Goal: Ask a question: Seek information or help from site administrators or community

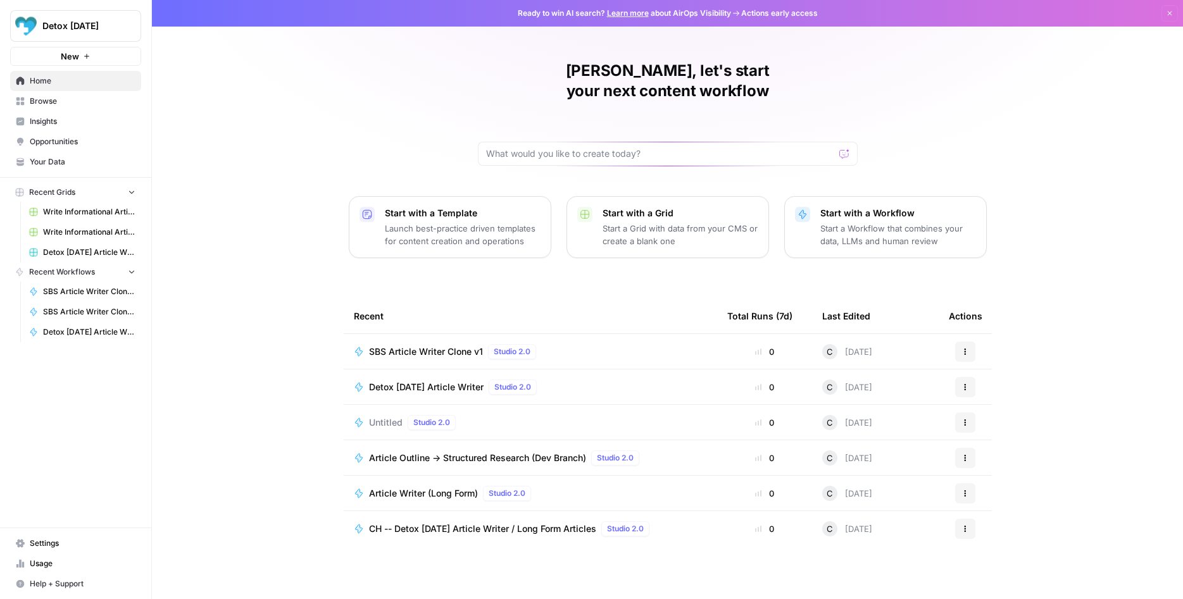
click at [68, 101] on span "Browse" at bounding box center [83, 101] width 106 height 11
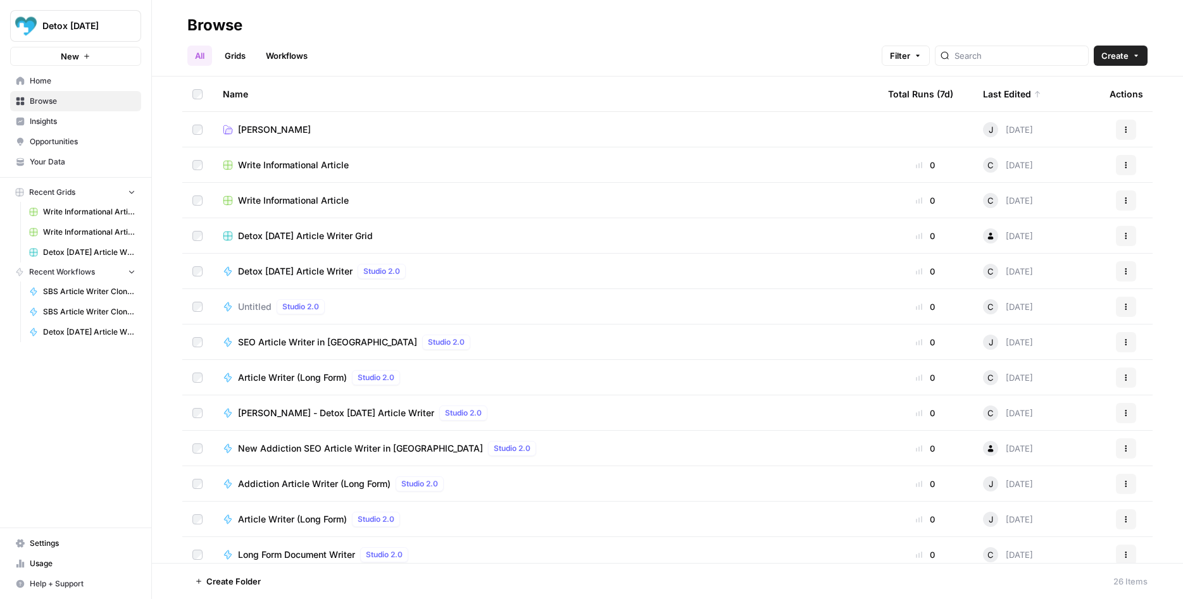
click at [335, 135] on link "Carl" at bounding box center [545, 129] width 645 height 13
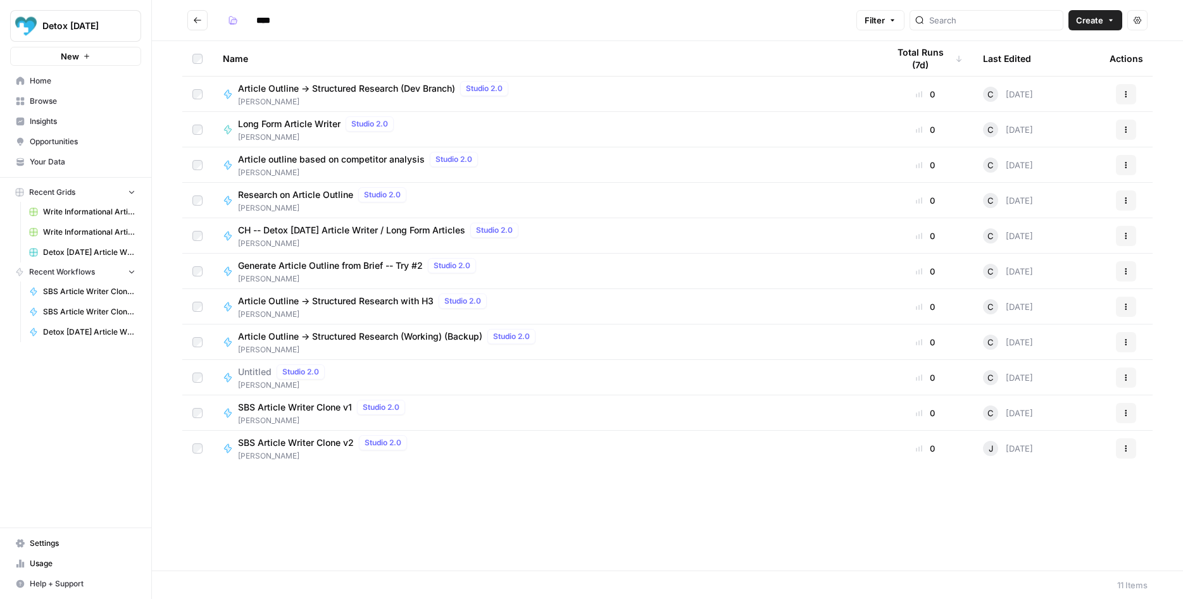
click at [771, 418] on div "SBS Article Writer Clone v1 Studio 2.0 Carl" at bounding box center [545, 413] width 645 height 27
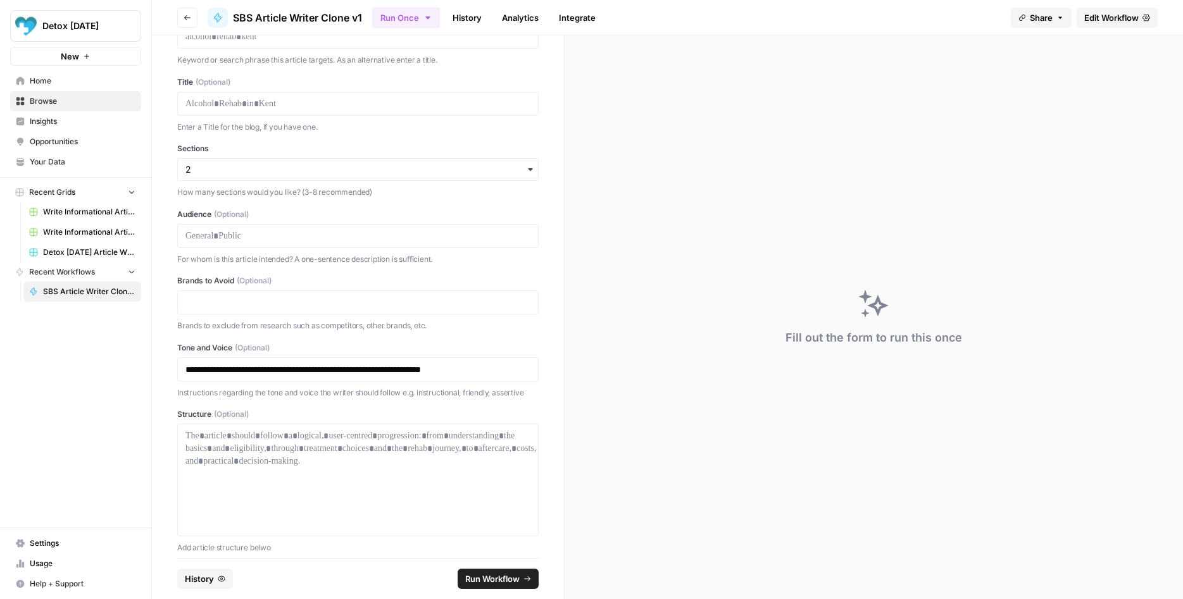
scroll to position [27, 0]
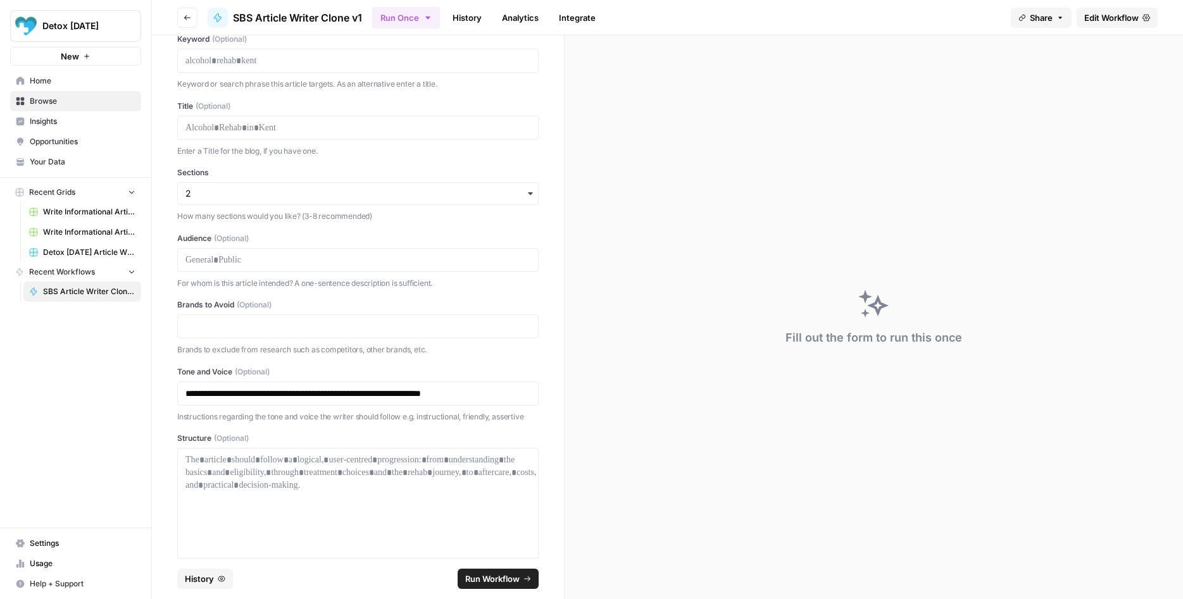
click at [1093, 12] on span "Edit Workflow" at bounding box center [1111, 17] width 54 height 13
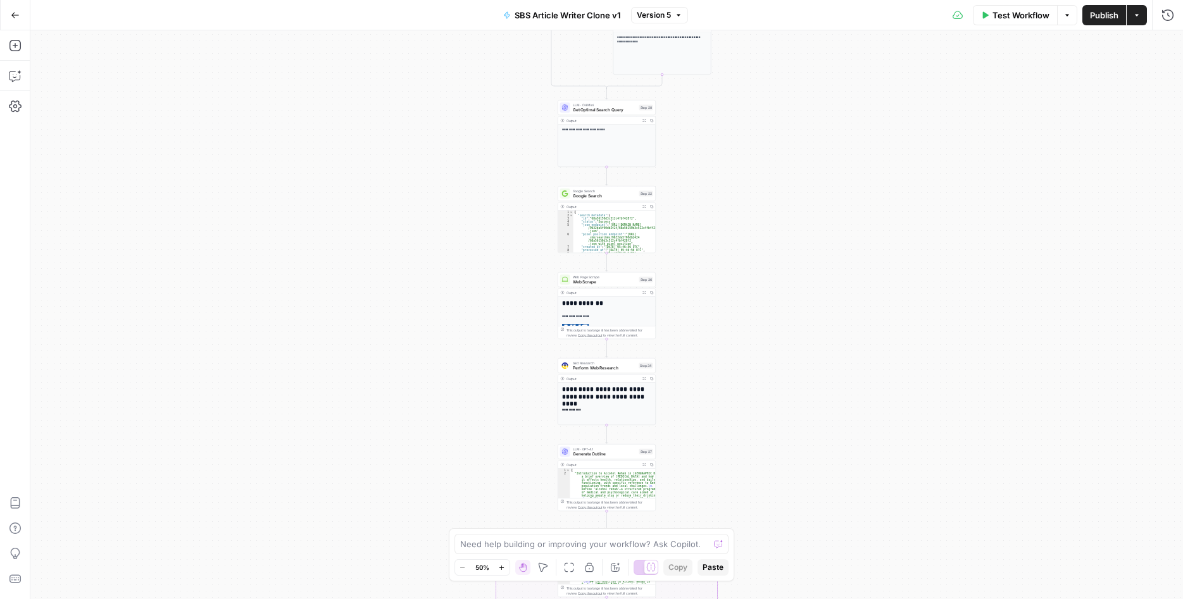
click at [501, 564] on button "Zoom In" at bounding box center [501, 567] width 15 height 15
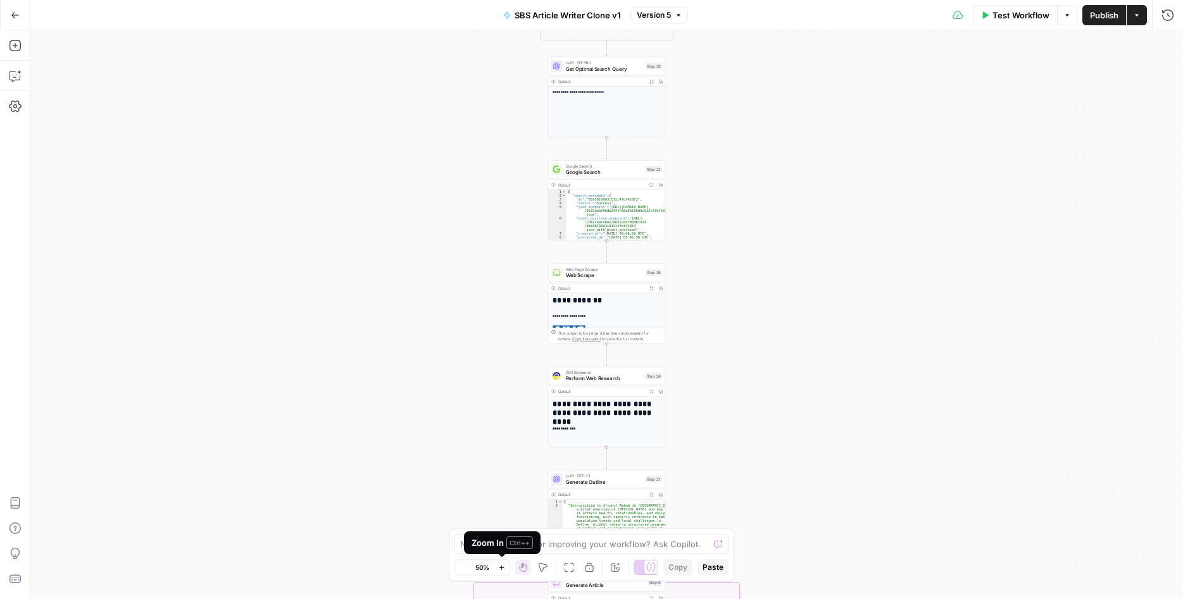
click at [501, 564] on button "Zoom In" at bounding box center [501, 567] width 15 height 15
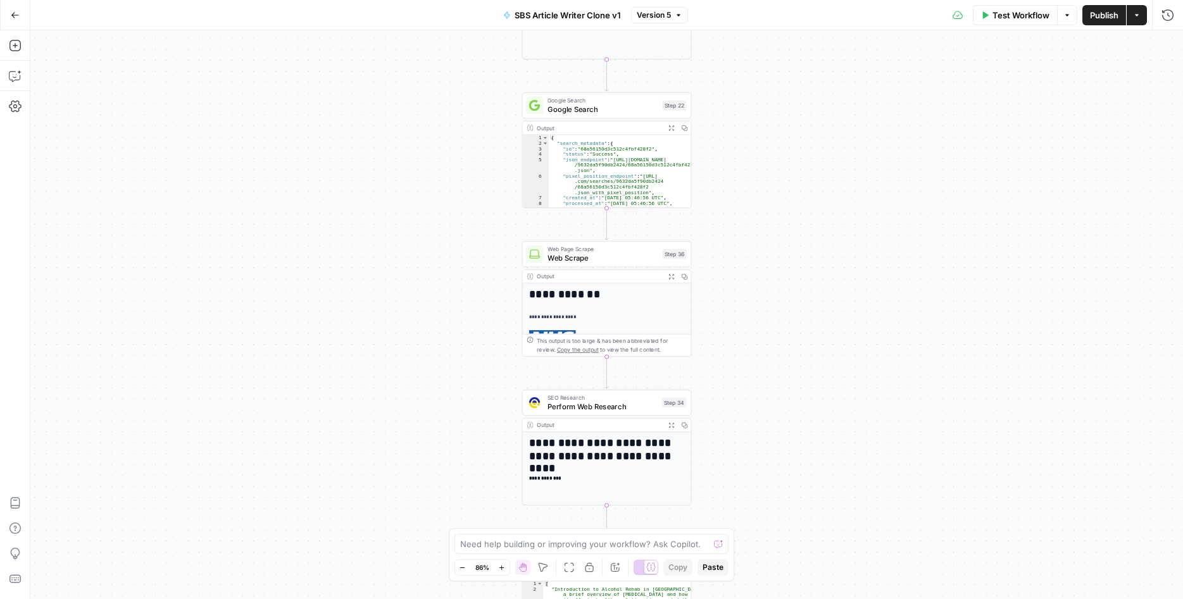
click at [501, 564] on button "Zoom In" at bounding box center [501, 567] width 15 height 15
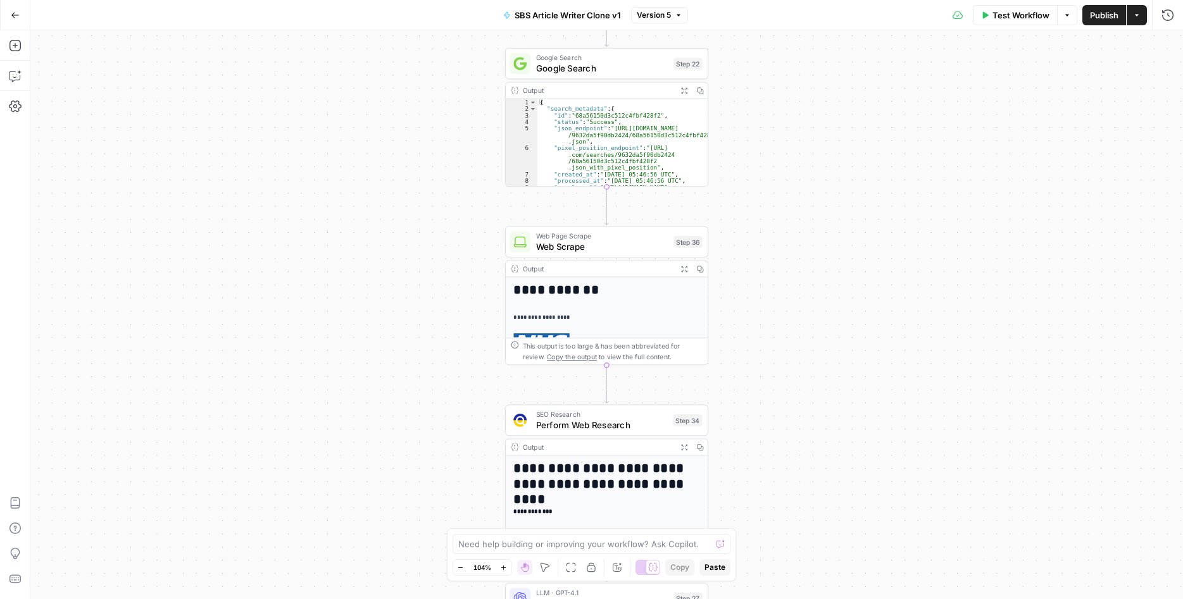
click at [501, 564] on button "Zoom In" at bounding box center [503, 567] width 15 height 15
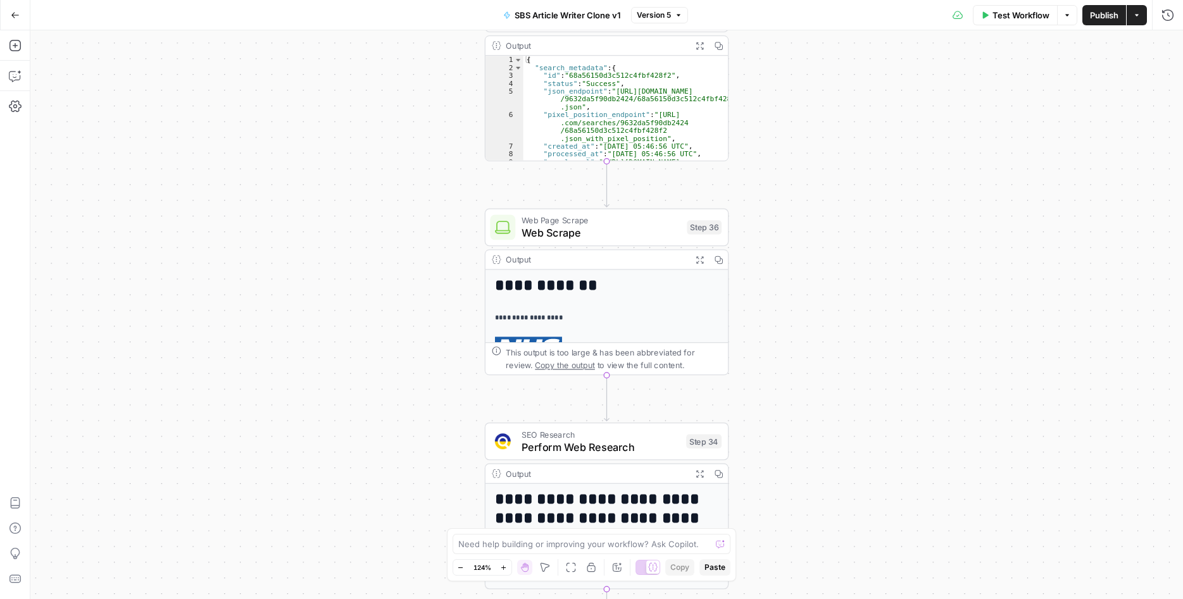
click at [853, 300] on div "**********" at bounding box center [606, 314] width 1153 height 569
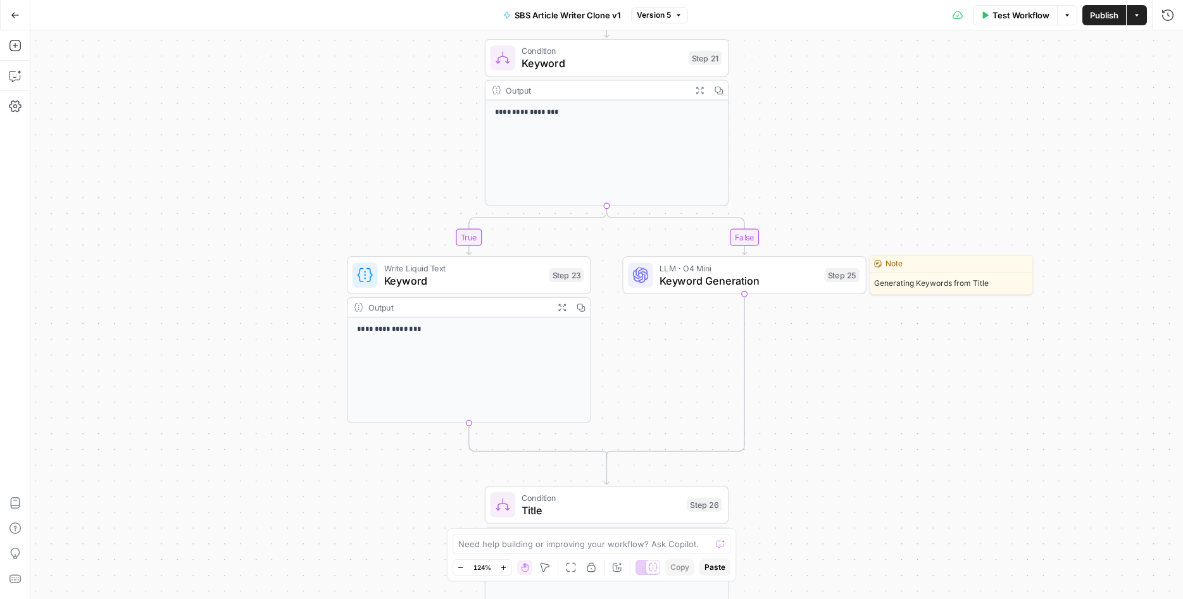
click at [804, 286] on span "Keyword Generation" at bounding box center [739, 281] width 159 height 16
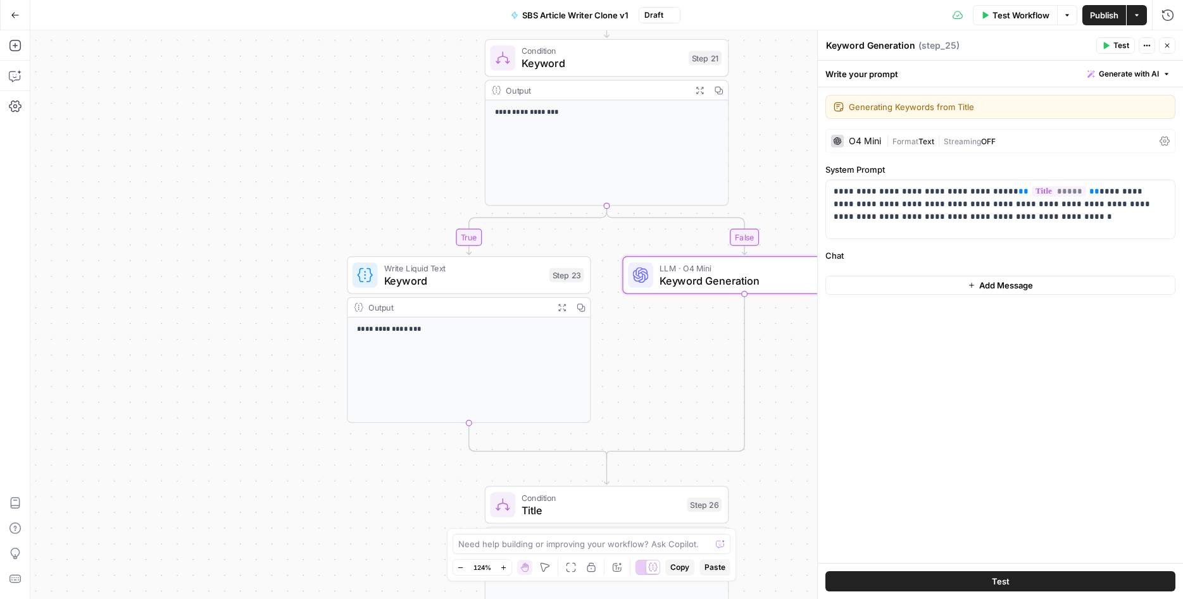
click at [858, 140] on div "O4 Mini" at bounding box center [865, 141] width 32 height 9
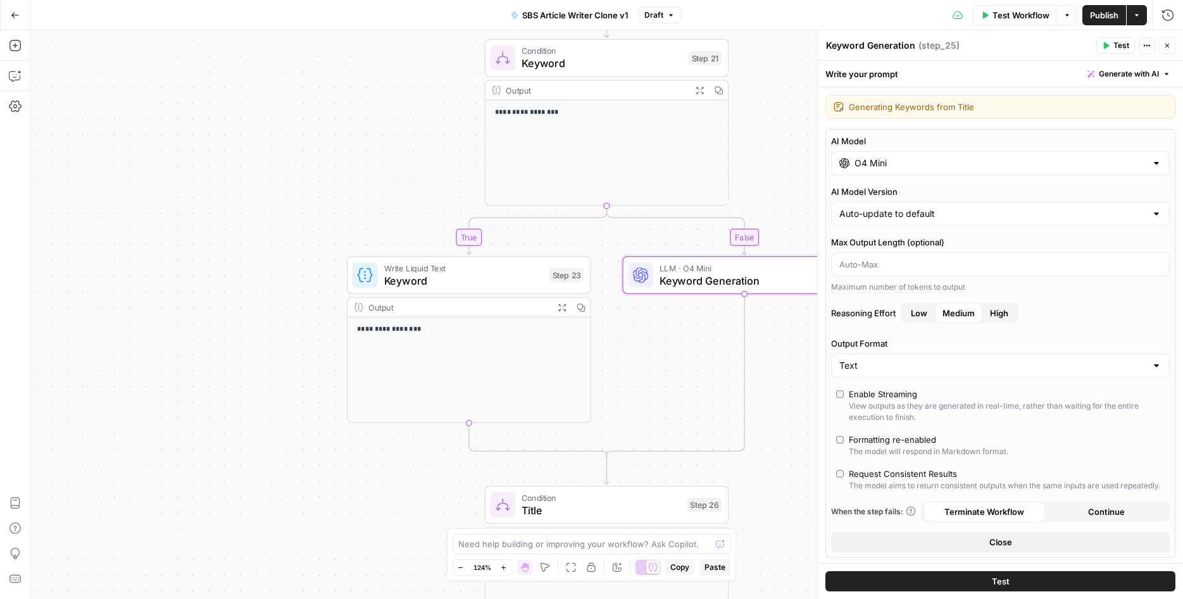
click at [875, 163] on input "O4 Mini" at bounding box center [1000, 163] width 292 height 13
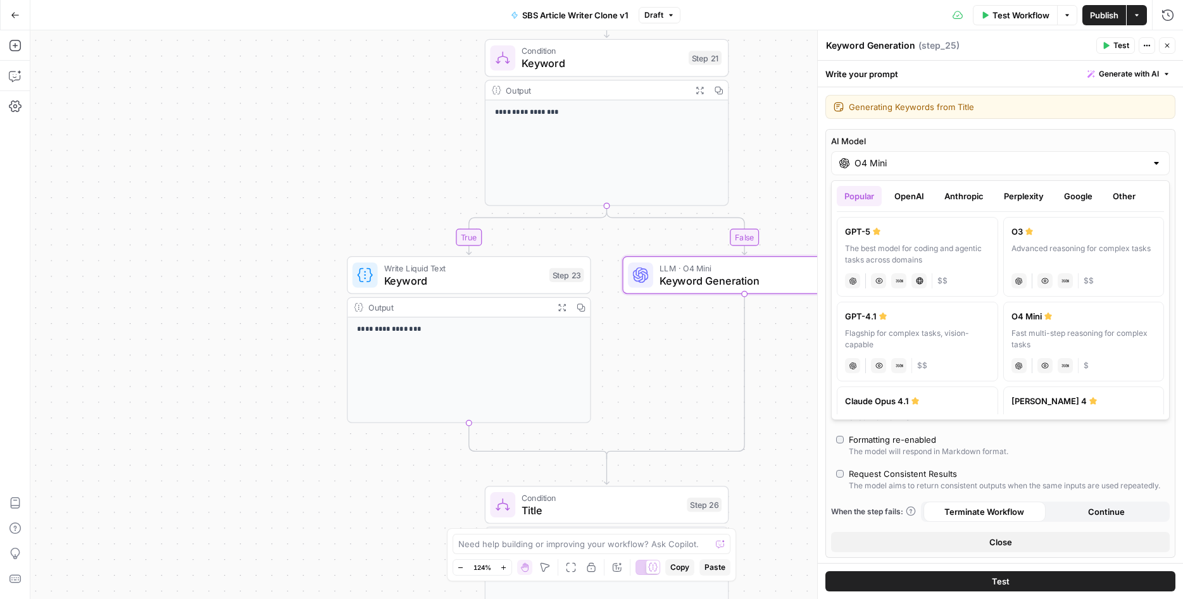
click at [863, 232] on div "GPT-5" at bounding box center [917, 231] width 145 height 13
type input "GPT-5"
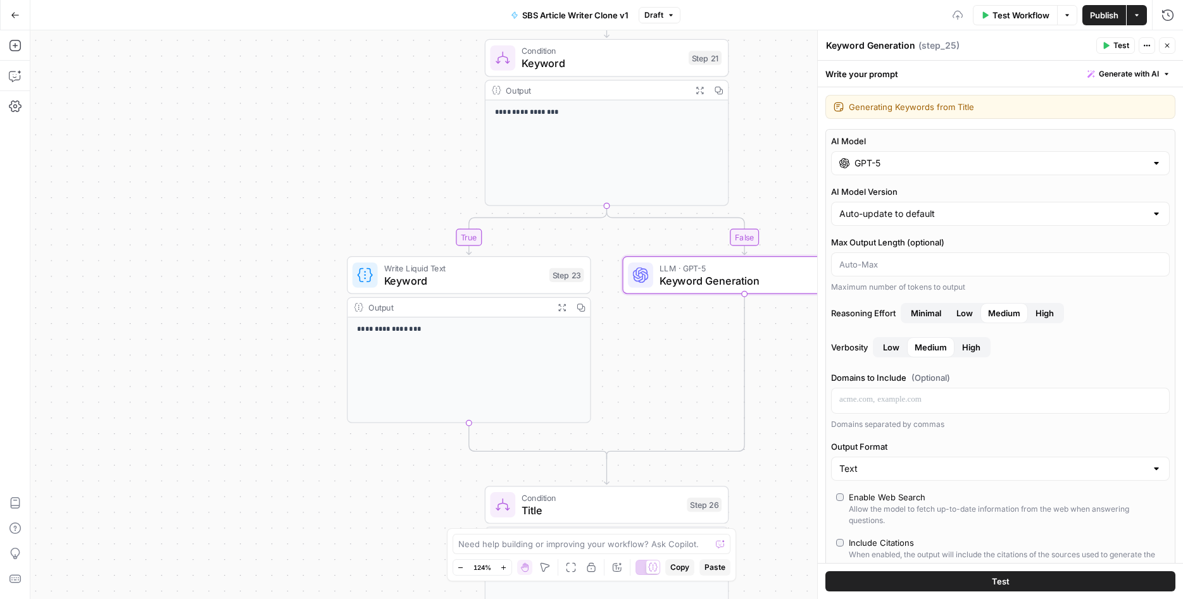
click at [794, 381] on div "**********" at bounding box center [606, 314] width 1153 height 569
click at [1167, 46] on icon "button" at bounding box center [1167, 46] width 4 height 4
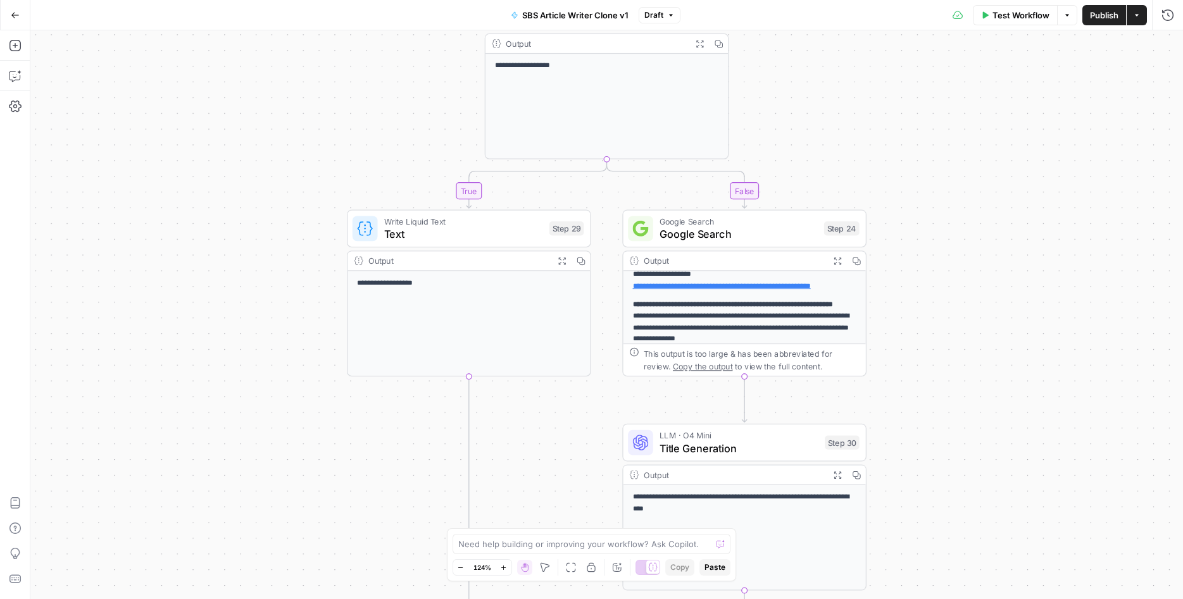
scroll to position [104, 0]
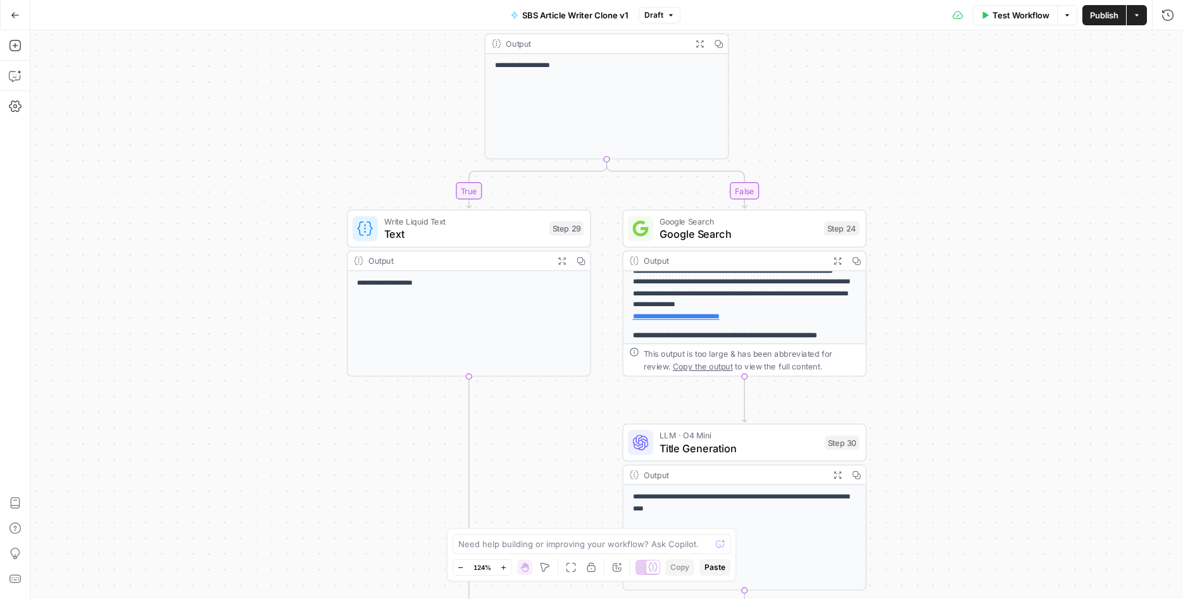
click at [765, 444] on span "Title Generation" at bounding box center [739, 449] width 159 height 16
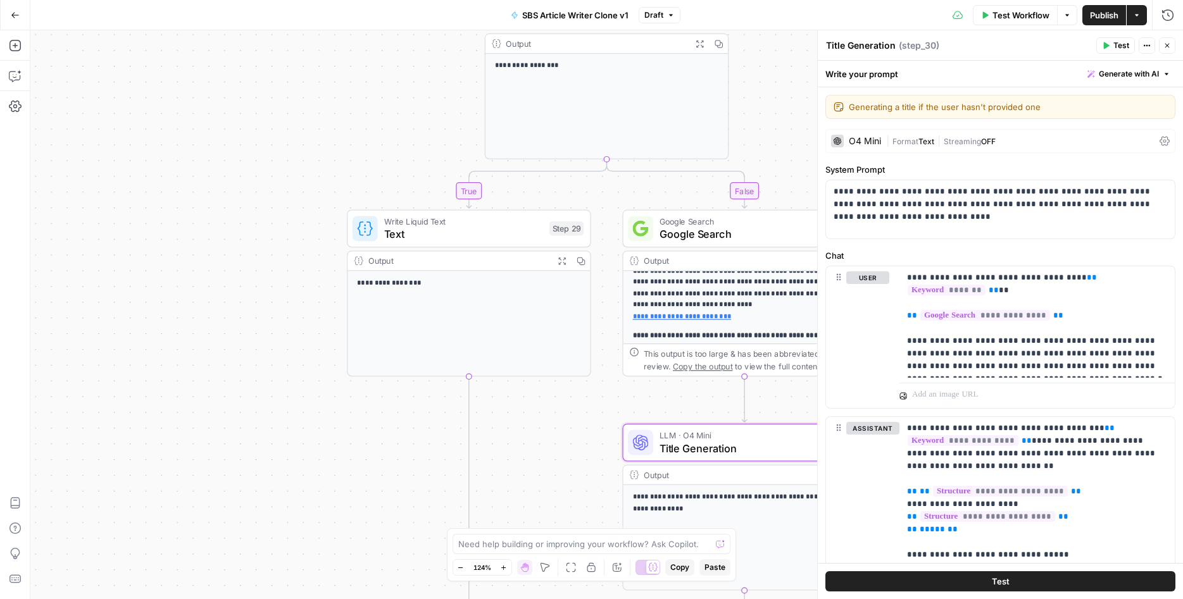
click at [869, 135] on div "O4 Mini" at bounding box center [856, 141] width 50 height 13
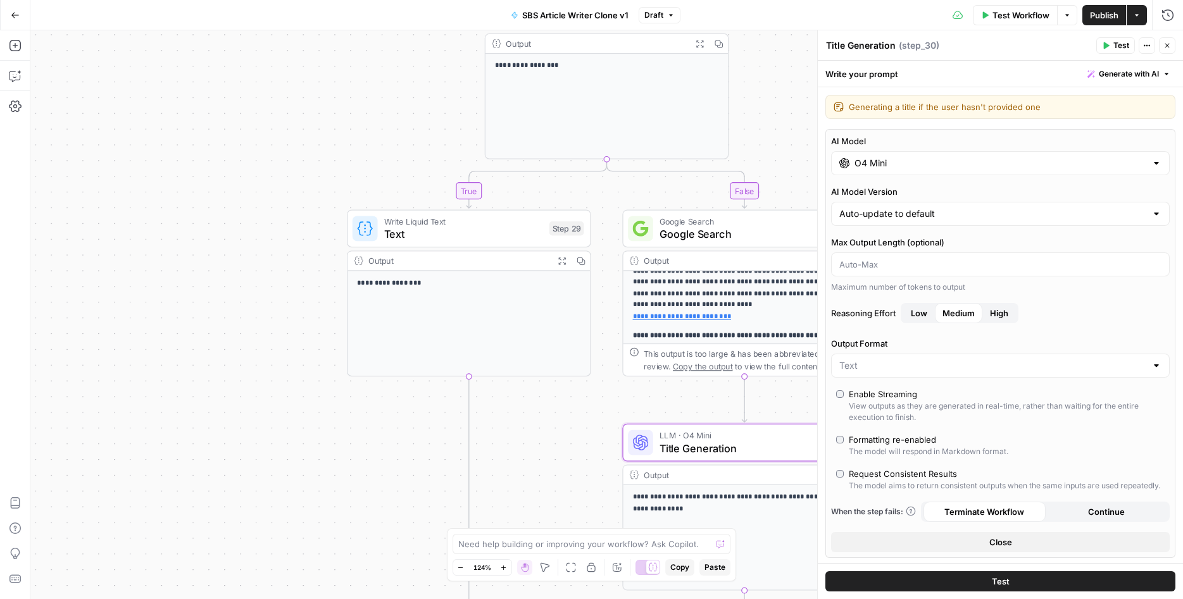
click at [863, 155] on div "O4 Mini" at bounding box center [1000, 163] width 339 height 24
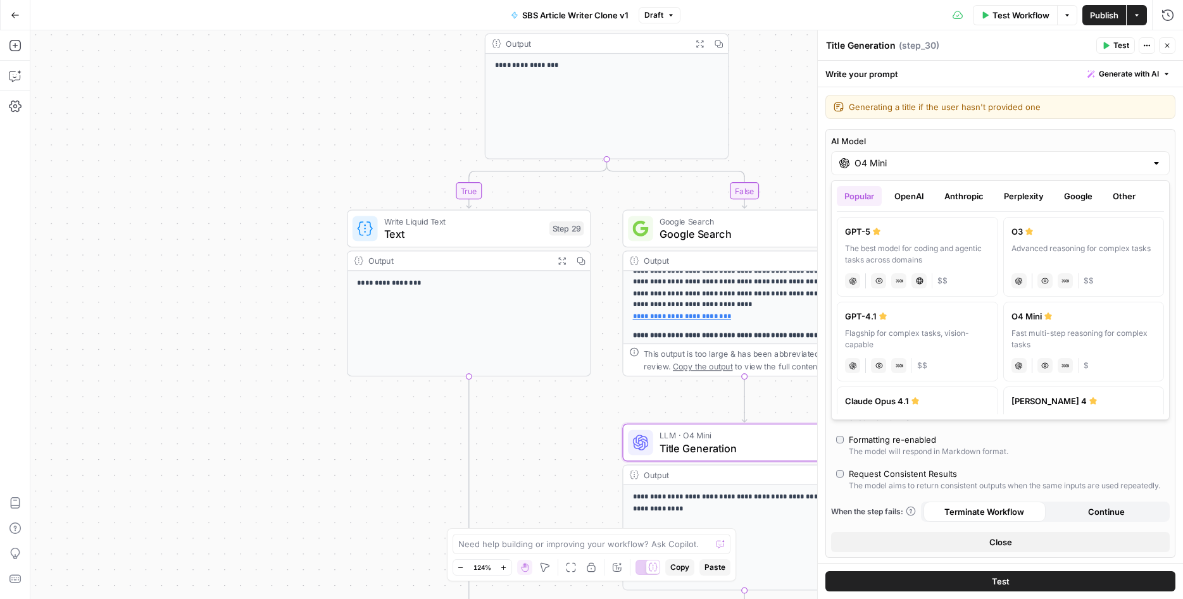
click at [868, 241] on label "GPT-5 The best model for coding and agentic tasks across domains chat Vision Ca…" at bounding box center [917, 257] width 161 height 80
type input "GPT-5"
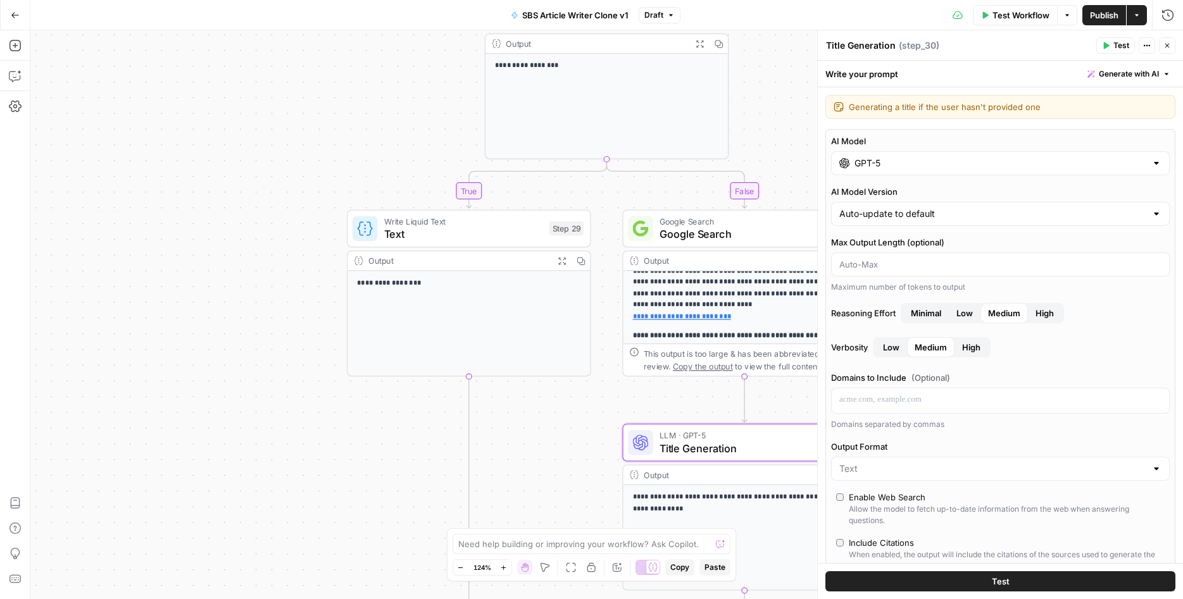
click at [410, 441] on div "**********" at bounding box center [606, 314] width 1153 height 569
click at [1164, 43] on icon "button" at bounding box center [1167, 46] width 8 height 8
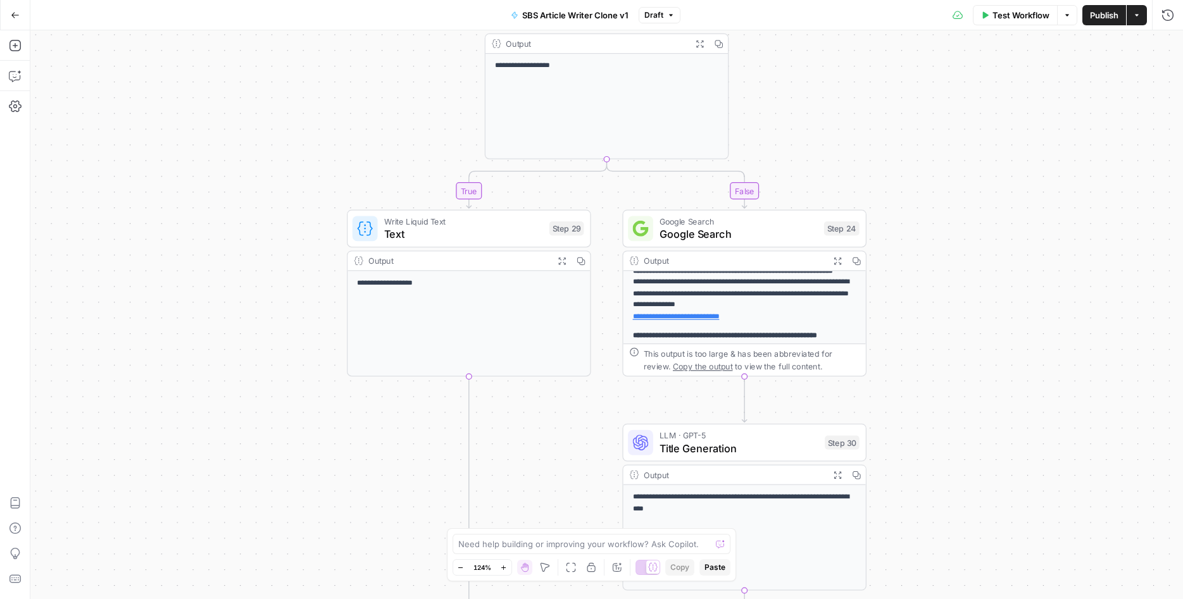
scroll to position [151, 0]
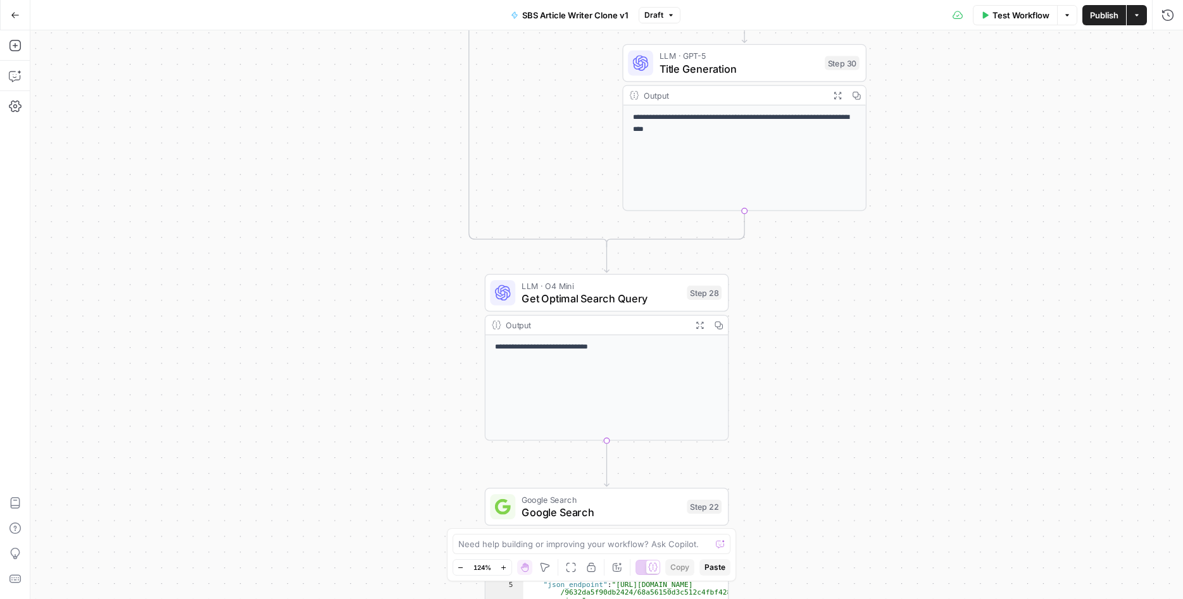
click at [647, 292] on span "Get Optimal Search Query" at bounding box center [601, 299] width 159 height 16
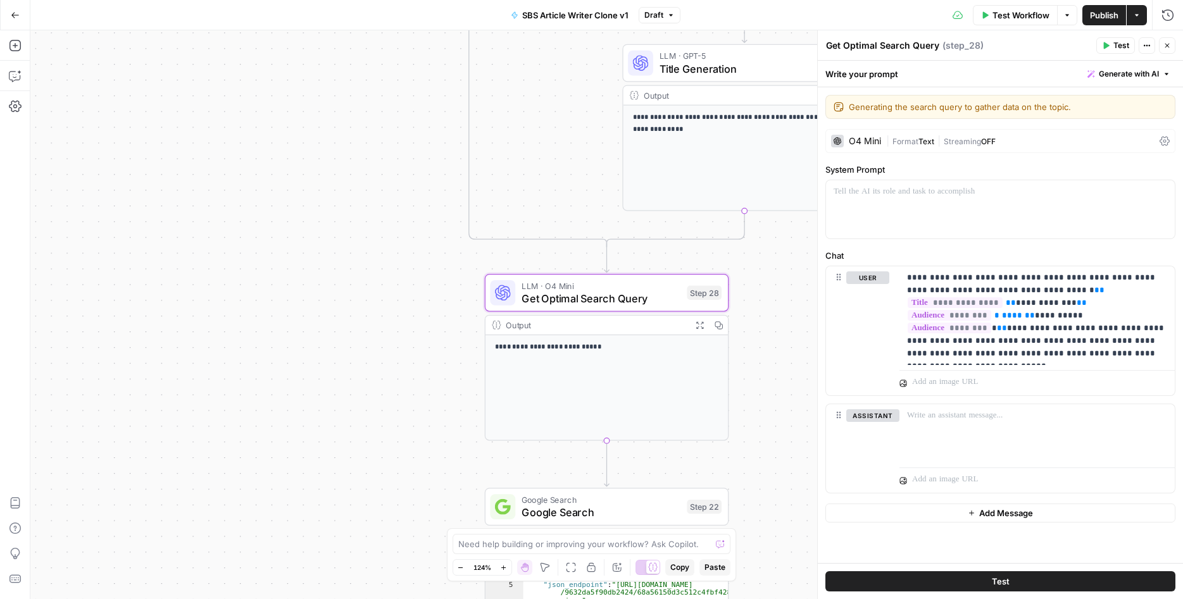
click at [866, 141] on div "O4 Mini" at bounding box center [865, 141] width 32 height 9
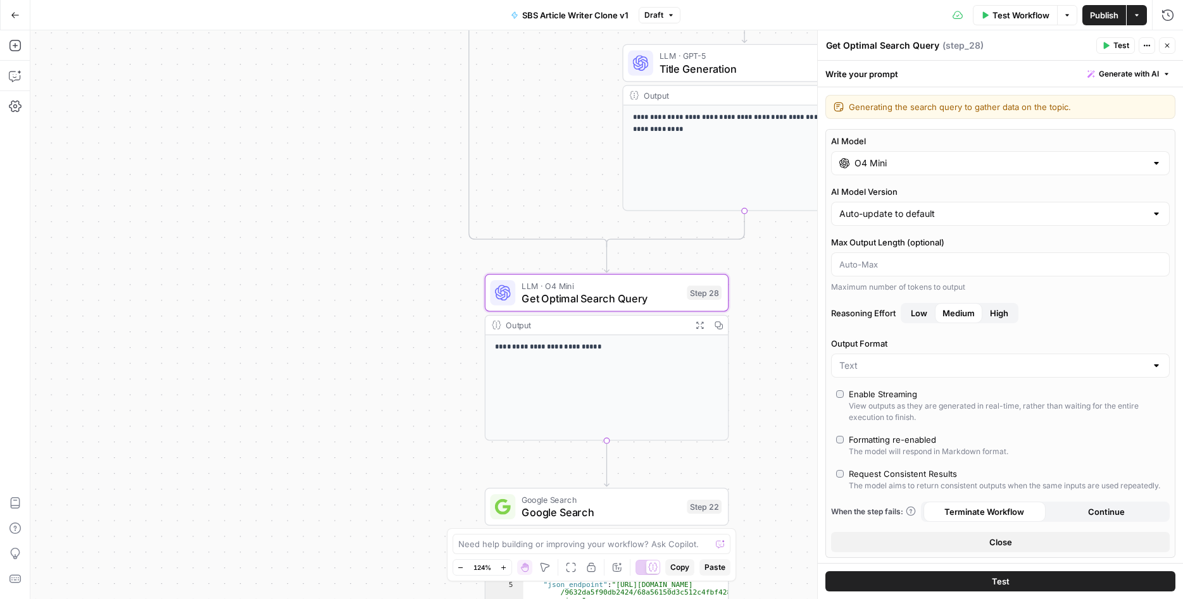
click at [862, 165] on input "O4 Mini" at bounding box center [1000, 163] width 292 height 13
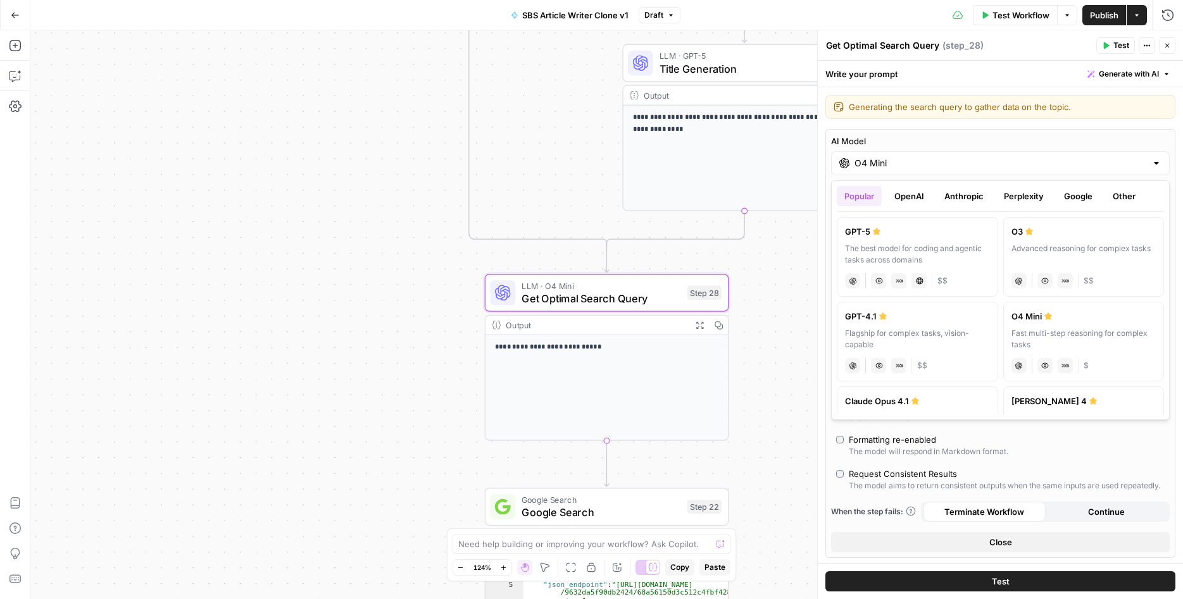
click at [891, 246] on div "The best model for coding and agentic tasks across domains" at bounding box center [917, 254] width 145 height 23
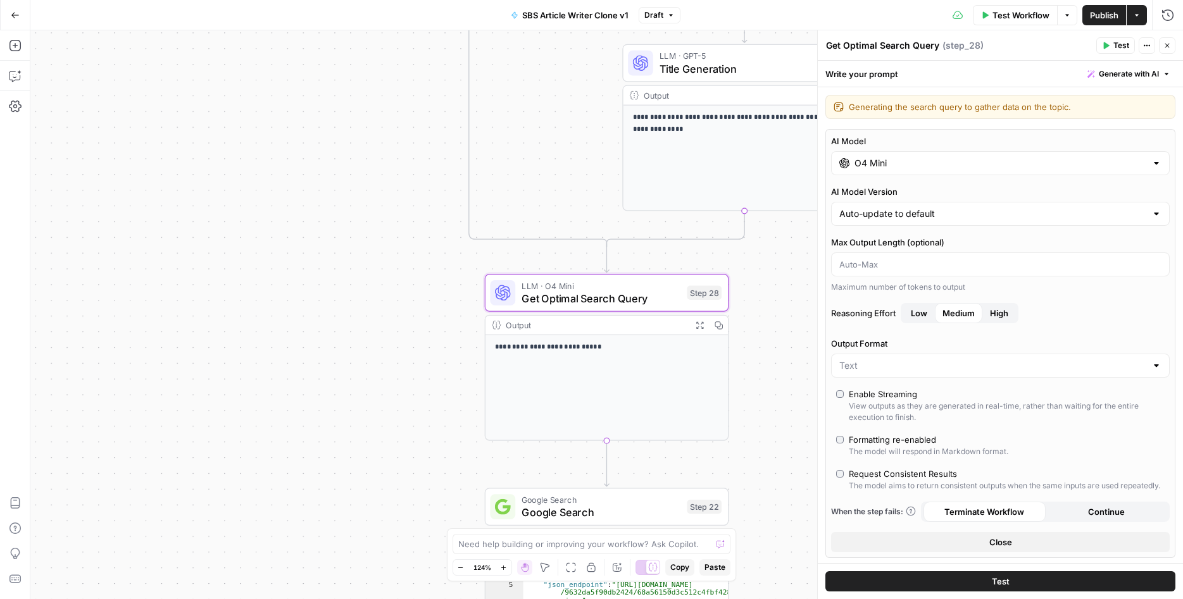
type input "GPT-5"
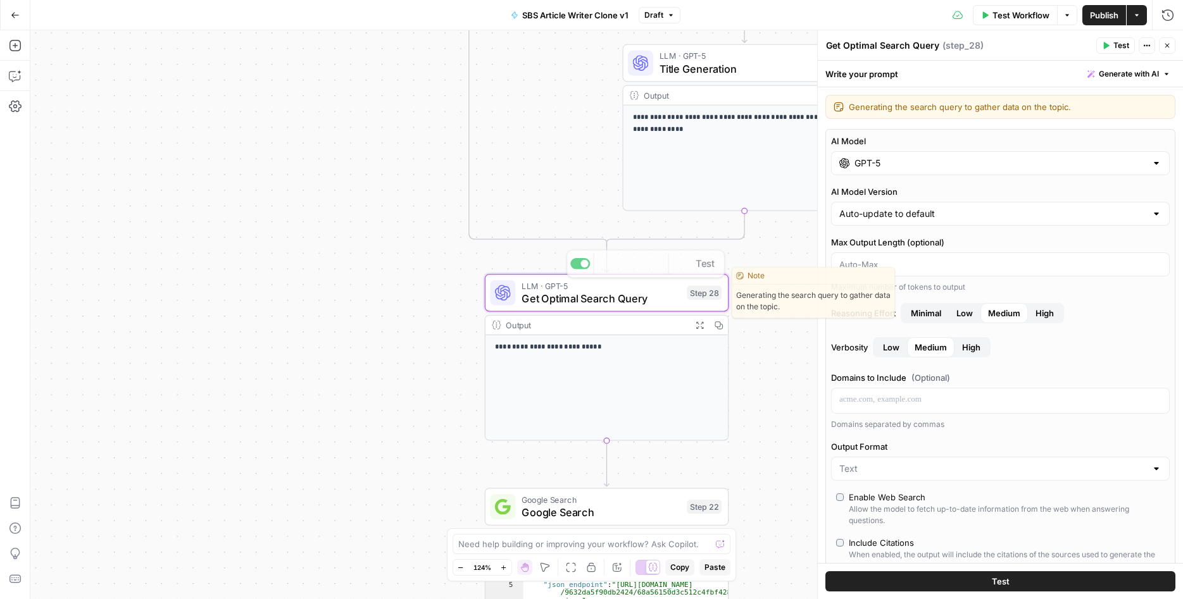
click at [307, 344] on div "**********" at bounding box center [606, 314] width 1153 height 569
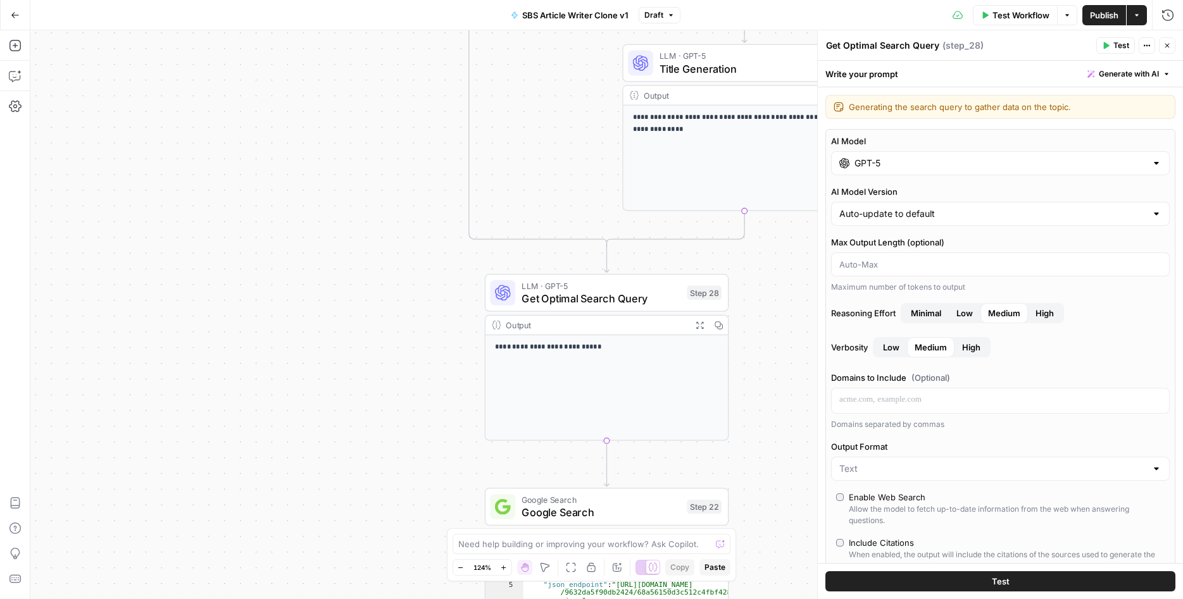
click at [1170, 46] on icon "button" at bounding box center [1167, 46] width 8 height 8
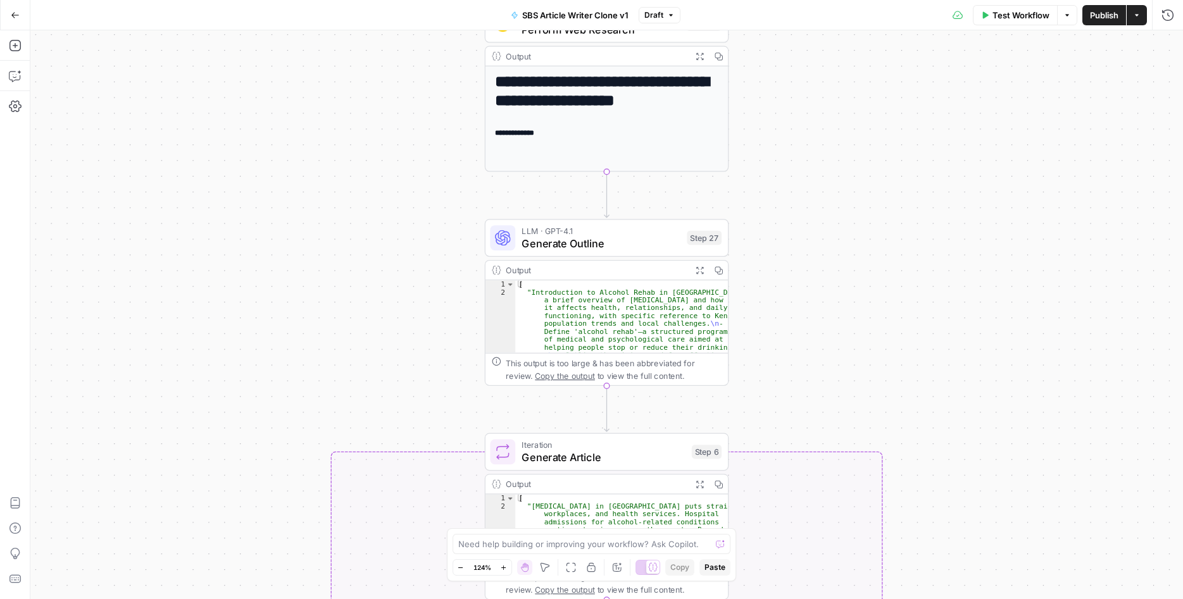
click at [680, 242] on span "Generate Outline" at bounding box center [601, 243] width 159 height 16
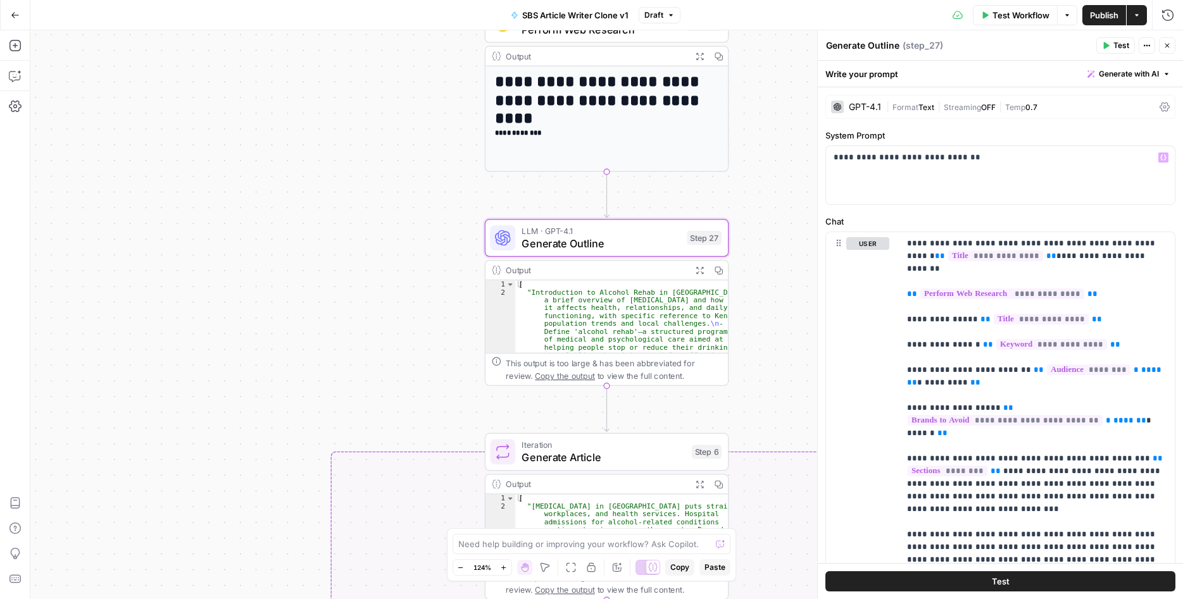
click at [859, 111] on div "GPT-4.1" at bounding box center [865, 107] width 32 height 9
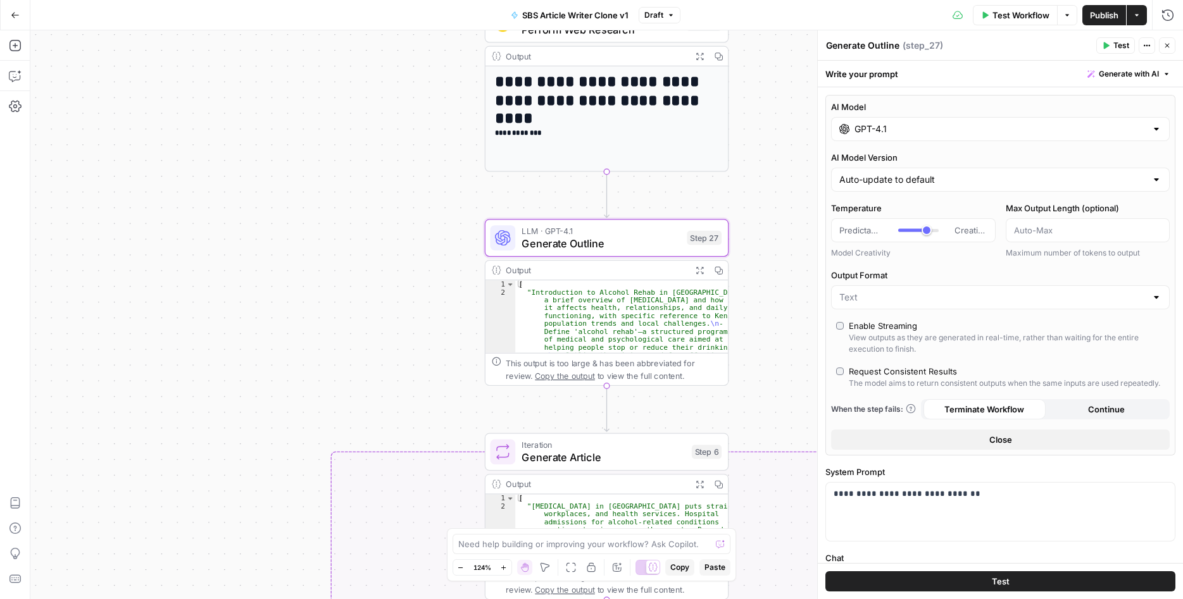
click at [875, 126] on input "GPT-4.1" at bounding box center [1000, 129] width 292 height 13
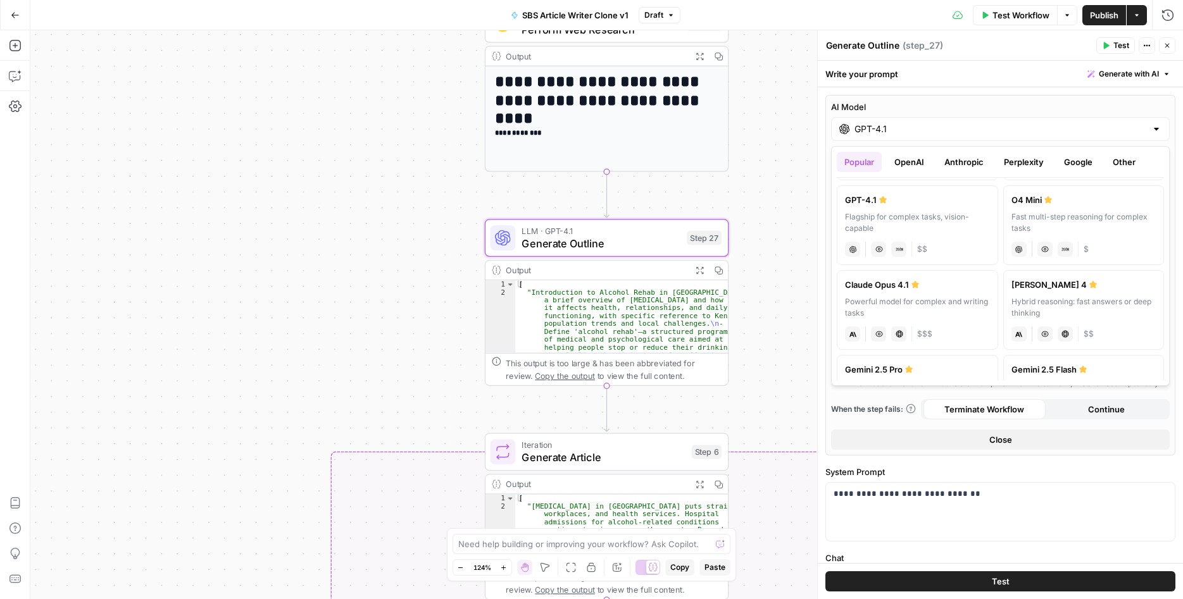
scroll to position [63, 0]
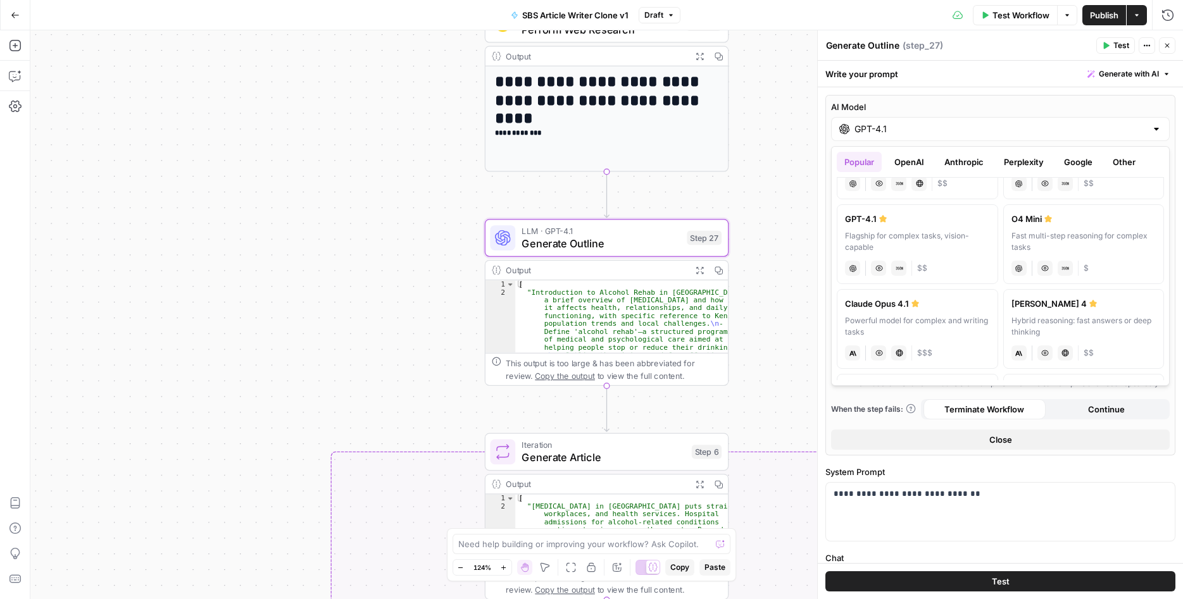
click at [779, 237] on div "**********" at bounding box center [606, 314] width 1153 height 569
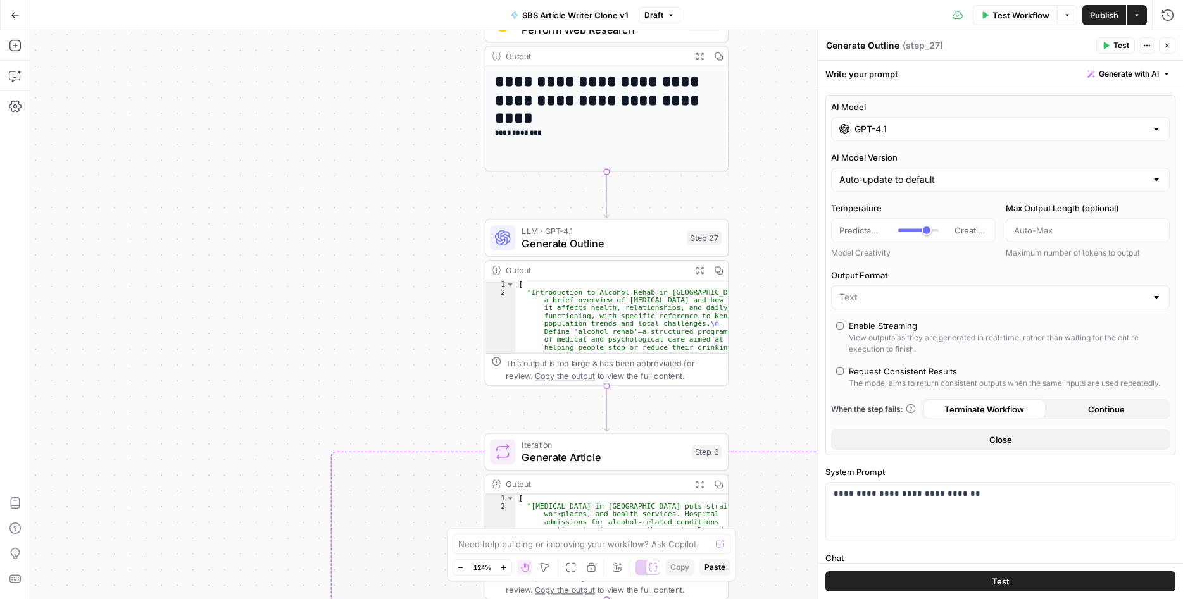
click at [866, 130] on input "GPT-4.1" at bounding box center [1000, 129] width 292 height 13
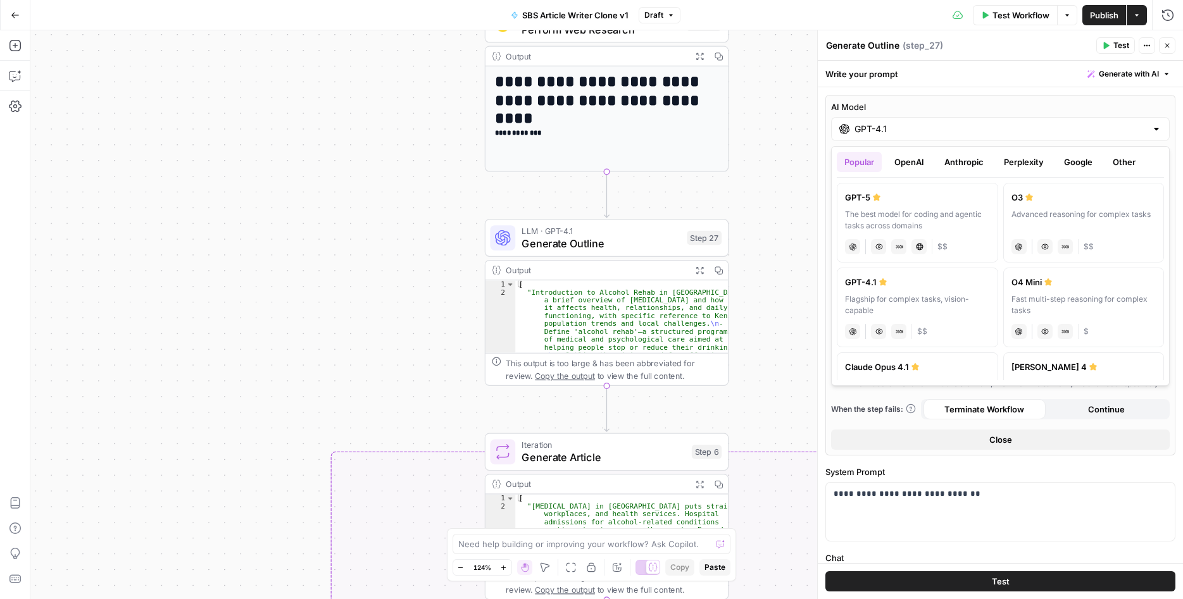
click at [907, 210] on div "The best model for coding and agentic tasks across domains" at bounding box center [917, 220] width 145 height 23
type input "GPT-5"
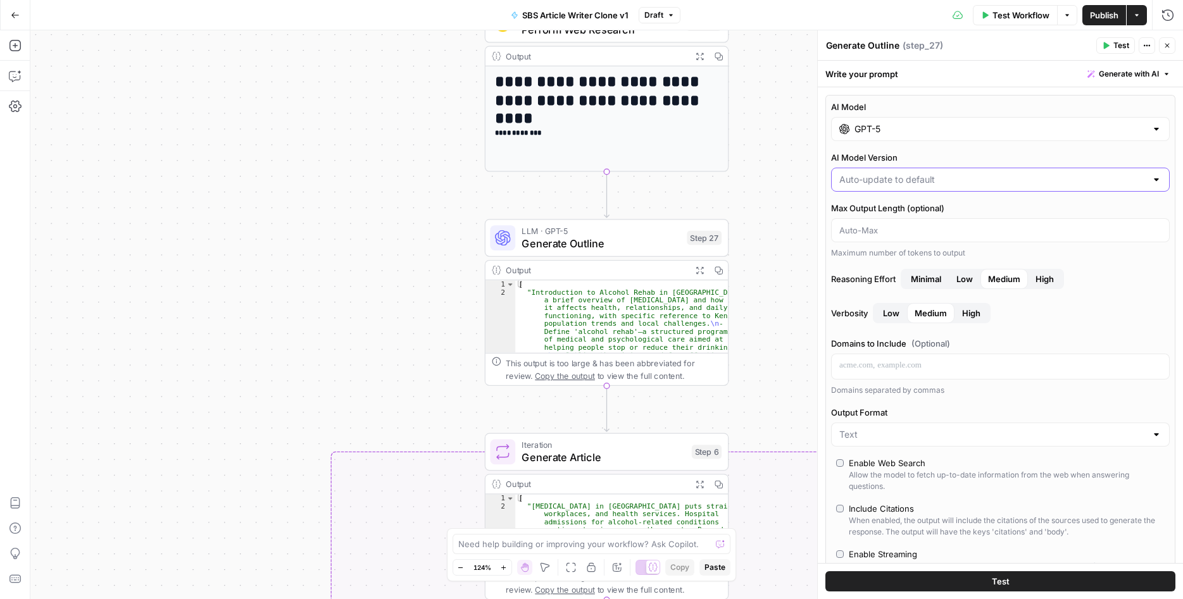
click at [893, 175] on input "AI Model Version" at bounding box center [992, 179] width 307 height 13
type input "Auto-update to default"
click at [795, 195] on div "**********" at bounding box center [606, 314] width 1153 height 569
click at [795, 197] on div "**********" at bounding box center [606, 314] width 1153 height 569
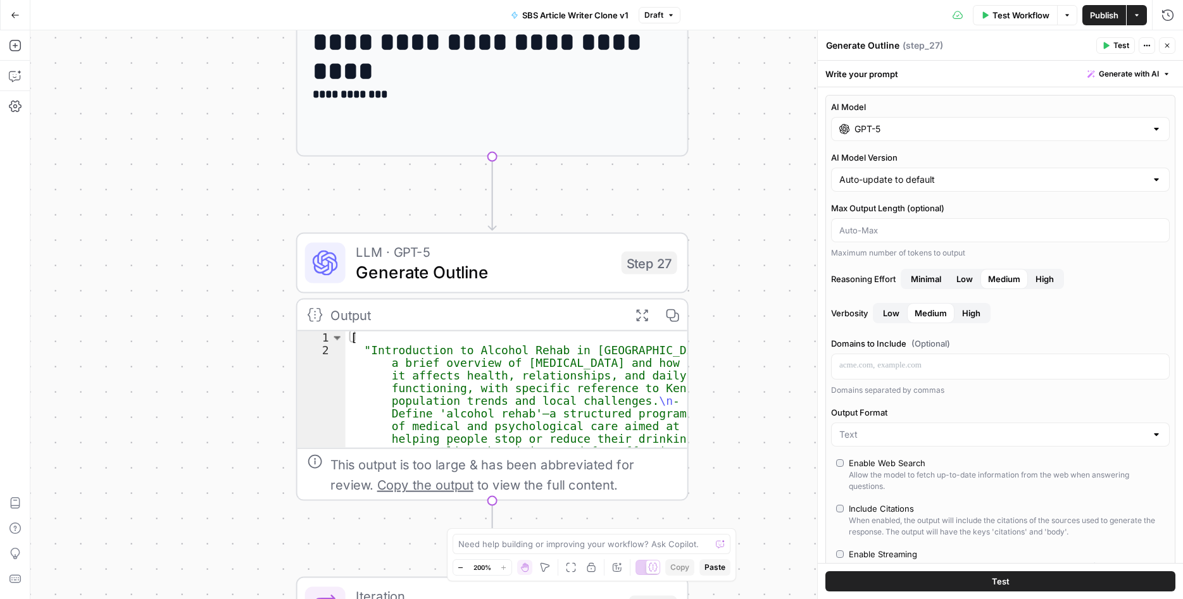
click at [1167, 42] on icon "button" at bounding box center [1167, 46] width 8 height 8
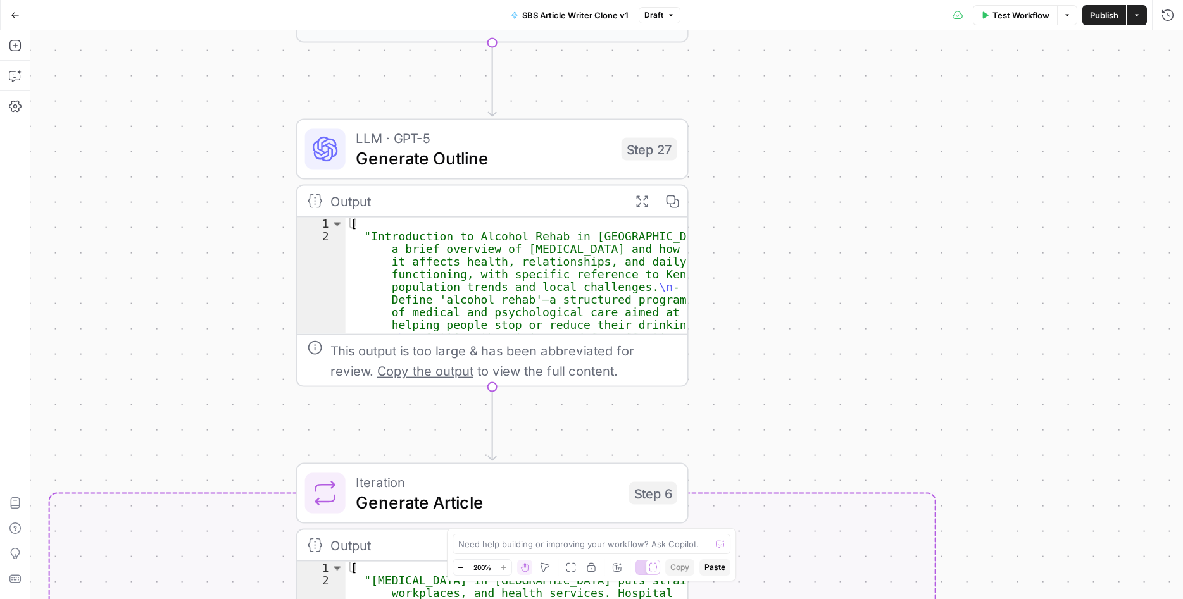
click at [468, 568] on div "Zoom Out 200% Zoom In" at bounding box center [482, 567] width 58 height 15
click at [456, 569] on button "Zoom Out" at bounding box center [460, 567] width 15 height 15
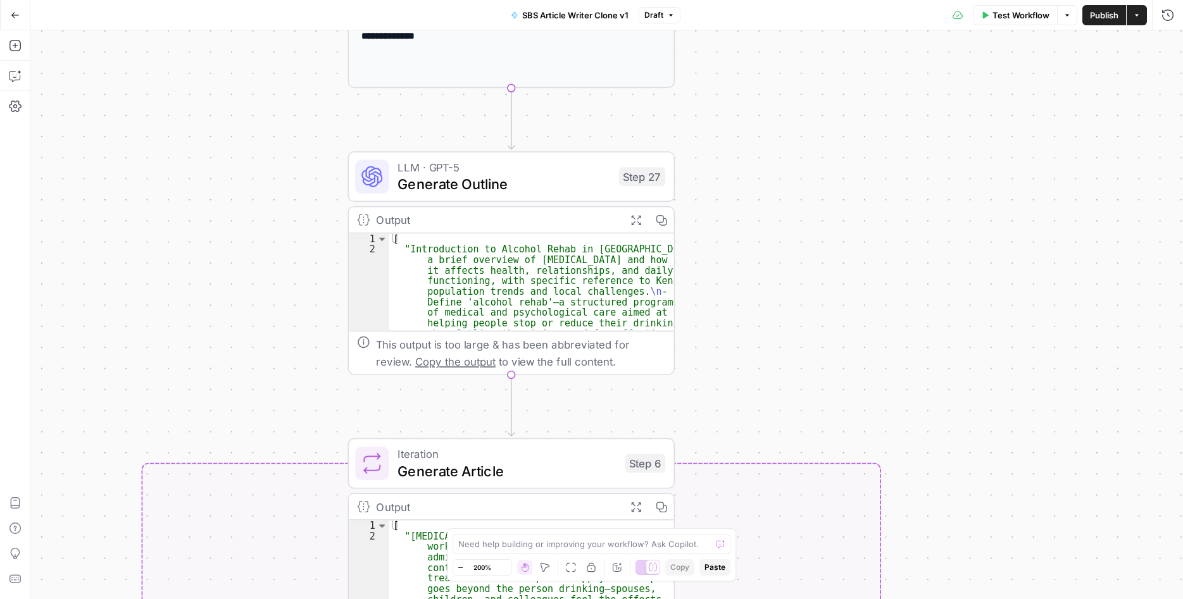
click at [456, 569] on button "Zoom Out" at bounding box center [460, 567] width 15 height 15
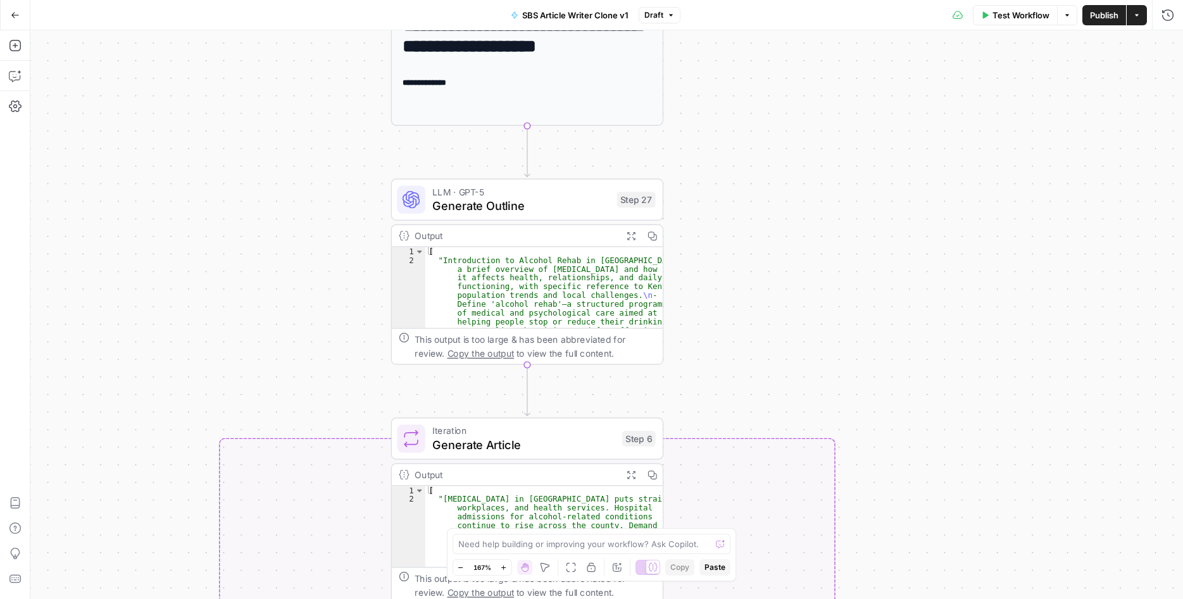
click at [456, 569] on button "Zoom Out" at bounding box center [460, 567] width 15 height 15
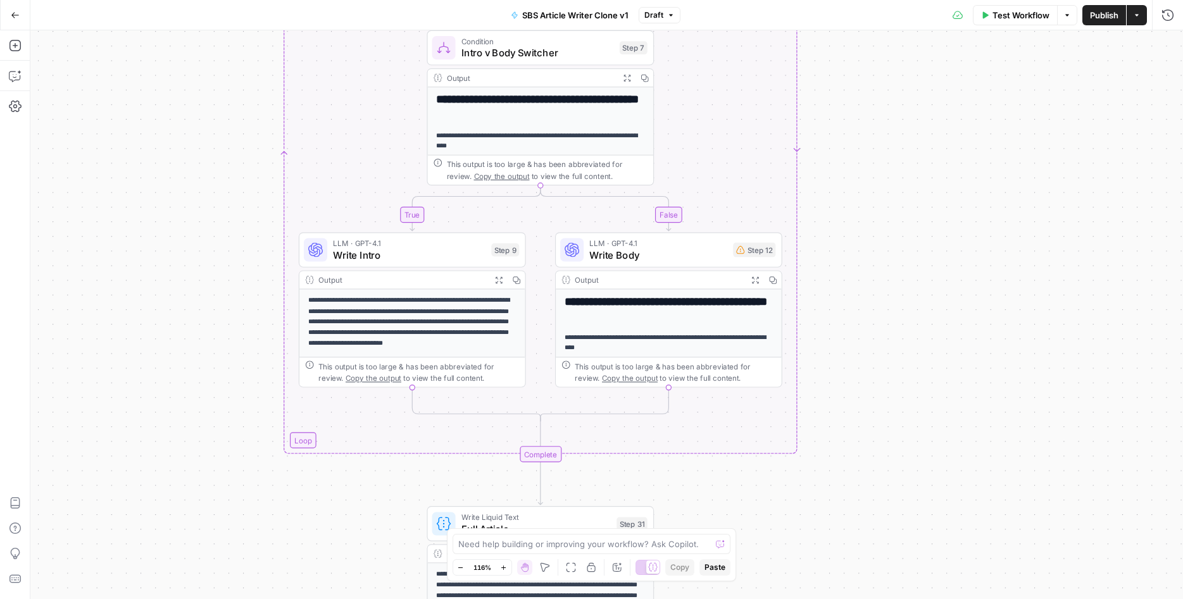
click at [451, 253] on span "Write Intro" at bounding box center [409, 255] width 153 height 15
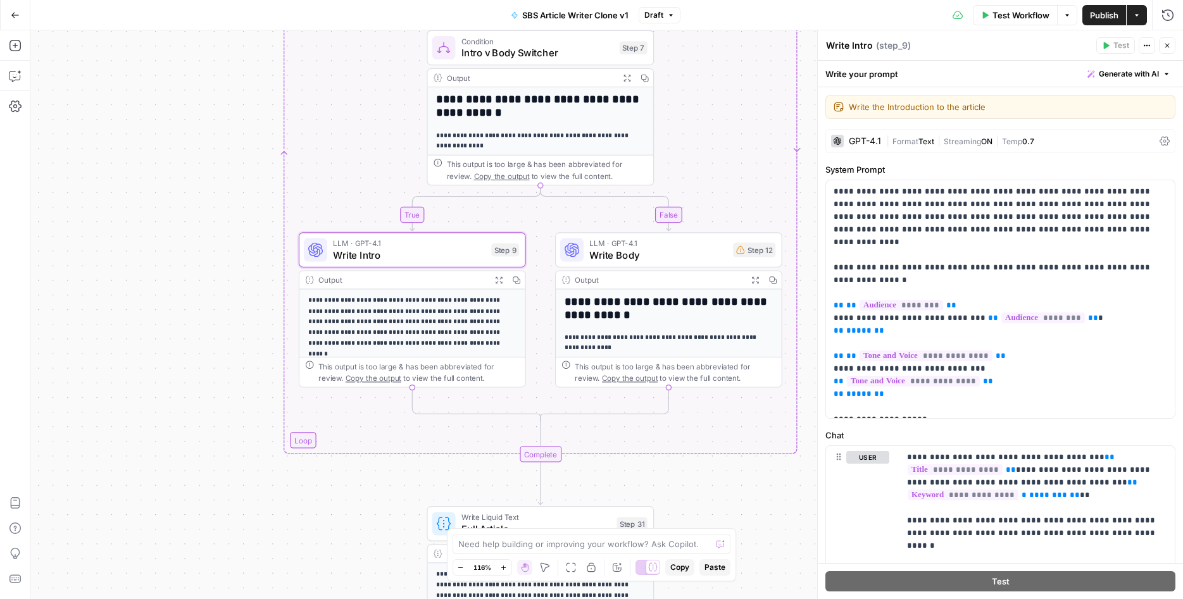
click at [874, 138] on div "GPT-4.1" at bounding box center [865, 141] width 32 height 9
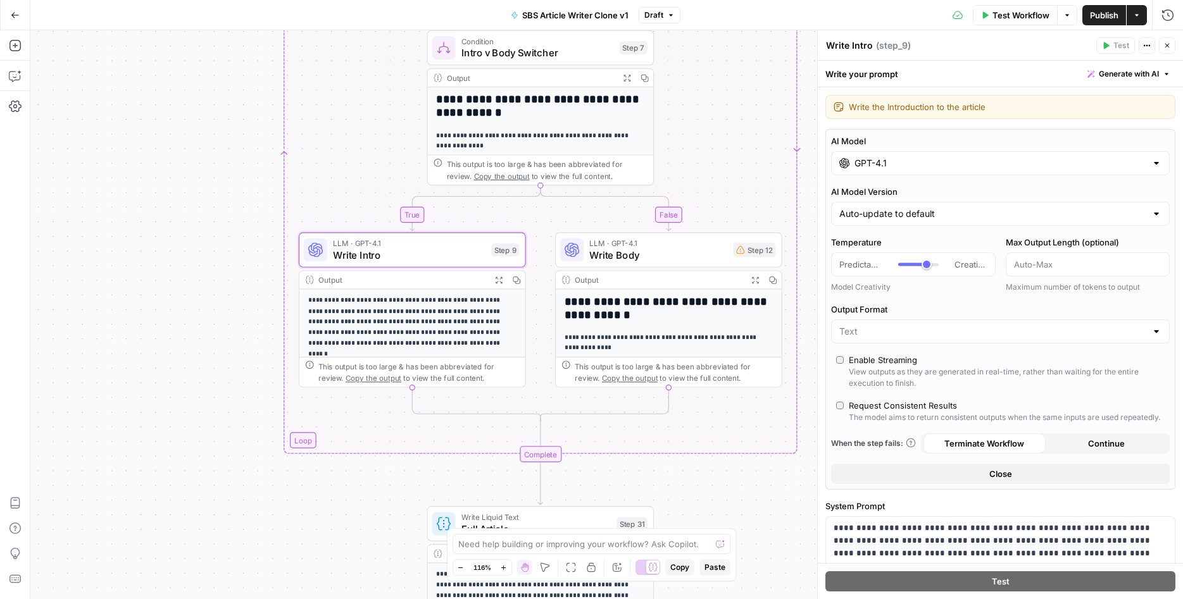
click at [889, 163] on input "GPT-4.1" at bounding box center [1000, 163] width 292 height 13
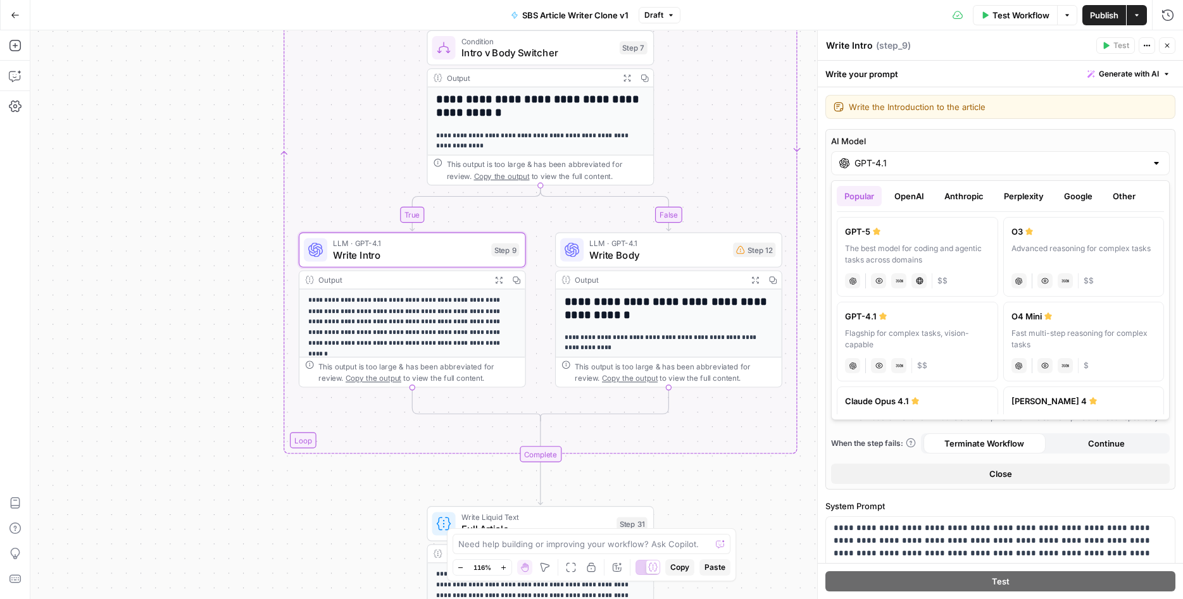
click at [913, 395] on div "Claude Opus 4.1" at bounding box center [917, 401] width 145 height 13
type input "Claude Opus 4.1"
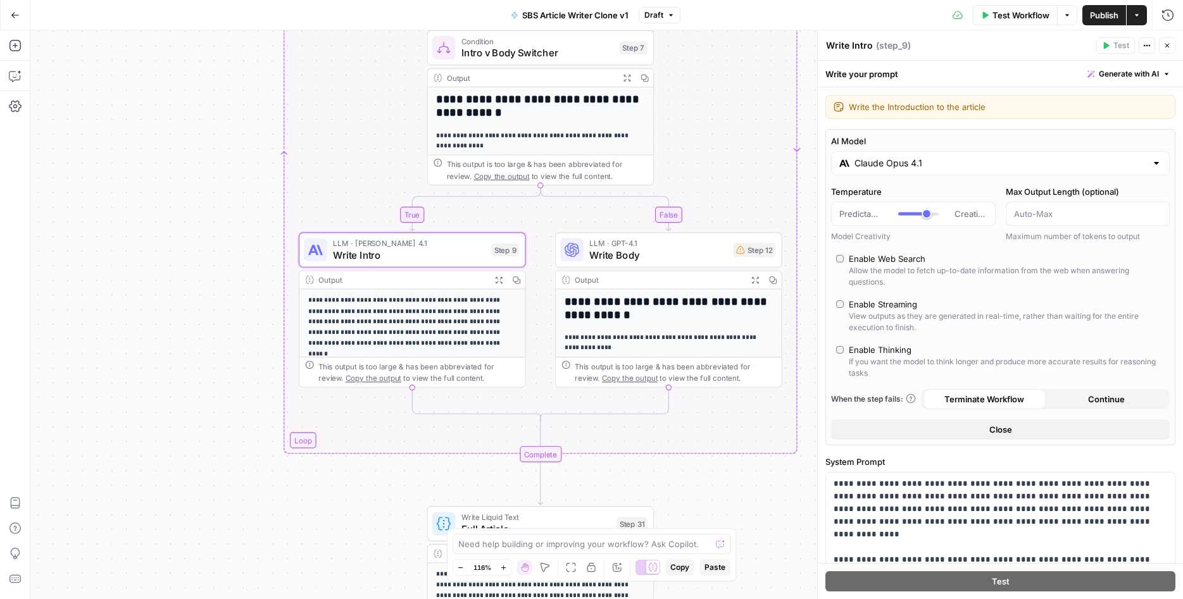
click at [668, 251] on span "Write Body" at bounding box center [658, 255] width 138 height 15
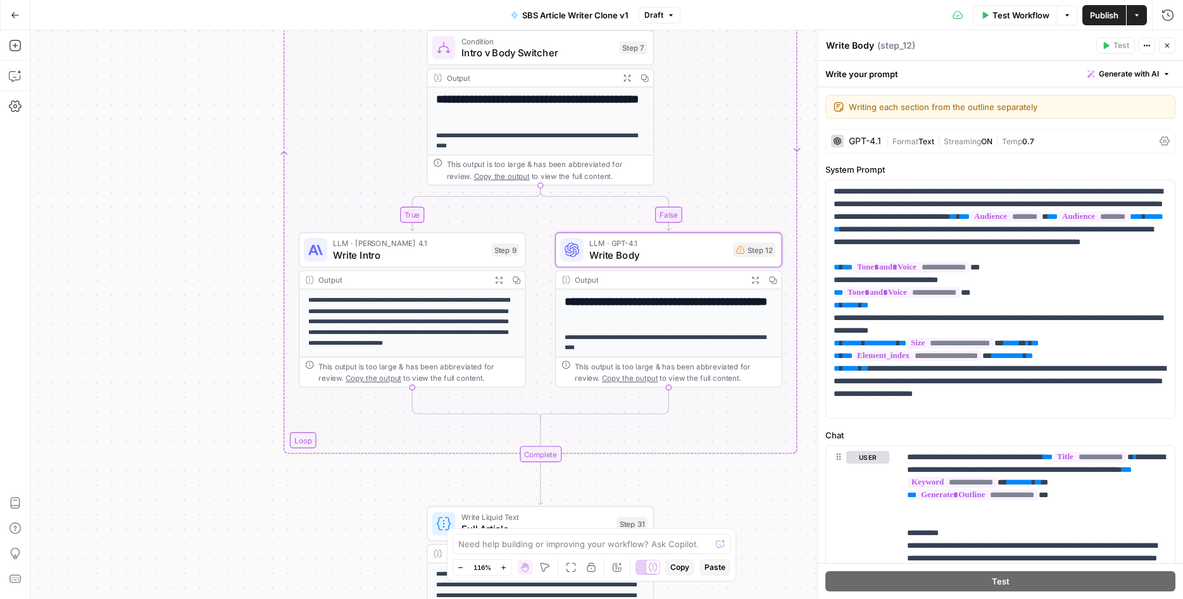
click at [863, 141] on div "GPT-4.1" at bounding box center [865, 141] width 32 height 9
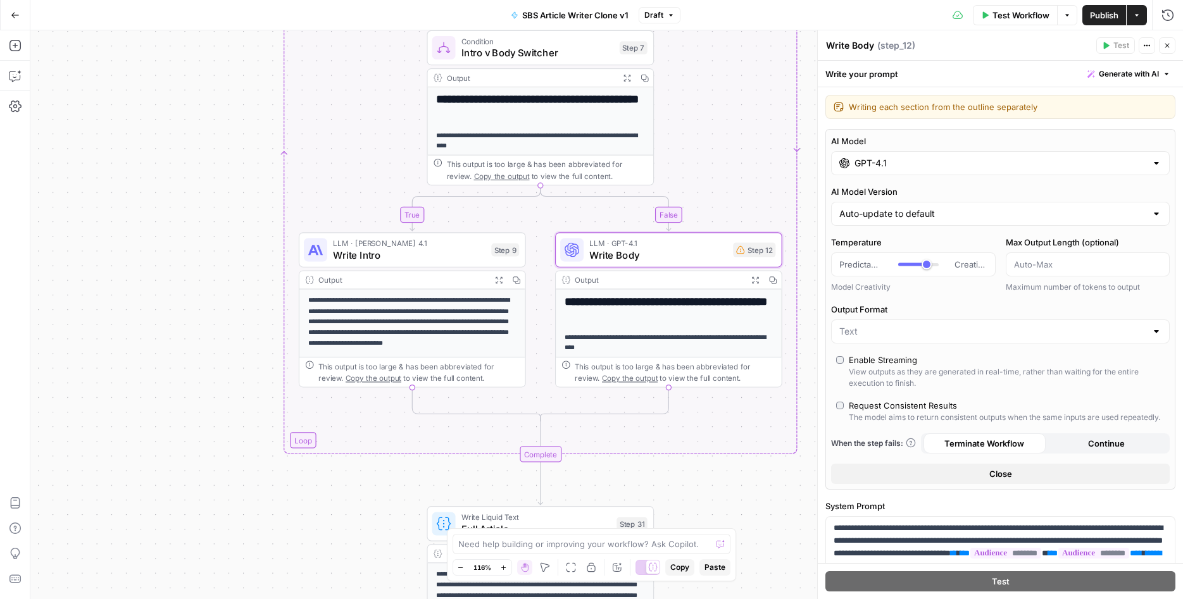
click at [865, 155] on div "GPT-4.1" at bounding box center [1000, 163] width 339 height 24
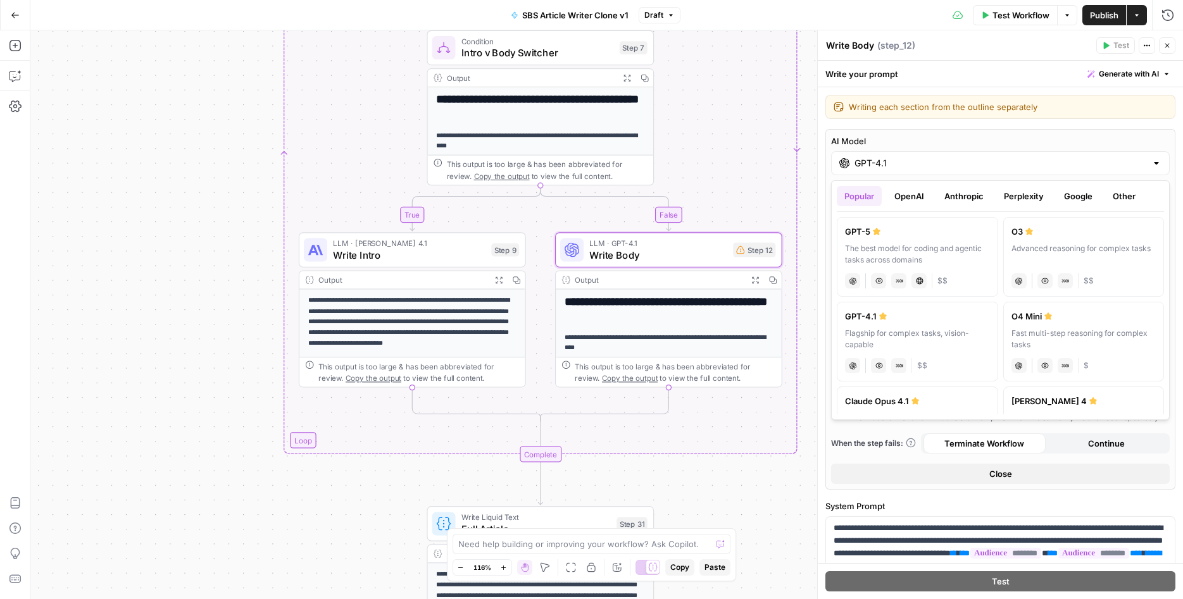
click at [905, 399] on div "Claude Opus 4.1" at bounding box center [917, 401] width 145 height 13
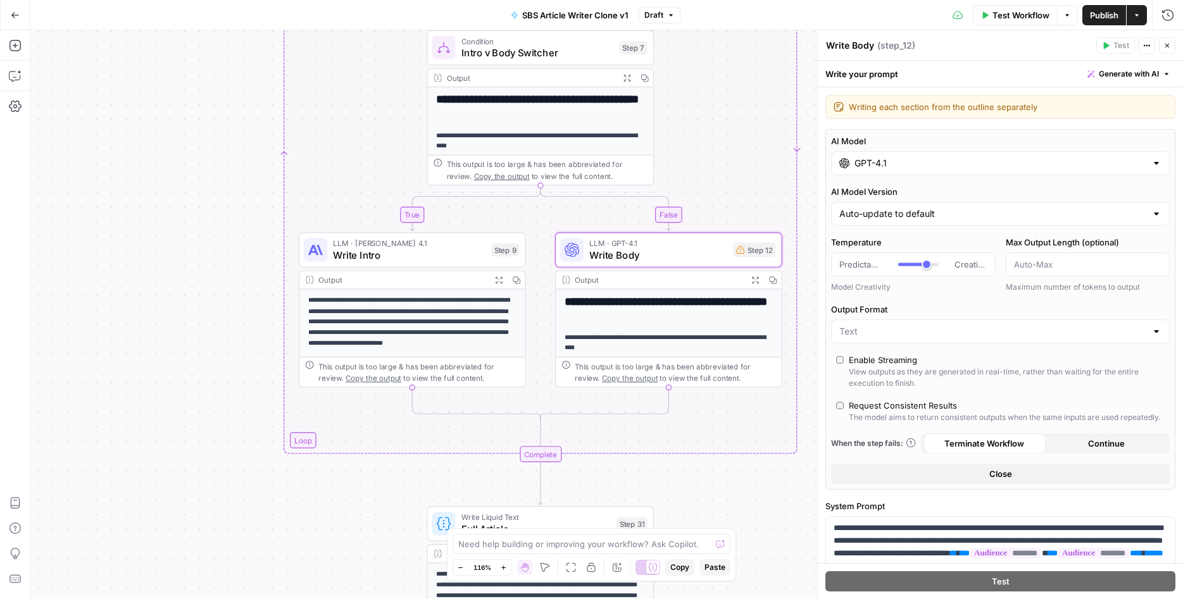
type input "Claude Opus 4.1"
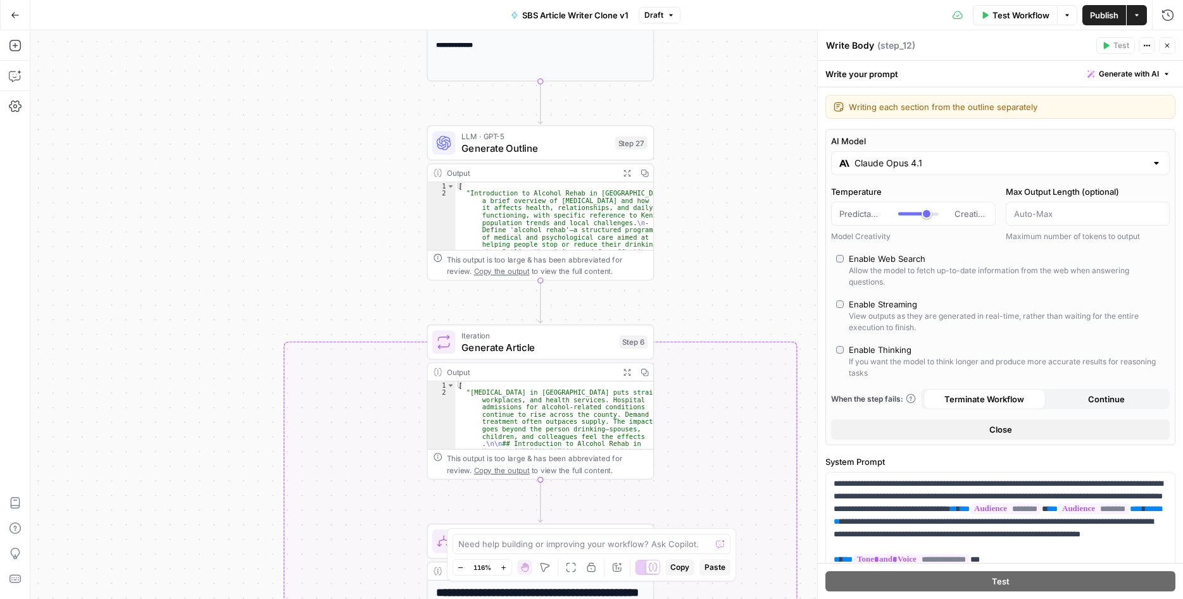
click at [735, 266] on div "**********" at bounding box center [606, 314] width 1153 height 569
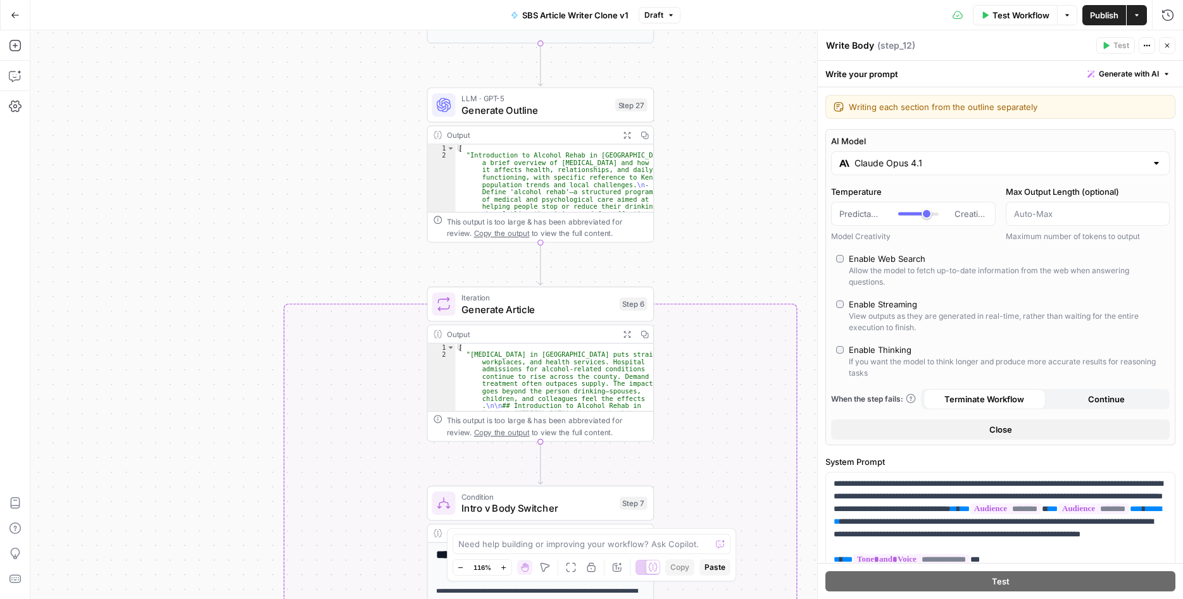
click at [556, 115] on span "Generate Outline" at bounding box center [535, 110] width 148 height 15
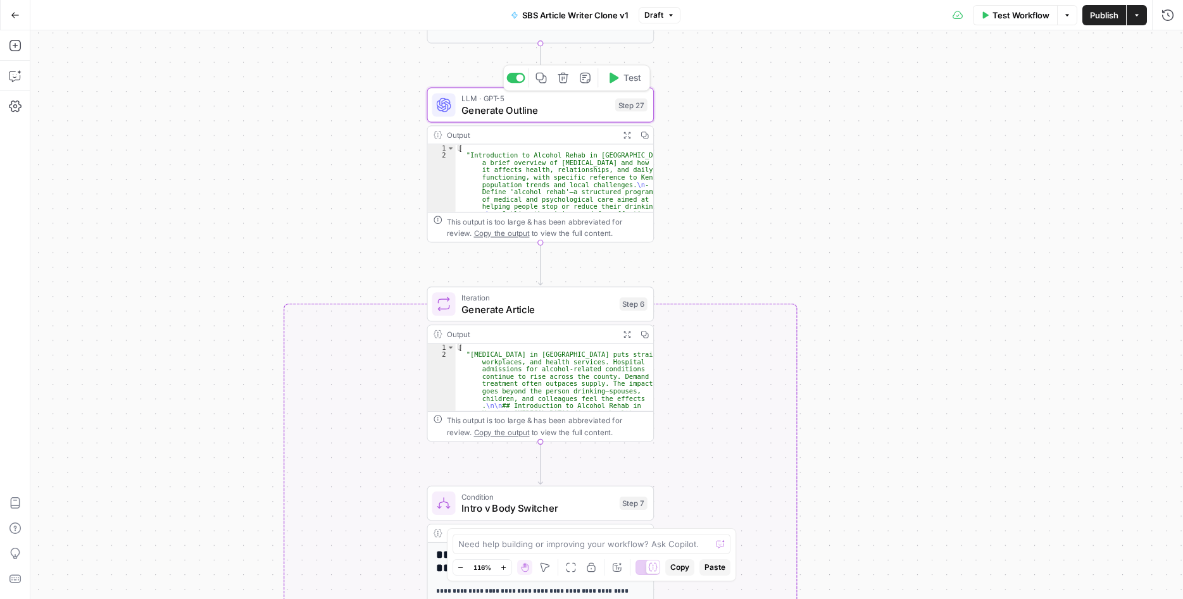
type textarea "Generate Outline"
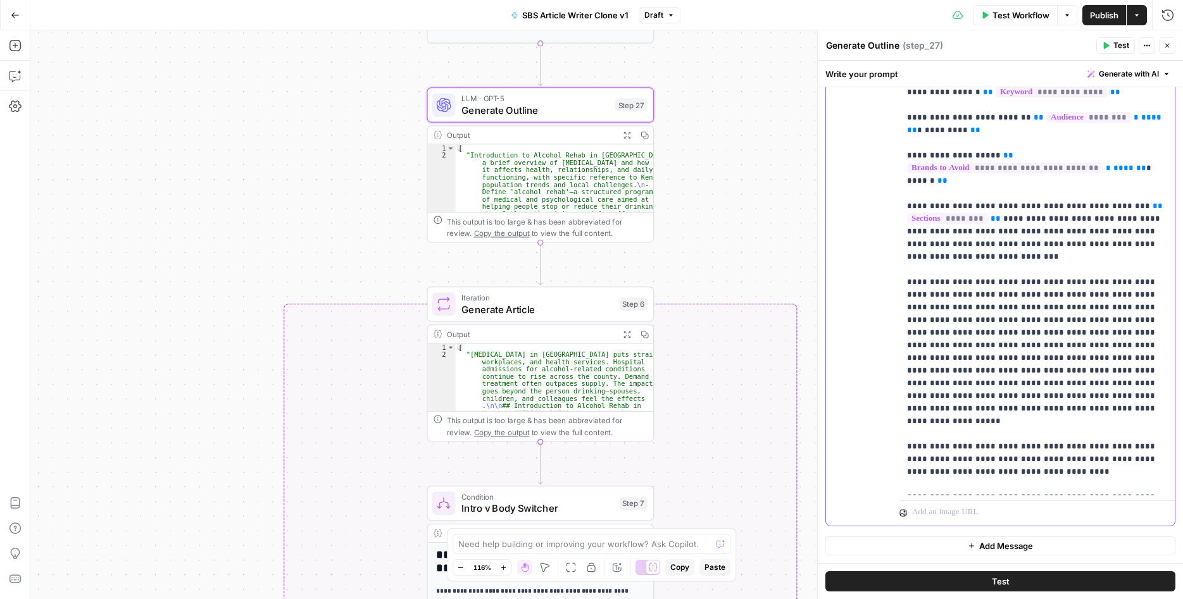
scroll to position [0, 0]
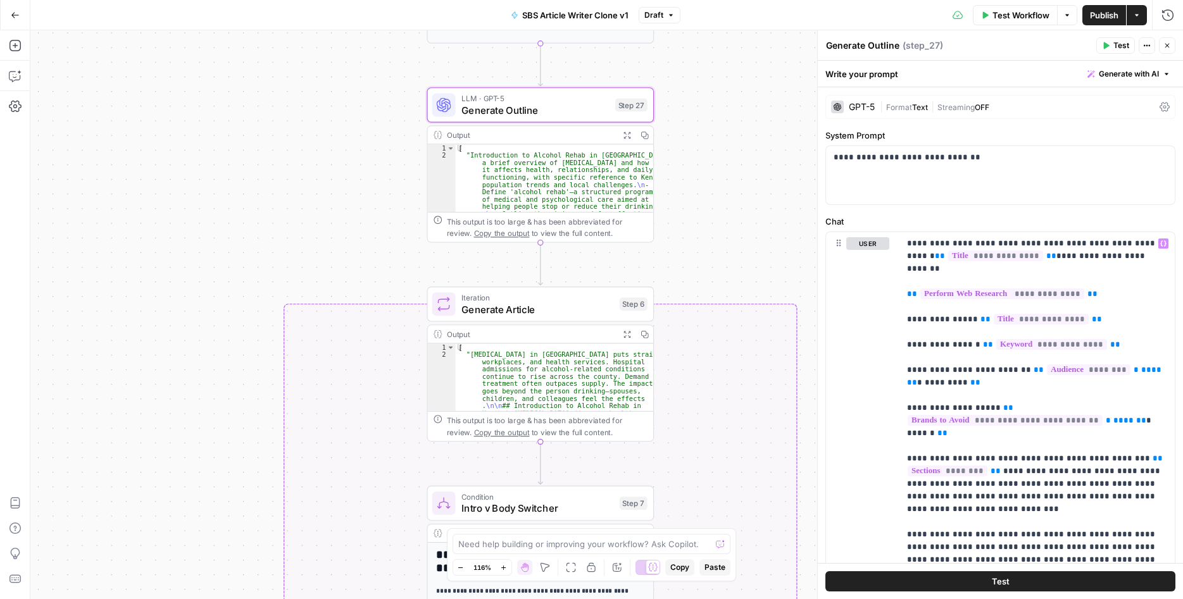
click at [761, 221] on div "**********" at bounding box center [606, 314] width 1153 height 569
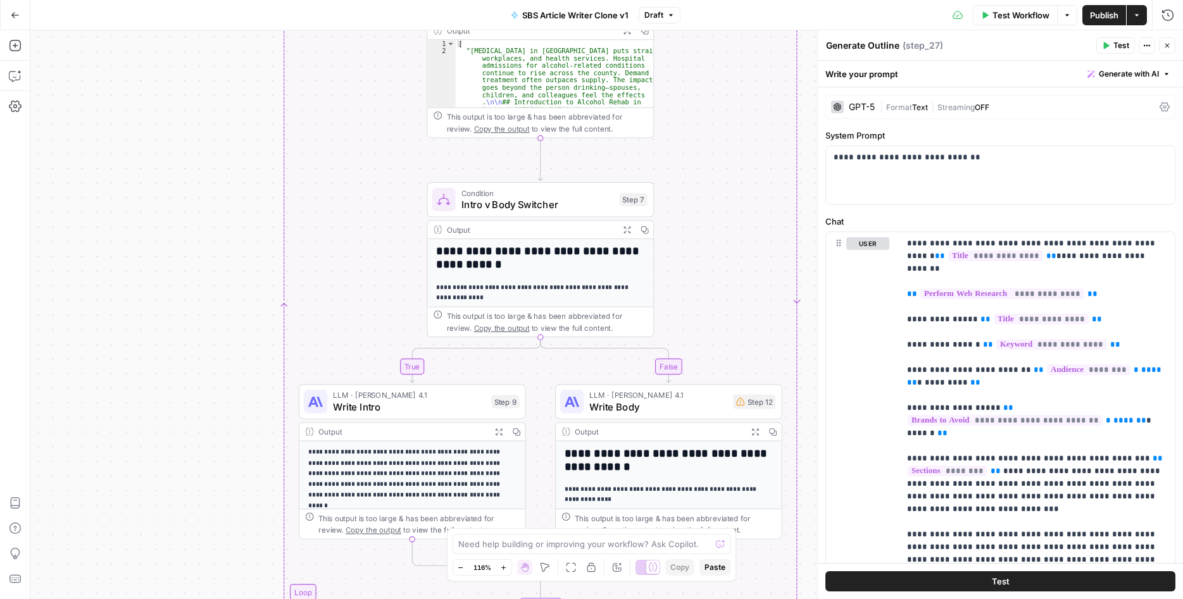
click at [459, 410] on span "Write Intro" at bounding box center [409, 407] width 153 height 15
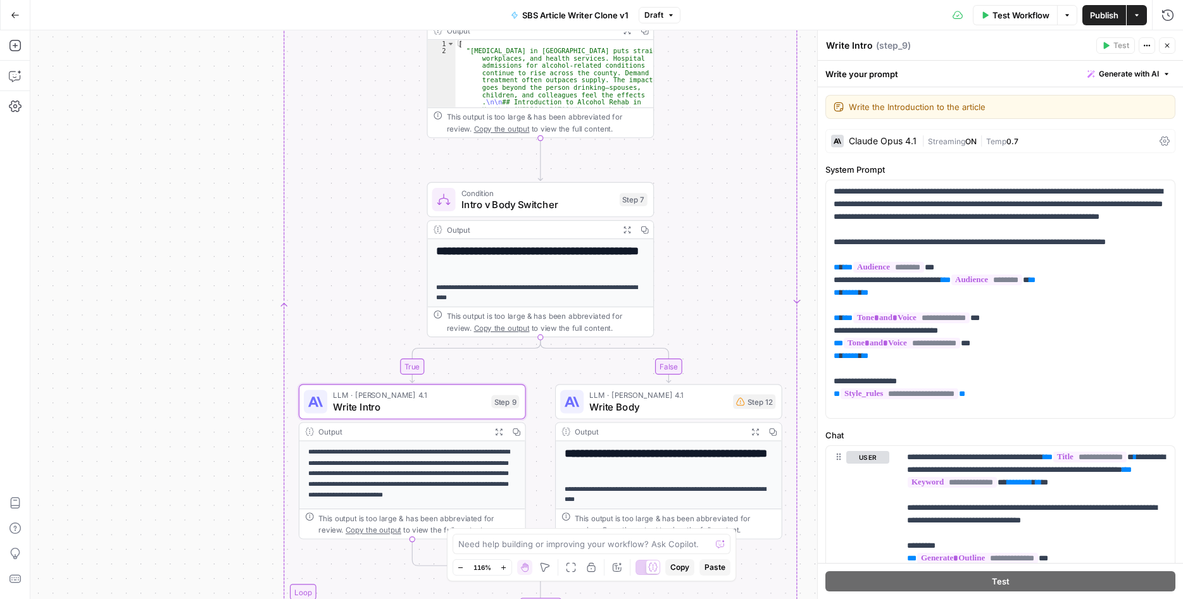
click at [889, 139] on div "Claude Opus 4.1" at bounding box center [883, 141] width 68 height 9
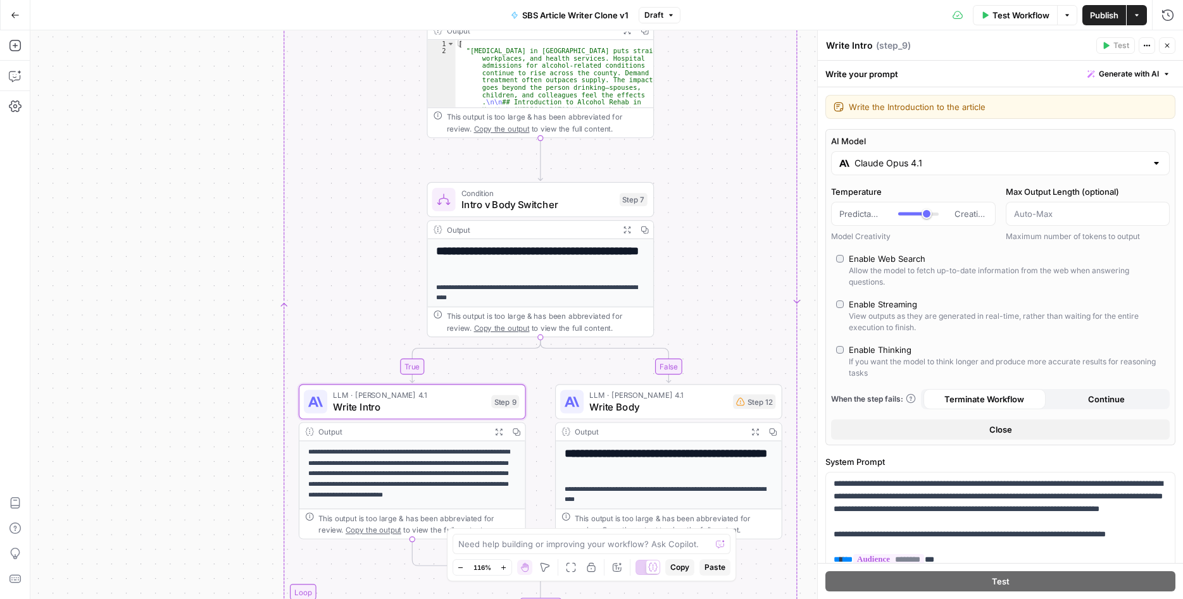
click at [900, 163] on input "Claude Opus 4.1" at bounding box center [1000, 163] width 292 height 13
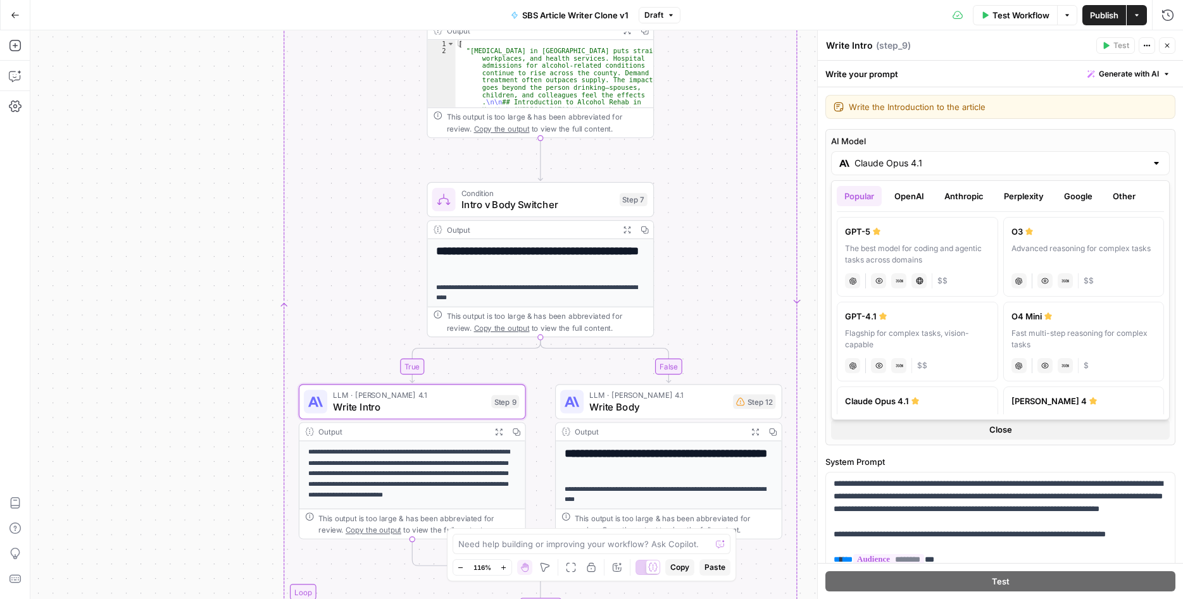
click at [861, 232] on div "GPT-5" at bounding box center [917, 231] width 145 height 13
type input "GPT-5"
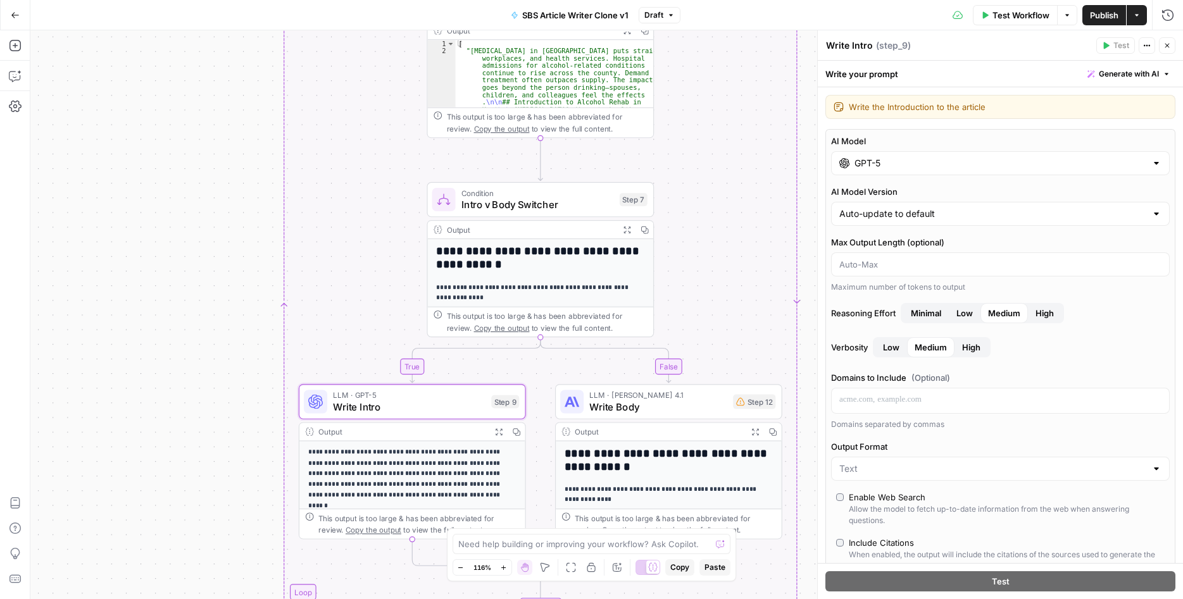
click at [670, 400] on span "Write Body" at bounding box center [658, 407] width 138 height 15
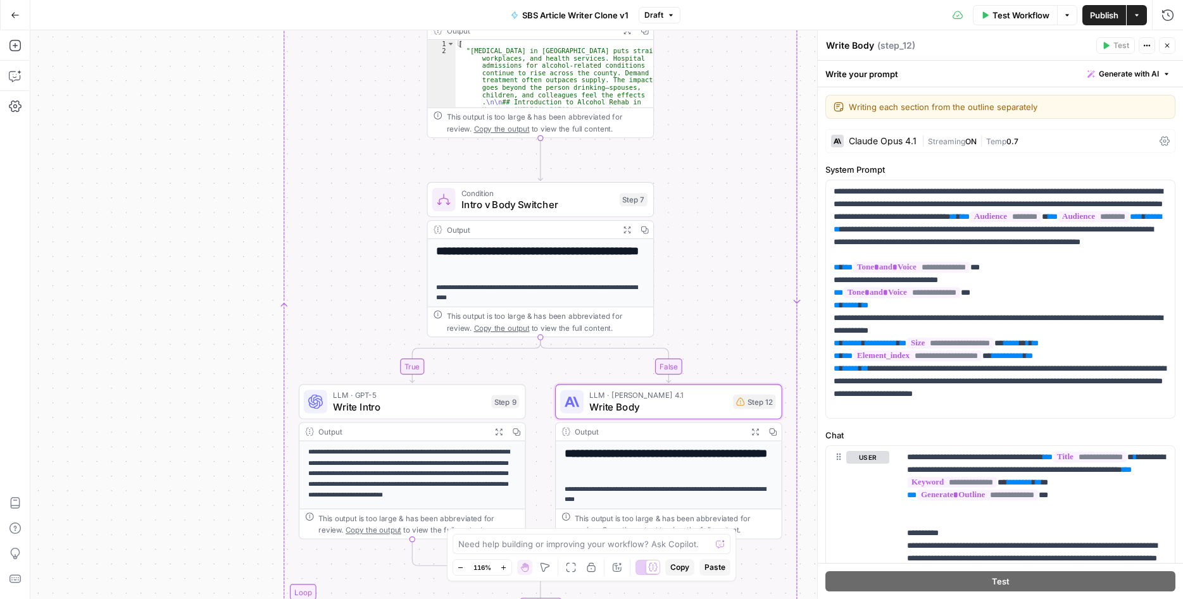
click at [894, 142] on div "Claude Opus 4.1" at bounding box center [883, 141] width 68 height 9
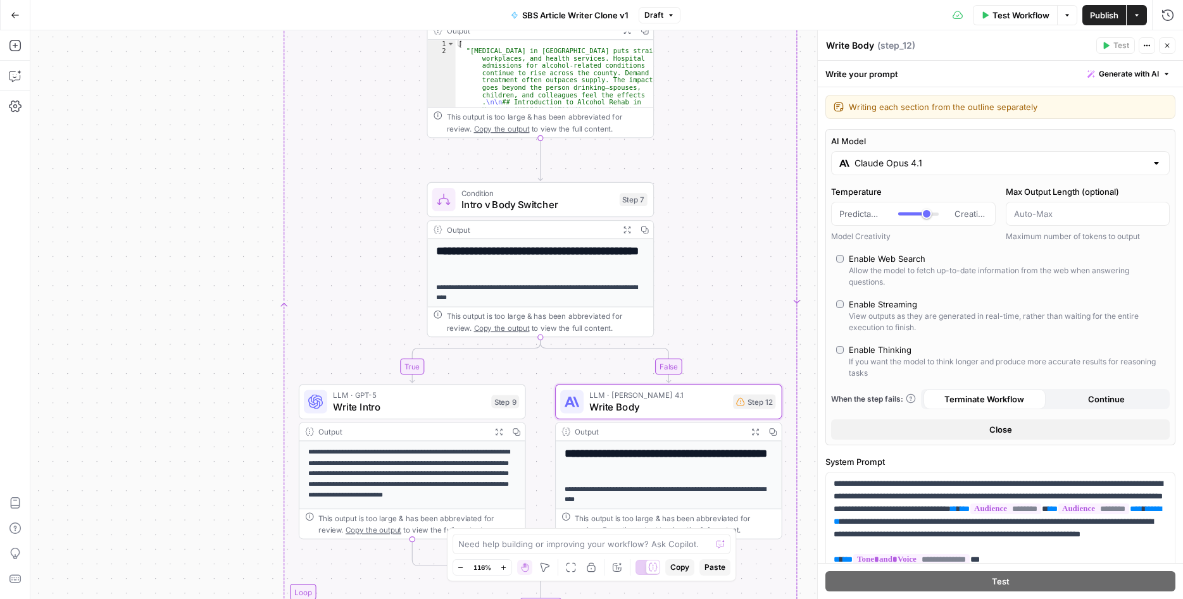
click at [879, 163] on input "Claude Opus 4.1" at bounding box center [1000, 163] width 292 height 13
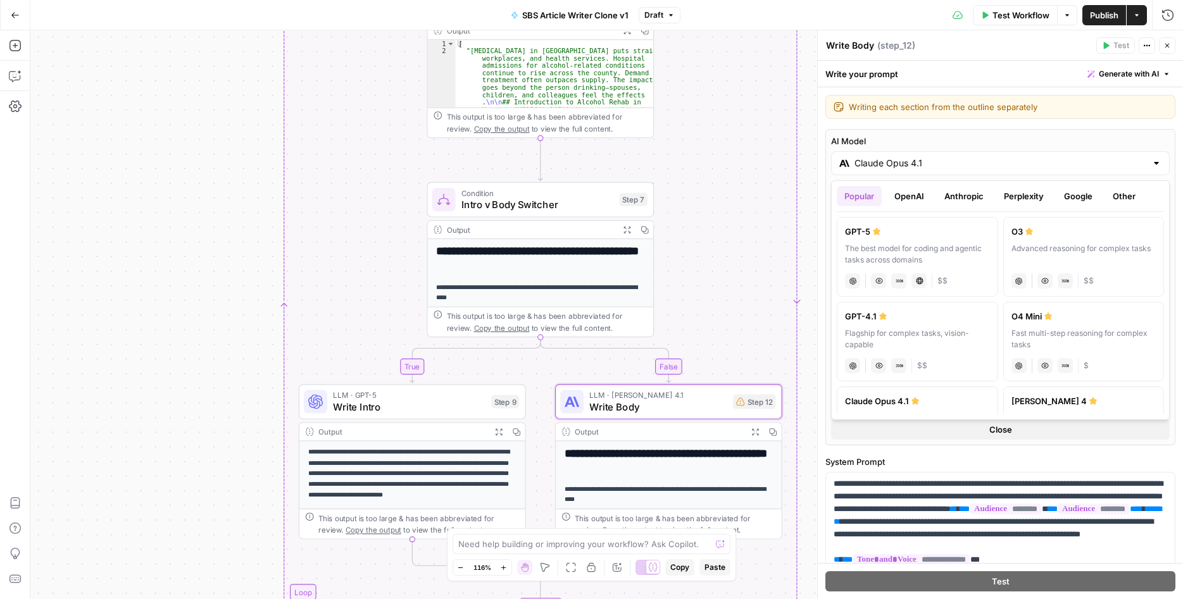
click at [876, 238] on label "GPT-5 The best model for coding and agentic tasks across domains chat Vision Ca…" at bounding box center [917, 257] width 161 height 80
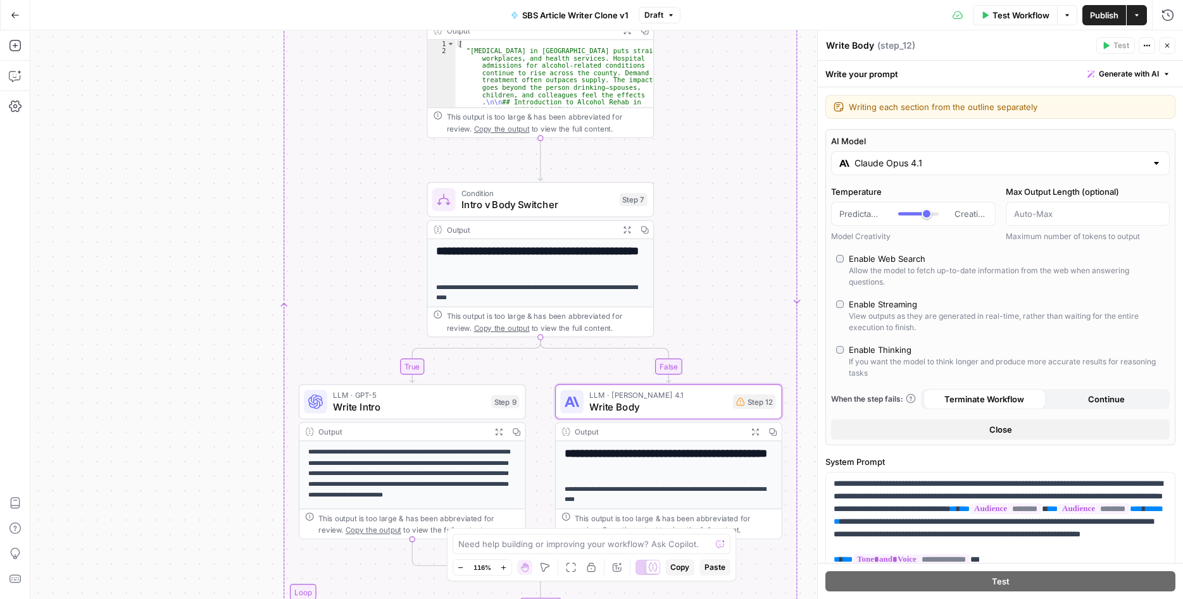
type input "GPT-5"
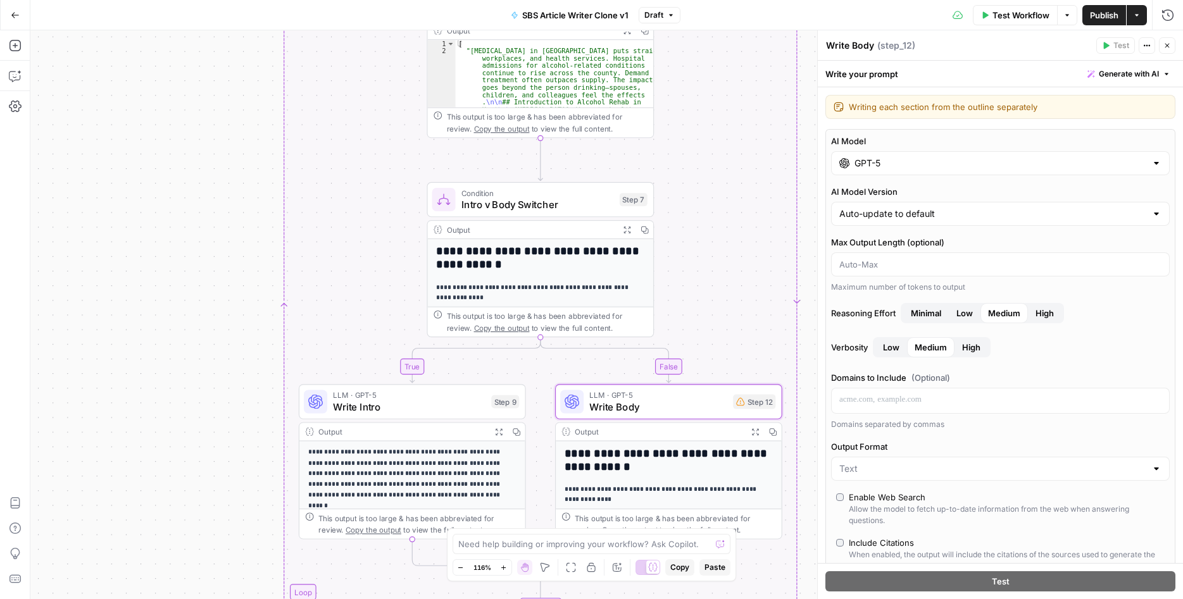
click at [165, 319] on div "**********" at bounding box center [606, 314] width 1153 height 569
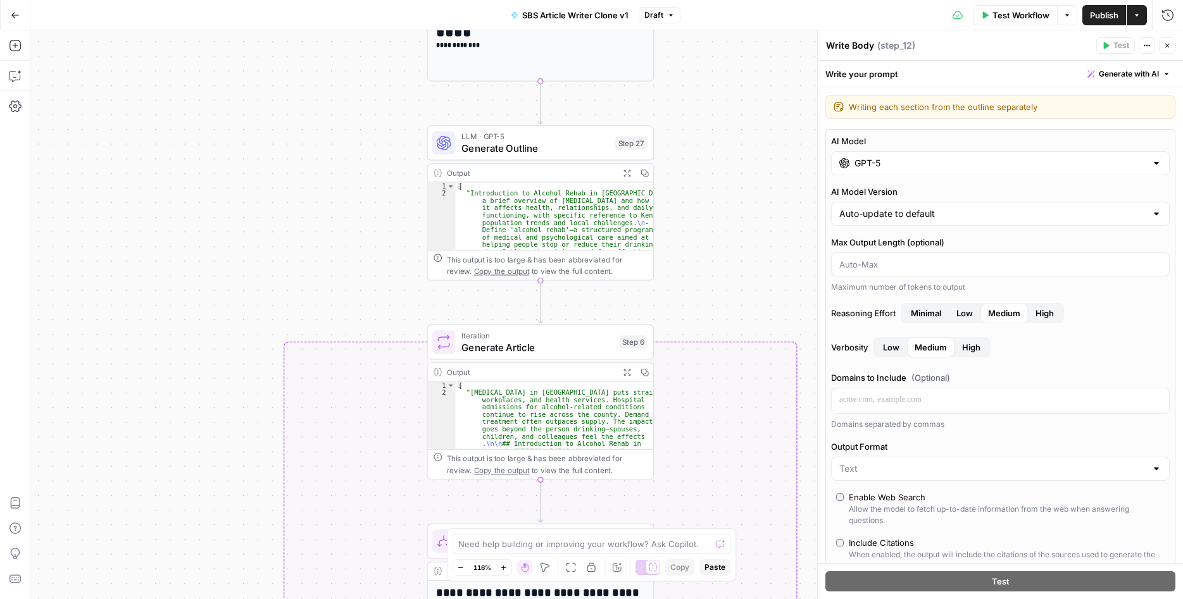
click at [1170, 46] on icon "button" at bounding box center [1167, 46] width 8 height 8
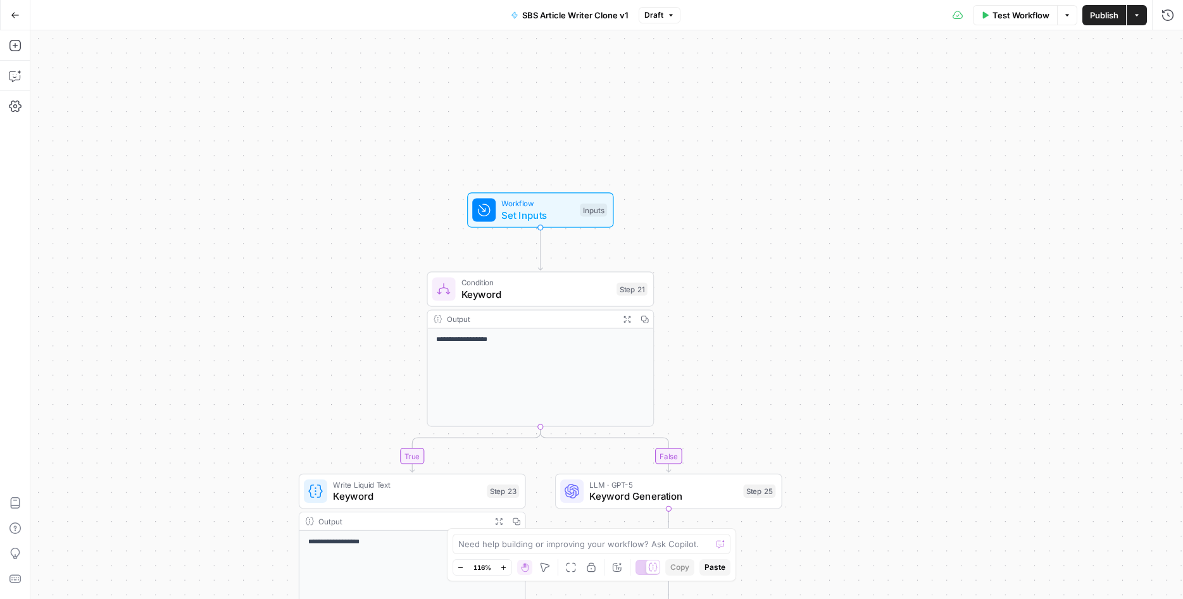
click at [1015, 9] on span "Test Workflow" at bounding box center [1020, 15] width 57 height 13
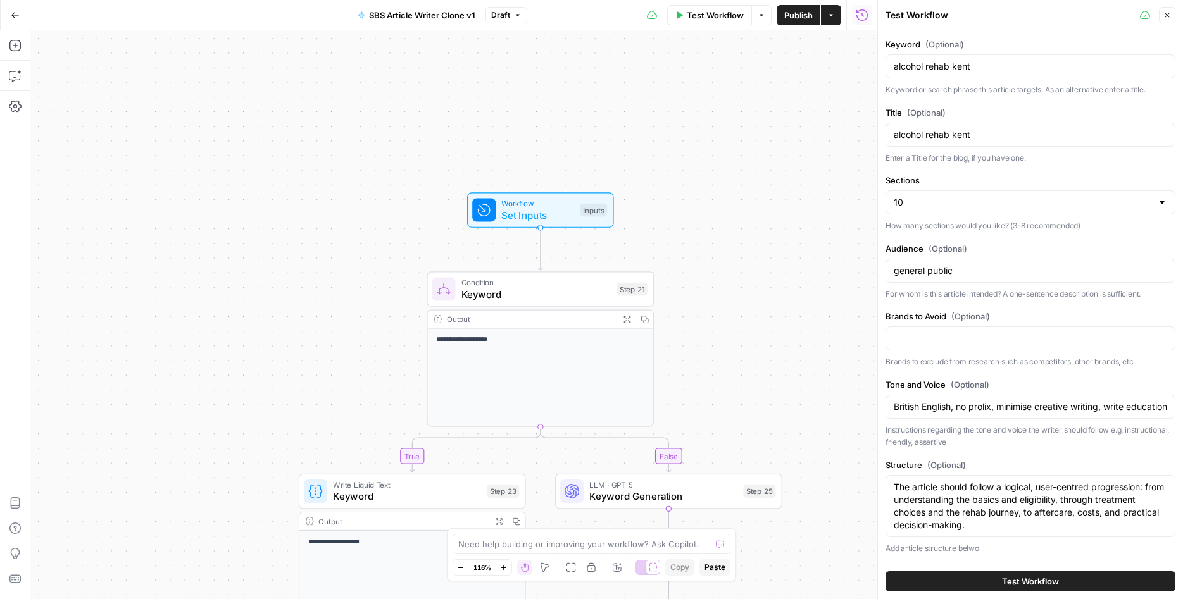
click at [1058, 578] on span "Test Workflow" at bounding box center [1030, 581] width 57 height 13
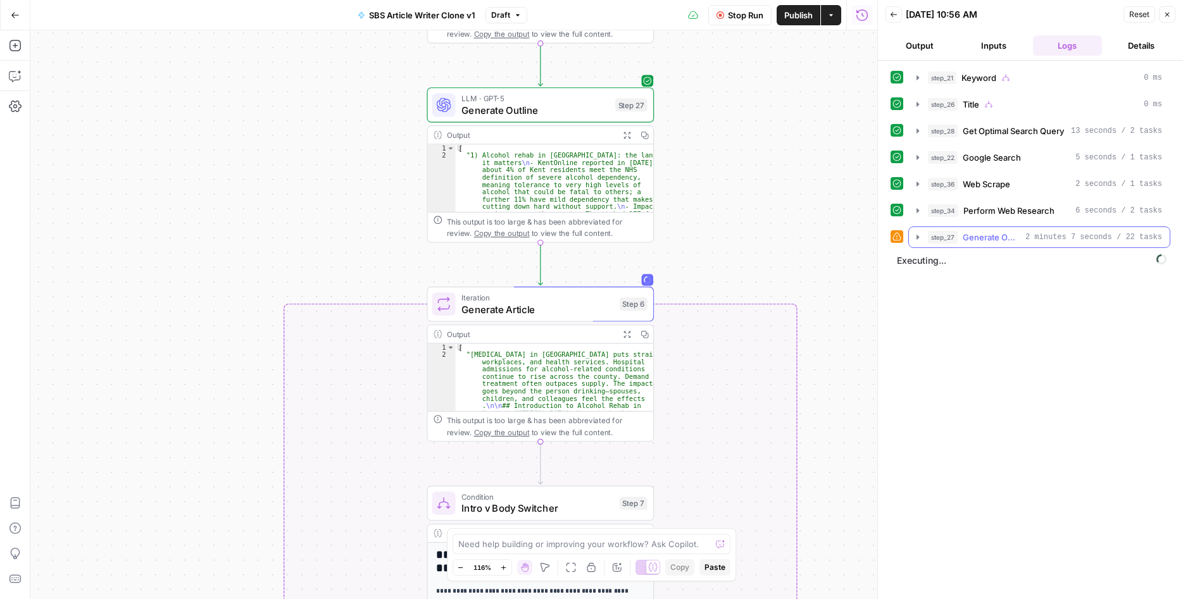
click at [913, 239] on button "step_27 Generate Outline 2 minutes 7 seconds / 22 tasks" at bounding box center [1039, 237] width 261 height 20
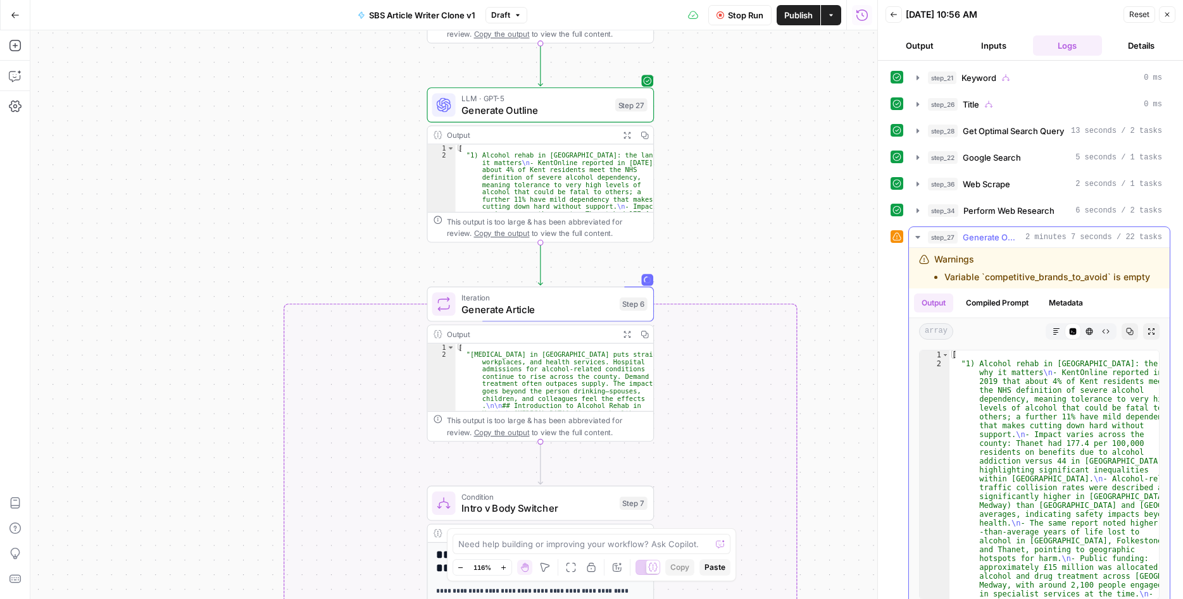
type textarea "**********"
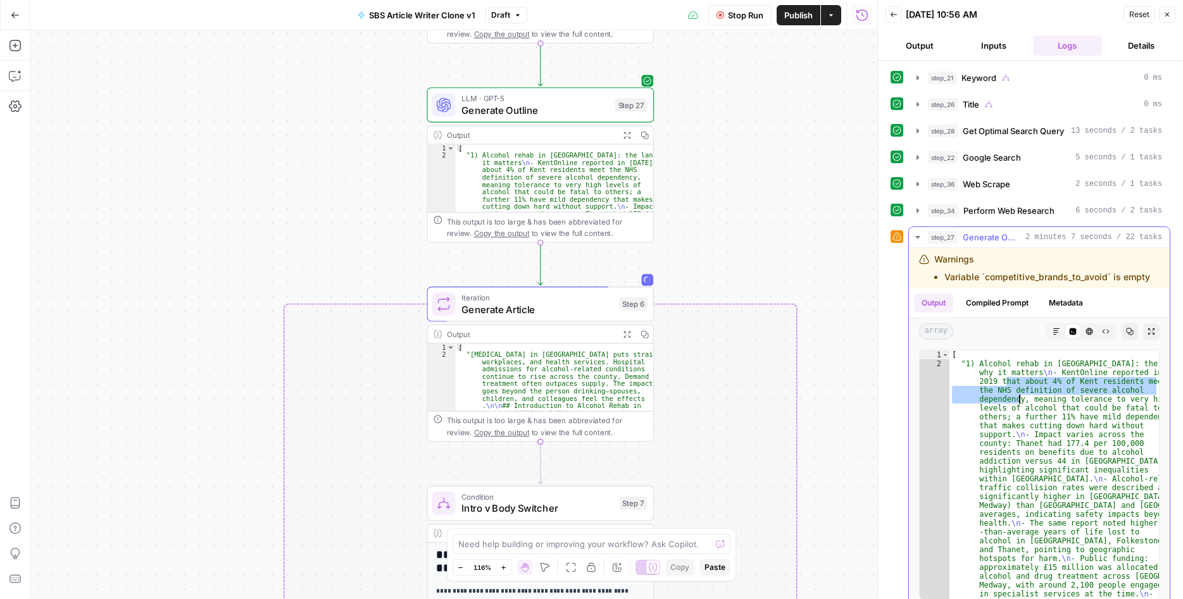
drag, startPoint x: 1006, startPoint y: 380, endPoint x: 1017, endPoint y: 399, distance: 22.1
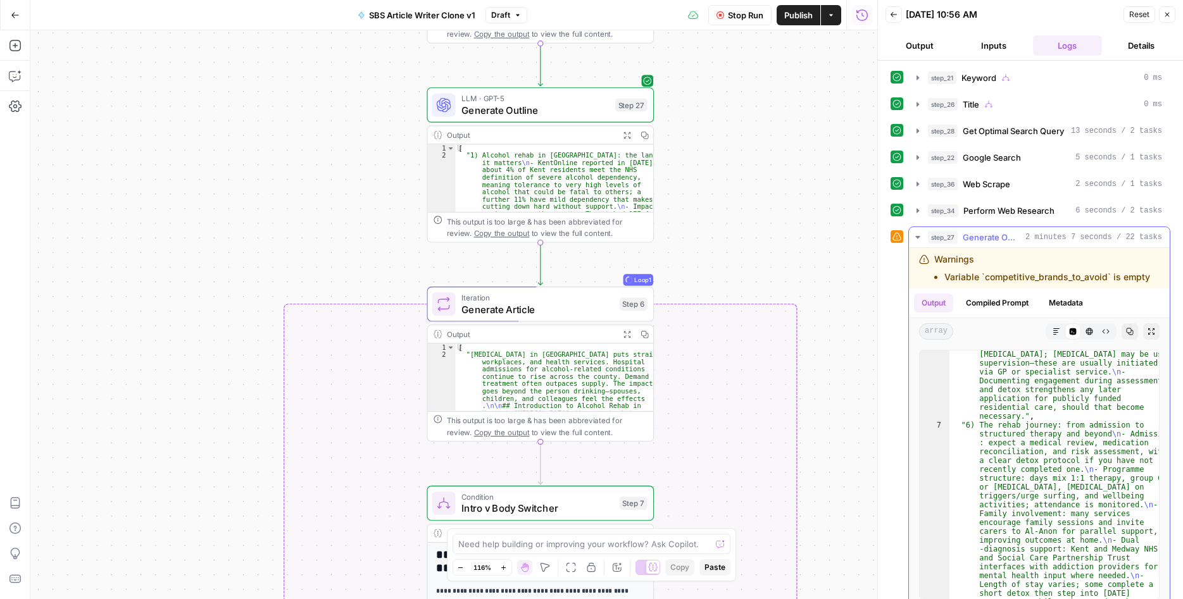
scroll to position [1820, 0]
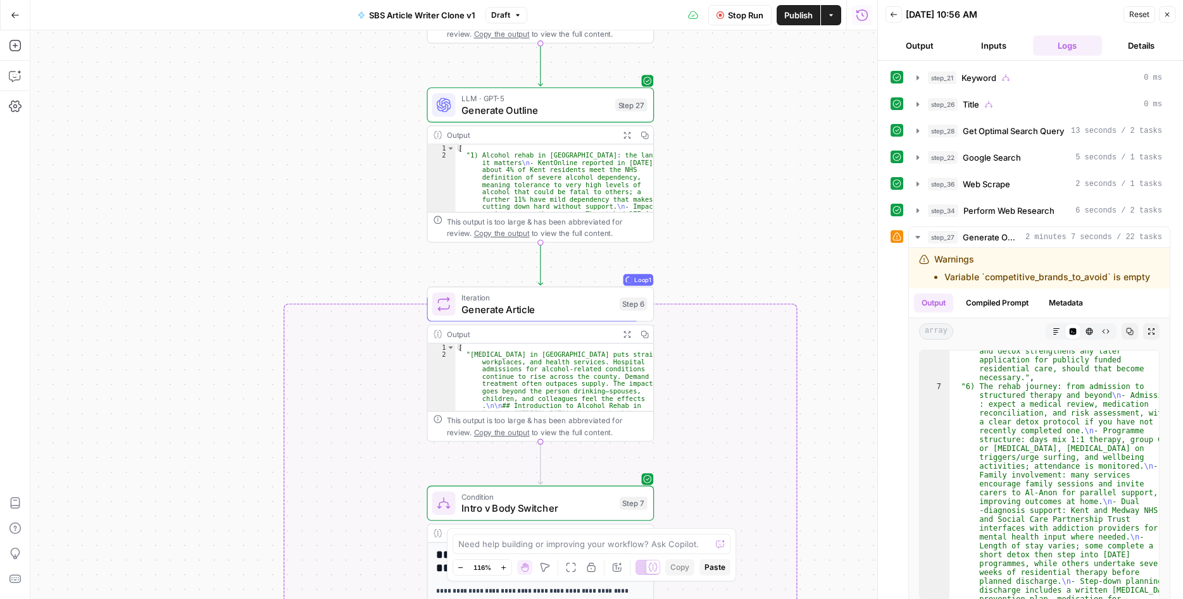
click at [787, 246] on div "**********" at bounding box center [453, 314] width 847 height 569
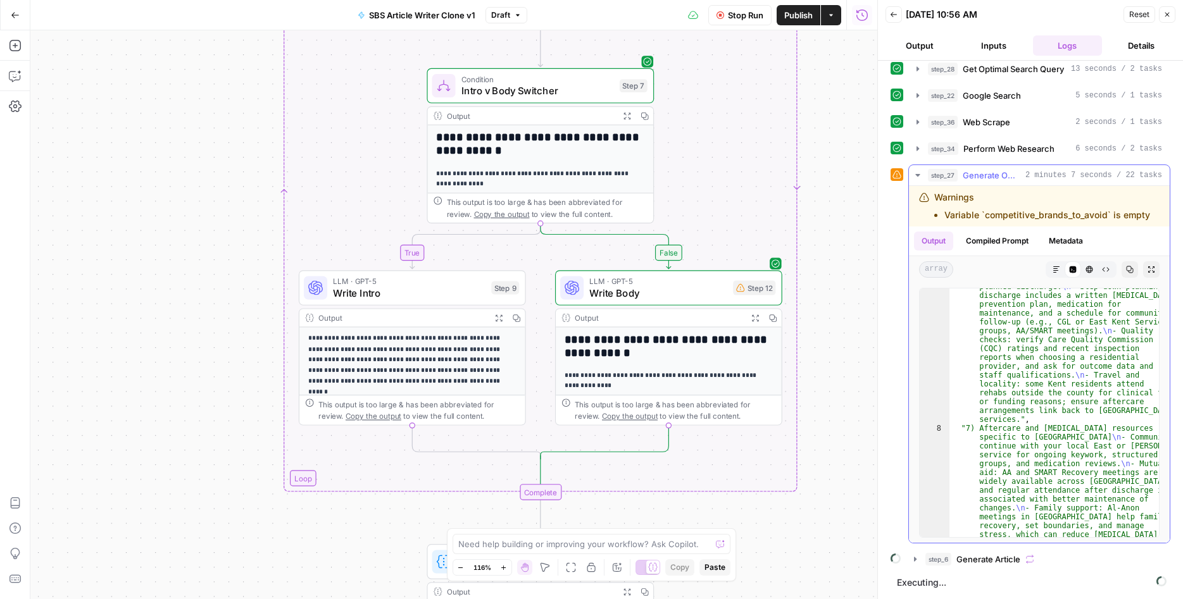
scroll to position [2130, 0]
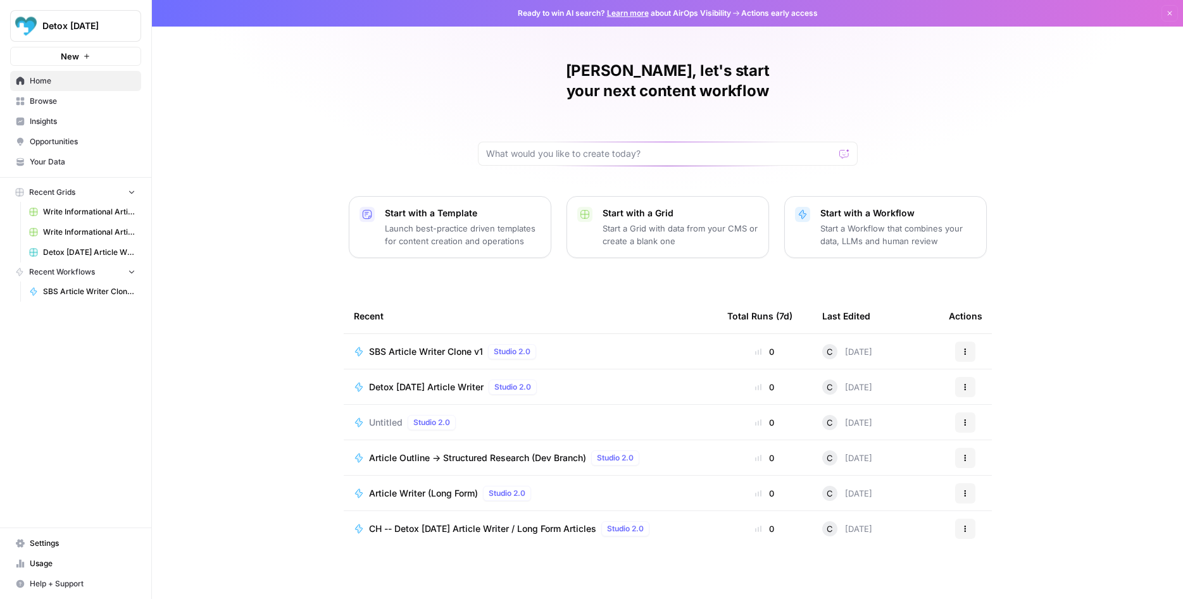
click at [61, 160] on span "Your Data" at bounding box center [83, 161] width 106 height 11
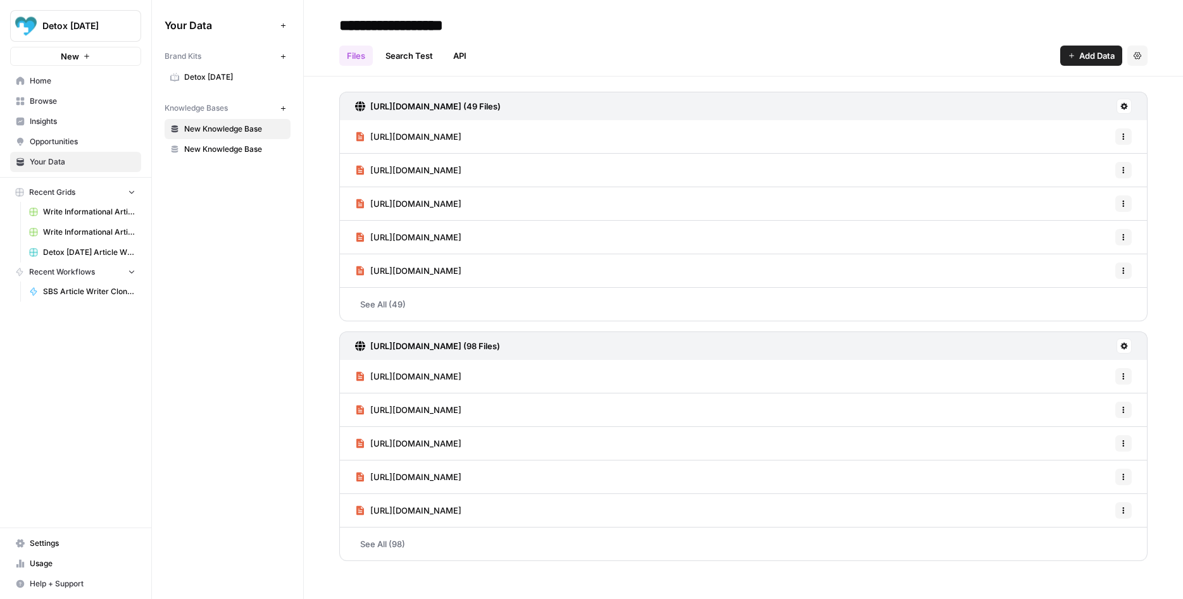
click at [57, 101] on span "Browse" at bounding box center [83, 101] width 106 height 11
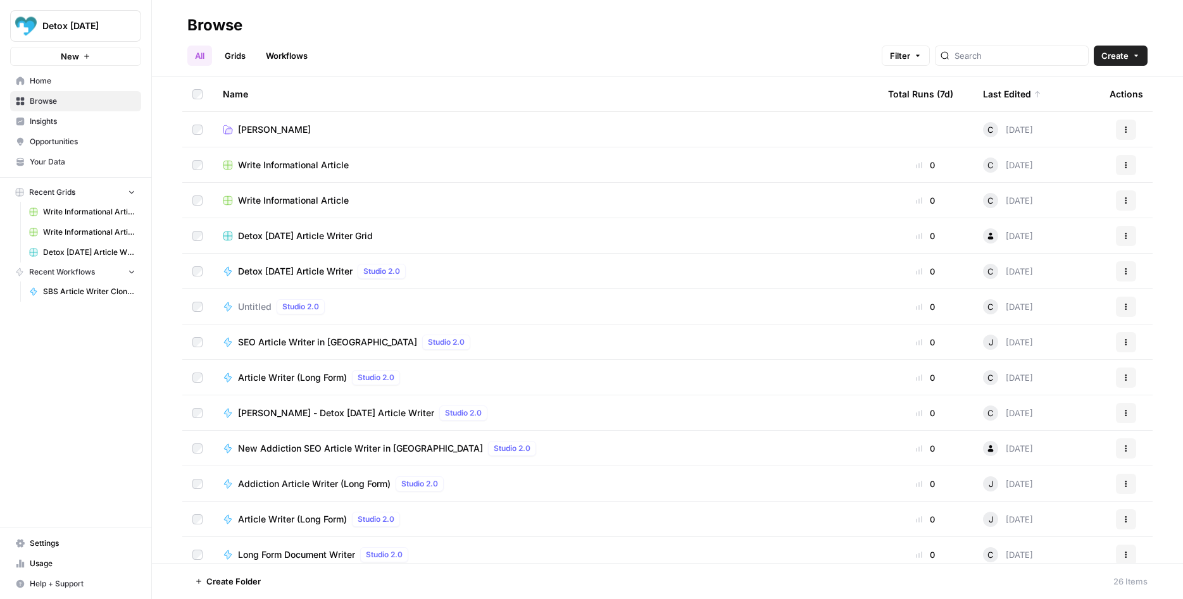
click at [56, 123] on span "Insights" at bounding box center [83, 121] width 106 height 11
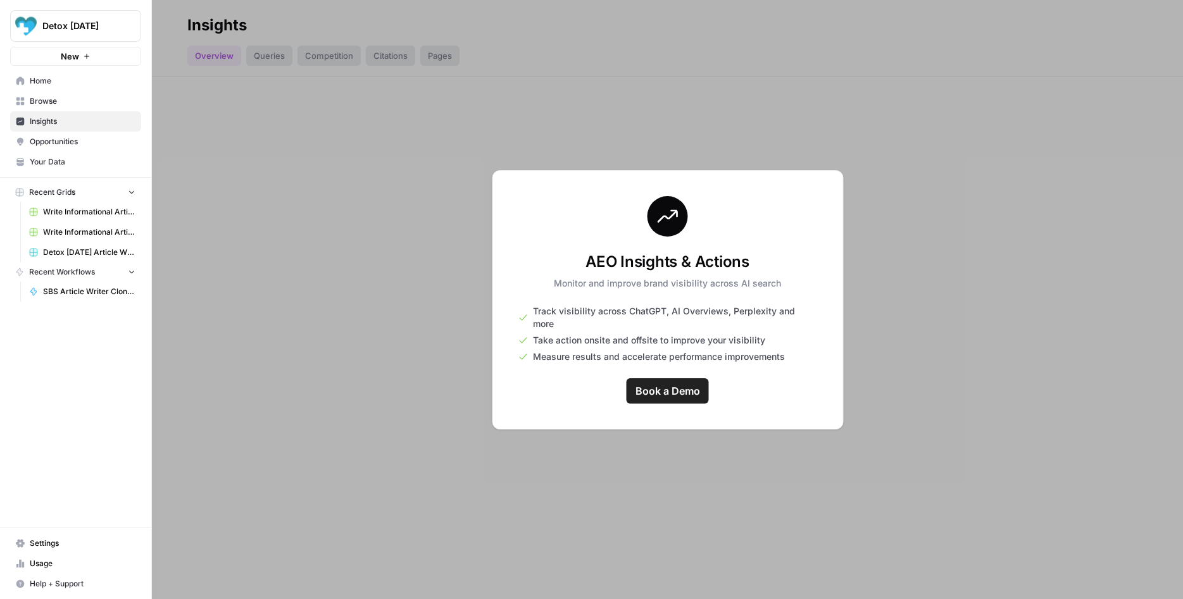
click at [58, 139] on span "Opportunities" at bounding box center [83, 141] width 106 height 11
click at [68, 83] on span "Home" at bounding box center [83, 80] width 106 height 11
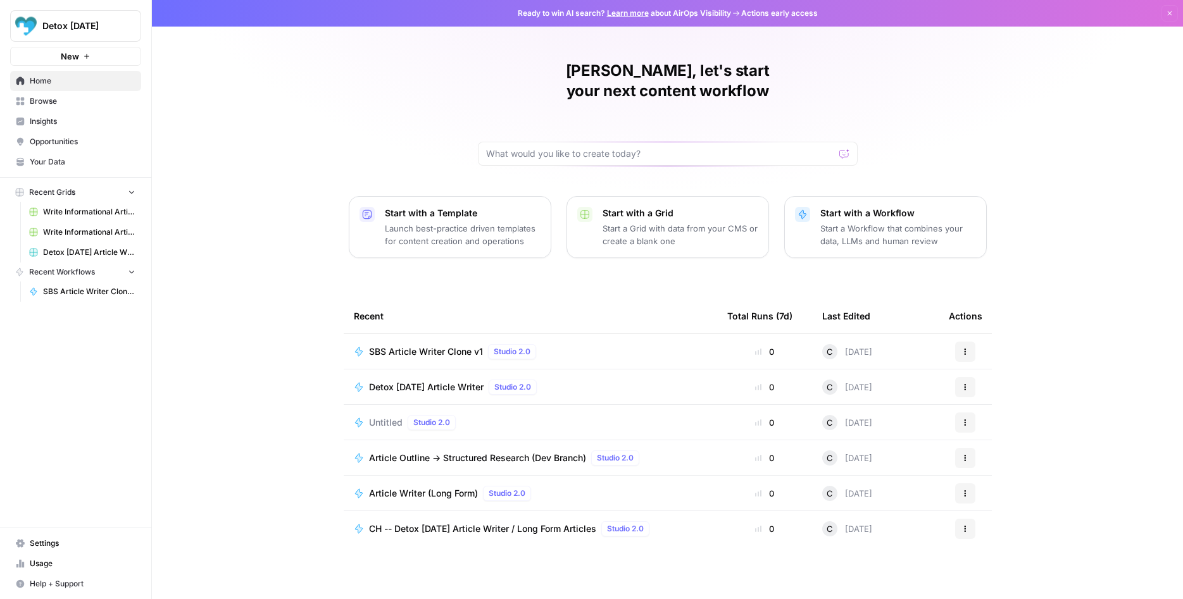
click at [65, 84] on span "Home" at bounding box center [83, 80] width 106 height 11
click at [59, 546] on span "Settings" at bounding box center [83, 543] width 106 height 11
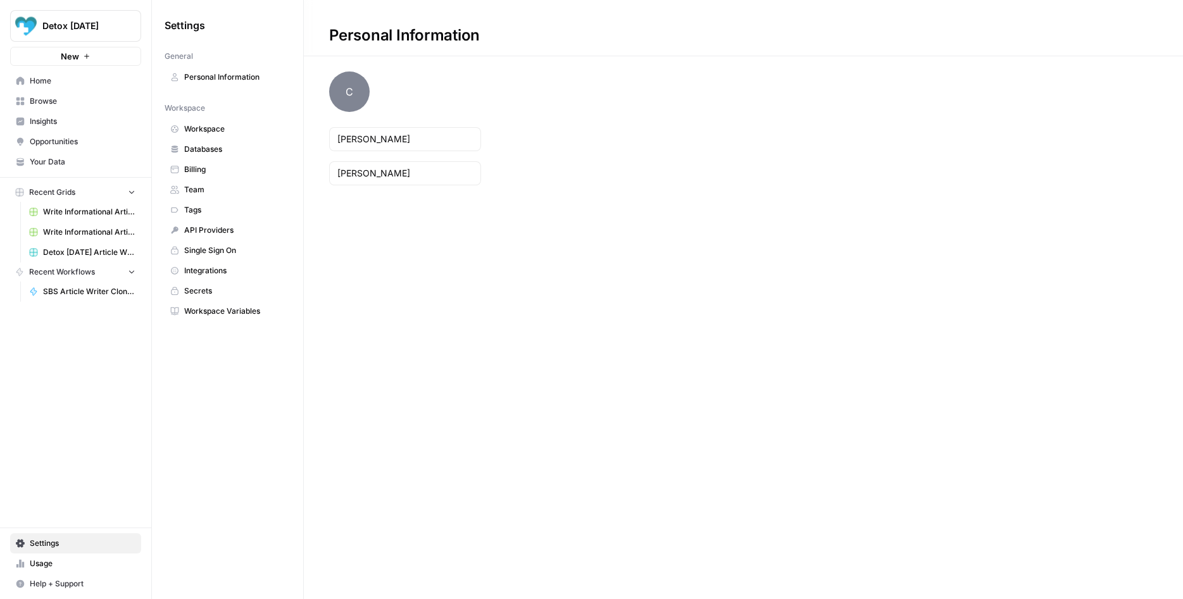
click at [71, 571] on link "Usage" at bounding box center [75, 564] width 131 height 20
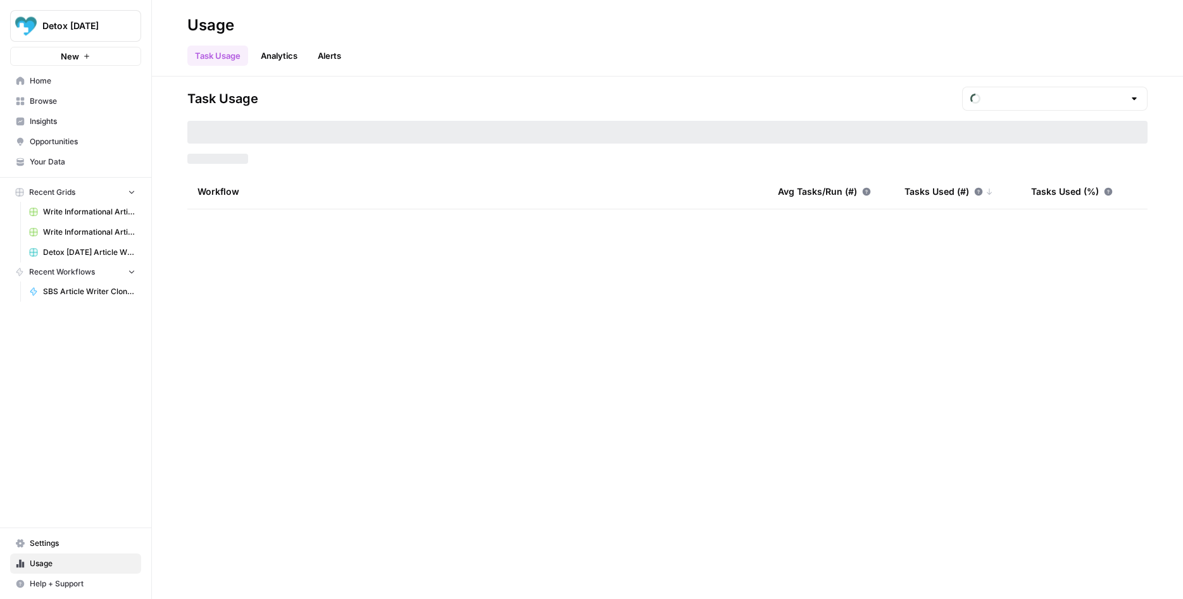
type input "September Included Tasks"
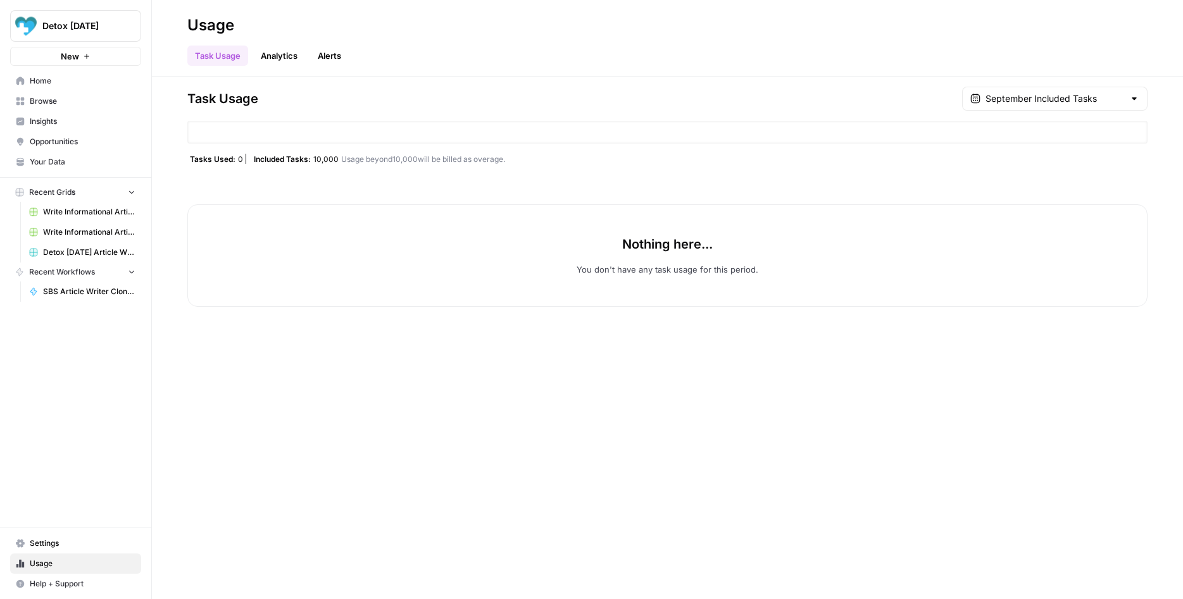
click at [428, 430] on div "Task Usage September Included Tasks Tasks Used: 0 Included Tasks: 10,000 Usage …" at bounding box center [667, 338] width 1031 height 523
click at [62, 547] on span "Settings" at bounding box center [83, 543] width 106 height 11
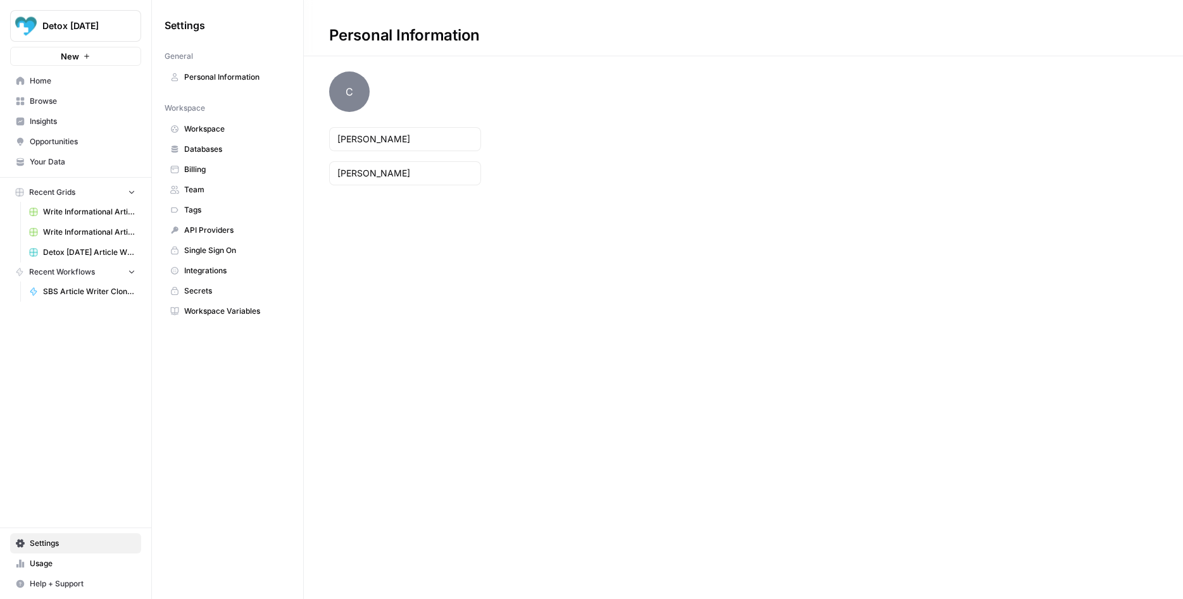
click at [191, 170] on span "Billing" at bounding box center [234, 169] width 101 height 11
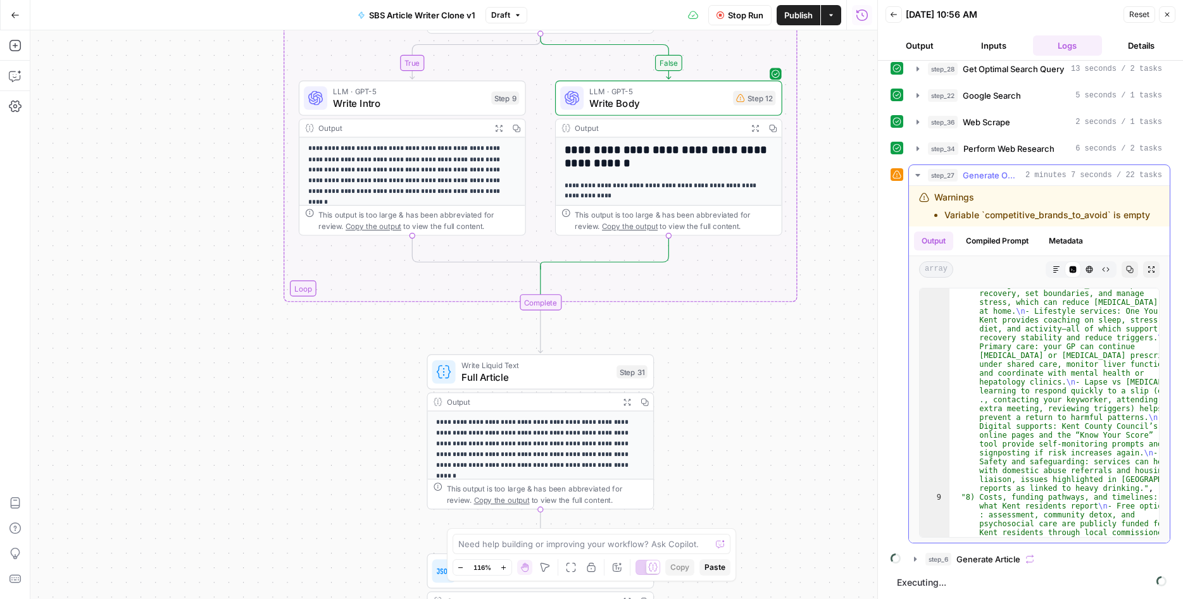
scroll to position [2363, 0]
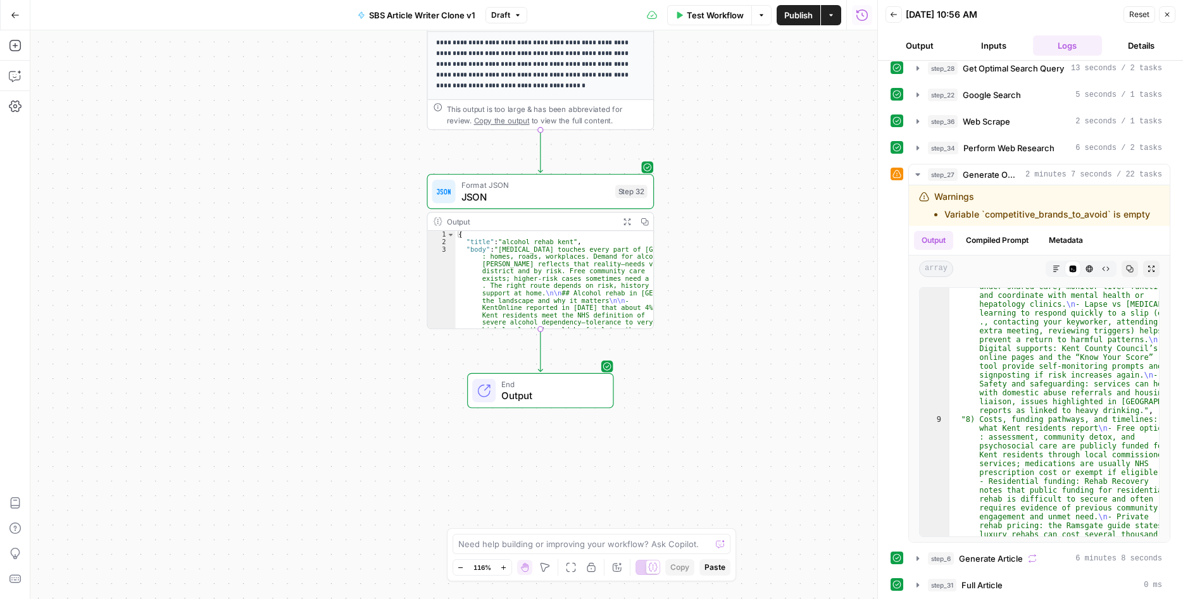
click at [568, 395] on span "Output" at bounding box center [550, 396] width 99 height 15
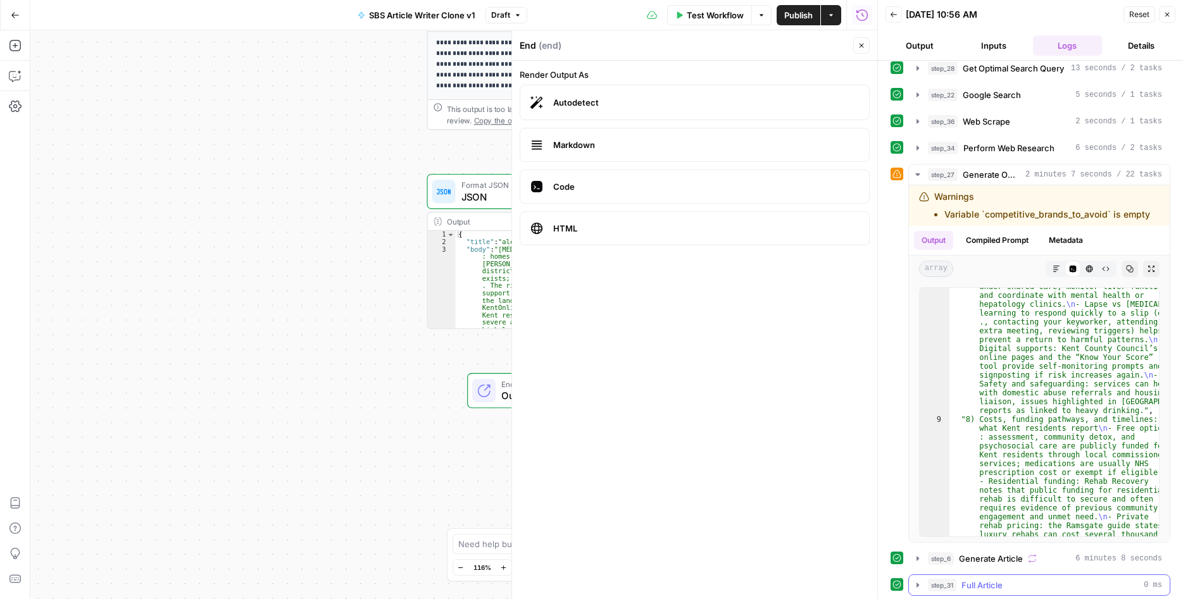
click at [1013, 582] on div "step_31 Full Article 0 ms" at bounding box center [1045, 585] width 234 height 13
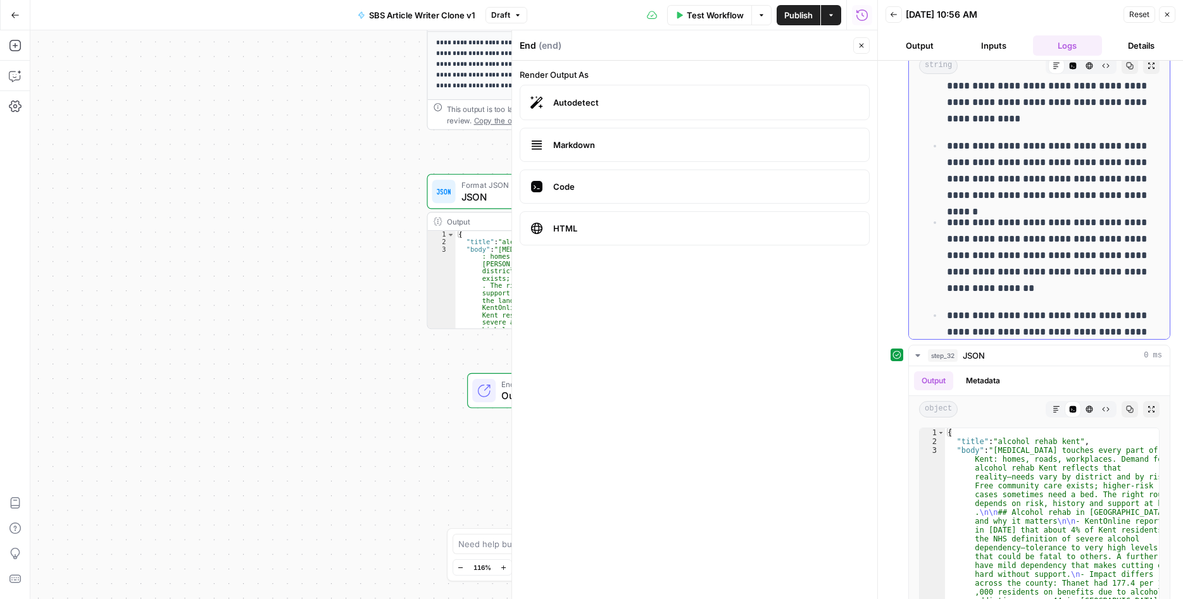
scroll to position [304, 0]
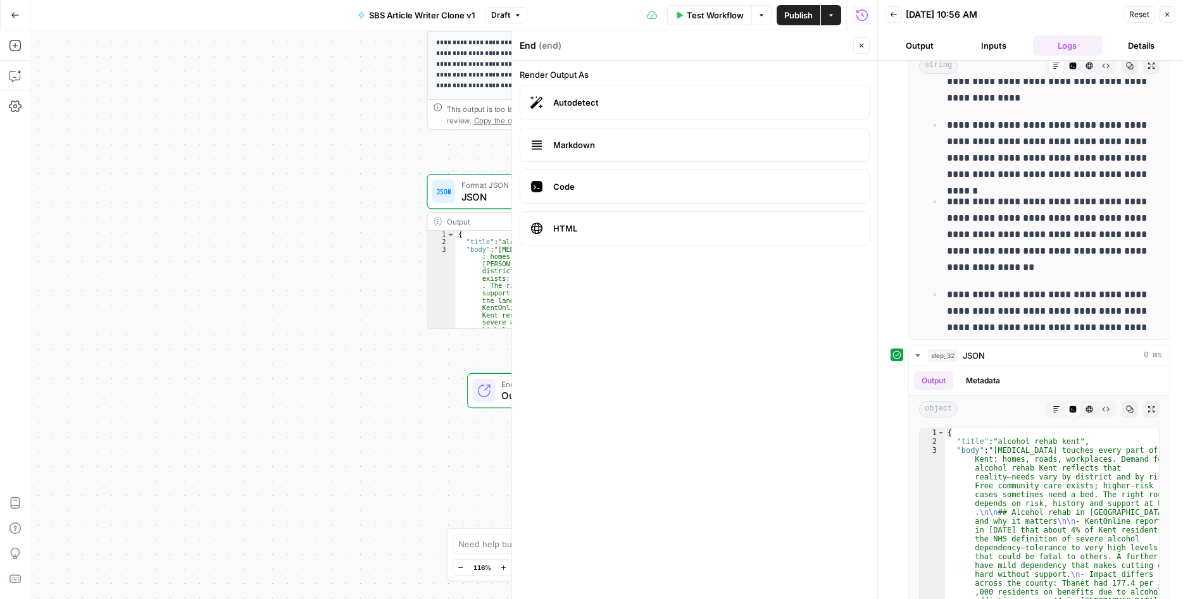
click at [863, 46] on icon "button" at bounding box center [862, 46] width 8 height 8
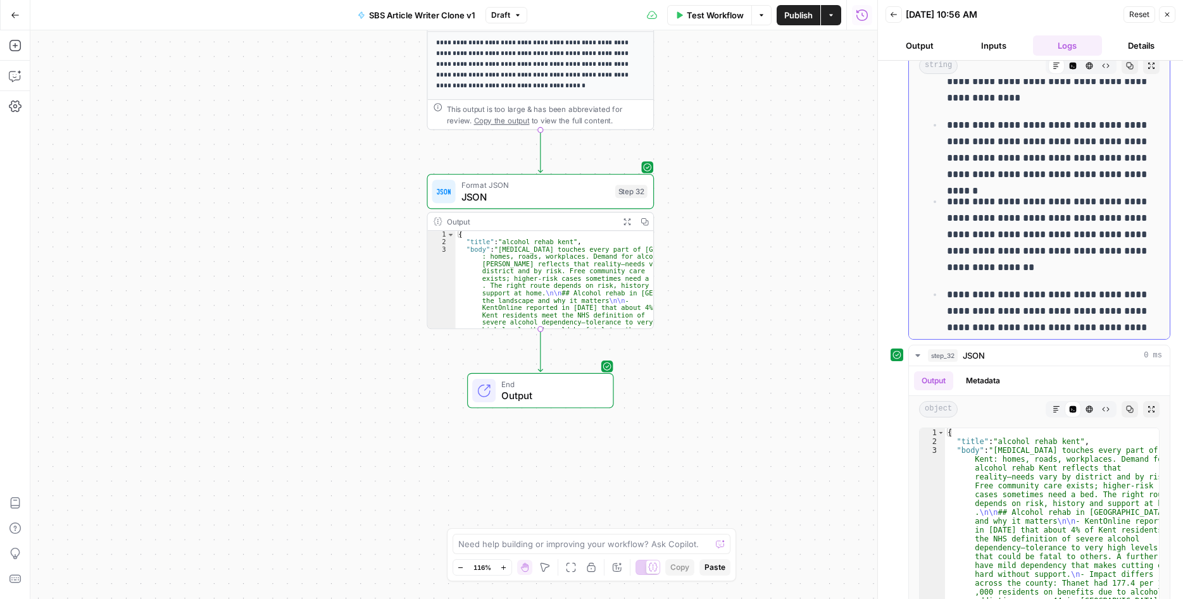
click at [1009, 194] on p "**********" at bounding box center [1049, 235] width 205 height 82
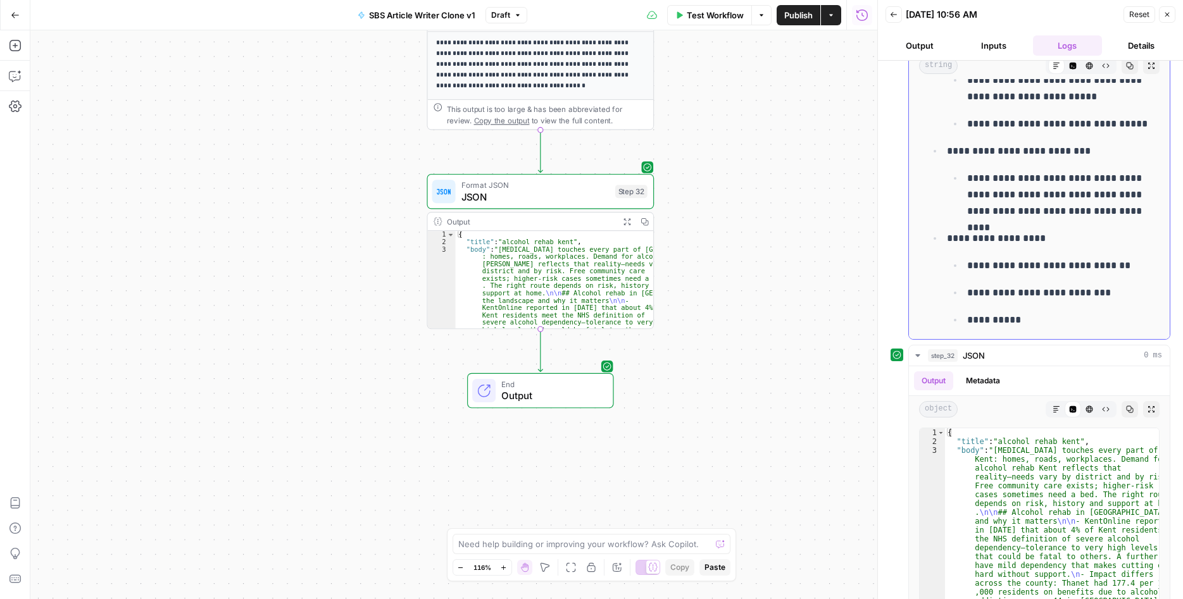
scroll to position [8673, 0]
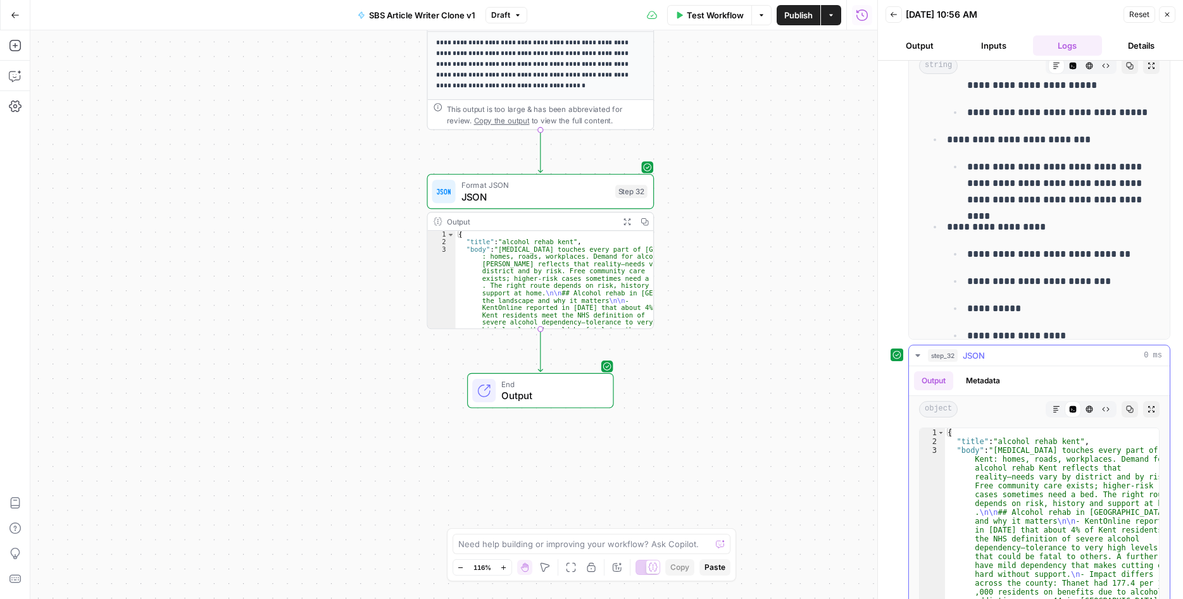
type textarea "**********"
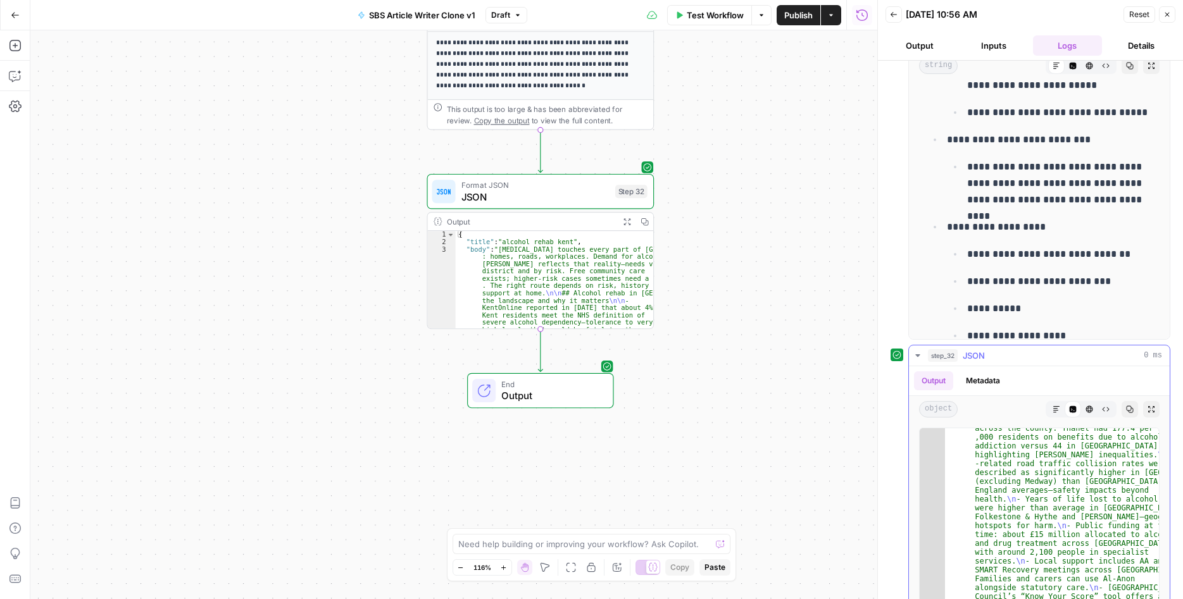
click at [916, 354] on icon "button" at bounding box center [918, 356] width 10 height 10
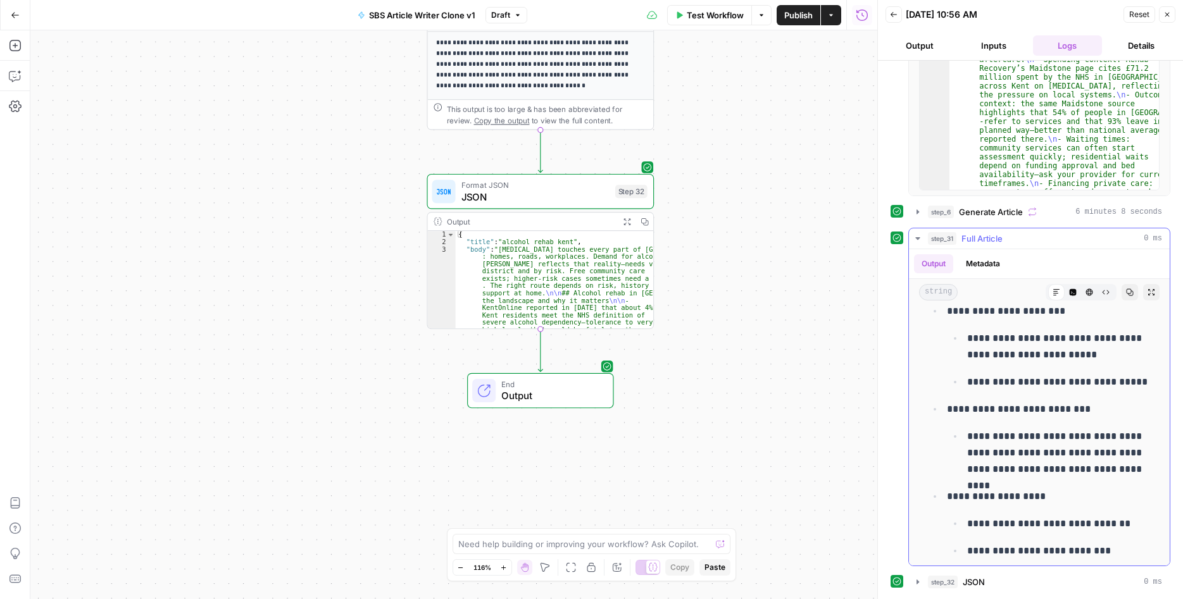
scroll to position [8612, 0]
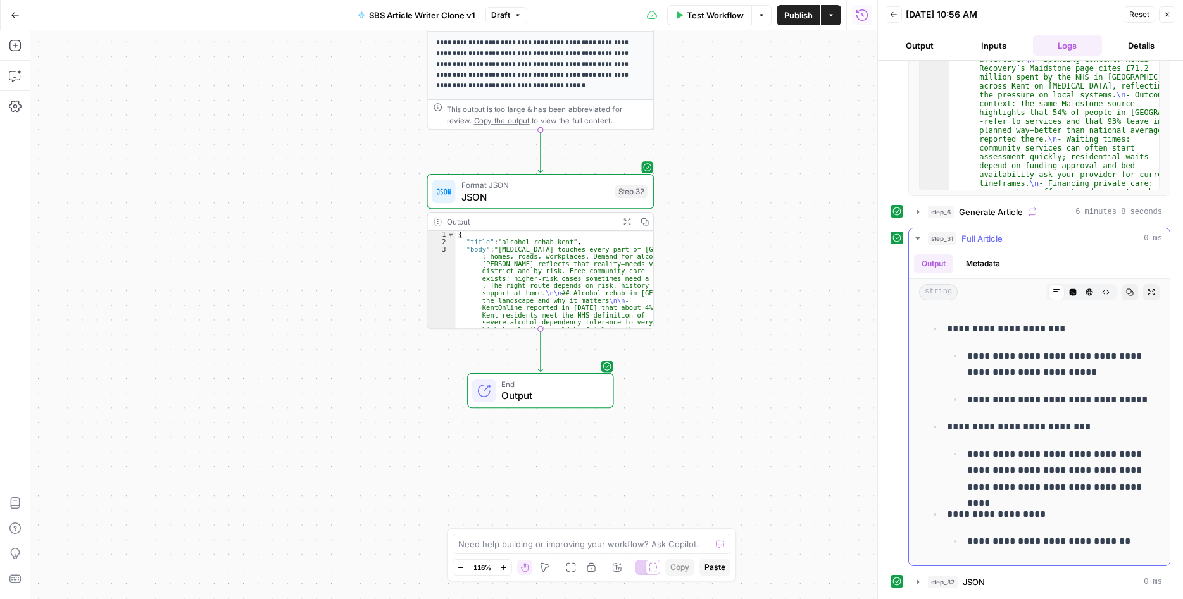
click at [1002, 446] on p "**********" at bounding box center [1059, 470] width 185 height 49
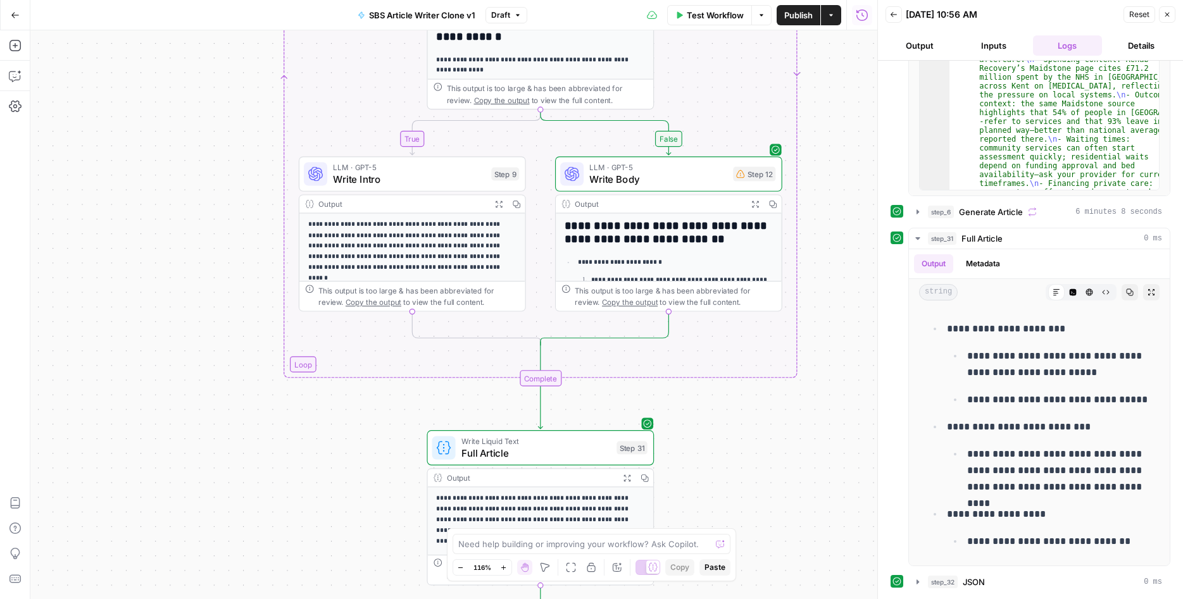
click at [415, 182] on span "Write Intro" at bounding box center [409, 179] width 153 height 15
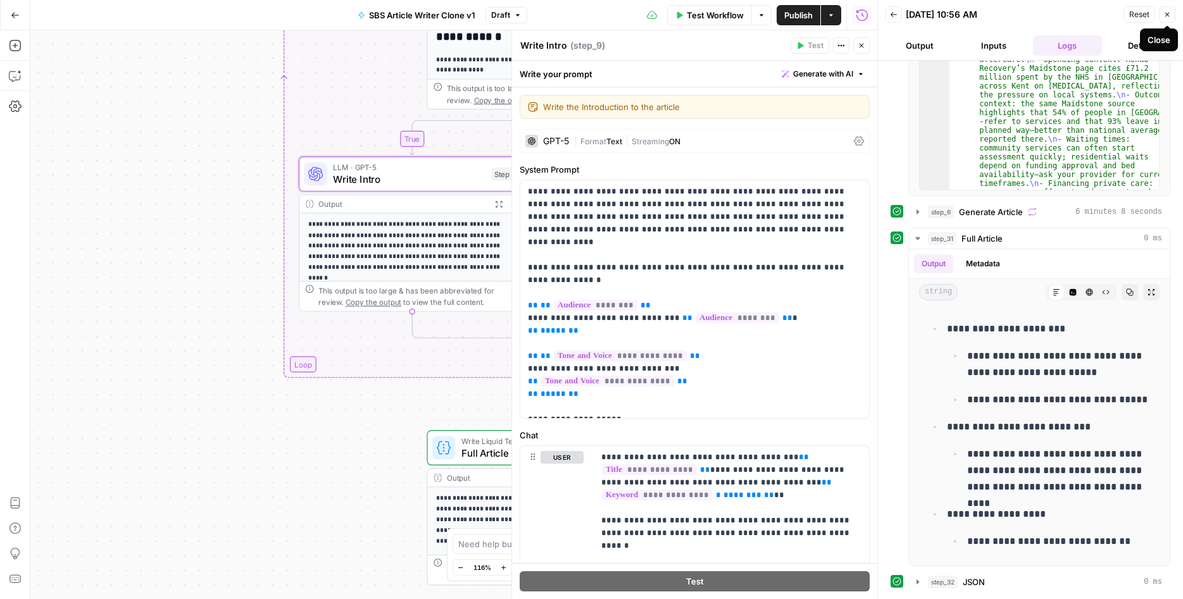
click at [1171, 16] on button "Close" at bounding box center [1167, 14] width 16 height 16
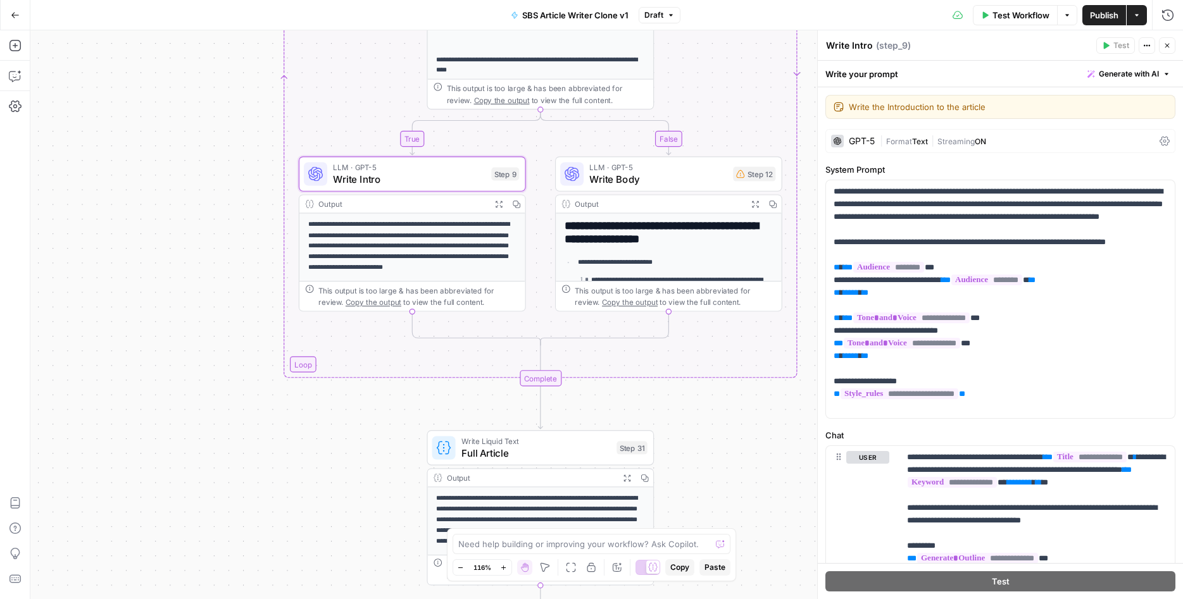
click at [874, 142] on div "GPT-5" at bounding box center [862, 141] width 26 height 9
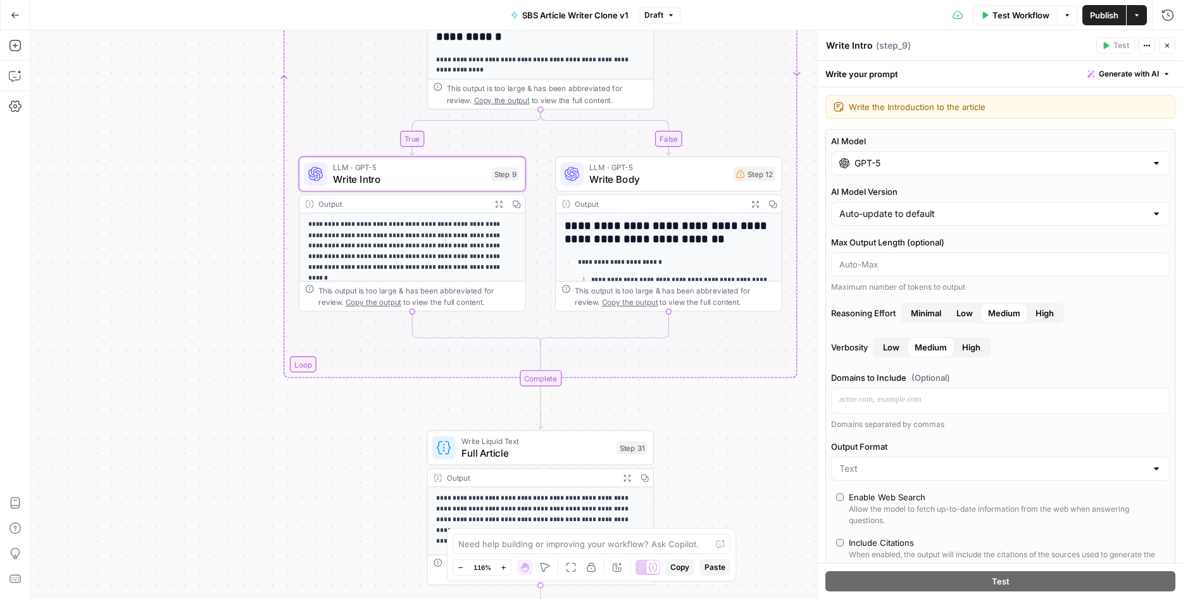
click at [889, 163] on input "GPT-5" at bounding box center [1000, 163] width 292 height 13
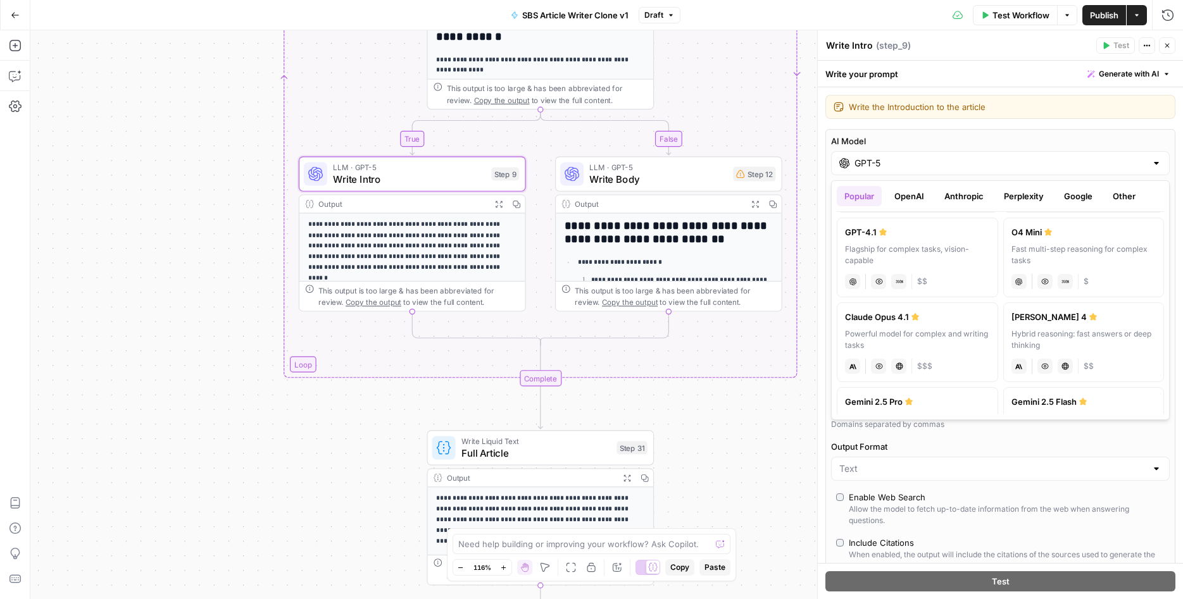
scroll to position [152, 0]
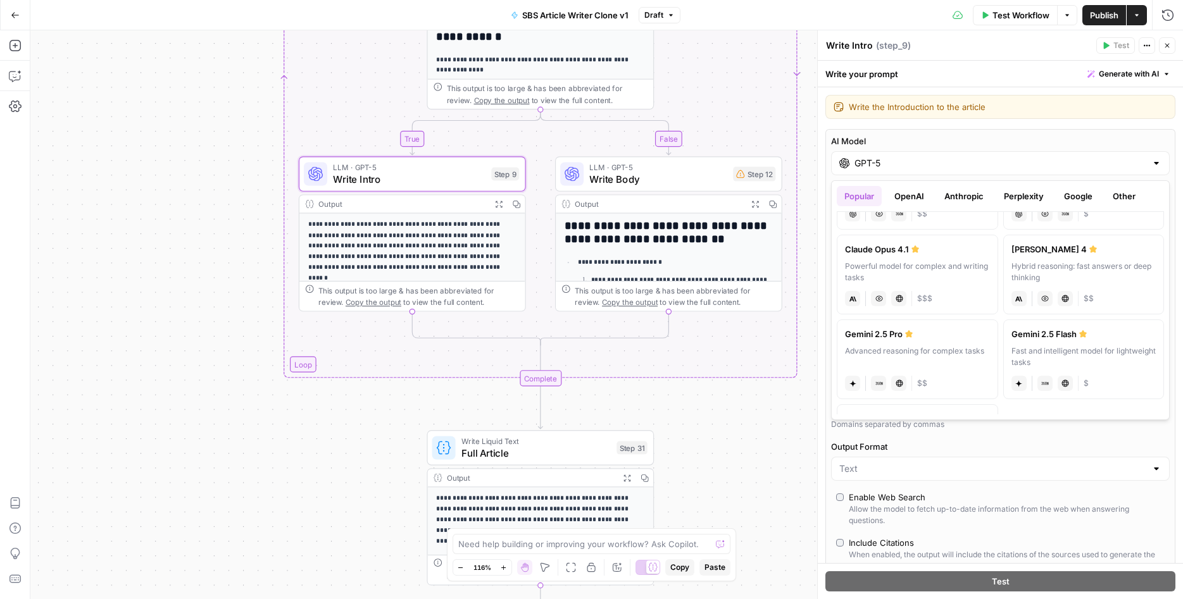
click at [933, 274] on div "Powerful model for complex and writing tasks" at bounding box center [917, 272] width 145 height 23
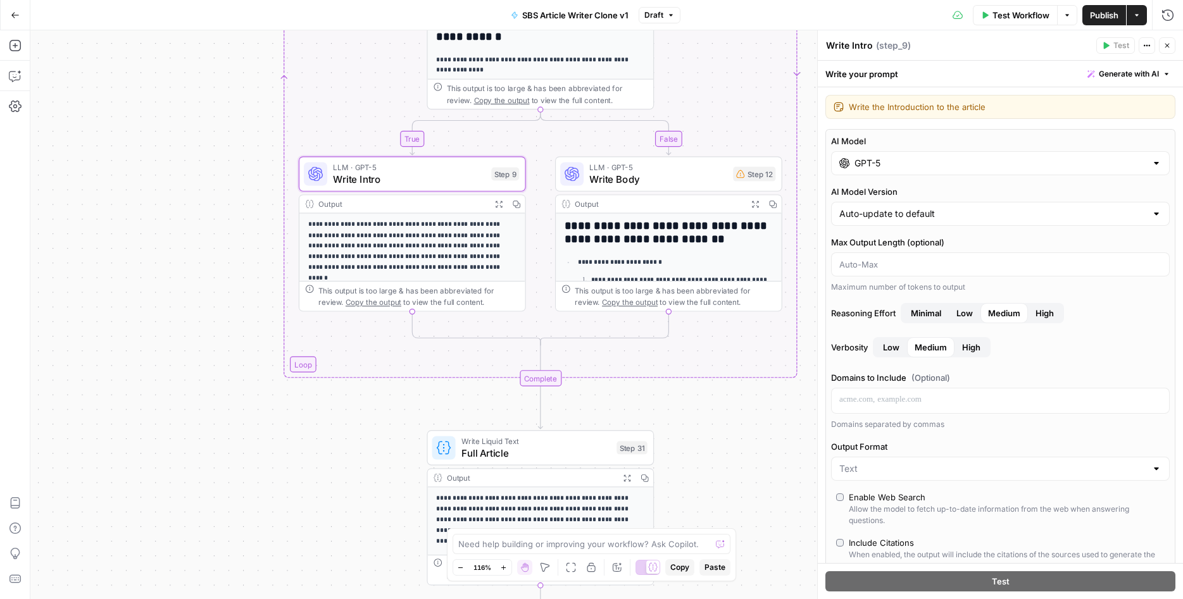
type input "Claude Opus 4.1"
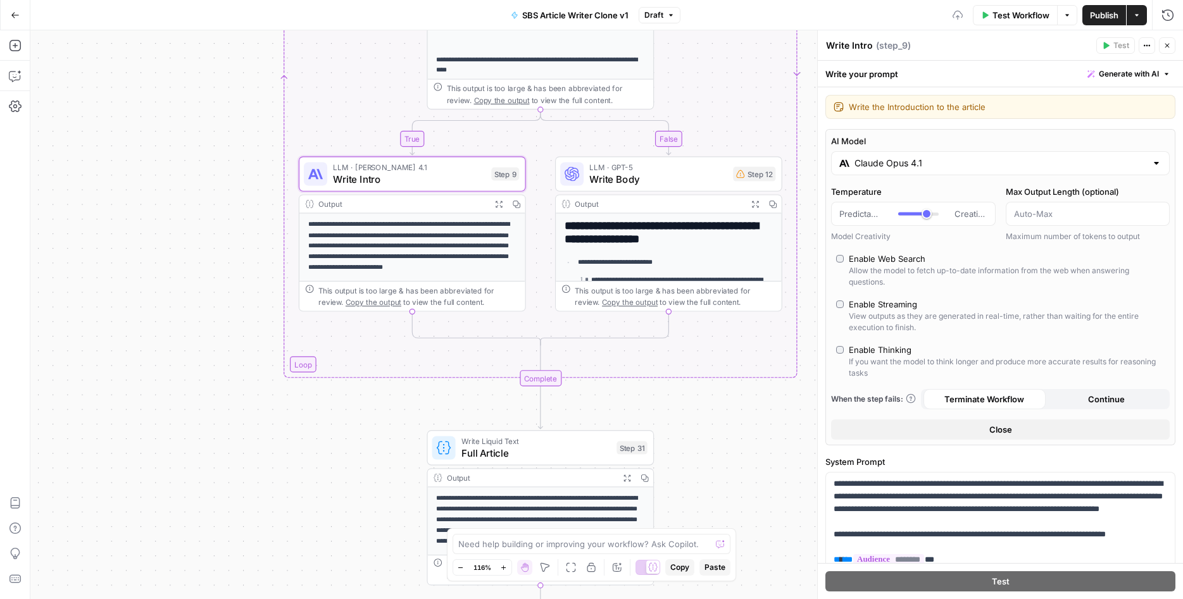
click at [653, 180] on span "Write Body" at bounding box center [658, 179] width 138 height 15
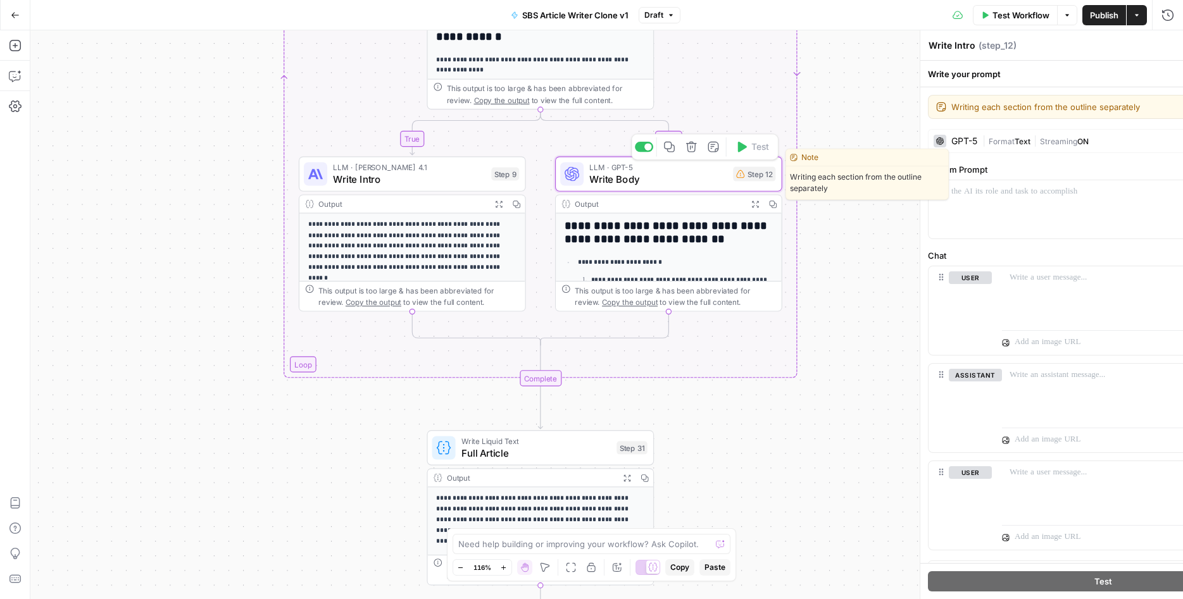
type textarea "Write Body"
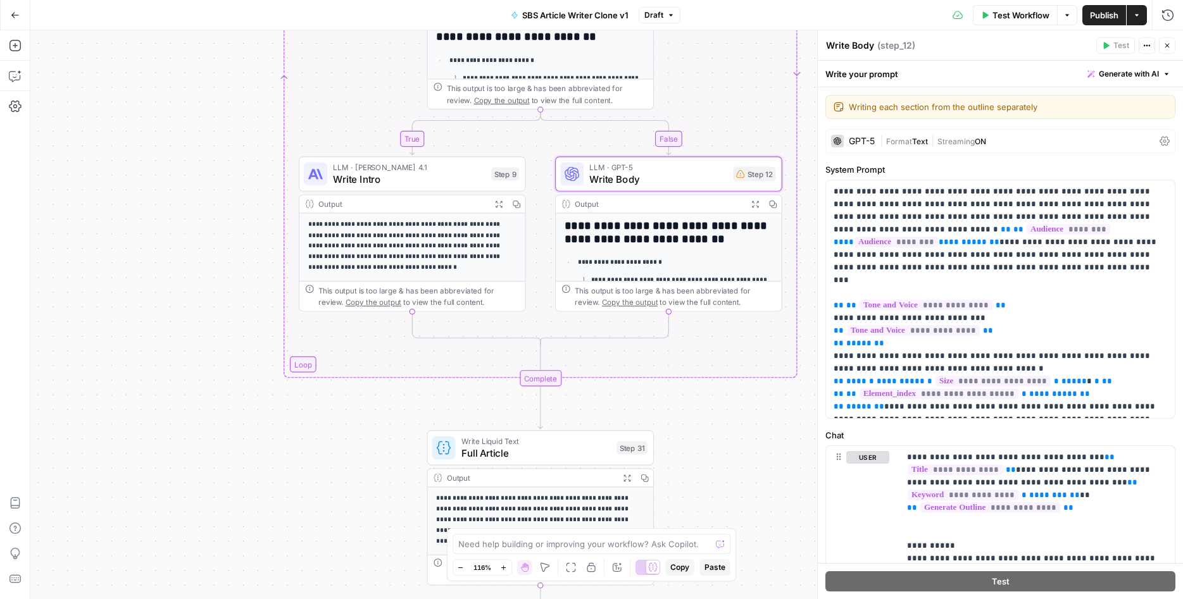
click at [853, 142] on div "GPT-5" at bounding box center [862, 141] width 26 height 9
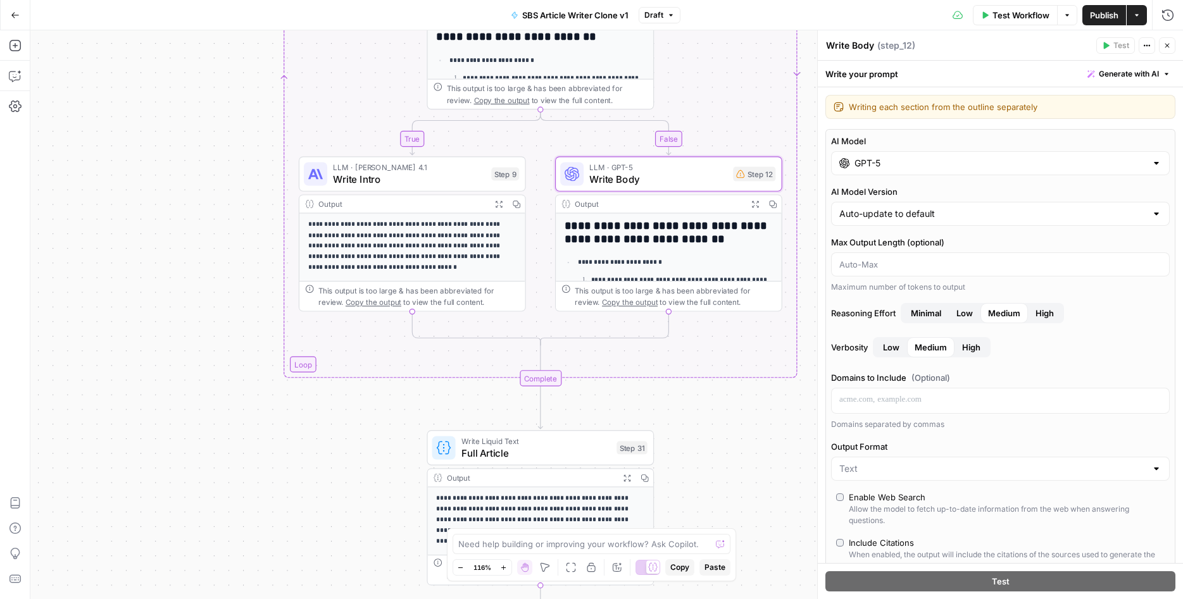
click at [887, 165] on input "GPT-5" at bounding box center [1000, 163] width 292 height 13
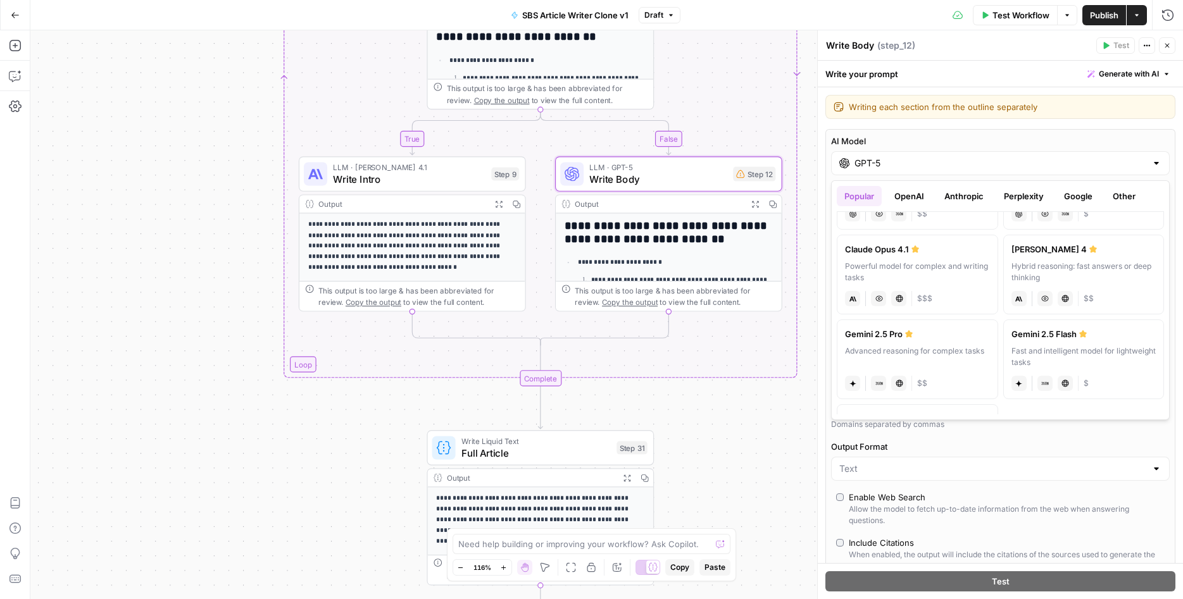
click at [895, 277] on div "Powerful model for complex and writing tasks" at bounding box center [917, 272] width 145 height 23
type input "Claude Opus 4.1"
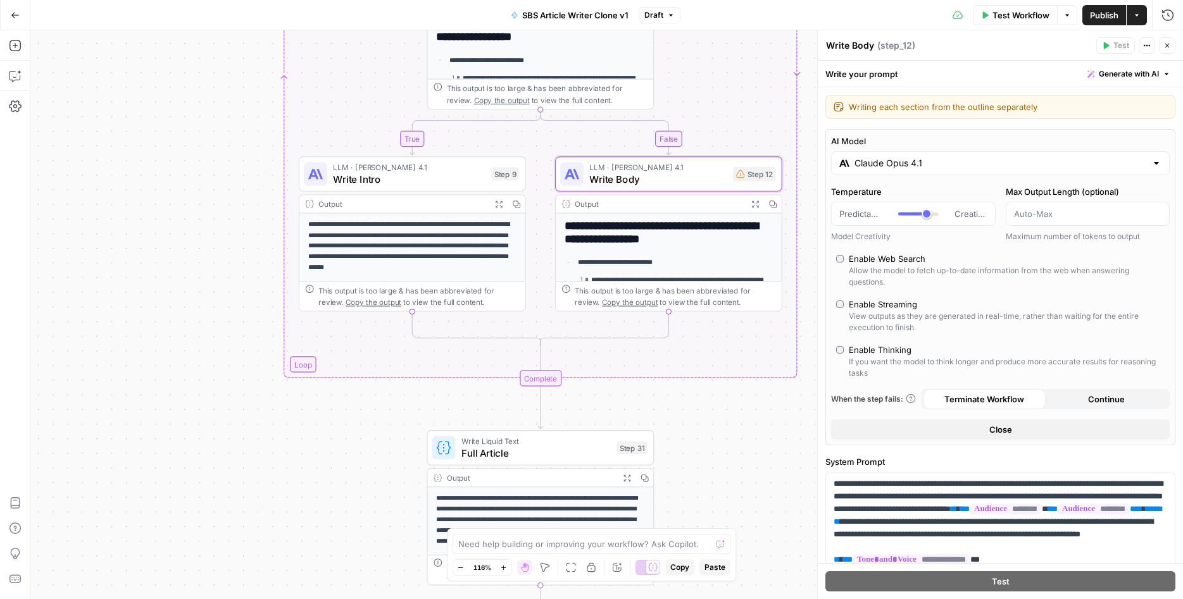
click at [777, 401] on div "**********" at bounding box center [606, 314] width 1153 height 569
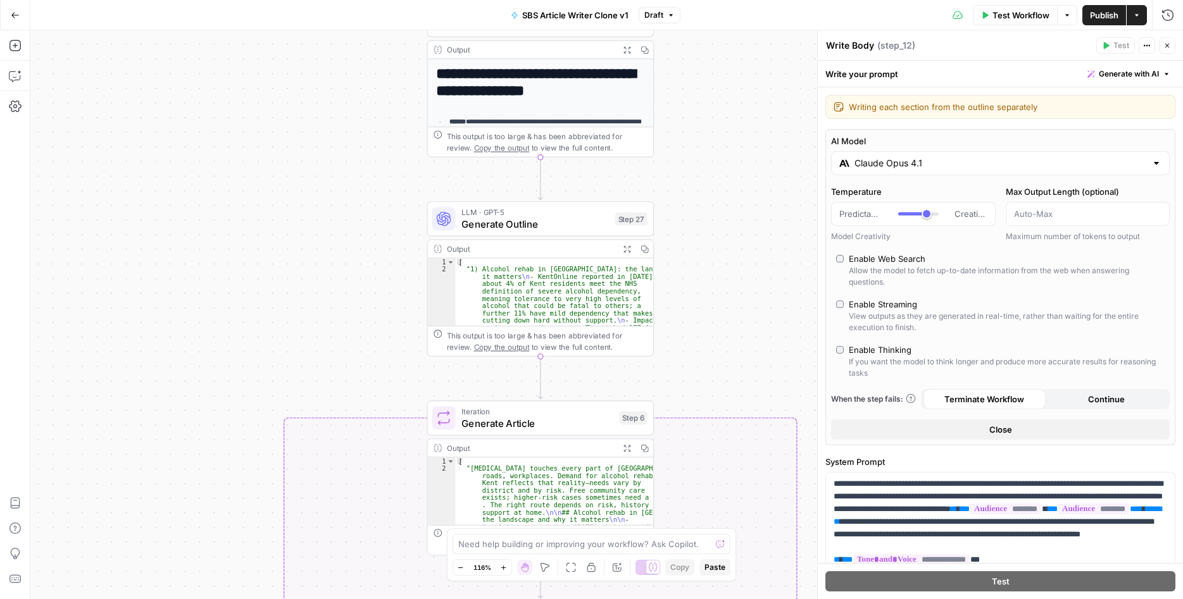
click at [496, 221] on span "Generate Outline" at bounding box center [535, 223] width 148 height 15
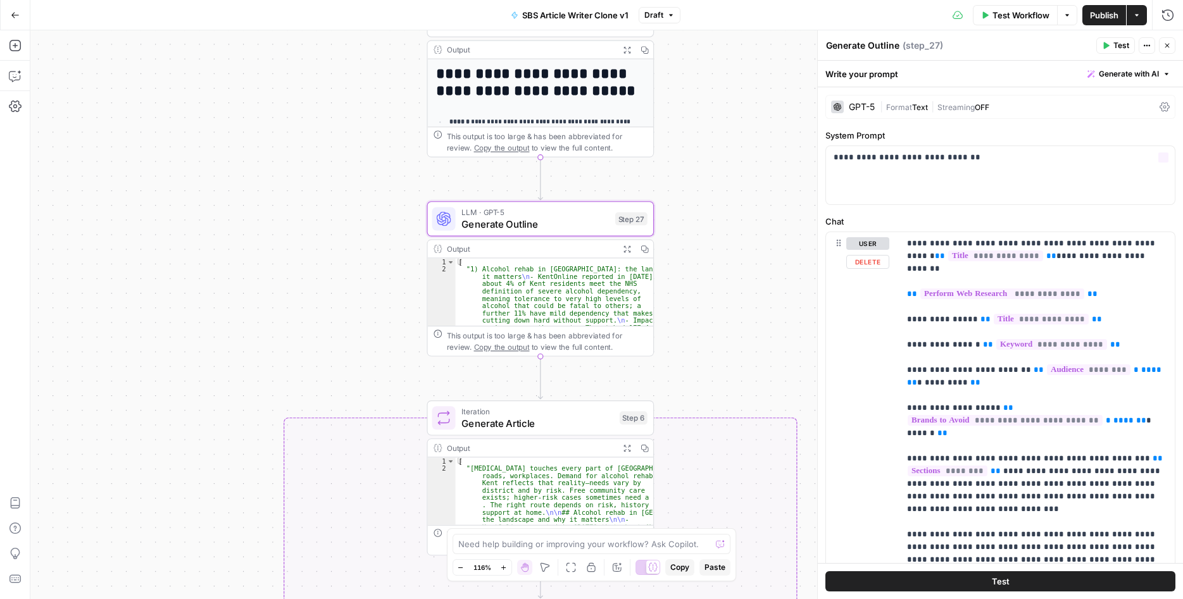
click at [863, 101] on div "GPT-5" at bounding box center [853, 107] width 44 height 13
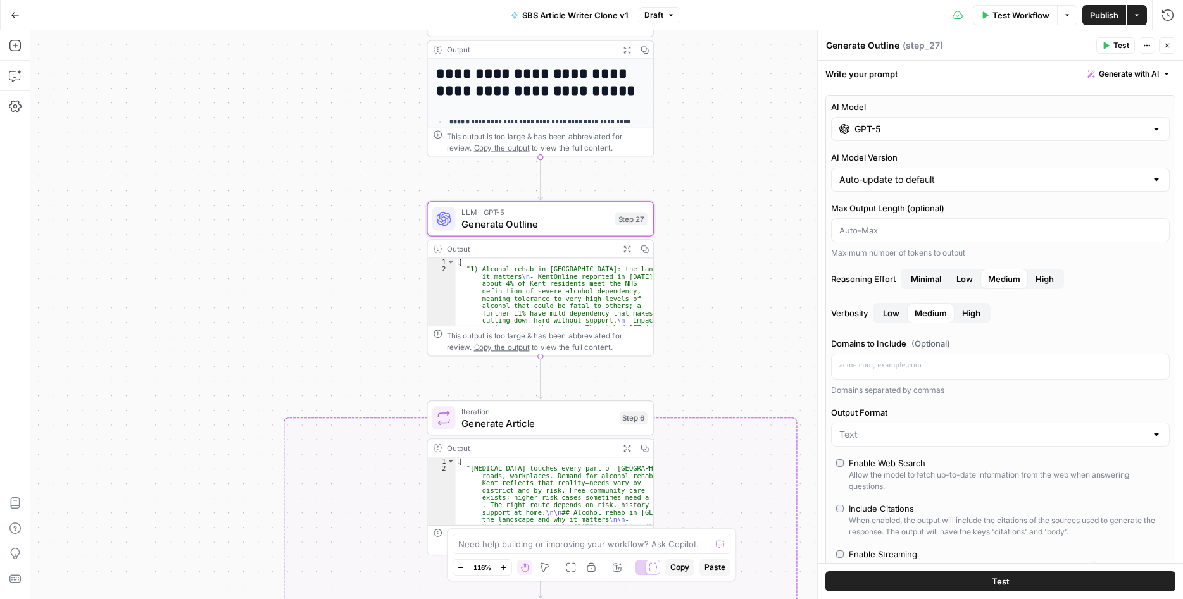
click at [892, 132] on input "GPT-5" at bounding box center [1000, 129] width 292 height 13
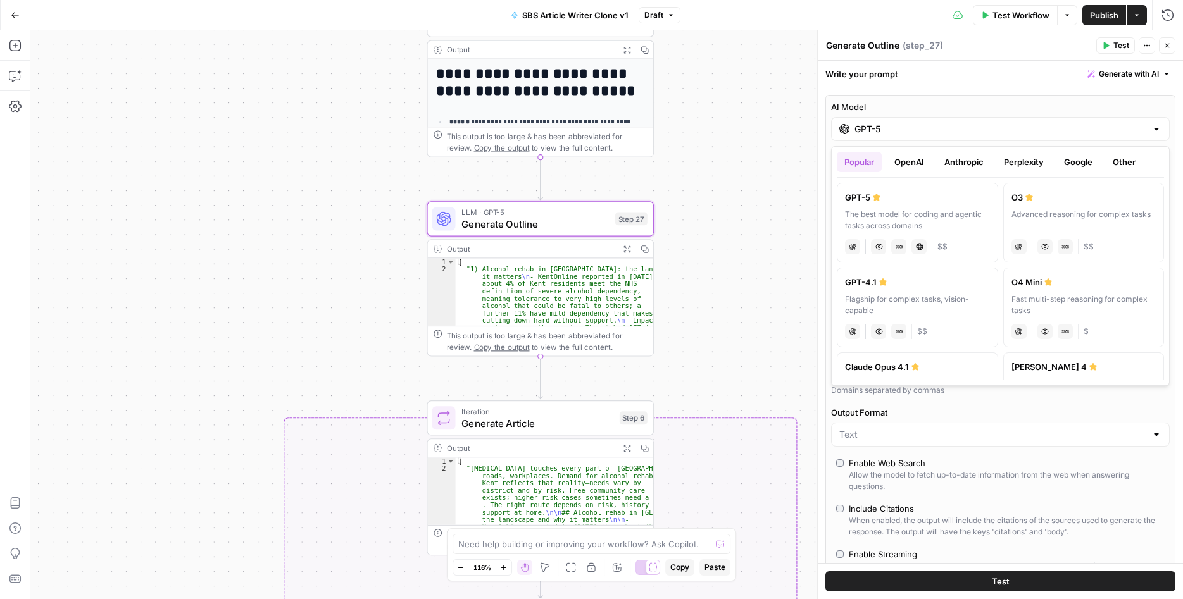
scroll to position [76, 0]
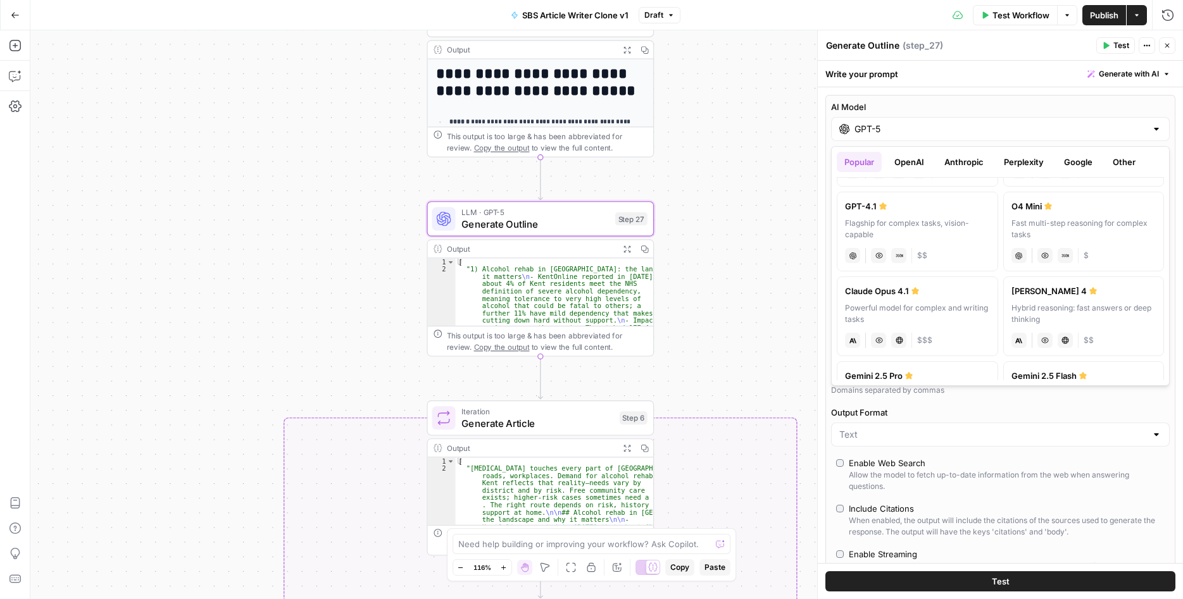
click at [934, 296] on div "Claude Opus 4.1" at bounding box center [917, 291] width 145 height 13
type input "Claude Opus 4.1"
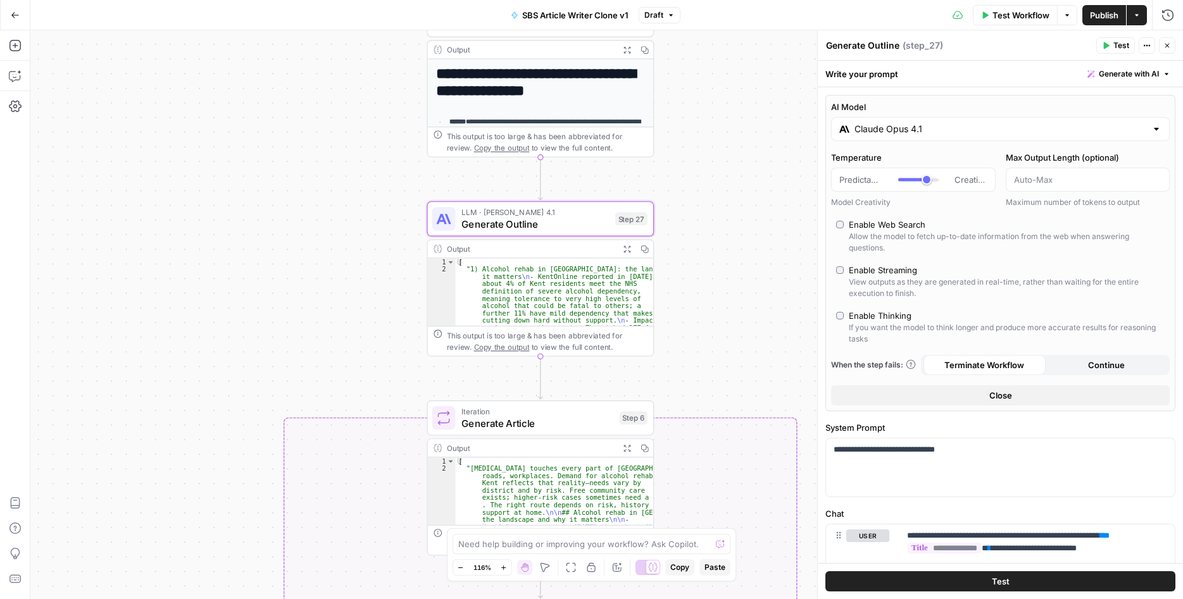
click at [725, 268] on div "**********" at bounding box center [606, 314] width 1153 height 569
click at [724, 269] on div "**********" at bounding box center [606, 314] width 1153 height 569
click at [1170, 43] on button "Close" at bounding box center [1167, 45] width 16 height 16
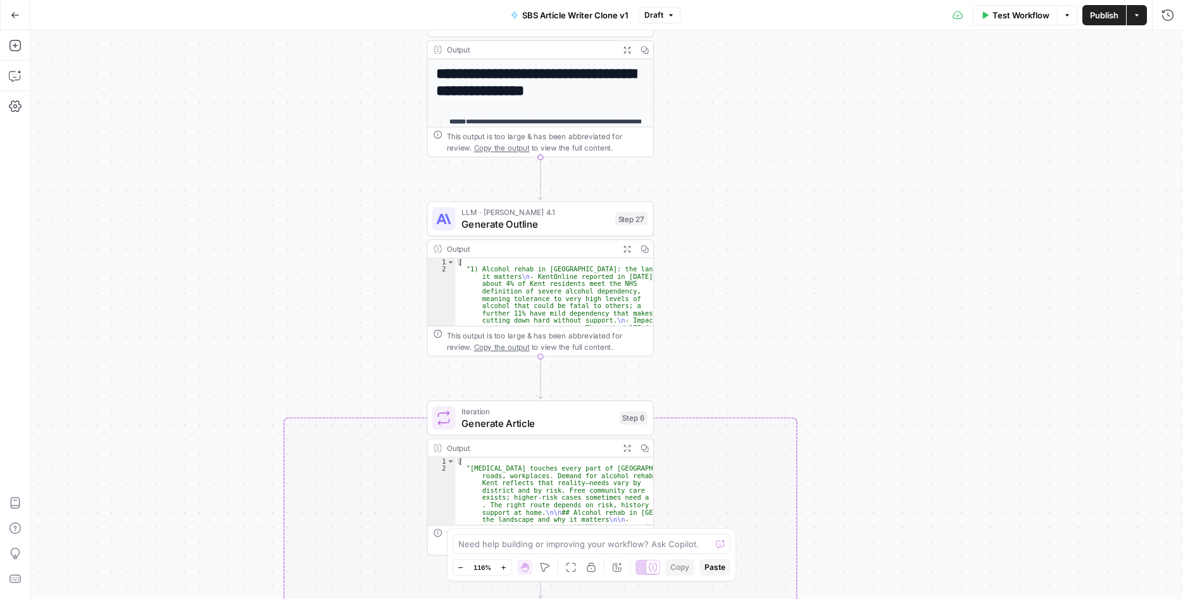
click at [1010, 22] on button "Test Workflow" at bounding box center [1015, 15] width 85 height 20
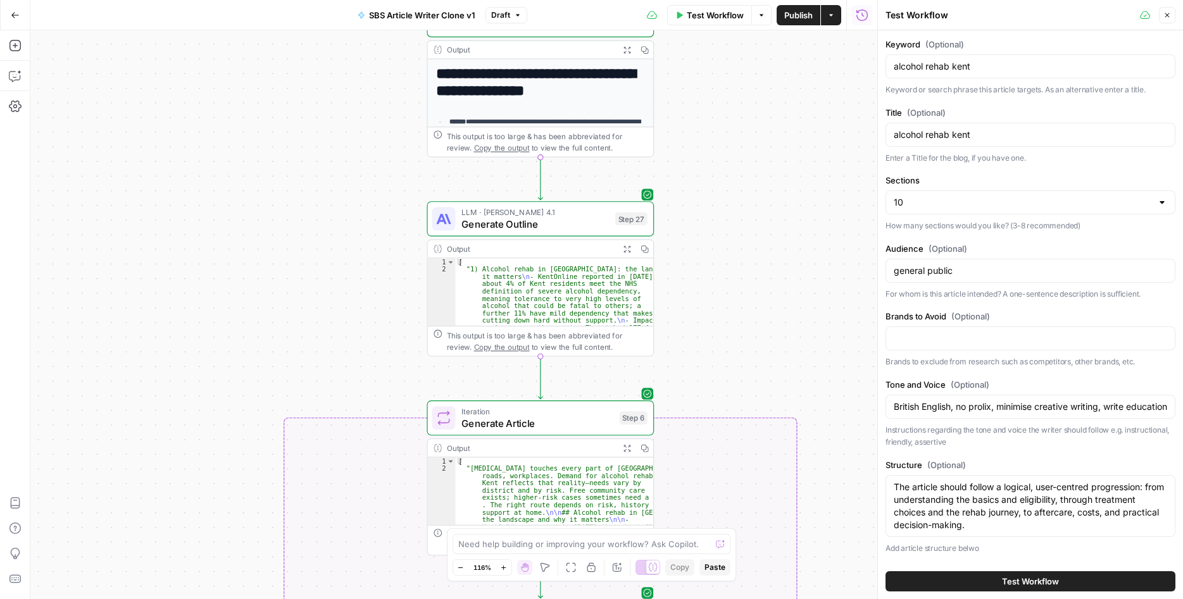
click at [1006, 580] on span "Test Workflow" at bounding box center [1030, 581] width 57 height 13
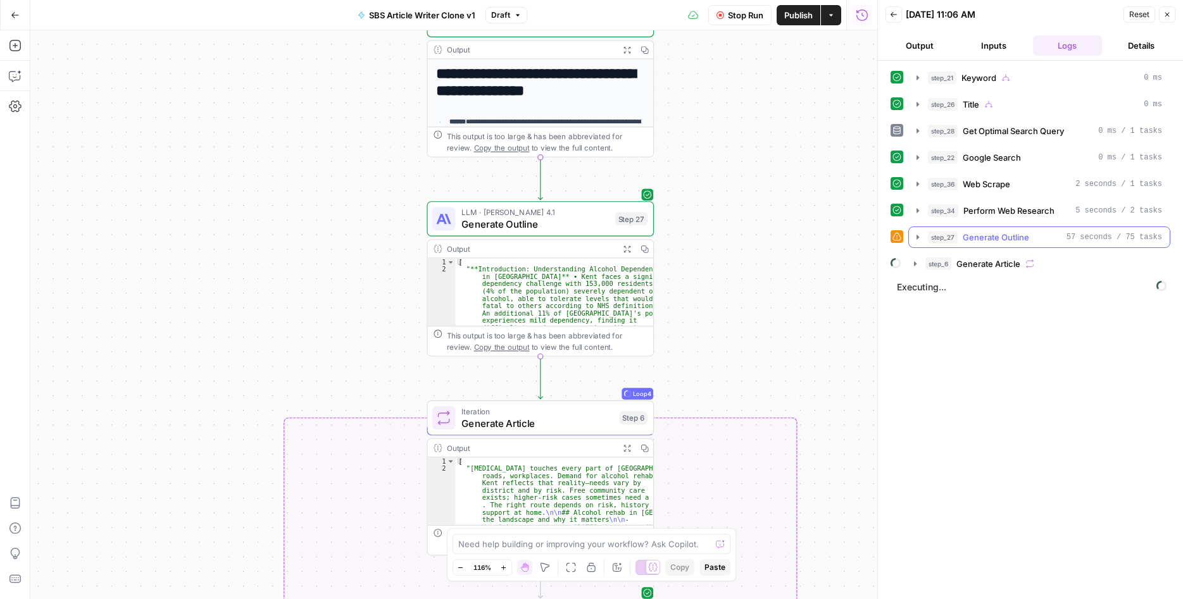
click at [920, 241] on icon "button" at bounding box center [918, 237] width 10 height 10
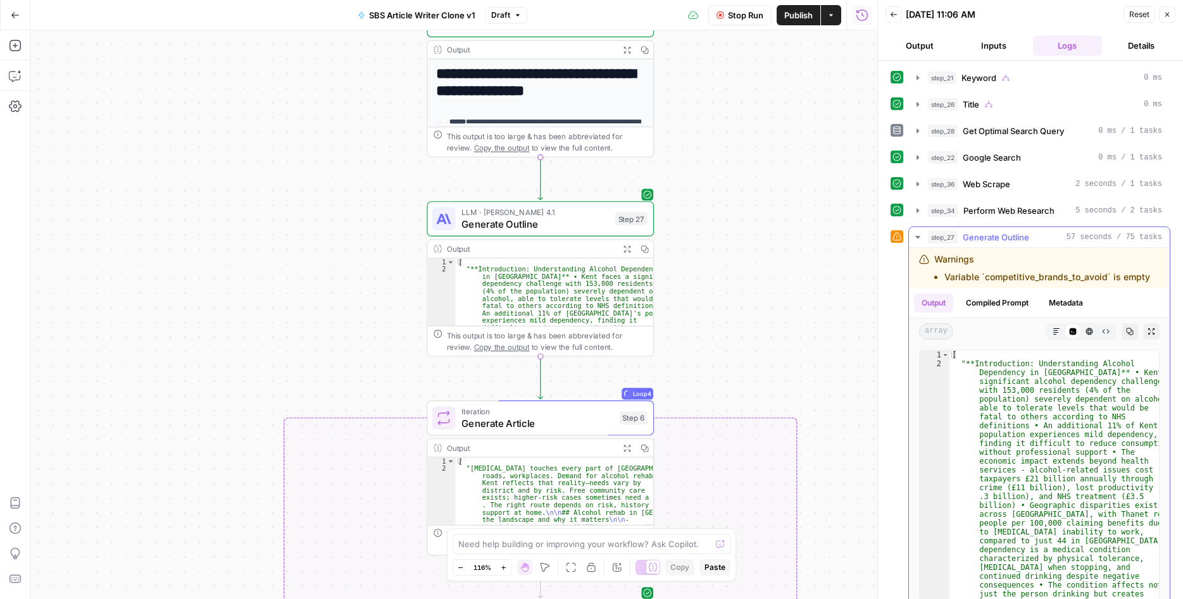
click at [1053, 332] on icon "button" at bounding box center [1057, 332] width 8 height 8
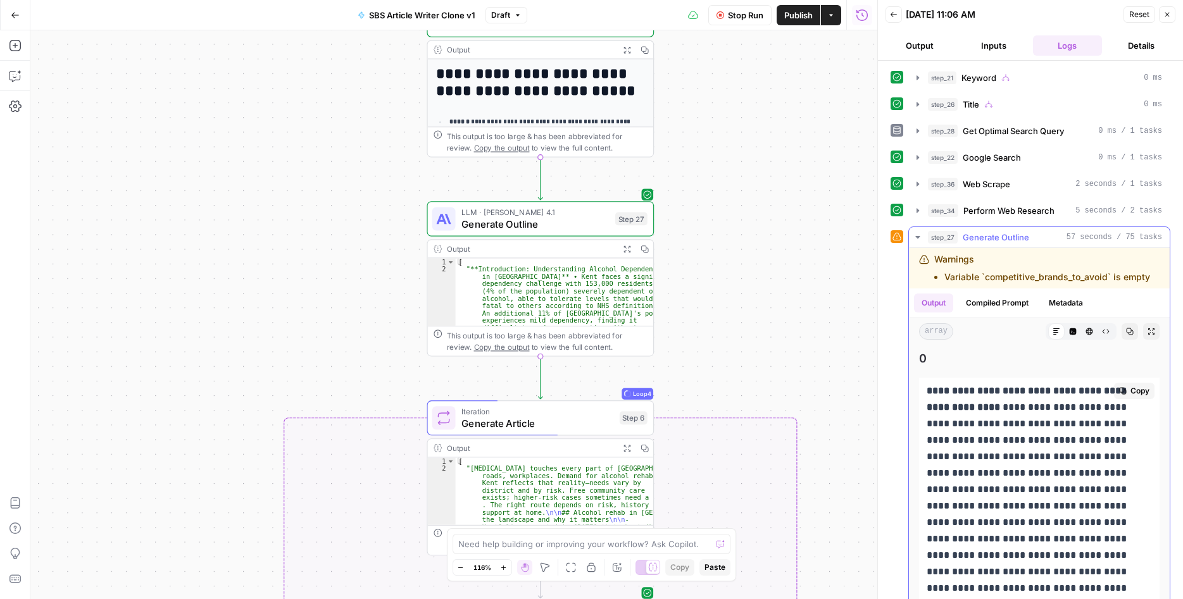
click at [920, 237] on icon "button" at bounding box center [918, 237] width 10 height 10
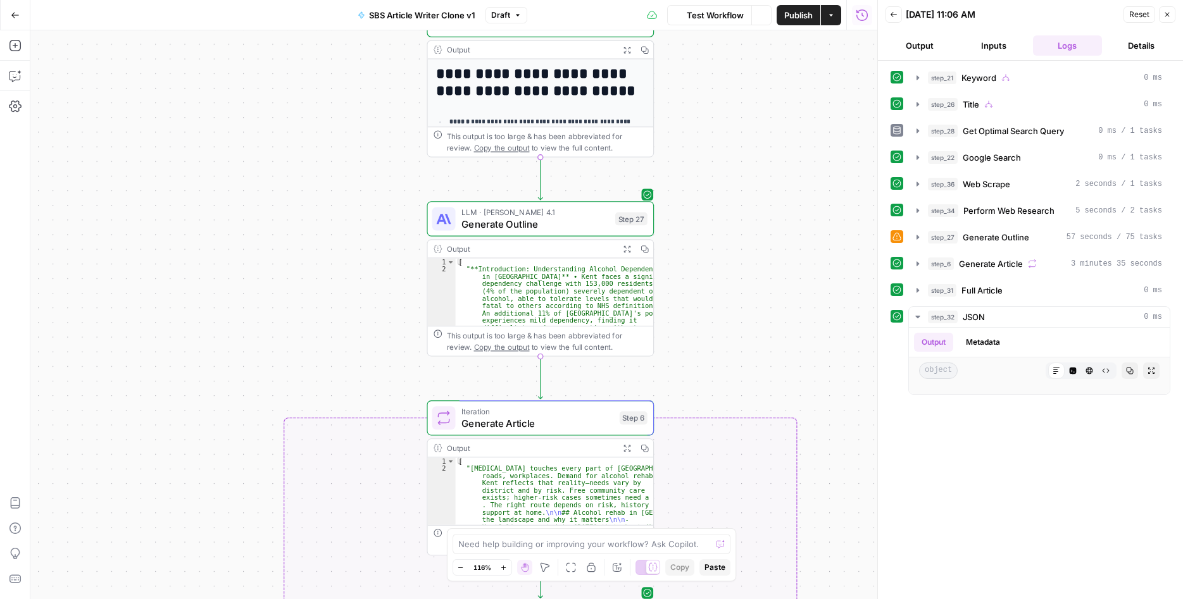
click at [541, 220] on span "Generate Outline" at bounding box center [535, 223] width 148 height 15
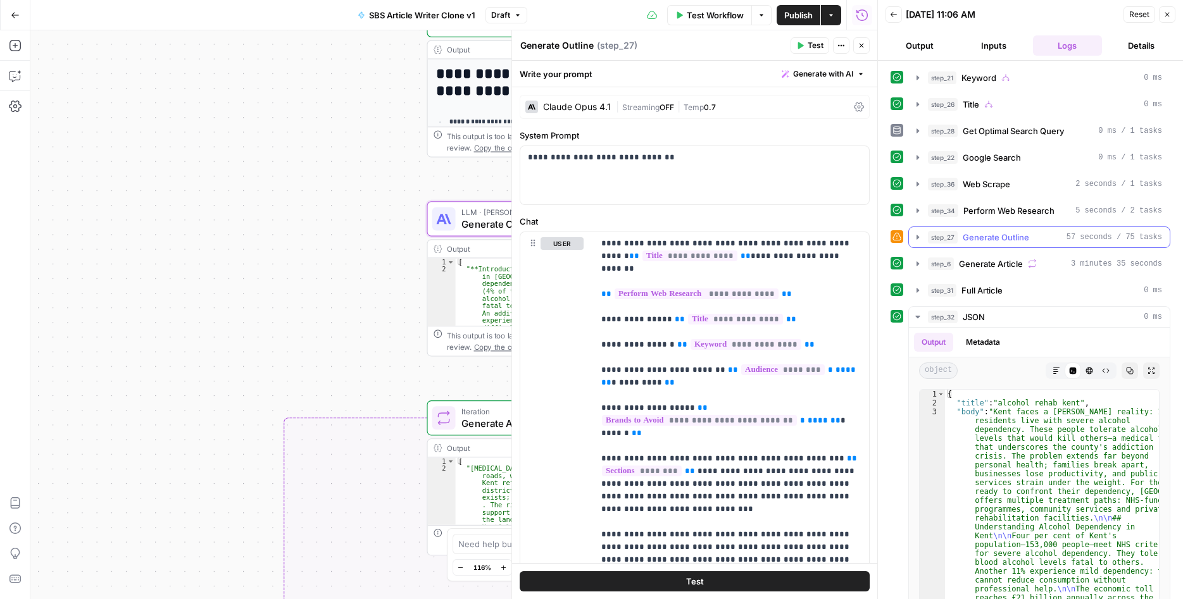
click at [861, 42] on icon "button" at bounding box center [862, 46] width 8 height 8
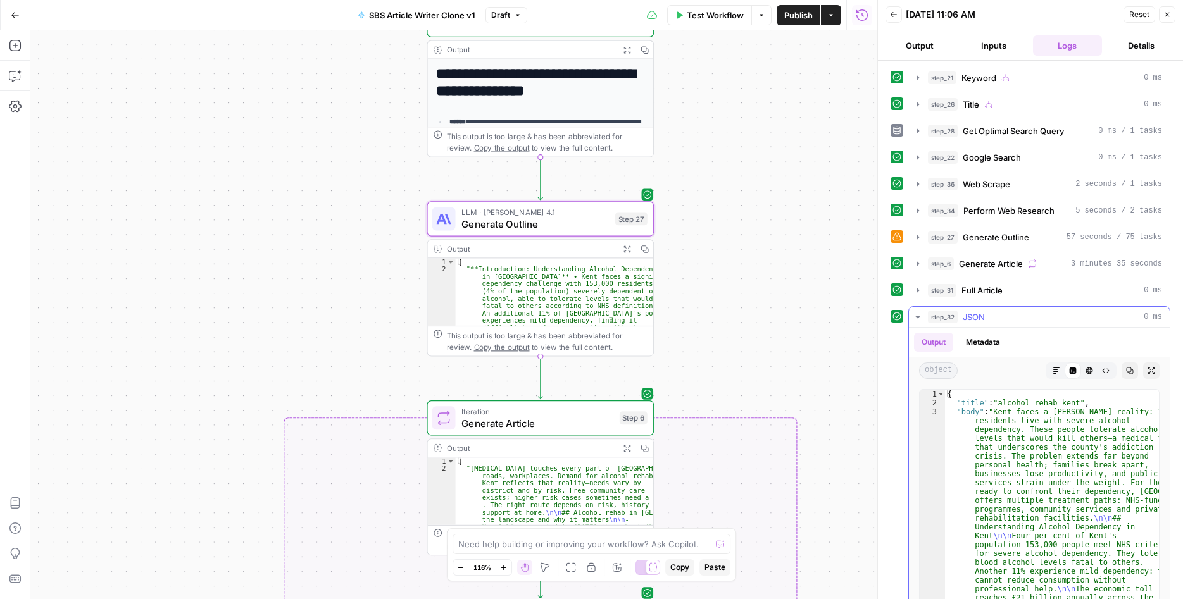
click at [1053, 372] on icon "button" at bounding box center [1057, 371] width 8 height 8
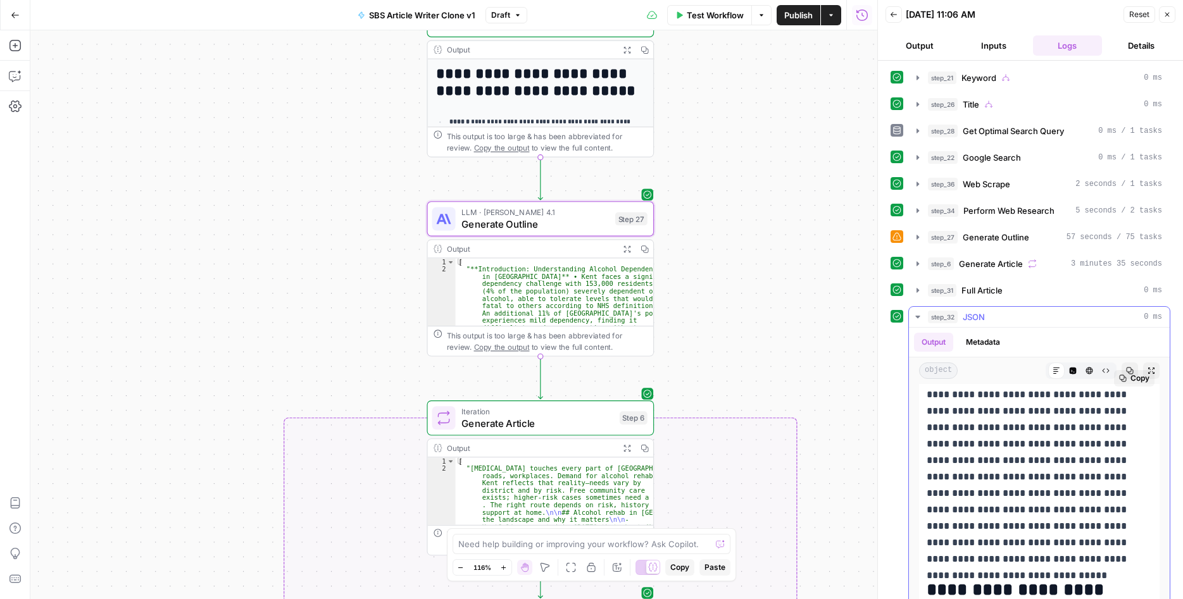
scroll to position [61, 0]
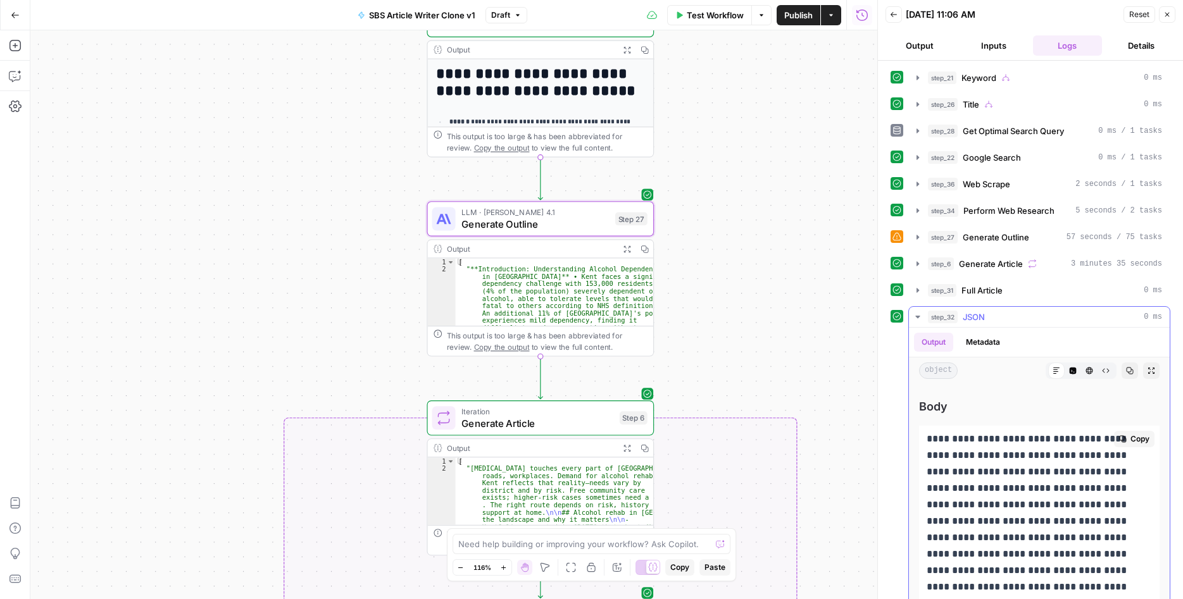
drag, startPoint x: 1059, startPoint y: 436, endPoint x: 1059, endPoint y: 482, distance: 45.6
click at [1059, 482] on p "**********" at bounding box center [1039, 529] width 225 height 197
click at [1073, 509] on p "**********" at bounding box center [1039, 529] width 225 height 197
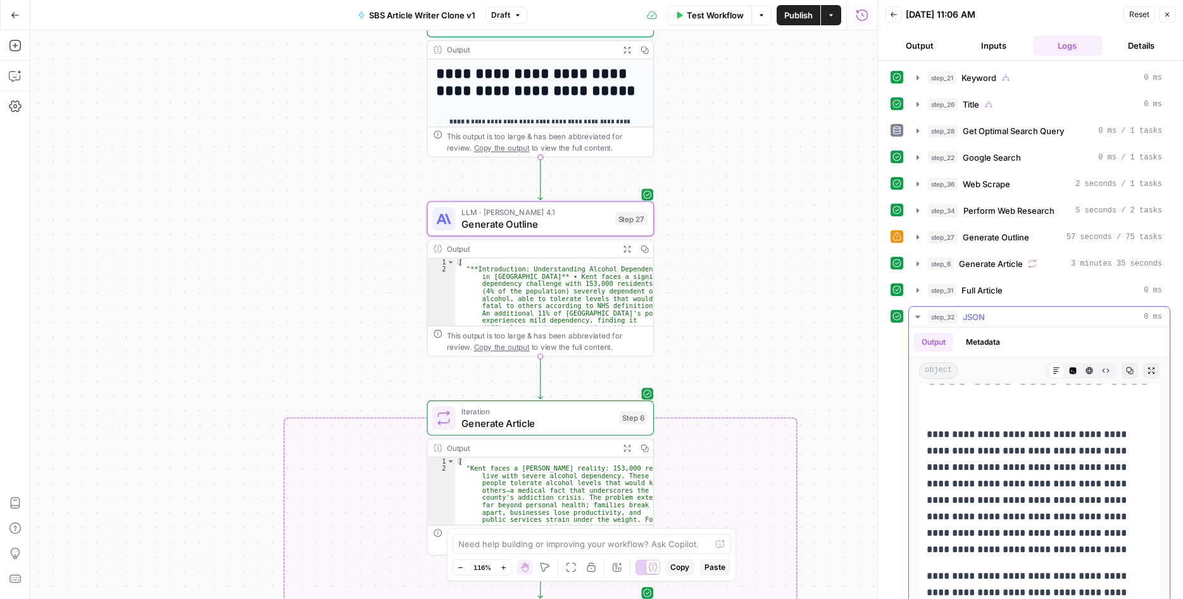
scroll to position [1337, 0]
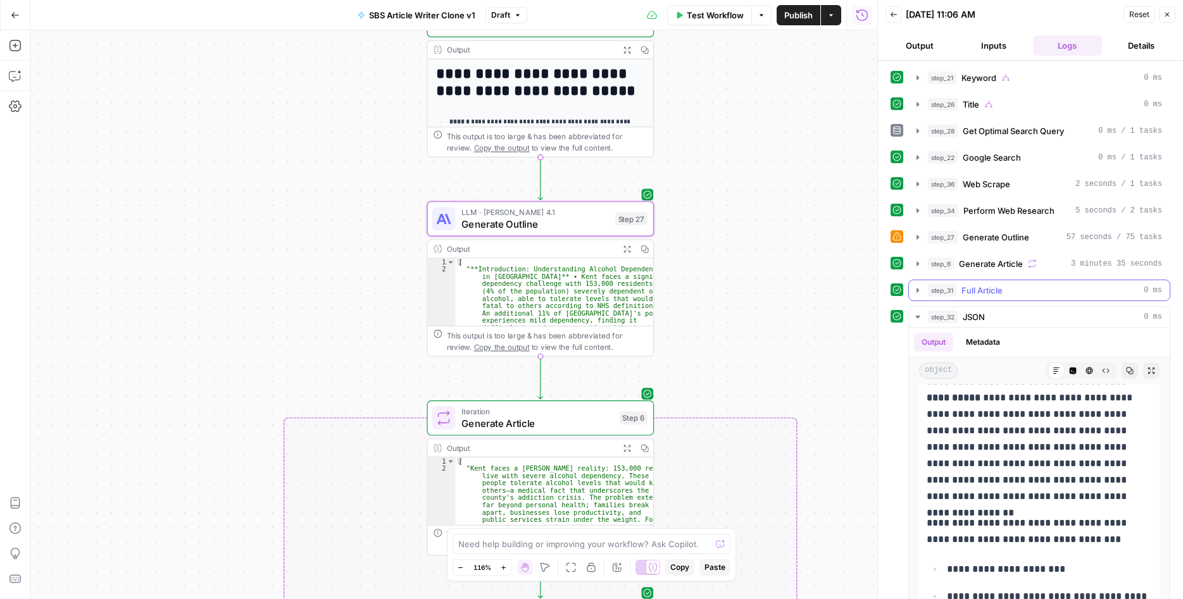
click at [1021, 292] on div "step_31 Full Article 0 ms" at bounding box center [1045, 290] width 234 height 13
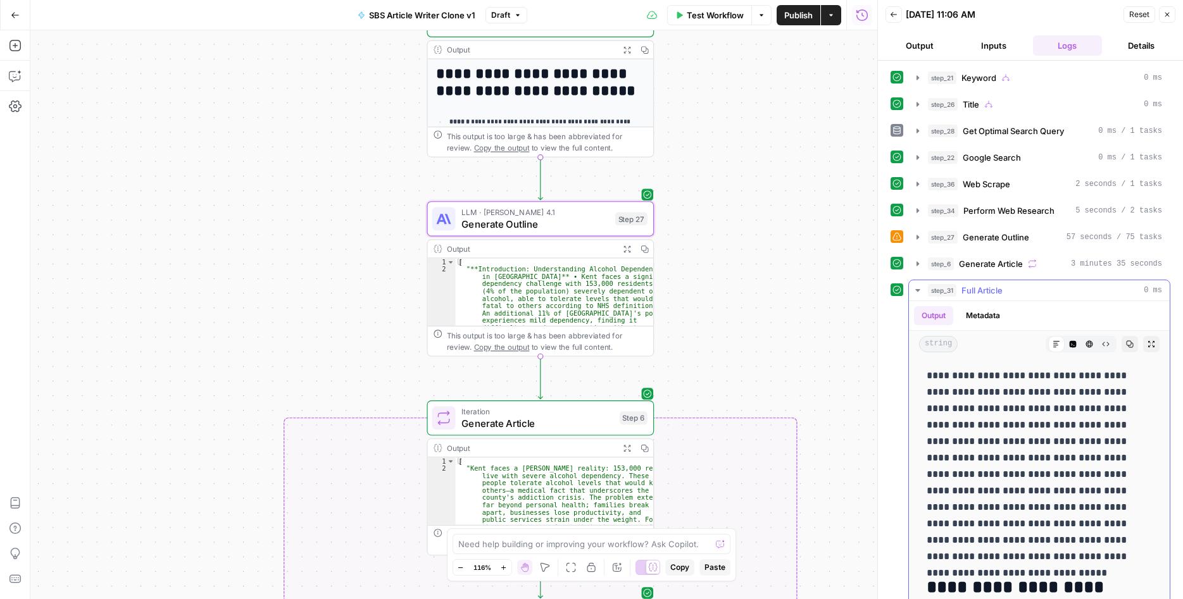
click at [1015, 423] on p "**********" at bounding box center [1039, 466] width 225 height 197
click at [1055, 346] on icon at bounding box center [1057, 345] width 8 height 8
click at [1041, 496] on p "**********" at bounding box center [1039, 466] width 225 height 197
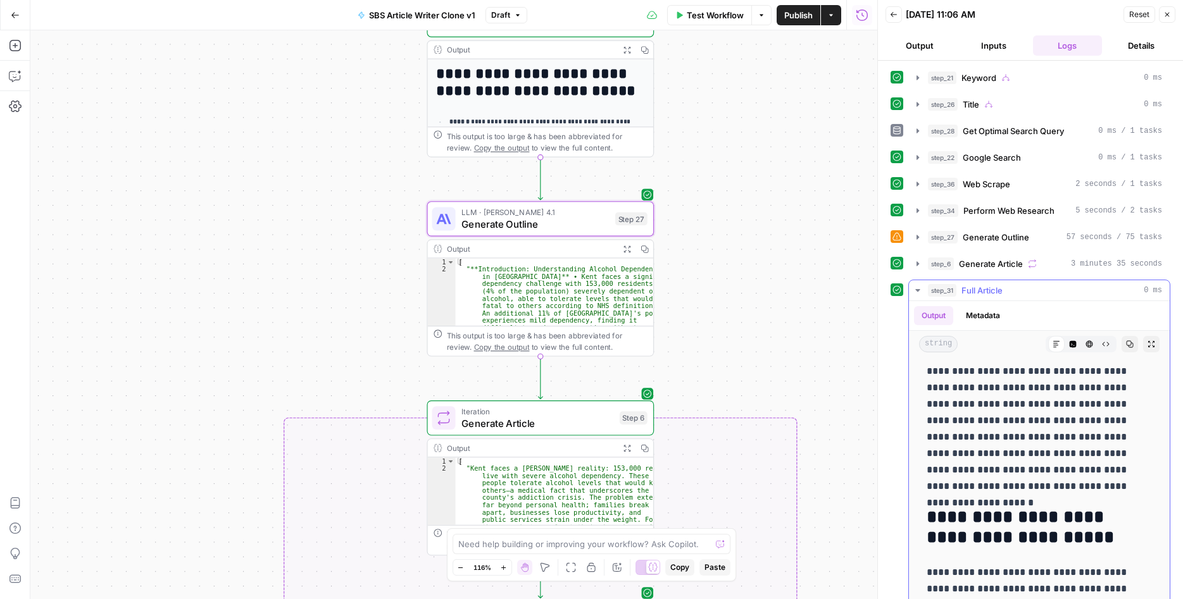
scroll to position [4800, 0]
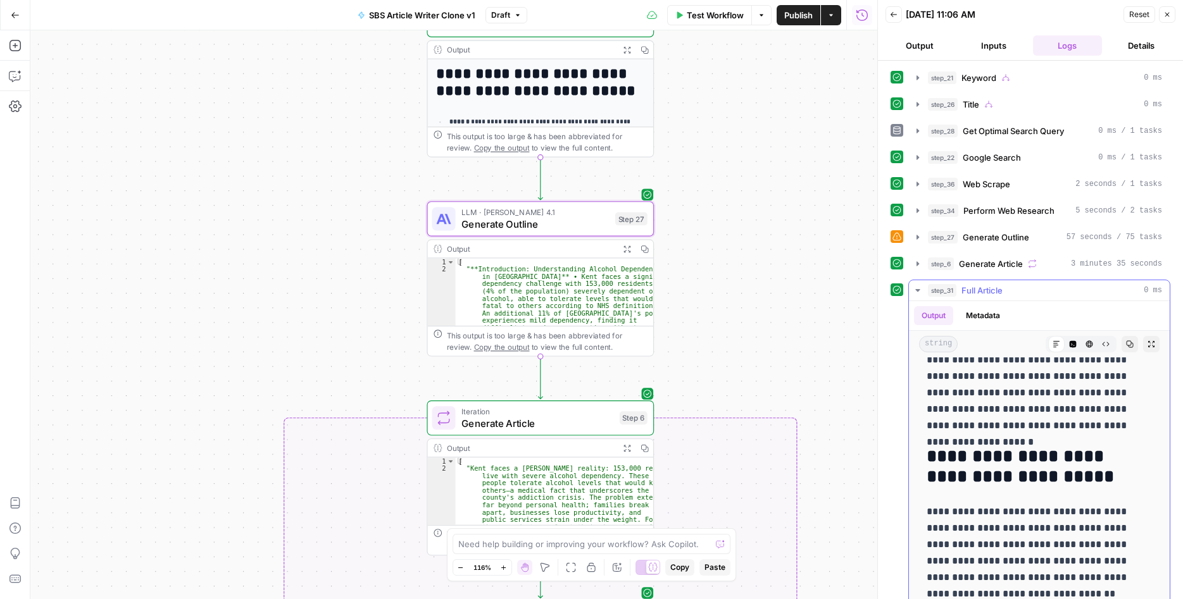
click at [916, 289] on icon "button" at bounding box center [918, 290] width 10 height 10
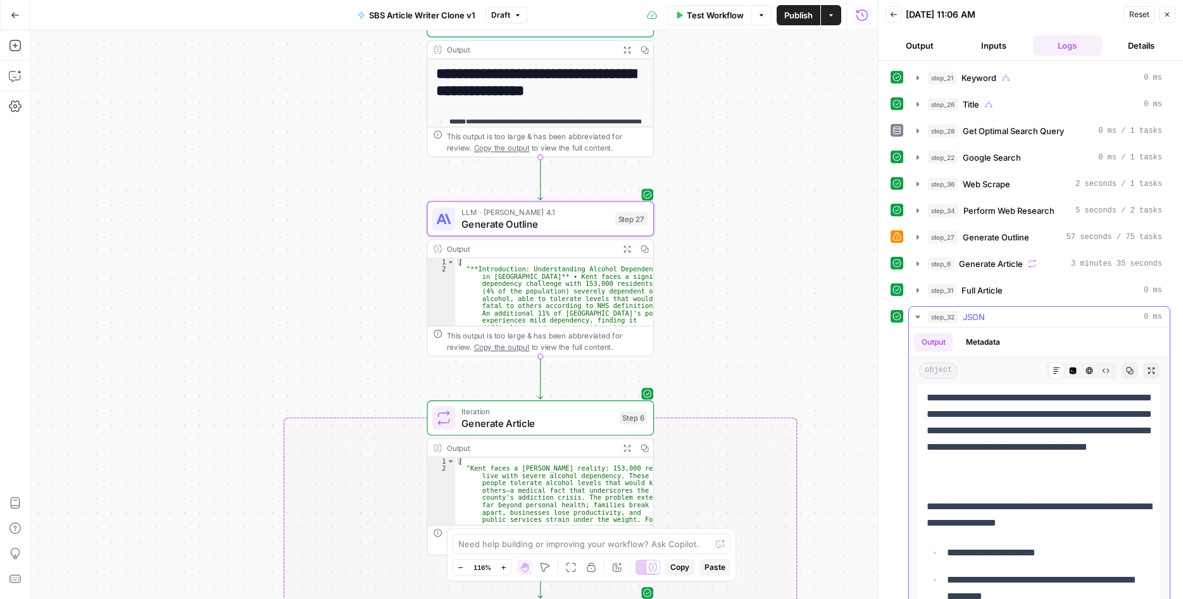
click at [1003, 480] on p "**********" at bounding box center [1039, 423] width 225 height 132
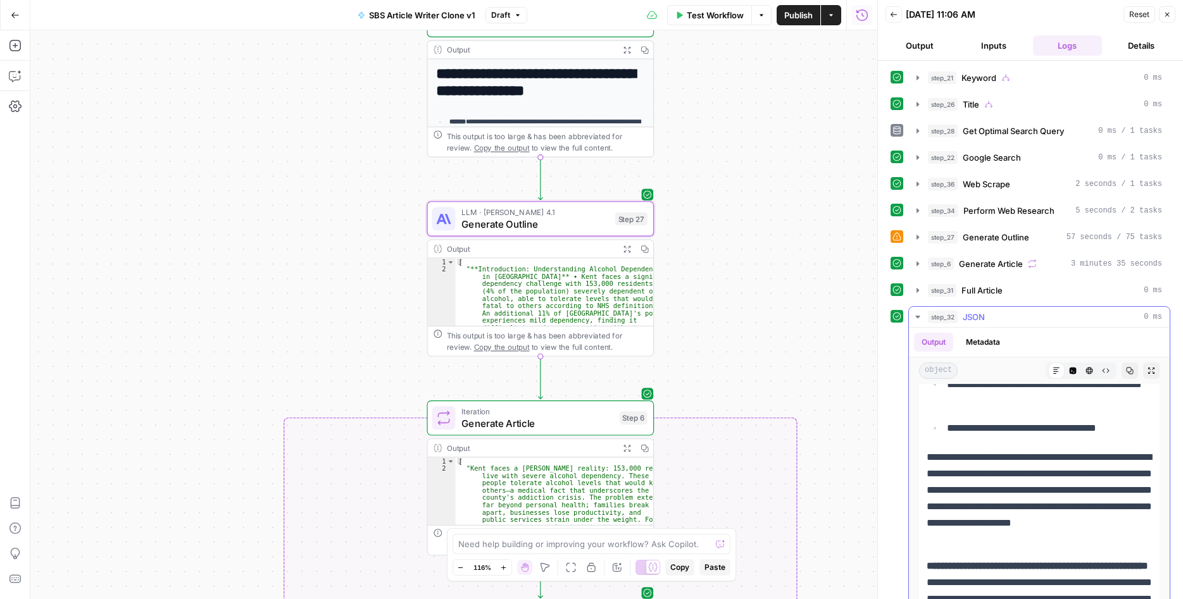
scroll to position [2552, 0]
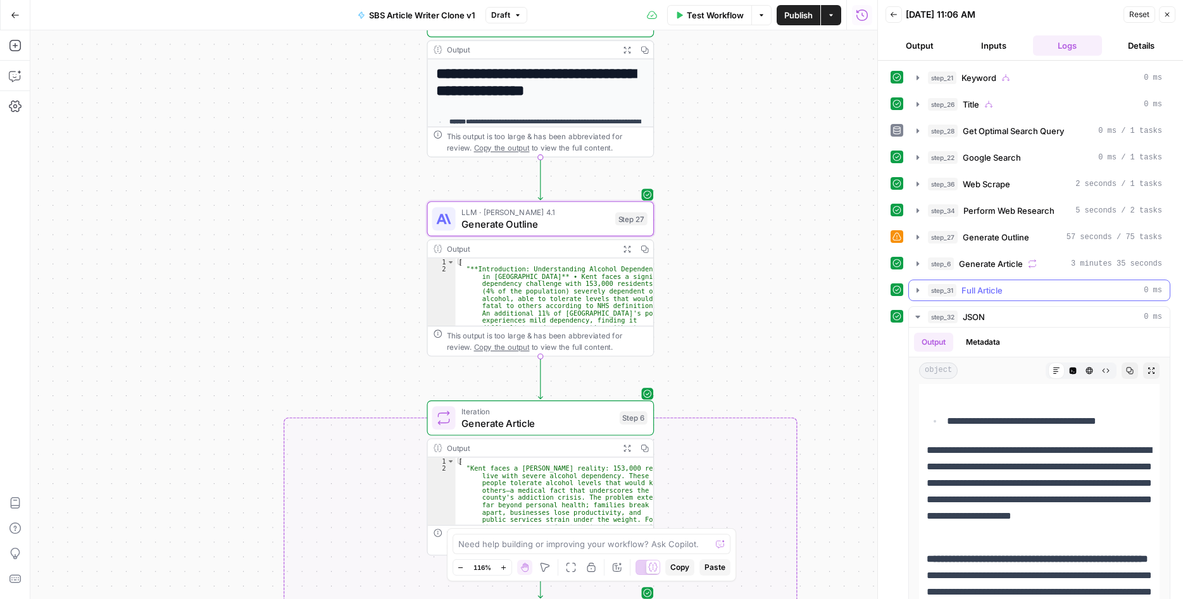
click at [984, 285] on span "Full Article" at bounding box center [981, 290] width 41 height 13
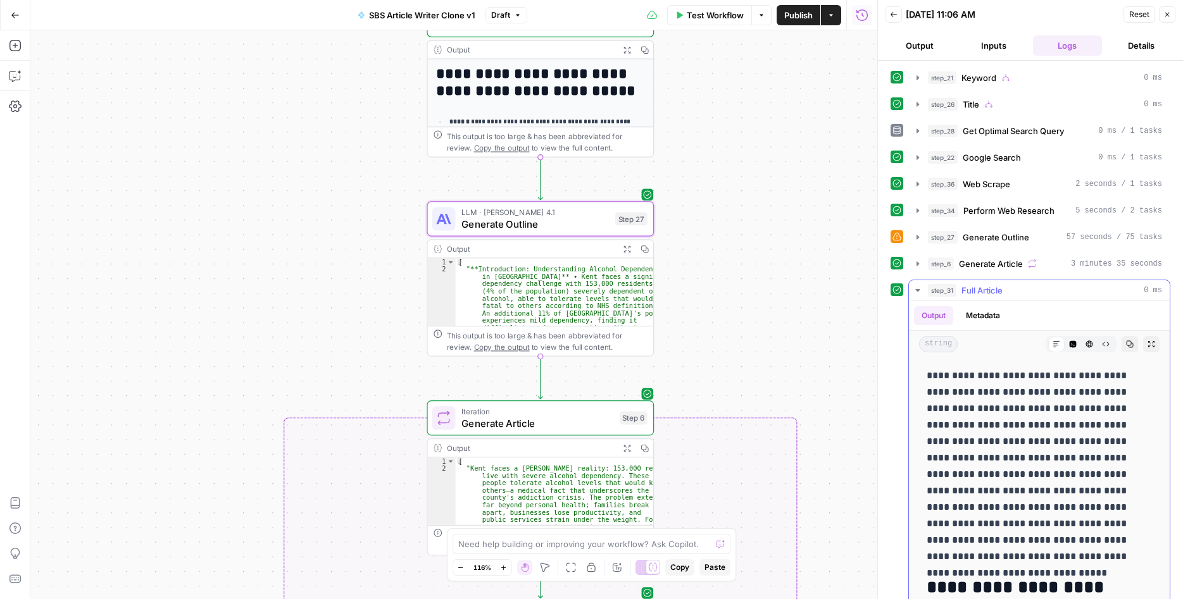
click at [1060, 347] on icon at bounding box center [1057, 345] width 8 height 8
click at [1132, 343] on icon "button" at bounding box center [1130, 344] width 7 height 7
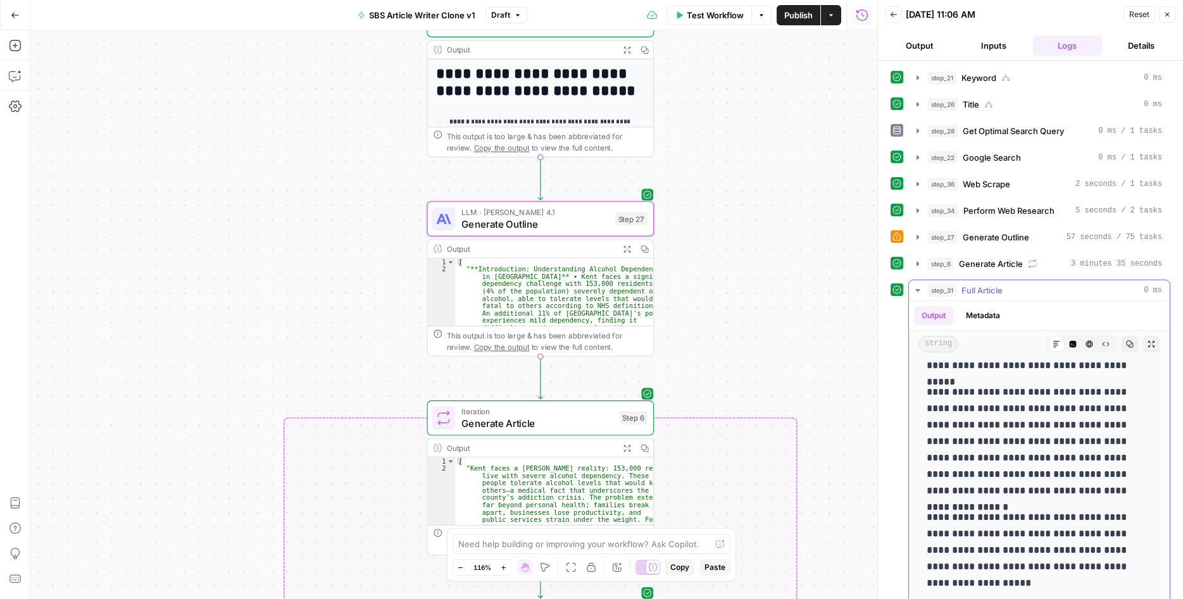
scroll to position [547, 0]
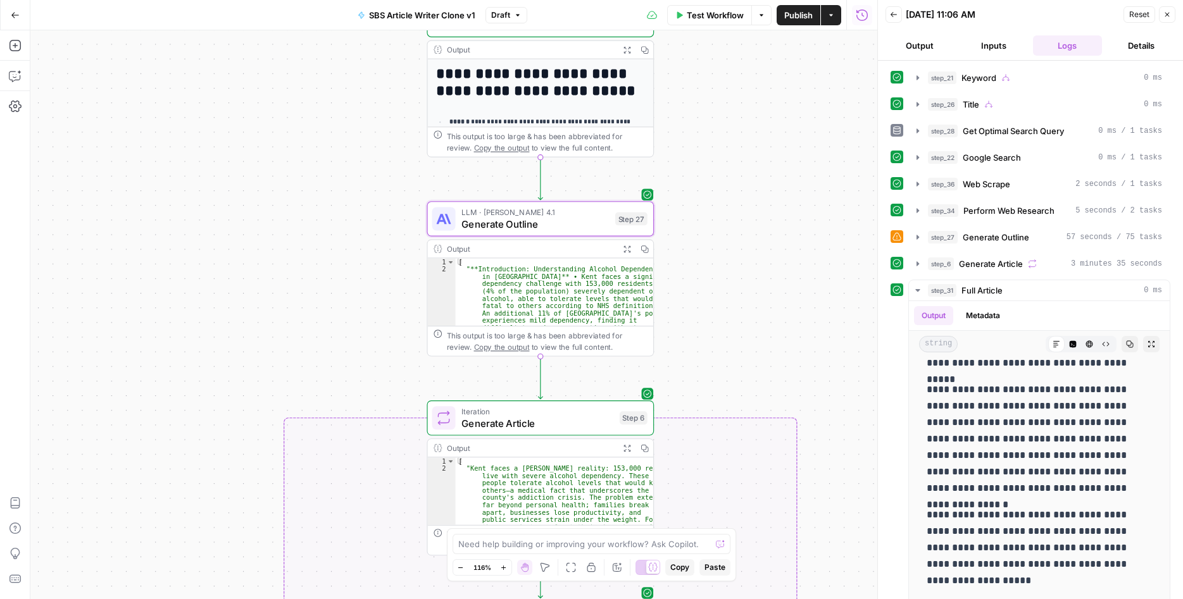
click at [183, 351] on div "**********" at bounding box center [453, 314] width 847 height 569
click at [13, 16] on icon "button" at bounding box center [15, 15] width 8 height 6
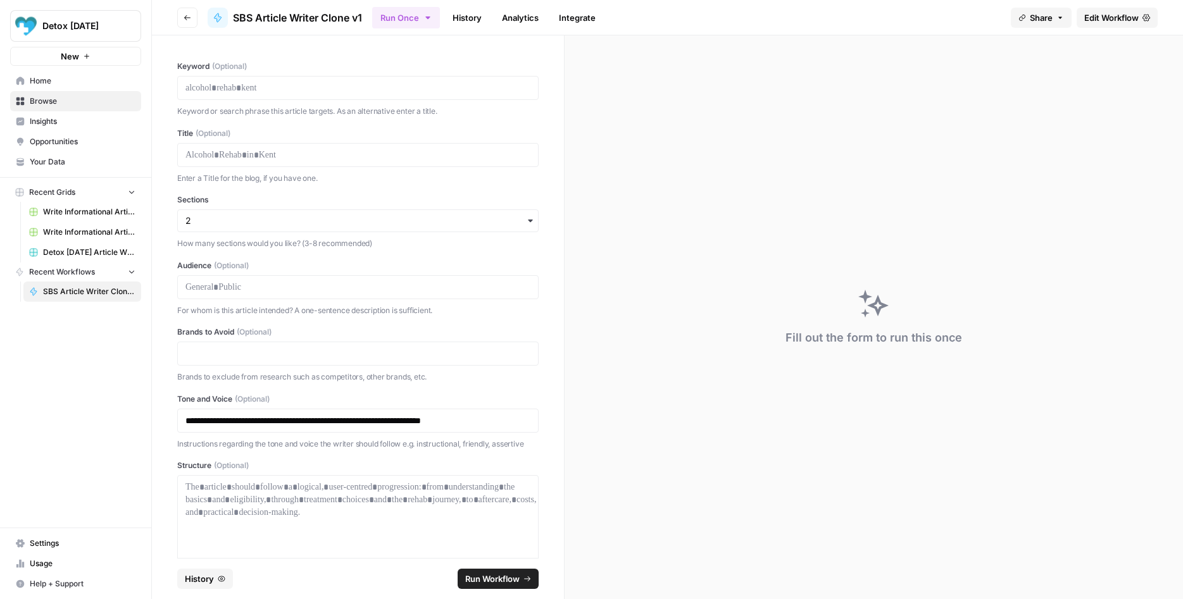
click at [1120, 18] on span "Edit Workflow" at bounding box center [1111, 17] width 54 height 13
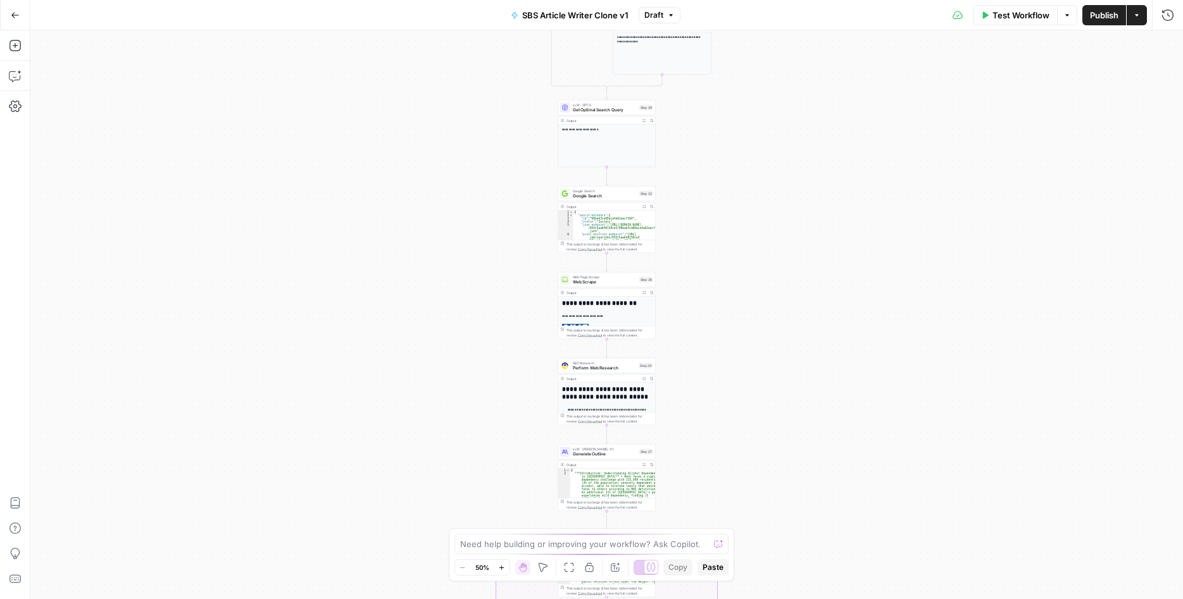
click at [506, 571] on button "Zoom In" at bounding box center [501, 567] width 15 height 15
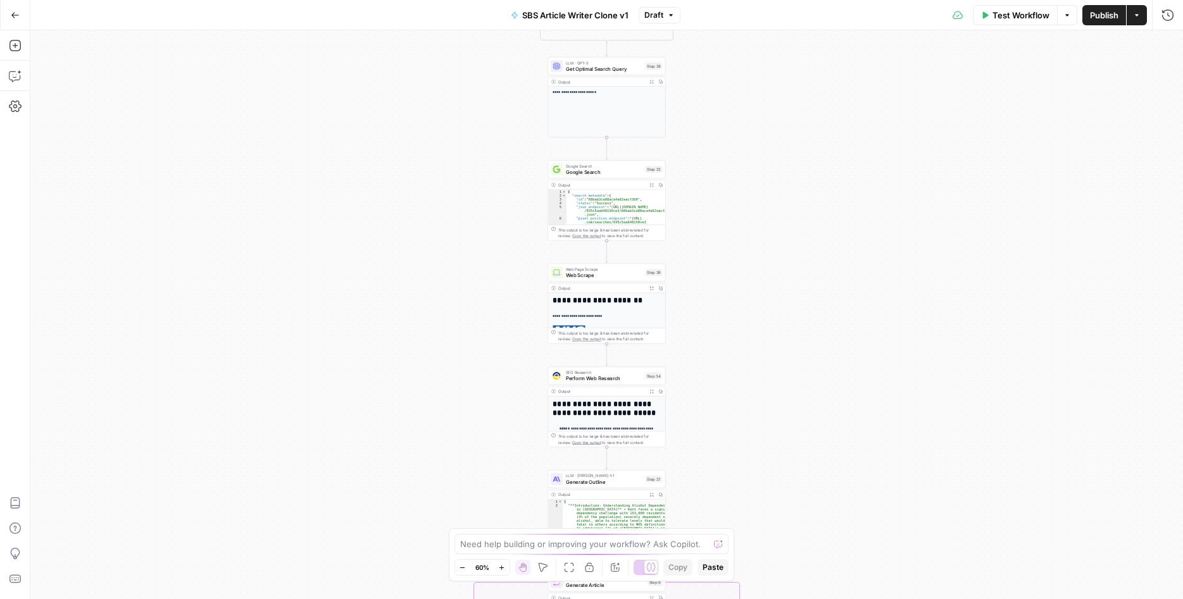
click at [506, 571] on button "Zoom In" at bounding box center [501, 567] width 15 height 15
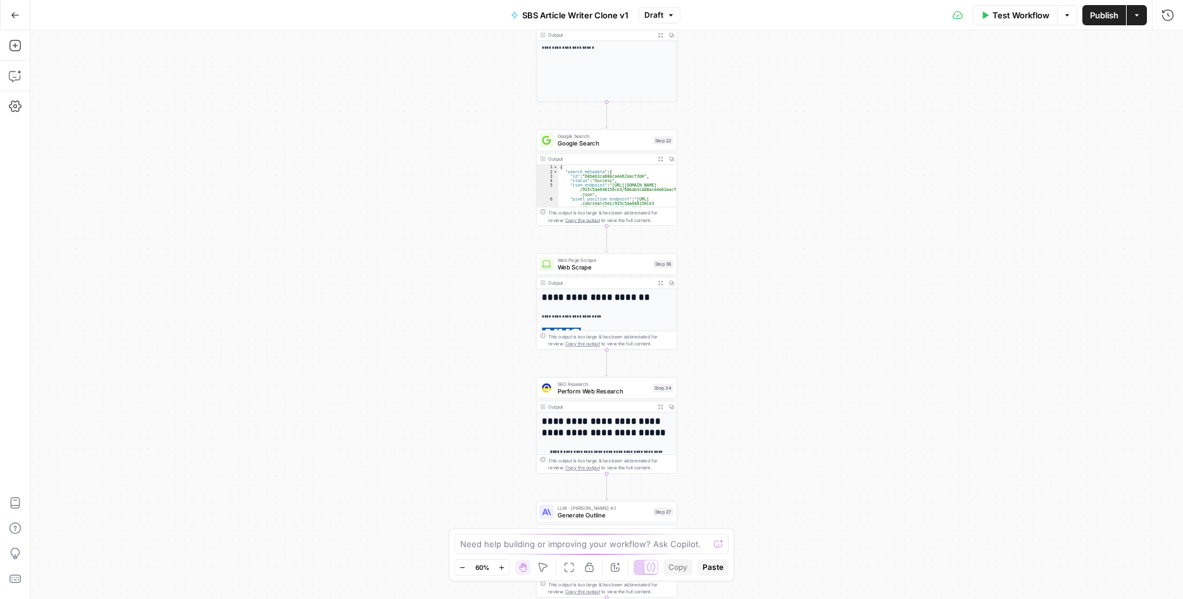
click at [506, 571] on button "Zoom In" at bounding box center [501, 567] width 15 height 15
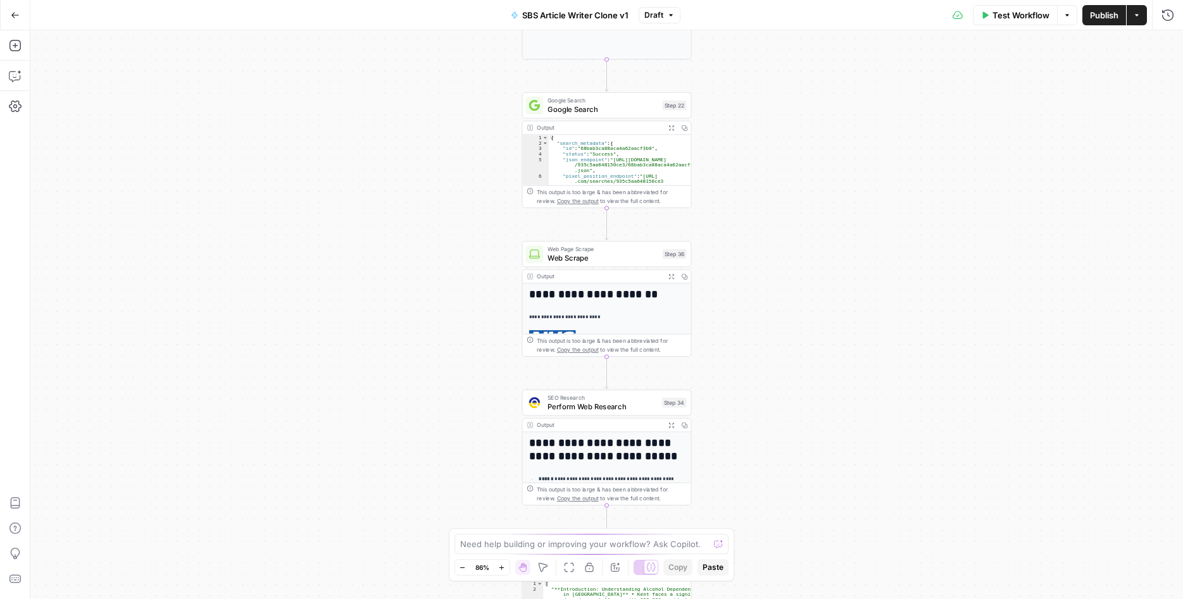
click at [505, 571] on icon "button" at bounding box center [501, 568] width 7 height 7
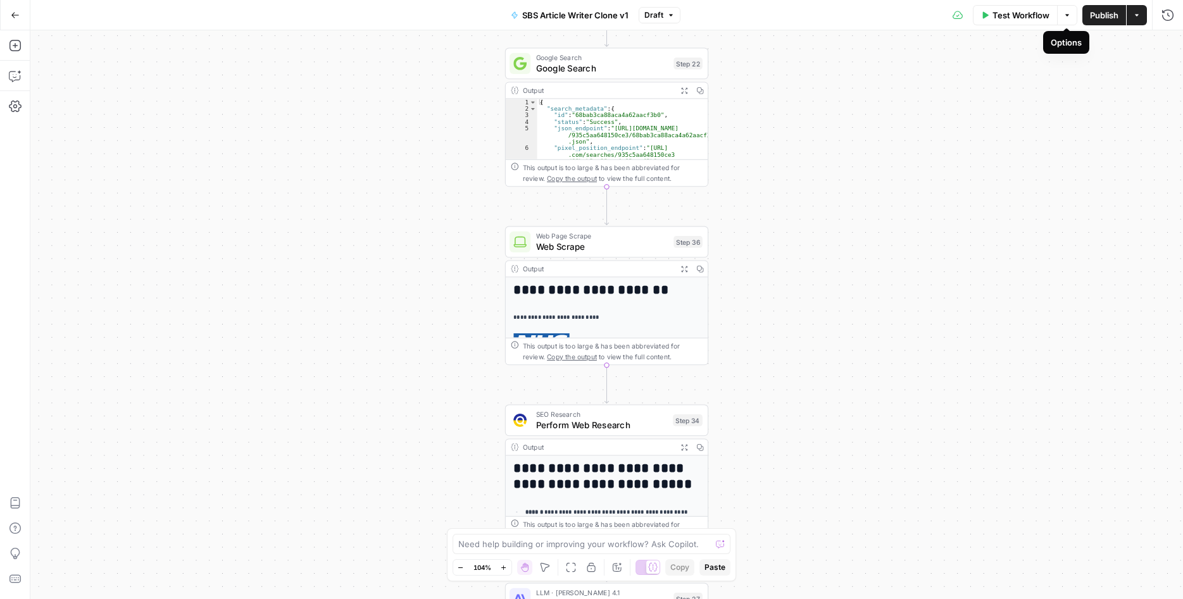
click at [1072, 16] on button "Options" at bounding box center [1067, 15] width 20 height 20
click at [1142, 79] on div "**********" at bounding box center [606, 314] width 1153 height 569
click at [1135, 17] on icon "button" at bounding box center [1137, 15] width 8 height 8
click at [848, 137] on div "**********" at bounding box center [606, 314] width 1153 height 569
click at [15, 75] on icon "button" at bounding box center [15, 76] width 13 height 13
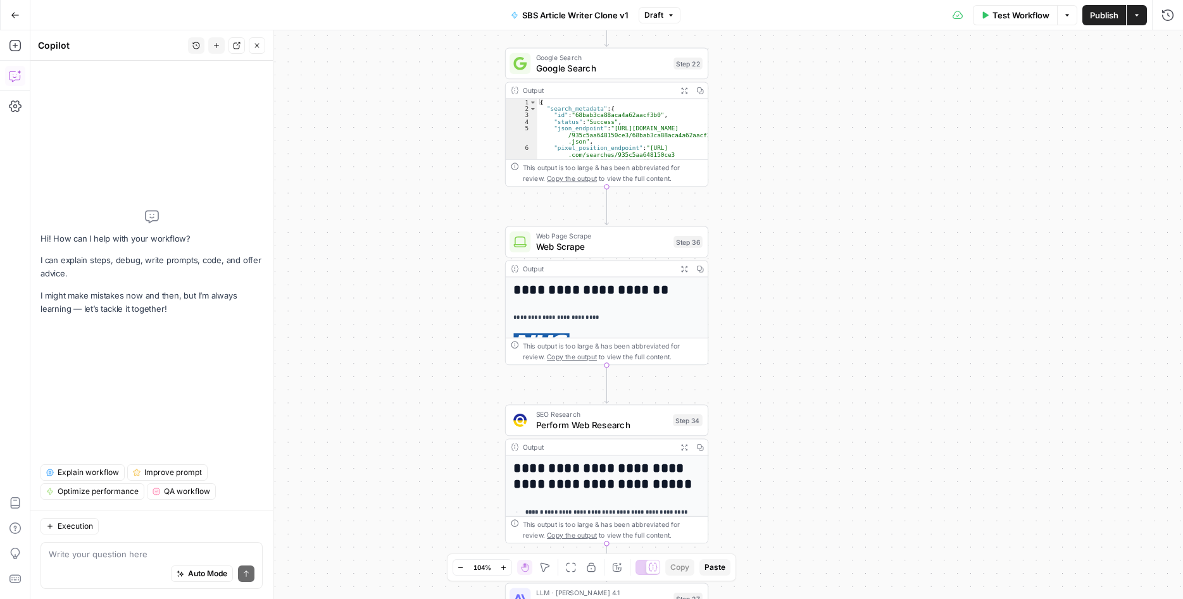
click at [153, 547] on div "Write your question here Auto Mode Send" at bounding box center [152, 565] width 222 height 47
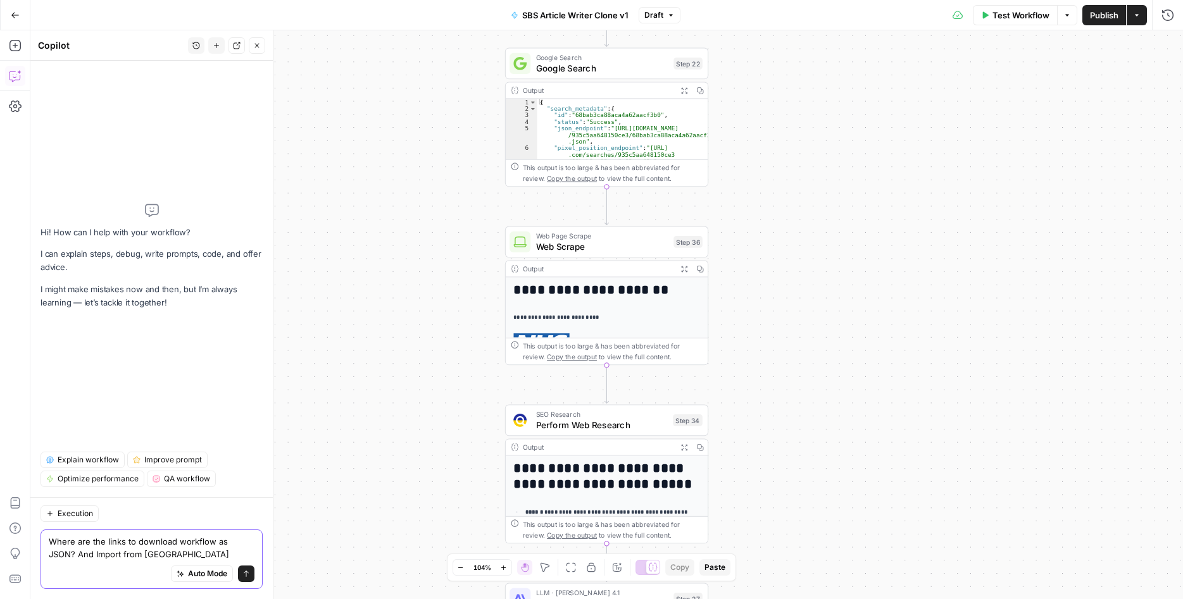
type textarea "Where are the links to download workflow as JSON? And Import from JSON?"
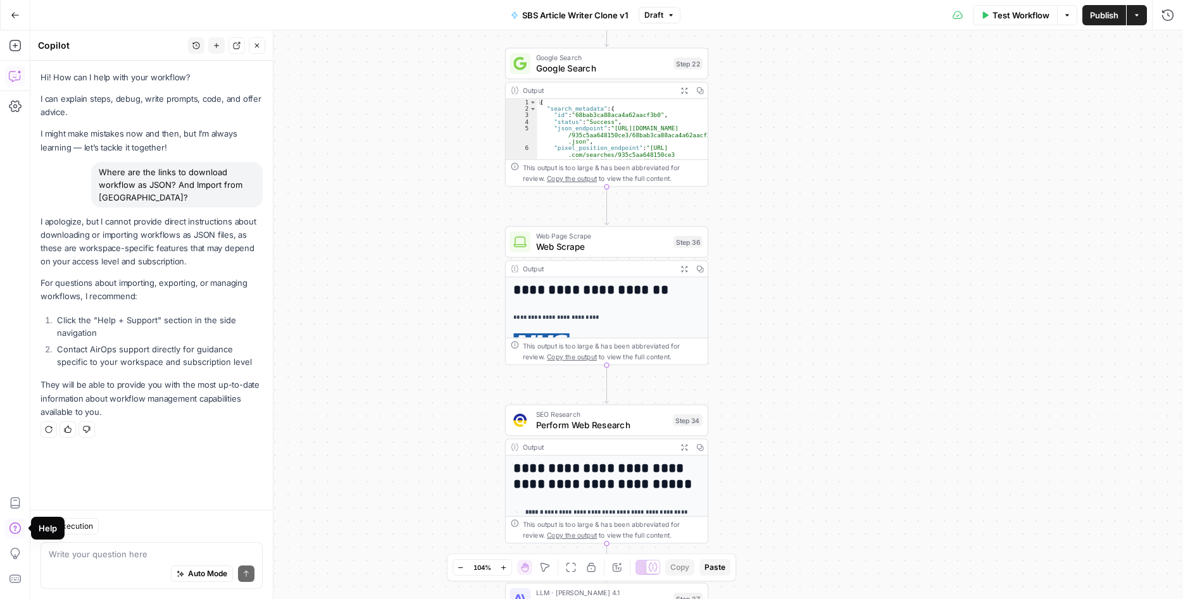
click at [18, 529] on icon "button" at bounding box center [15, 528] width 13 height 13
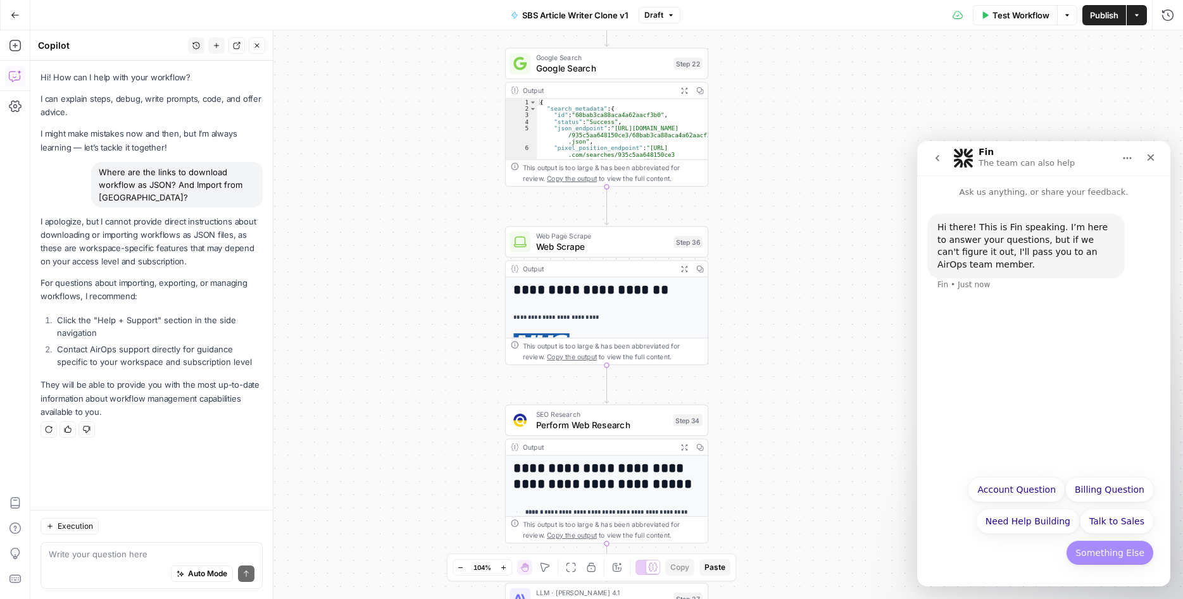
click at [1097, 561] on button "Something Else" at bounding box center [1110, 553] width 88 height 25
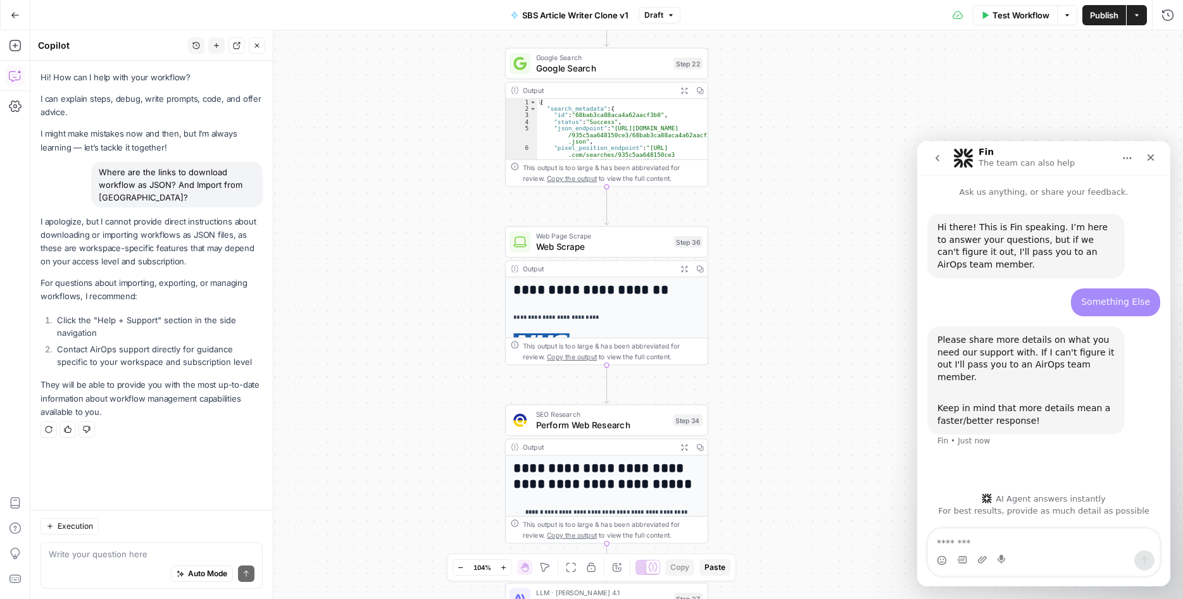
click at [1001, 541] on textarea "Message…" at bounding box center [1044, 540] width 232 height 22
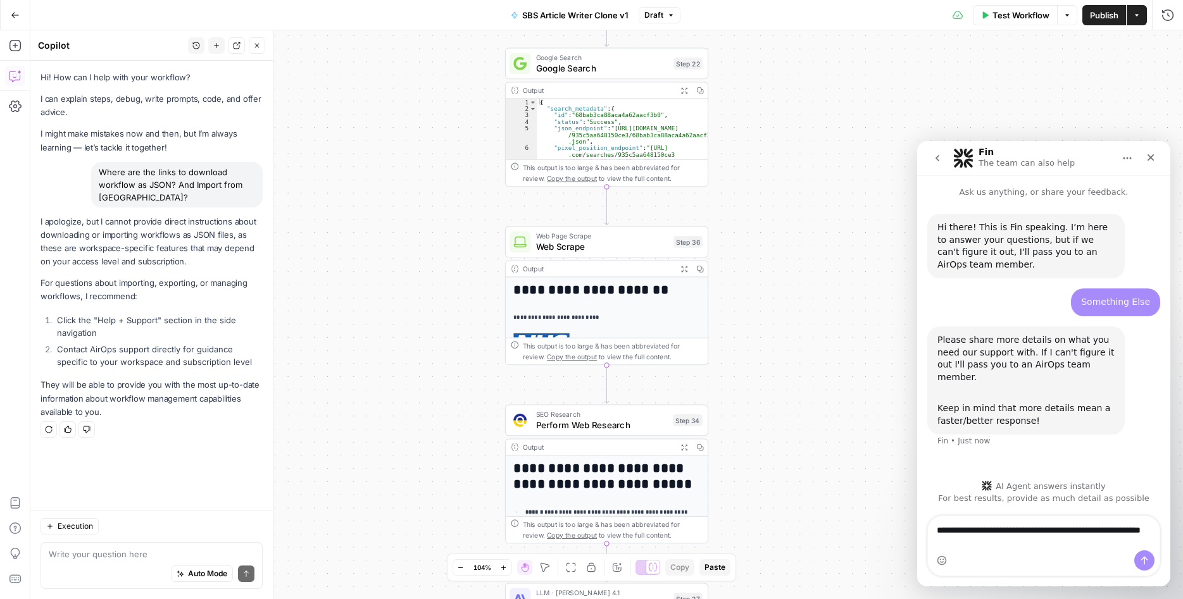
type textarea "**********"
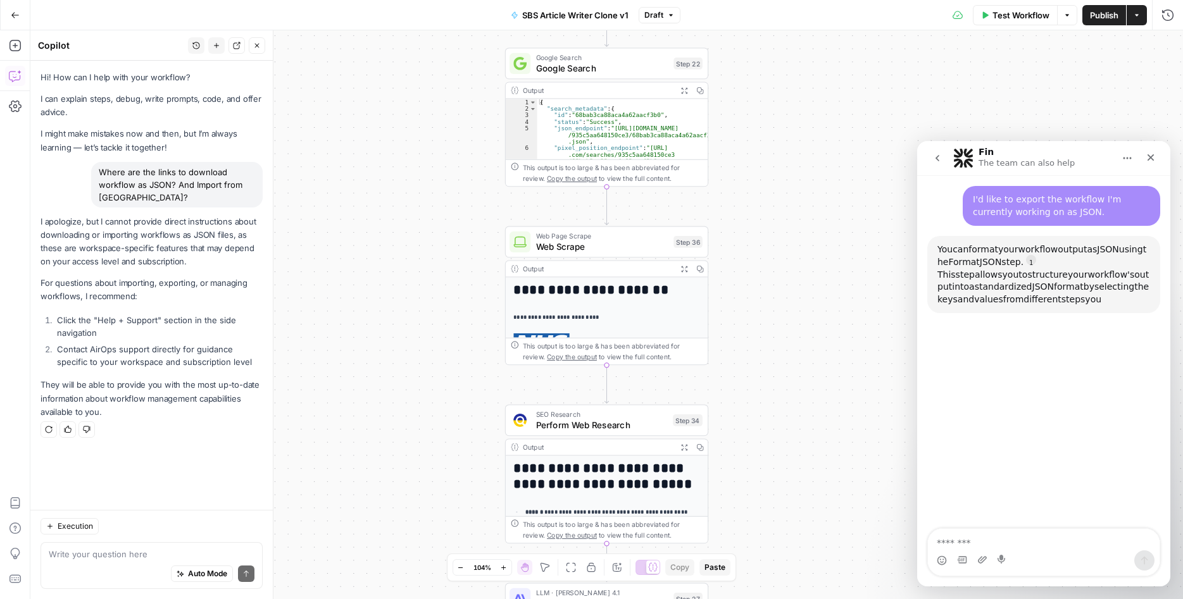
scroll to position [258, 0]
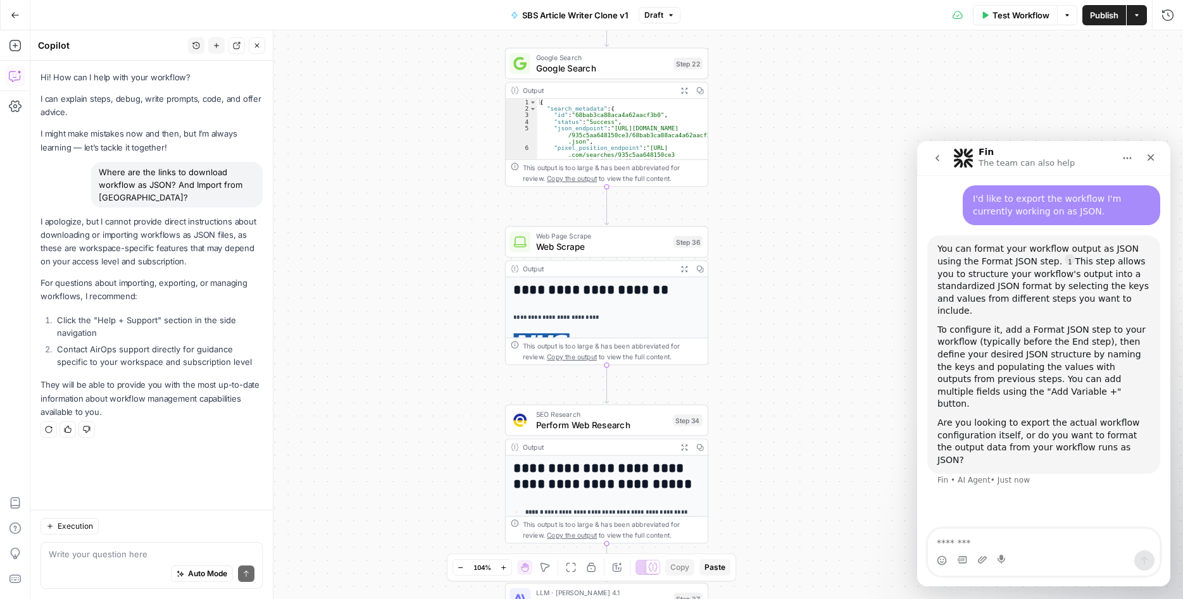
click at [1007, 546] on textarea "Message…" at bounding box center [1044, 540] width 232 height 22
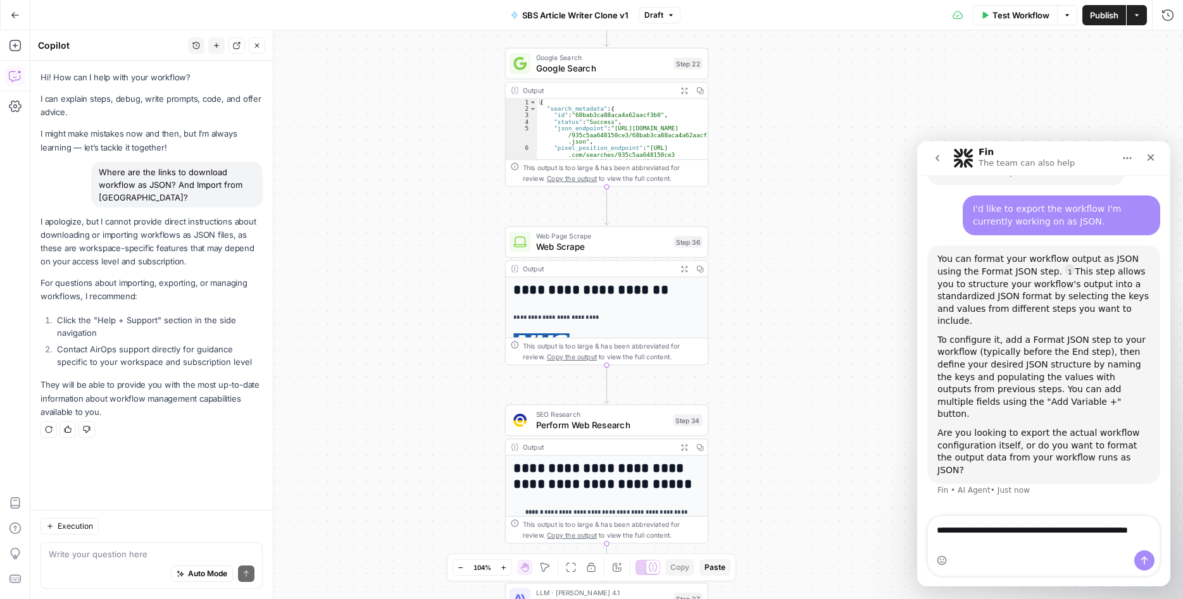
scroll to position [2, 0]
type textarea "**********"
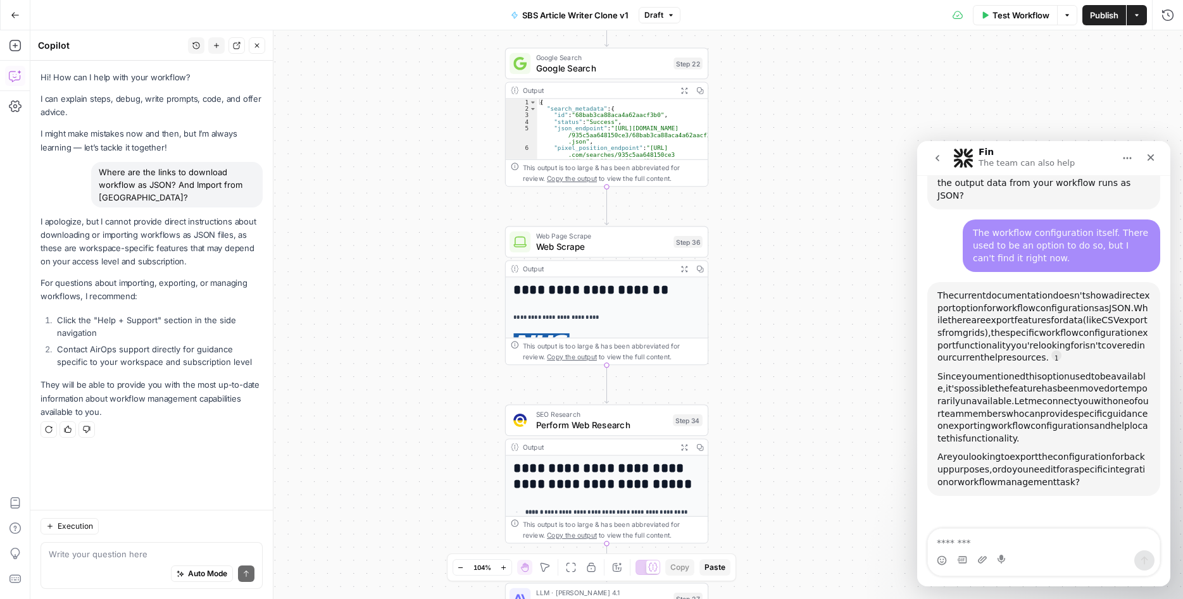
scroll to position [0, 0]
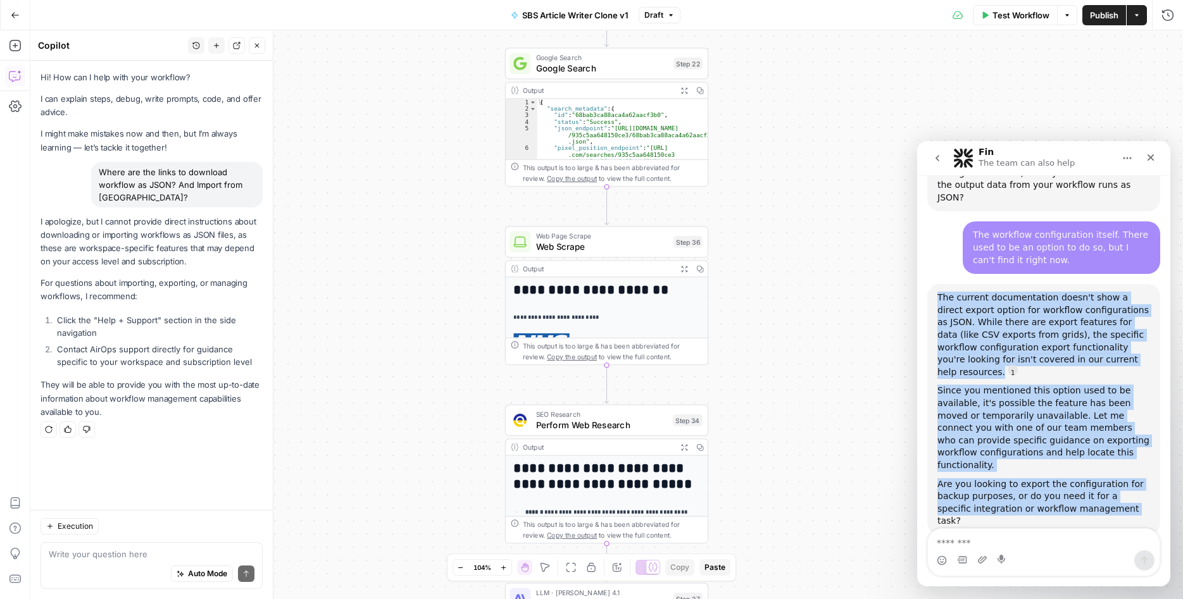
drag, startPoint x: 986, startPoint y: 335, endPoint x: 1087, endPoint y: 437, distance: 143.7
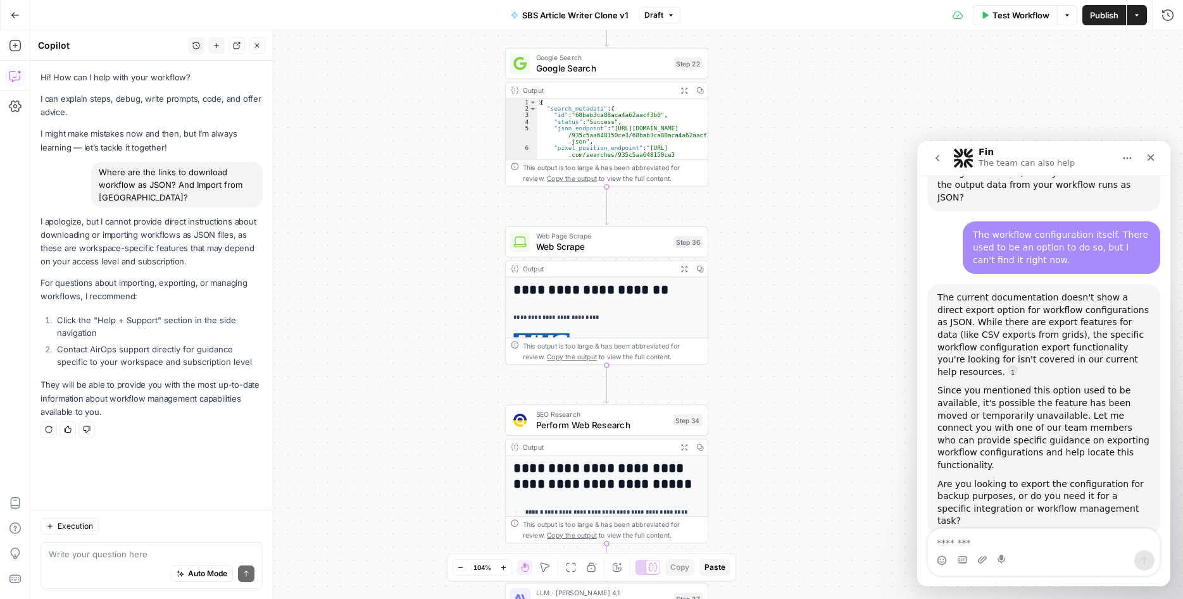
click at [1104, 479] on div "Are you looking to export the configuration for backup purposes, or do you need…" at bounding box center [1043, 503] width 213 height 49
click at [1006, 533] on textarea "Message…" at bounding box center [1044, 540] width 232 height 22
type textarea "**********"
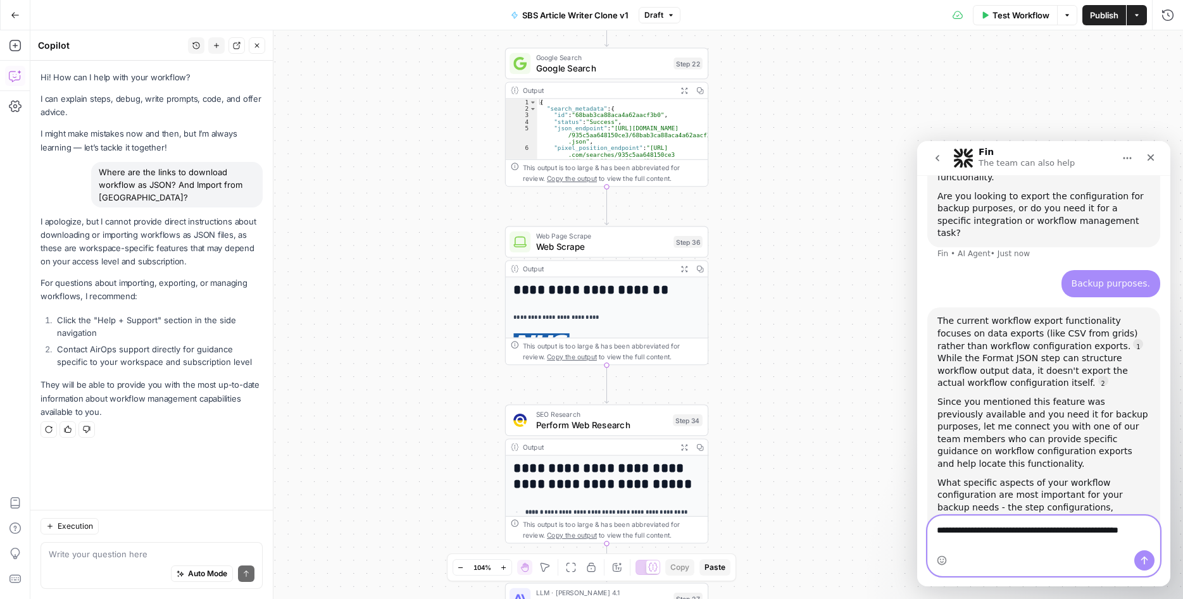
scroll to position [2, 0]
type textarea "**********"
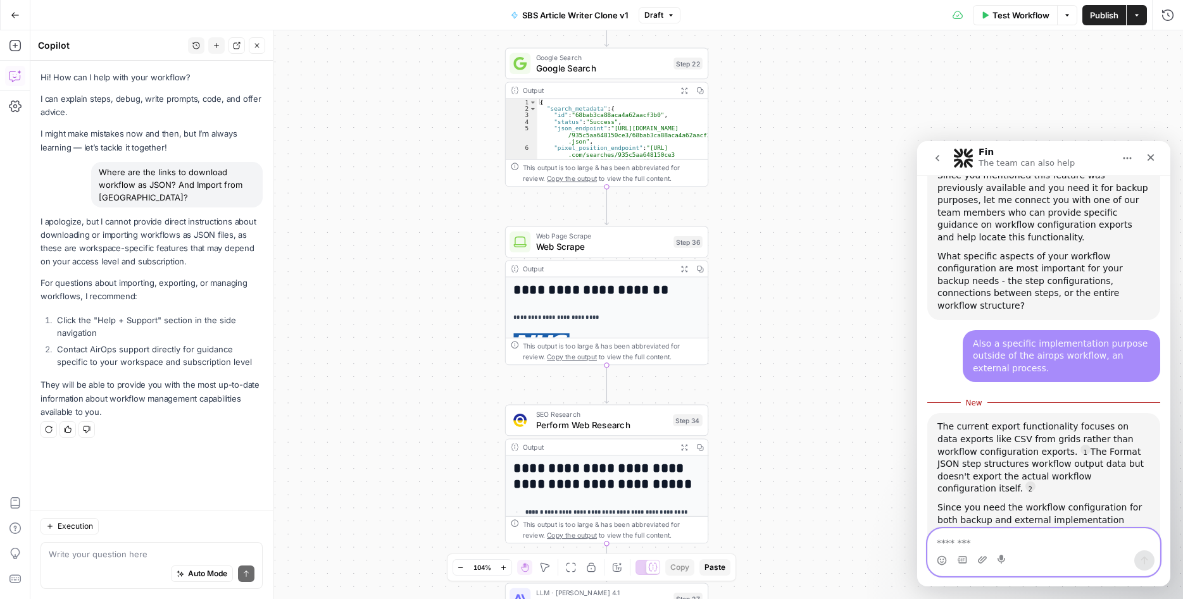
scroll to position [1038, 0]
click at [1011, 542] on textarea "Message…" at bounding box center [1044, 540] width 232 height 22
click at [21, 18] on button "Go Back" at bounding box center [15, 15] width 23 height 23
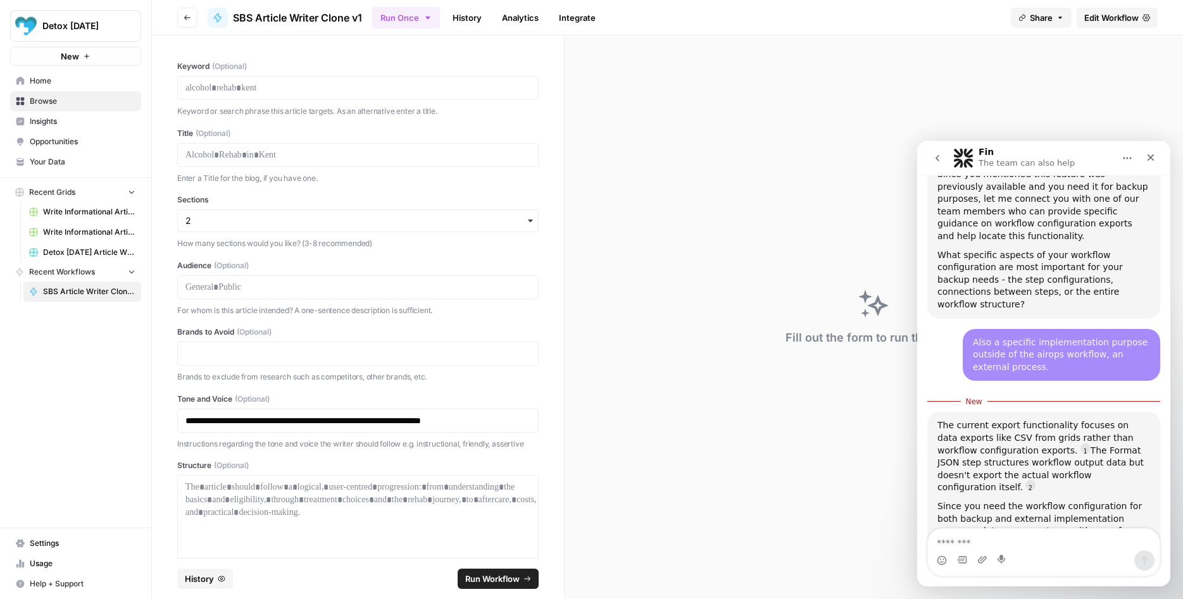
click at [62, 56] on span "New" at bounding box center [70, 56] width 18 height 13
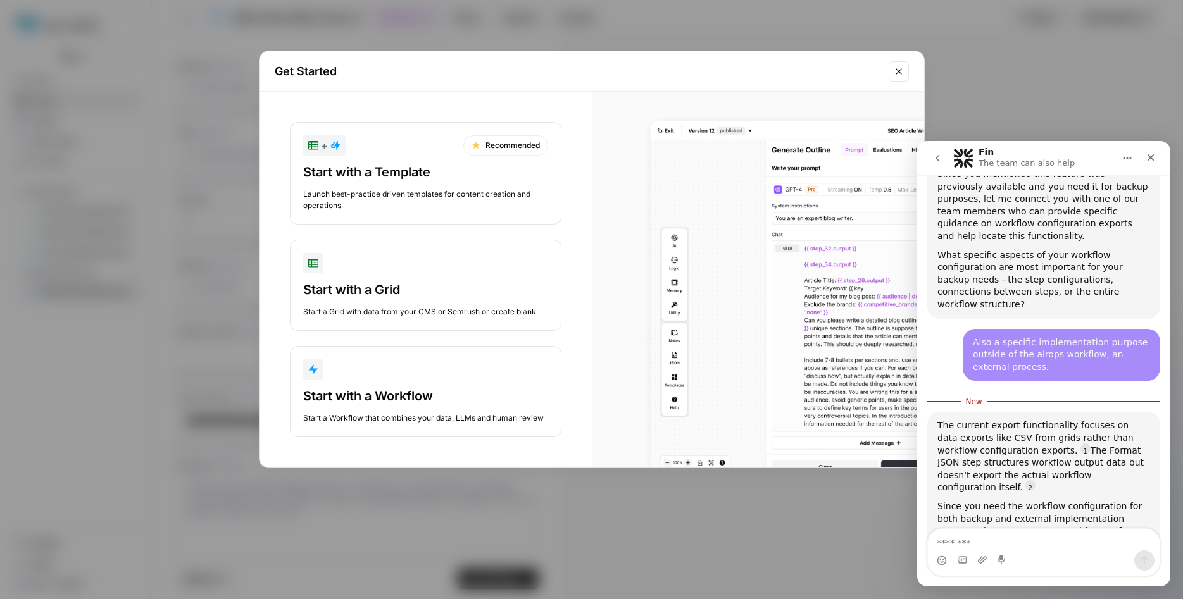
click at [406, 389] on div "Start with a Workflow" at bounding box center [425, 396] width 245 height 18
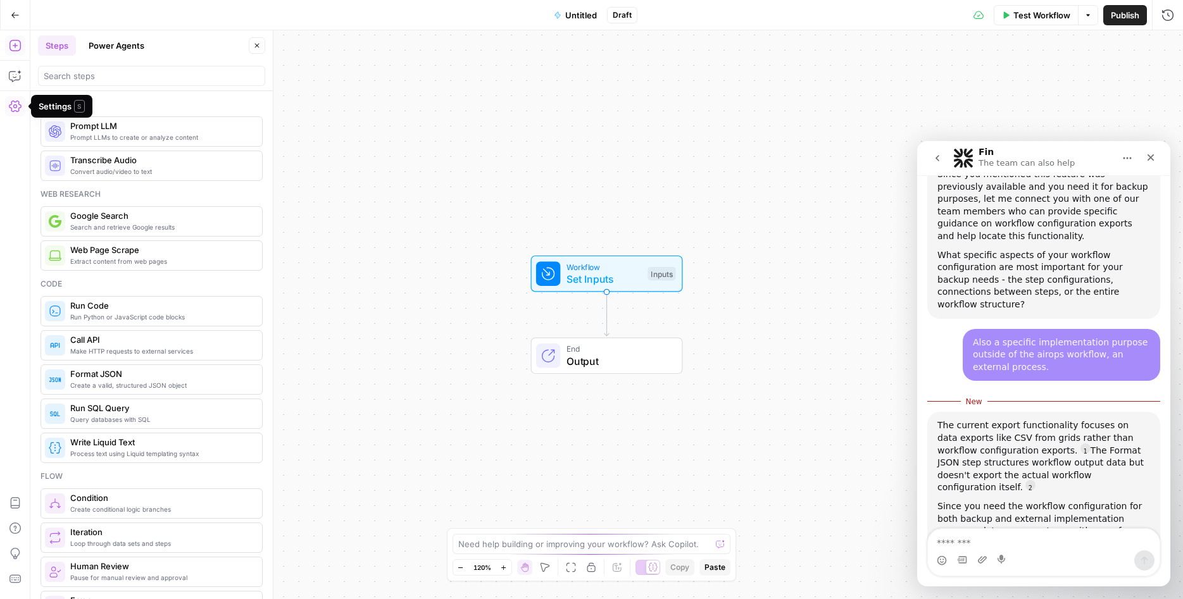
click at [20, 104] on icon "button" at bounding box center [15, 106] width 13 height 13
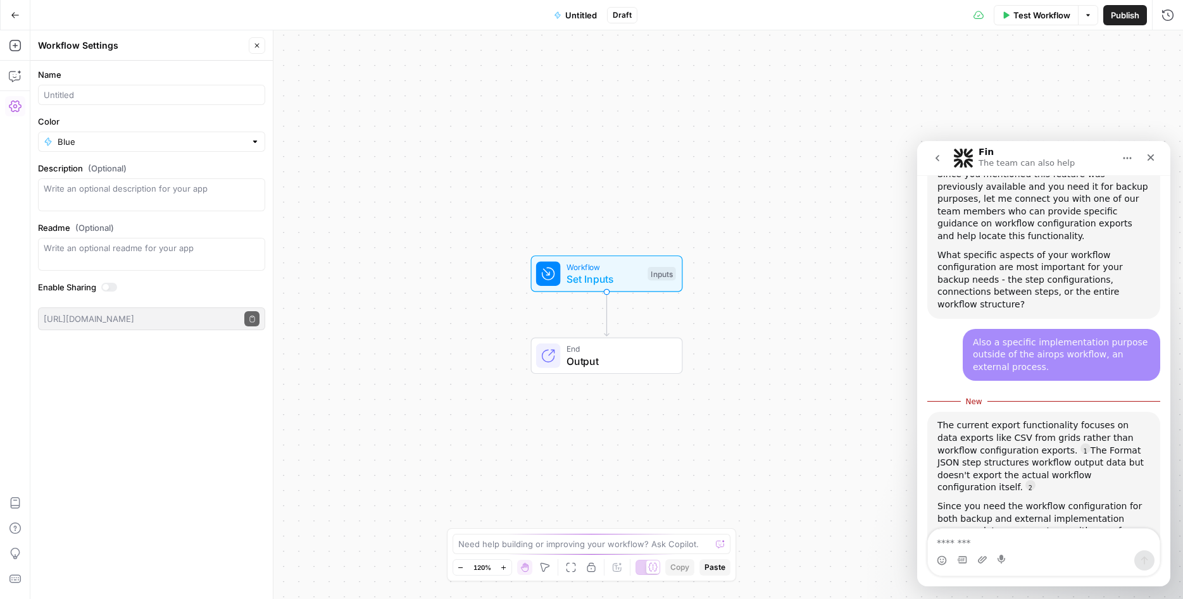
click at [20, 104] on icon "button" at bounding box center [15, 106] width 13 height 13
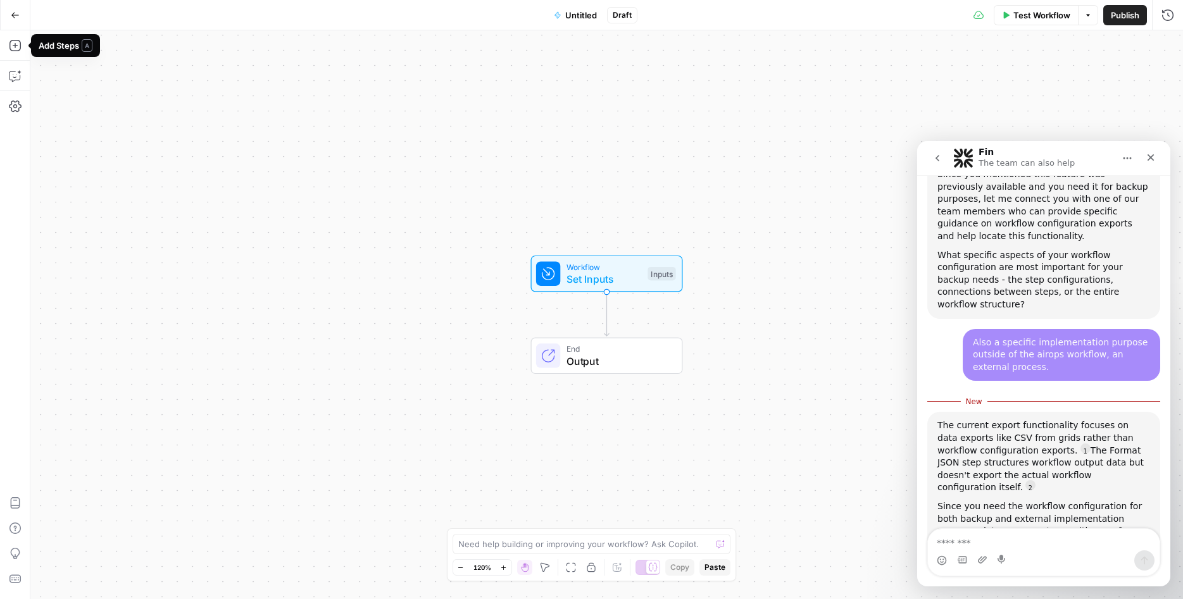
click at [18, 11] on icon "button" at bounding box center [15, 15] width 9 height 9
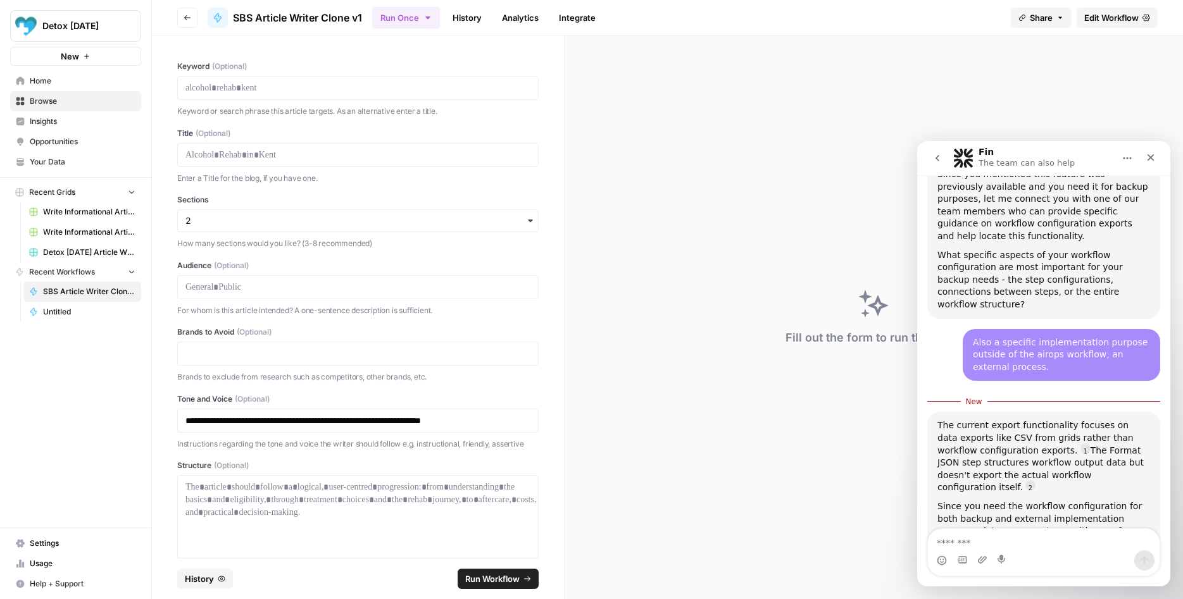
click at [74, 546] on span "Settings" at bounding box center [83, 543] width 106 height 11
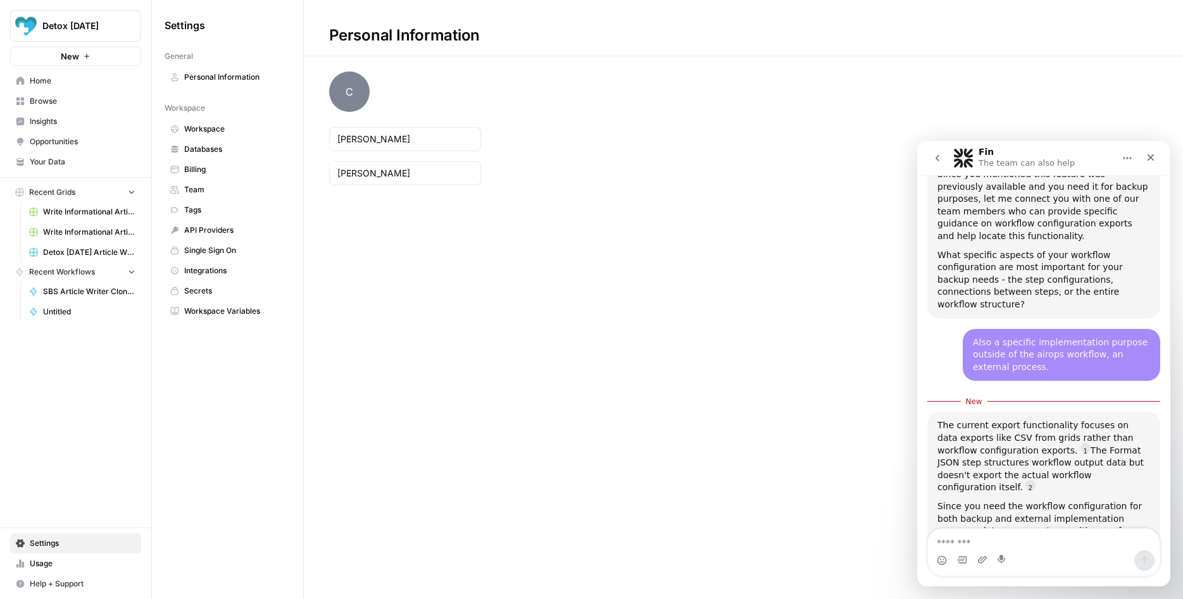
click at [230, 235] on span "API Providers" at bounding box center [234, 230] width 101 height 11
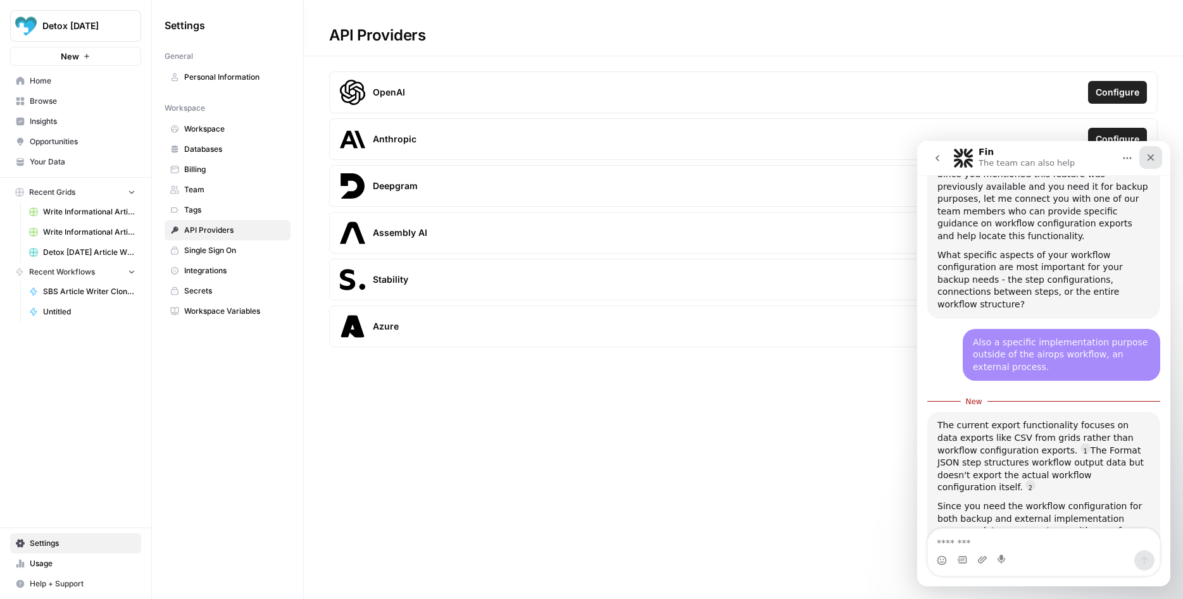
click at [1151, 159] on icon "Close" at bounding box center [1151, 158] width 10 height 10
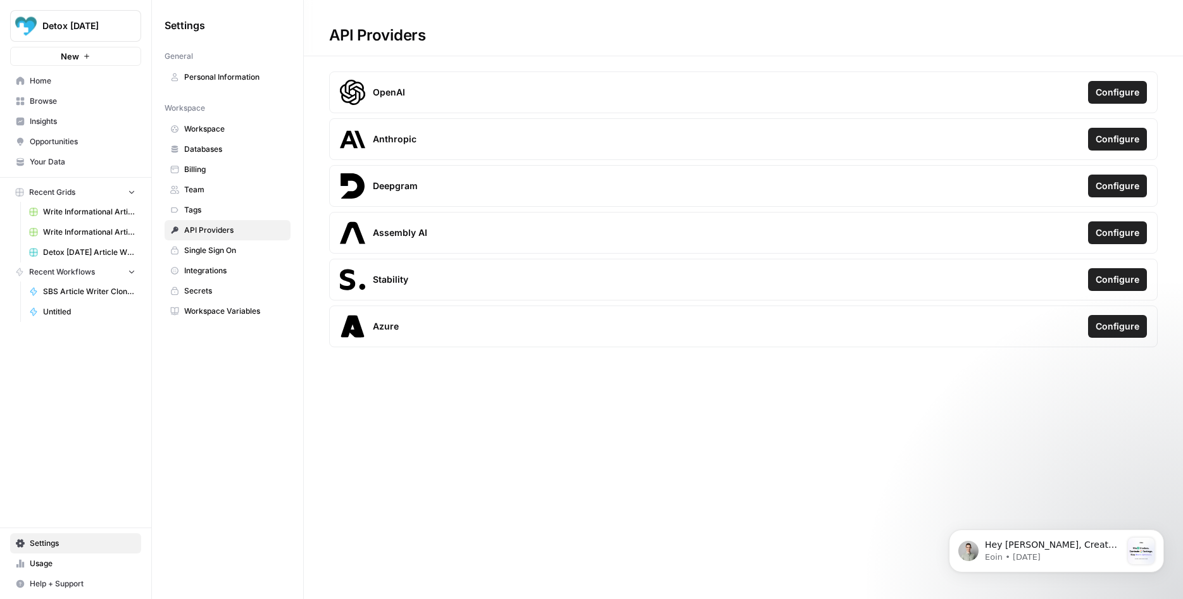
scroll to position [1004, 0]
click at [62, 99] on span "Browse" at bounding box center [83, 101] width 106 height 11
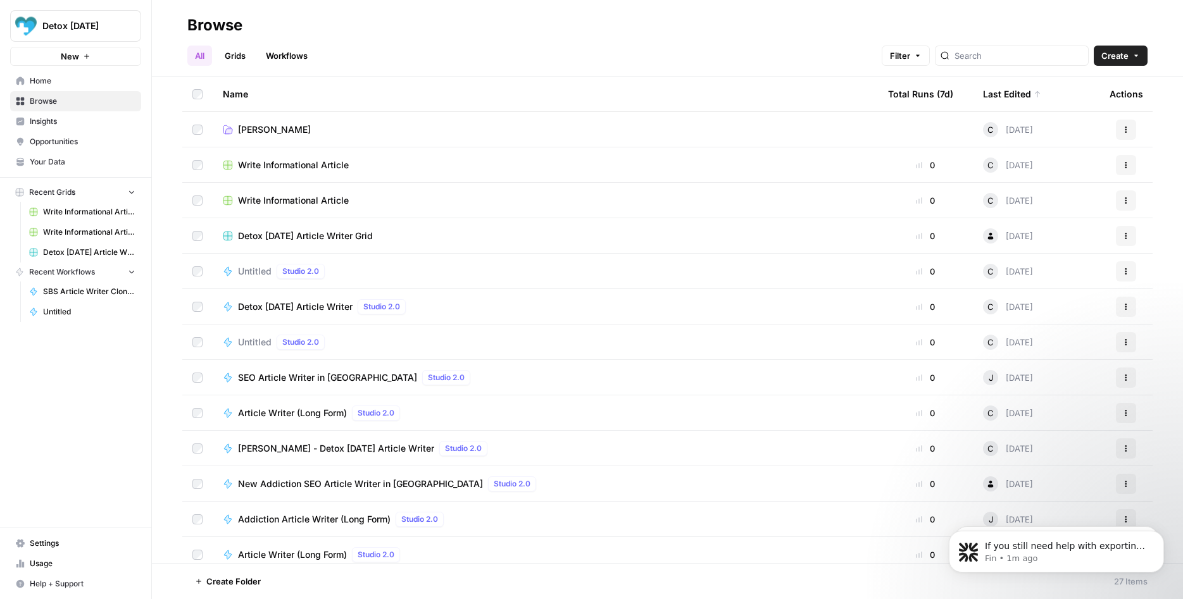
click at [354, 127] on link "Carl" at bounding box center [545, 129] width 645 height 13
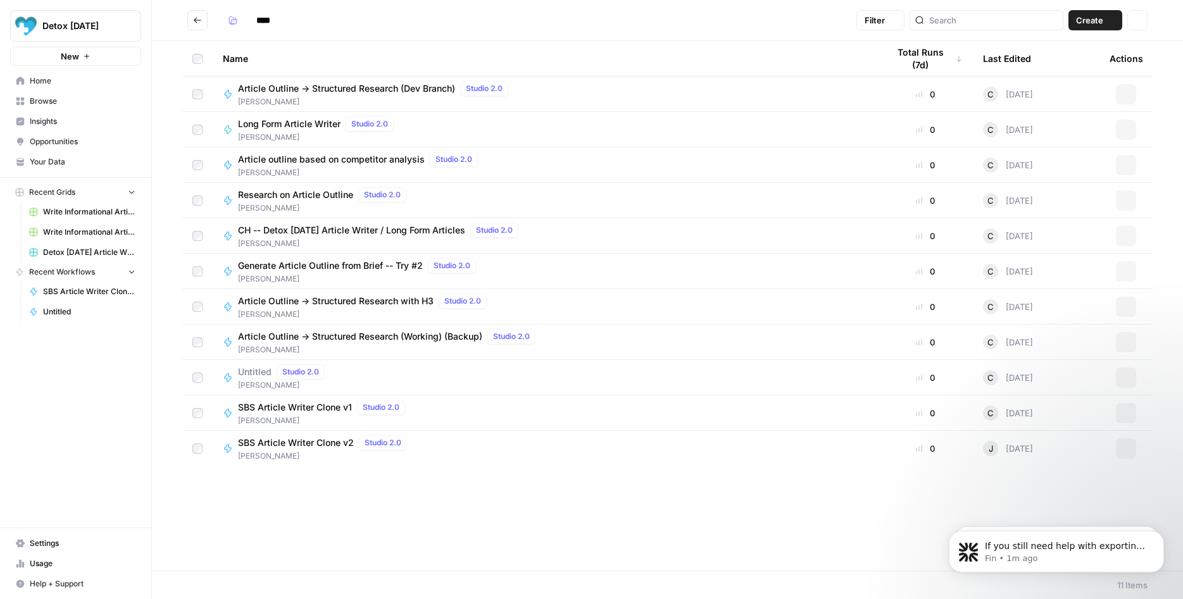
type input "****"
click at [315, 411] on span "SBS Article Writer Clone v1" at bounding box center [295, 407] width 114 height 13
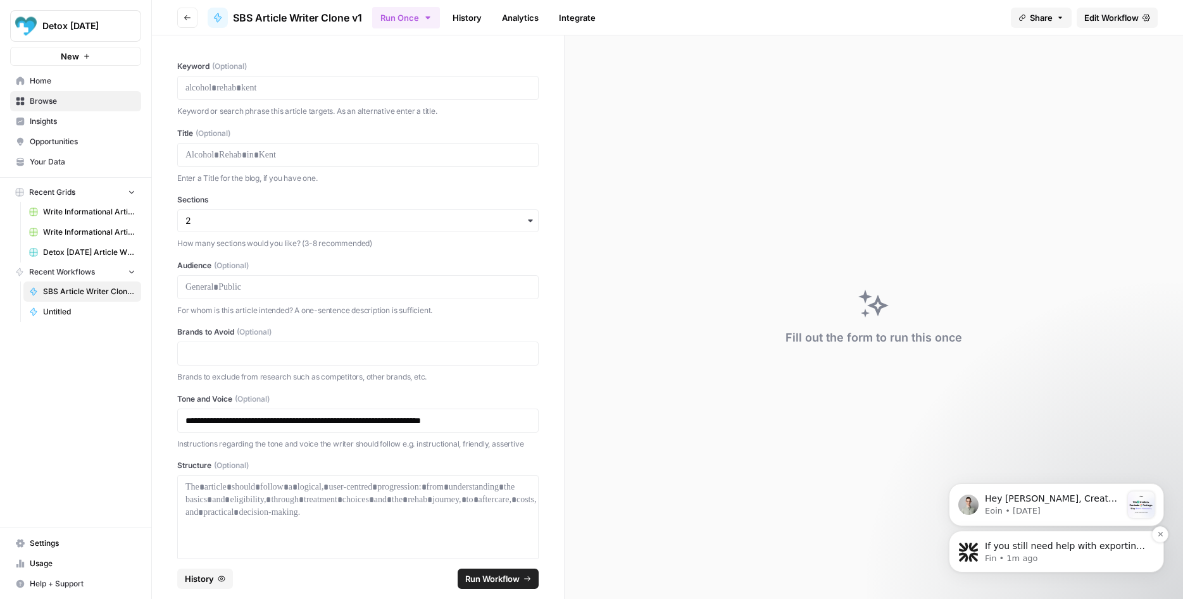
click at [1068, 553] on div "If you still need help with exporting your workflow configuration or have more …" at bounding box center [1066, 547] width 167 height 16
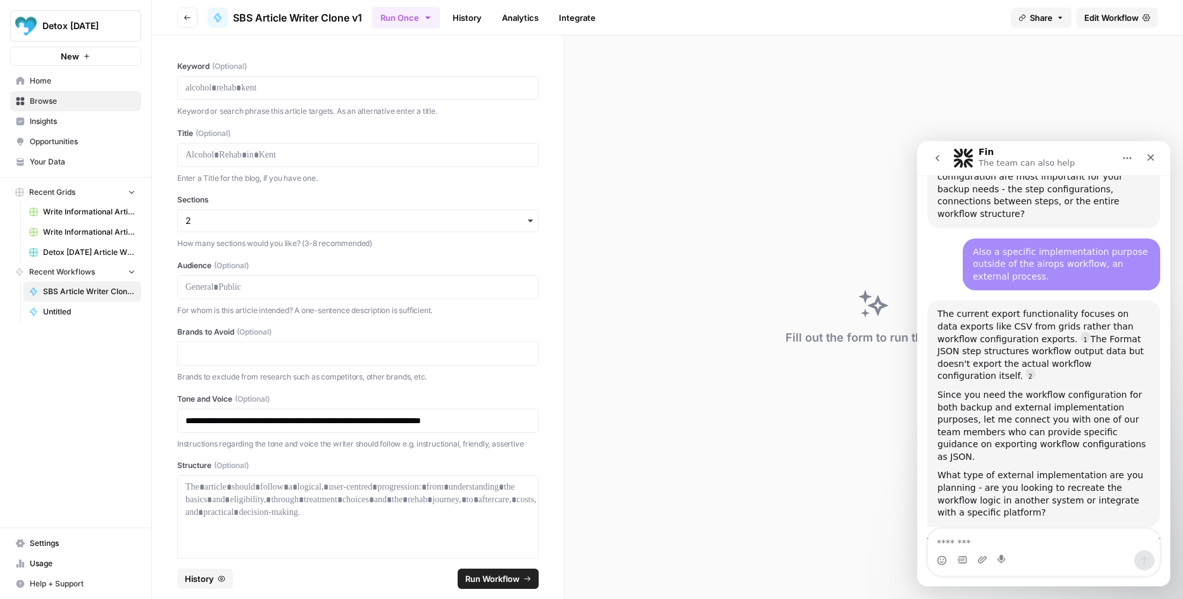
scroll to position [1116, 0]
click at [1123, 161] on icon "Home" at bounding box center [1127, 158] width 10 height 10
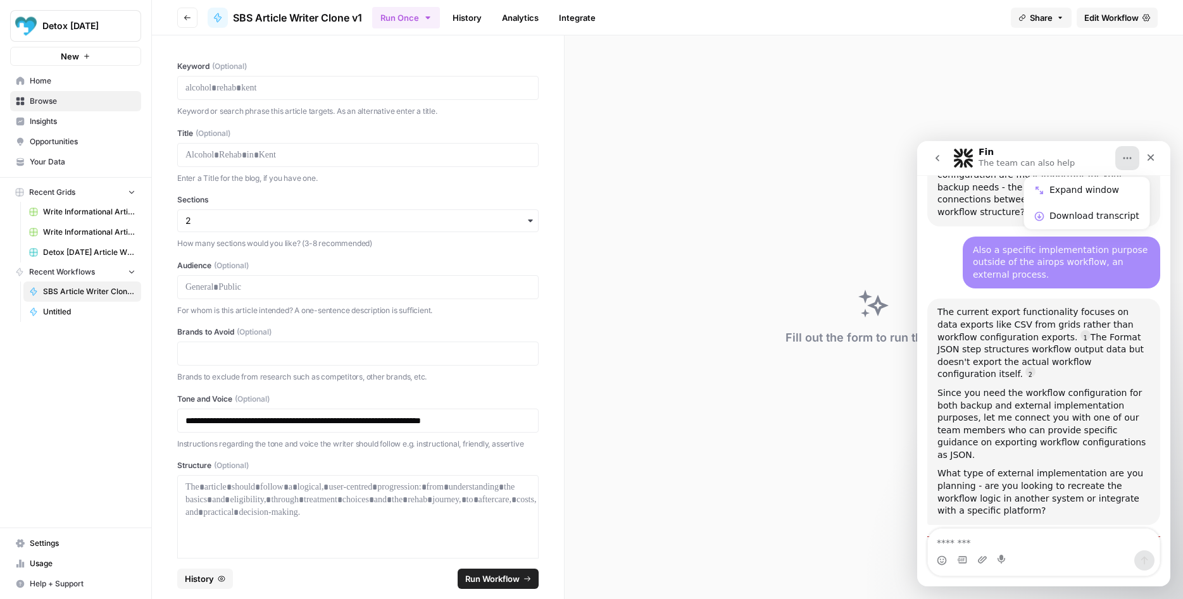
click at [1043, 551] on div "Intercom messenger" at bounding box center [1044, 561] width 232 height 20
click at [1124, 160] on icon "Home" at bounding box center [1127, 158] width 10 height 10
click at [1150, 154] on icon "Close" at bounding box center [1151, 158] width 10 height 10
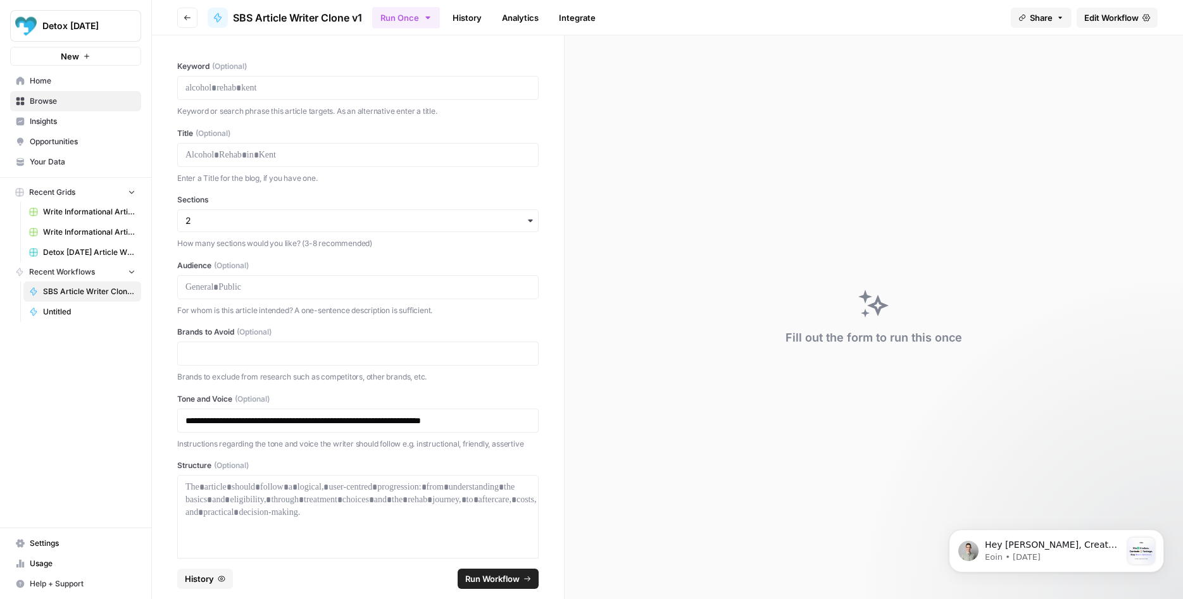
scroll to position [0, 0]
click at [1072, 549] on p "Hey Carl, Create winning with Content Refresh. The battle for AI’s attention is…" at bounding box center [1053, 545] width 137 height 13
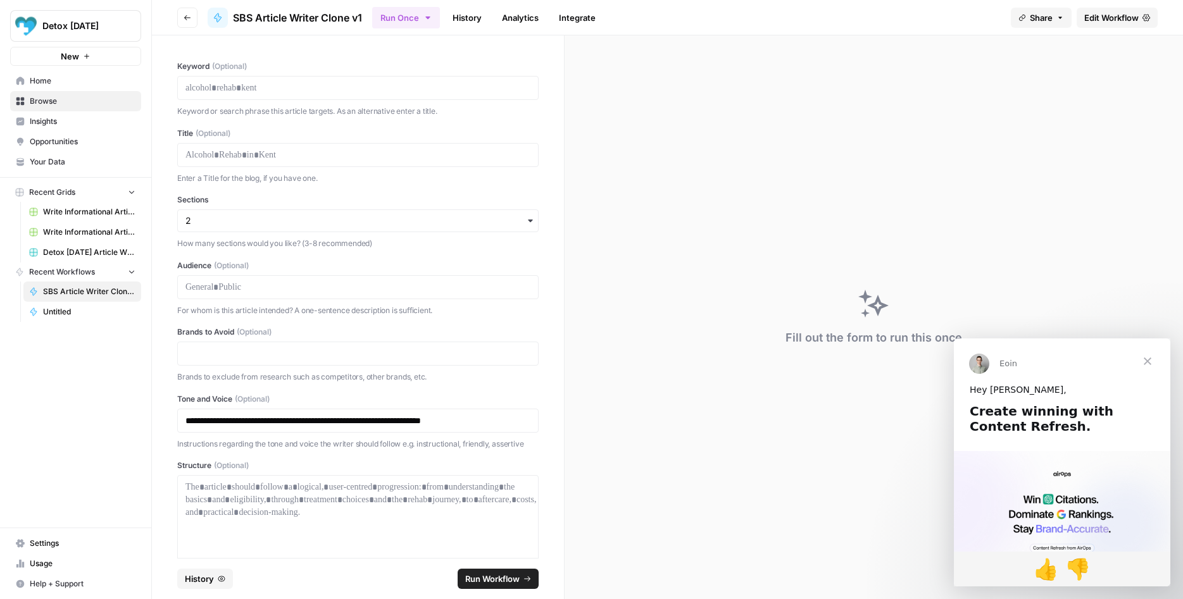
click at [1144, 358] on span "Close" at bounding box center [1148, 362] width 46 height 46
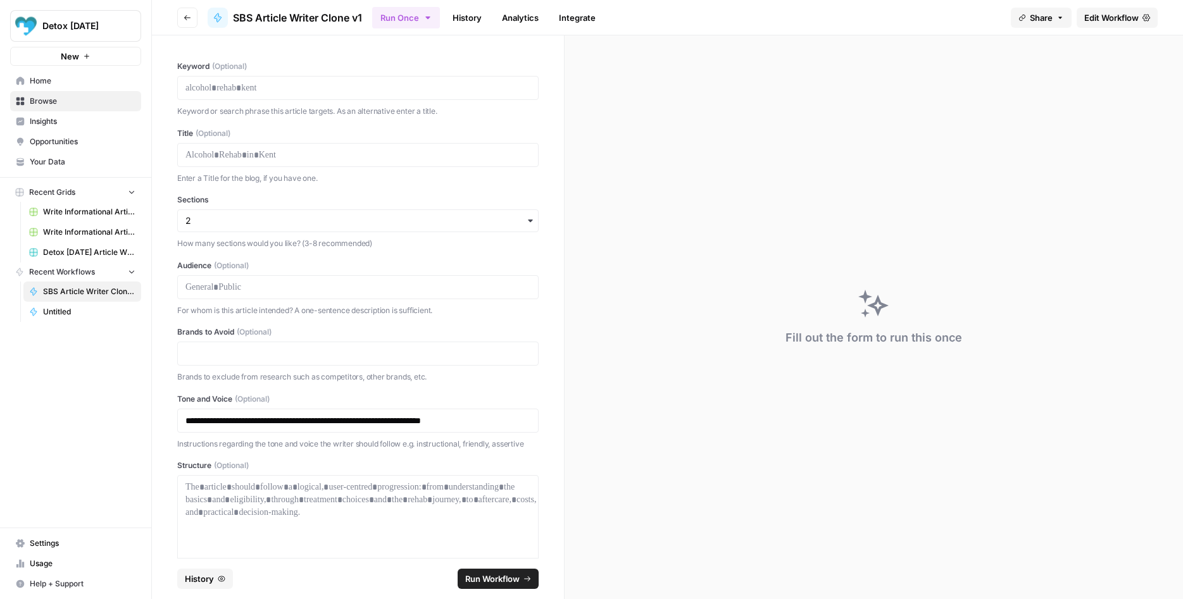
click at [969, 458] on div "Fill out the form to run this once" at bounding box center [874, 317] width 618 height 564
click at [61, 293] on span "SBS Article Writer Clone v1" at bounding box center [89, 291] width 92 height 11
click at [72, 291] on span "SBS Article Writer Clone v1" at bounding box center [89, 291] width 92 height 11
click at [53, 84] on span "Home" at bounding box center [83, 80] width 106 height 11
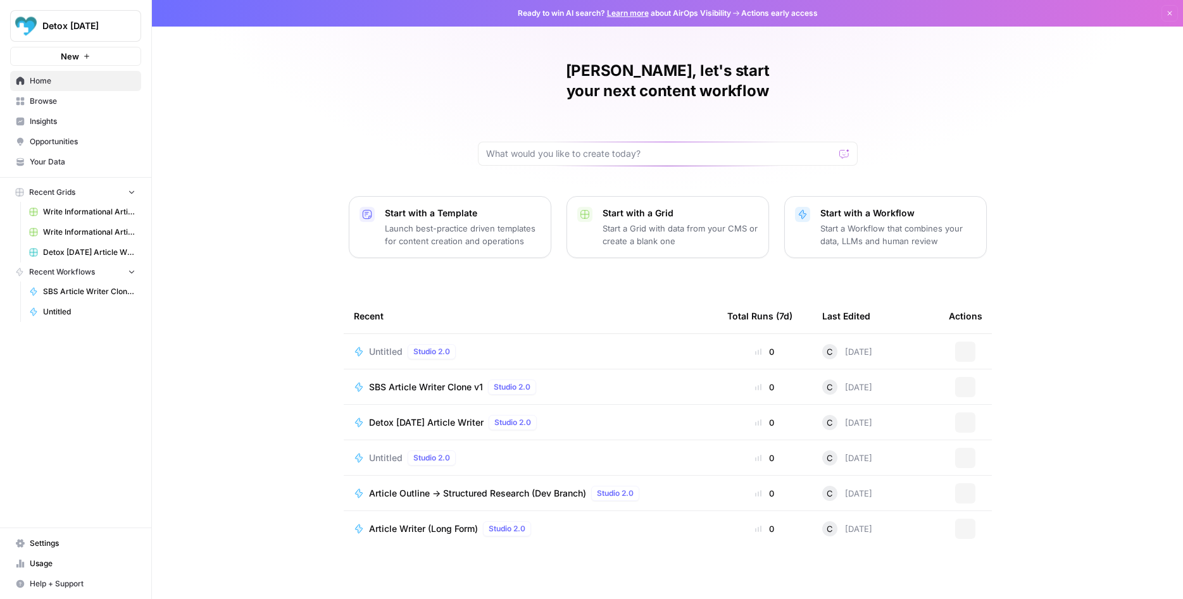
click at [55, 99] on span "Browse" at bounding box center [83, 101] width 106 height 11
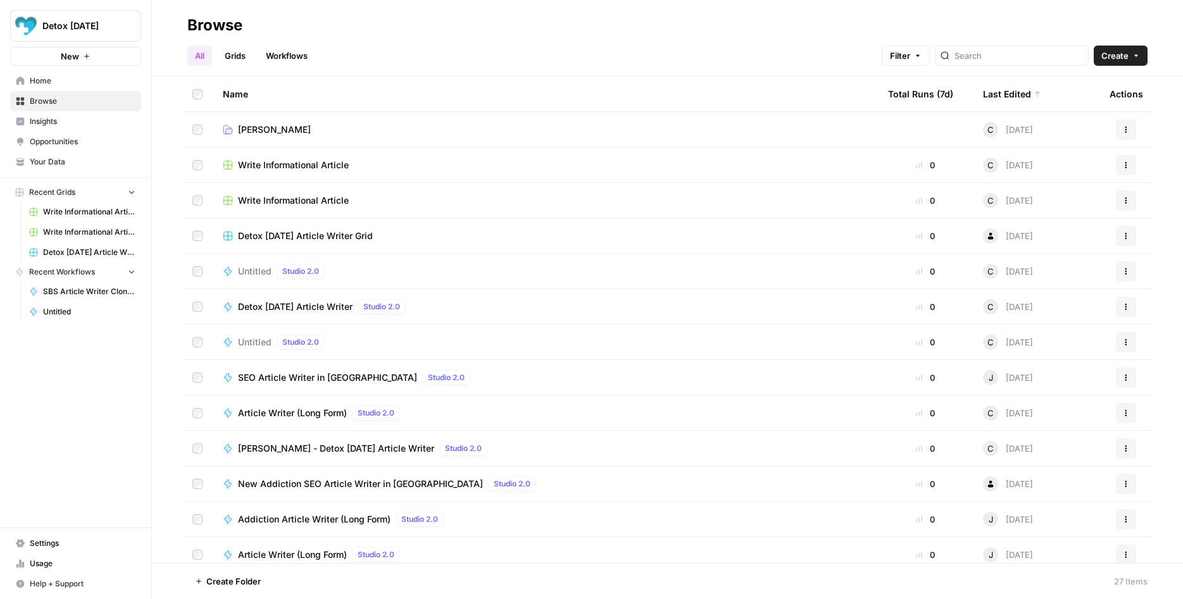
click at [340, 452] on span "[PERSON_NAME] - Detox [DATE] Article Writer" at bounding box center [336, 448] width 196 height 13
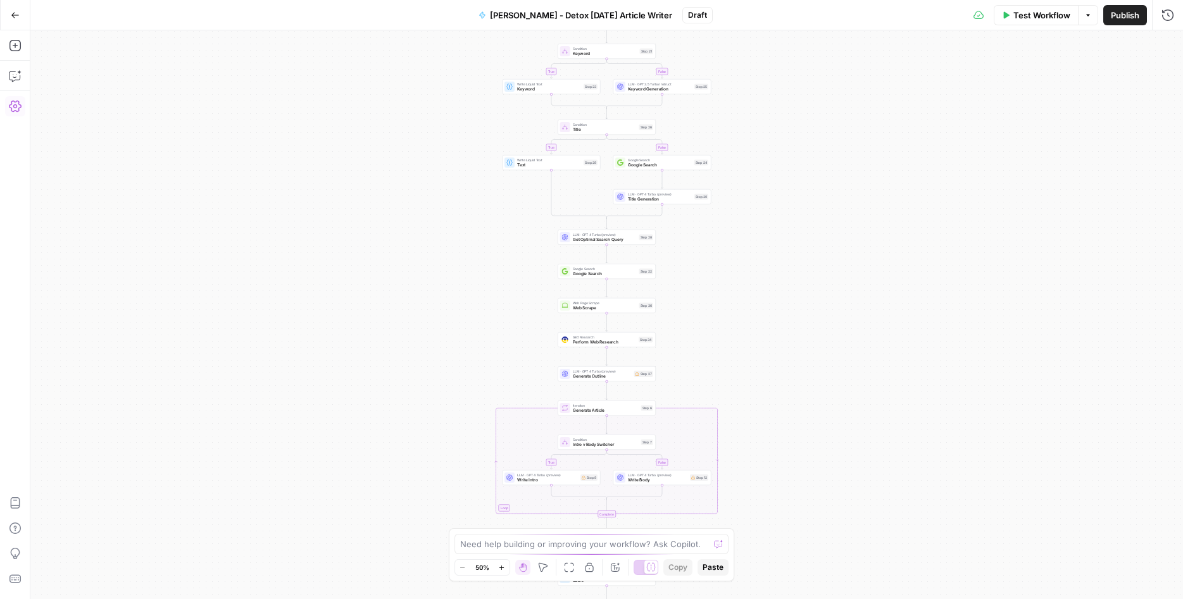
click at [24, 108] on button "Settings" at bounding box center [15, 106] width 20 height 20
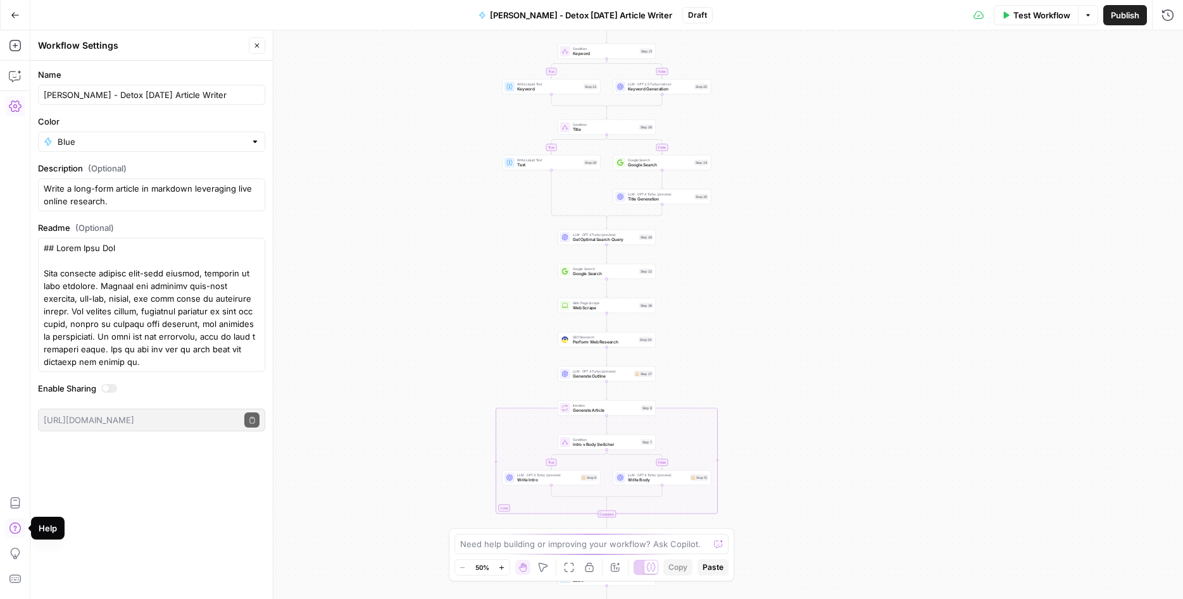
scroll to position [2, 0]
click at [343, 297] on div "true false true false true false Workflow Set Inputs Inputs Condition Keyword S…" at bounding box center [606, 314] width 1153 height 569
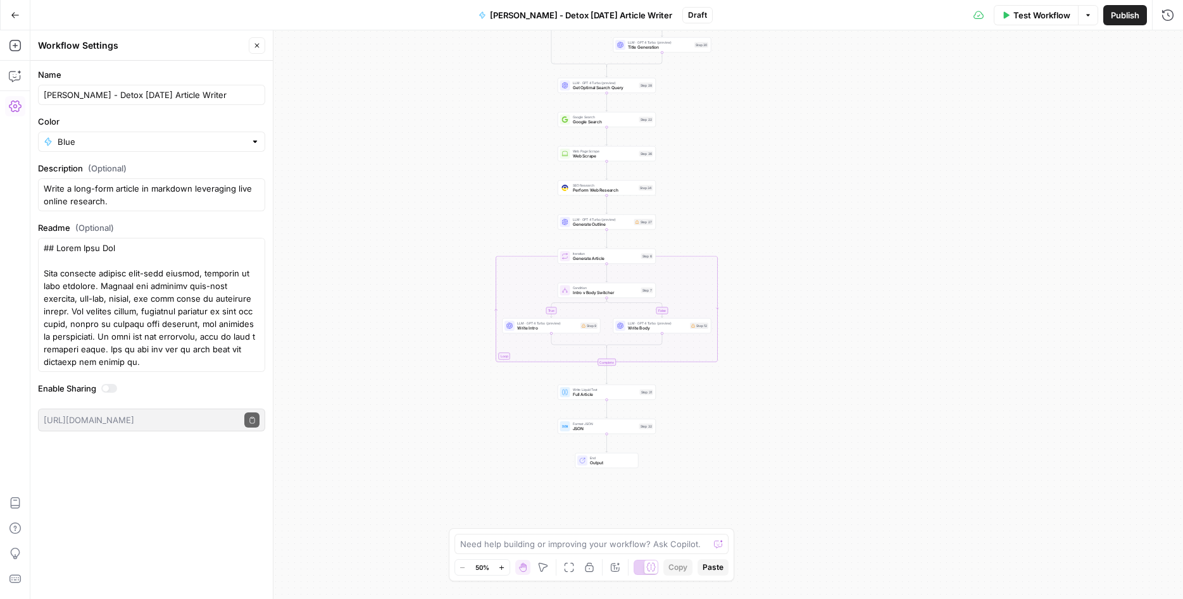
click at [377, 346] on div "true false true false true false Workflow Set Inputs Inputs Condition Keyword S…" at bounding box center [606, 314] width 1153 height 569
click at [261, 46] on button "Close" at bounding box center [257, 45] width 16 height 16
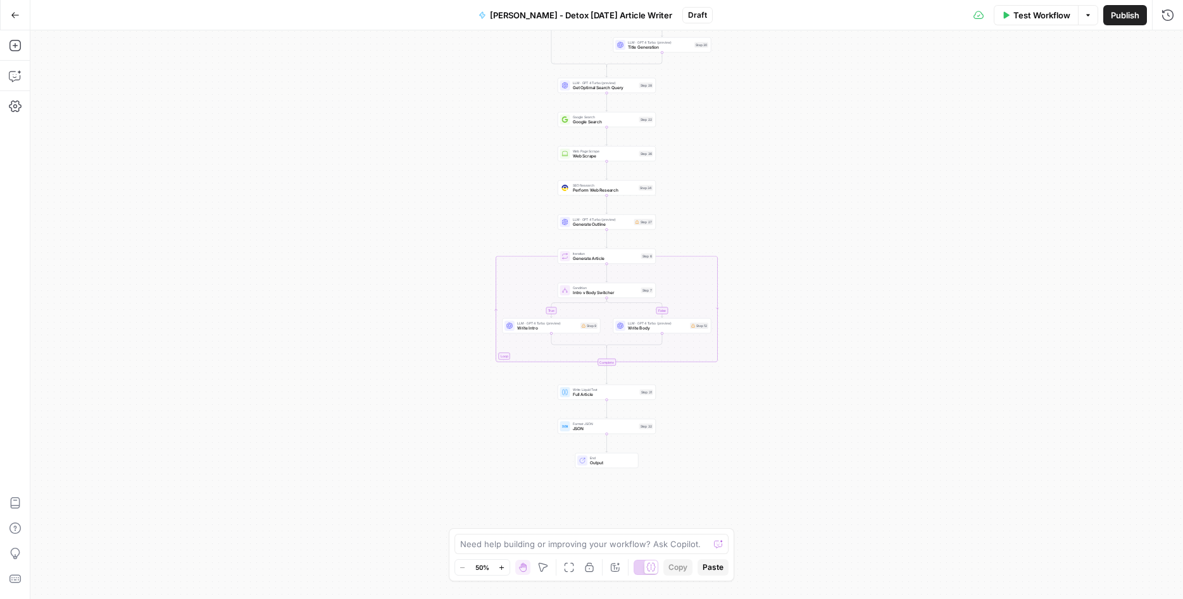
click at [14, 11] on icon "button" at bounding box center [15, 15] width 9 height 9
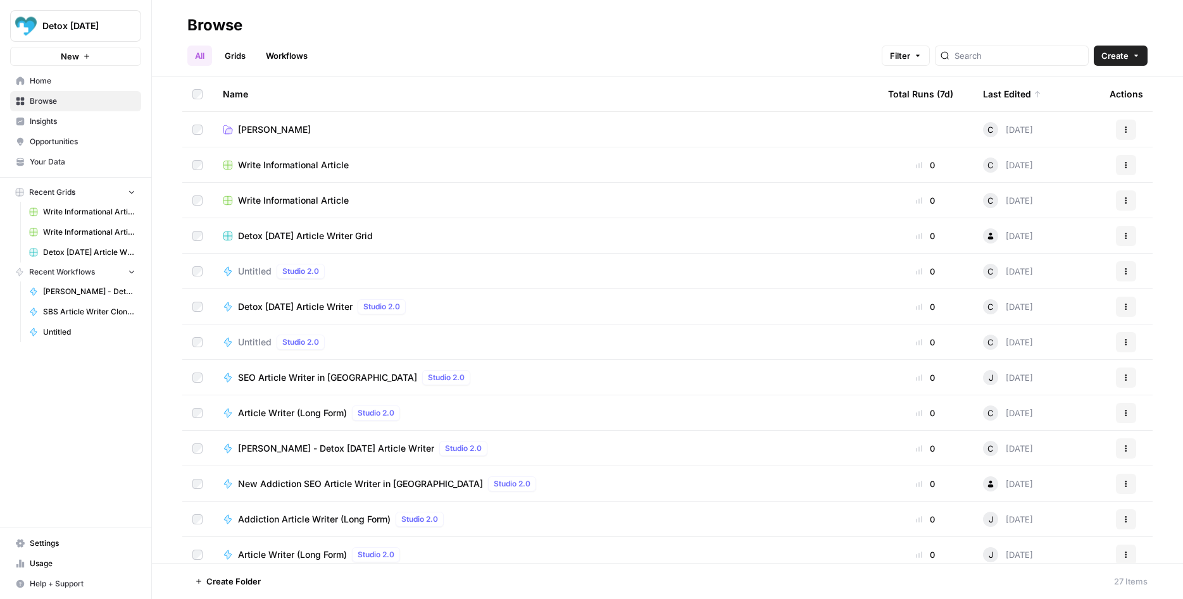
click at [266, 126] on link "[PERSON_NAME]" at bounding box center [545, 129] width 645 height 13
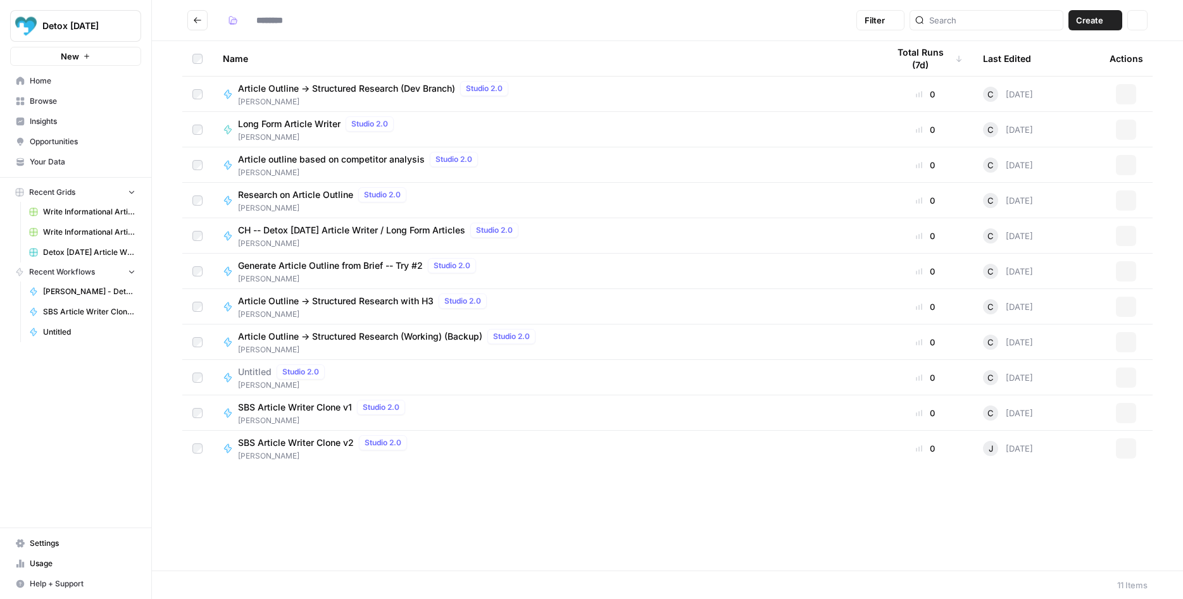
type input "****"
click at [306, 410] on span "SBS Article Writer Clone v1" at bounding box center [295, 407] width 114 height 13
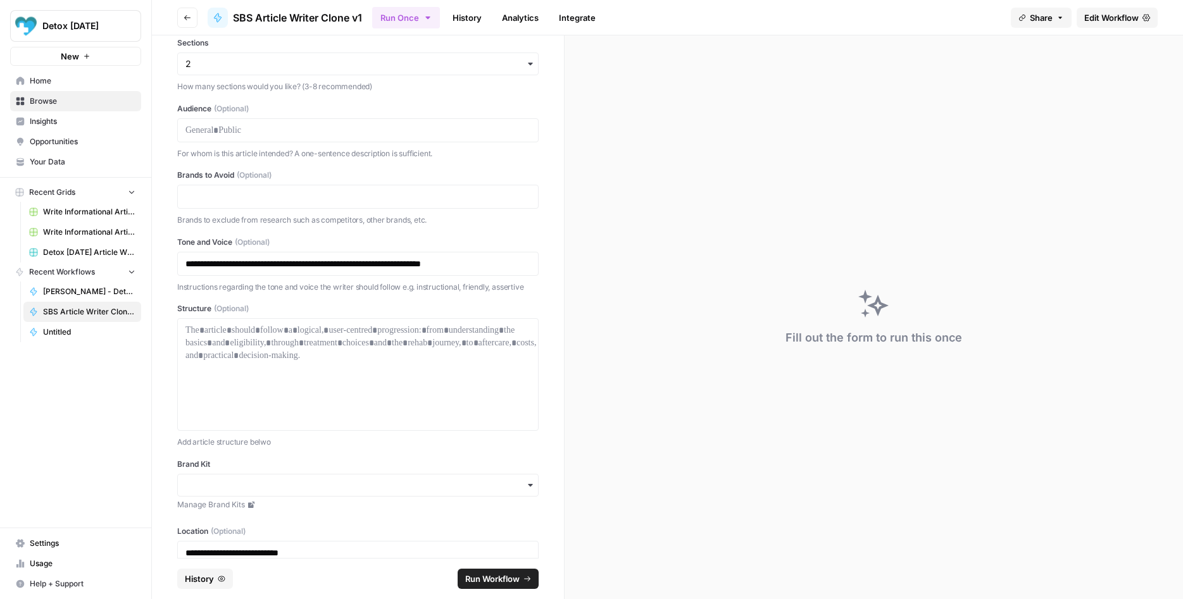
scroll to position [179, 0]
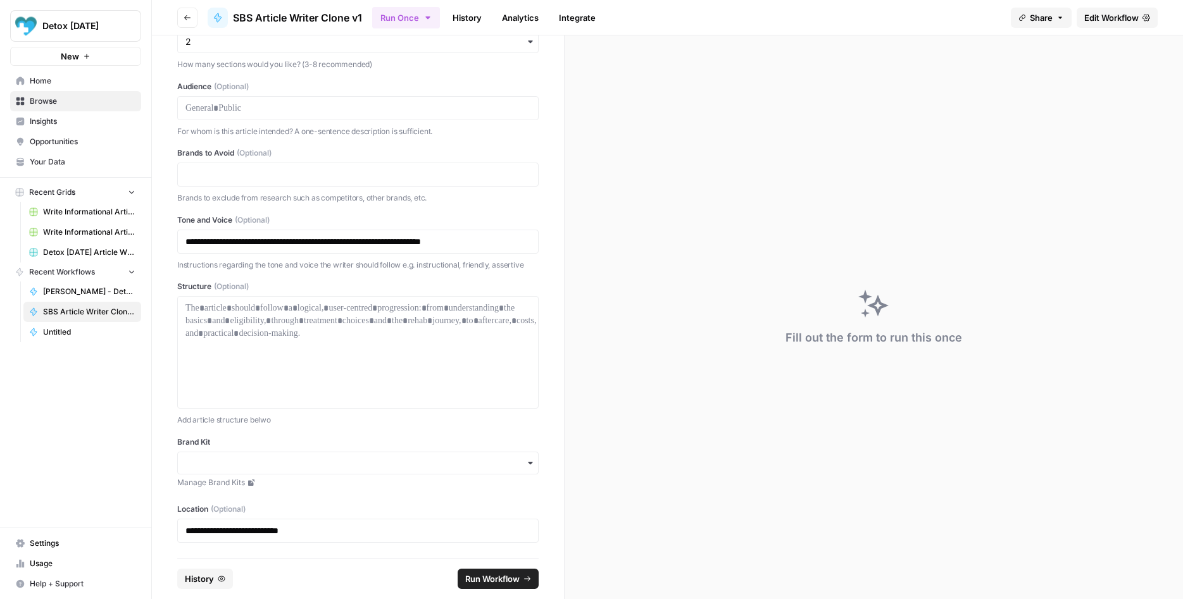
click at [1047, 16] on span "Share" at bounding box center [1041, 17] width 23 height 13
click at [1103, 18] on span "Edit Workflow" at bounding box center [1111, 17] width 54 height 13
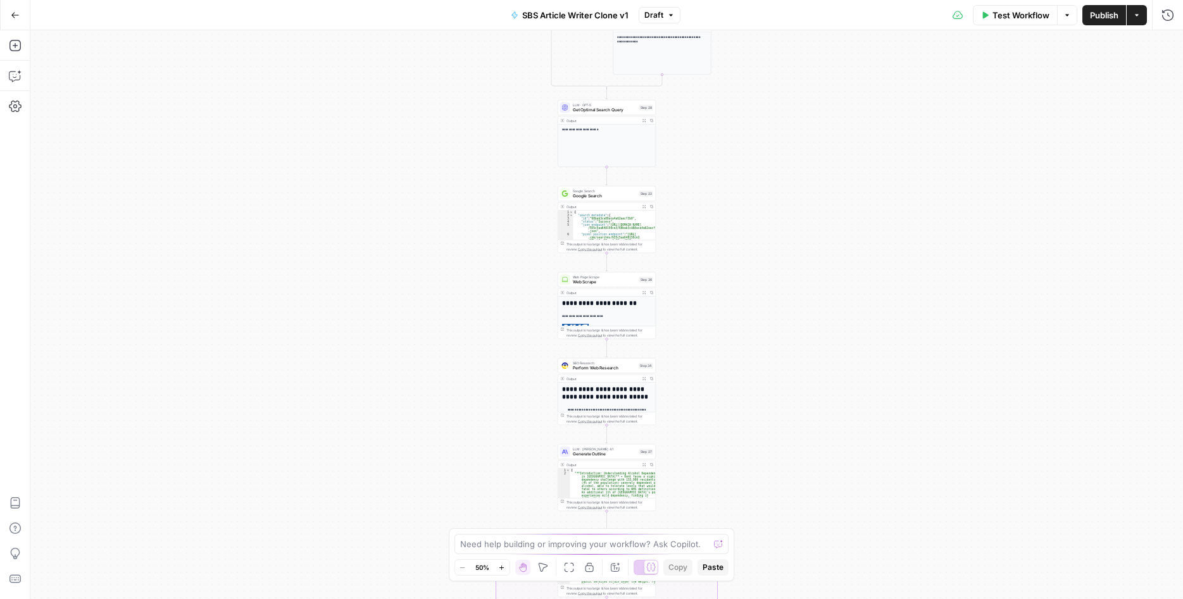
click at [820, 425] on div "**********" at bounding box center [606, 314] width 1153 height 569
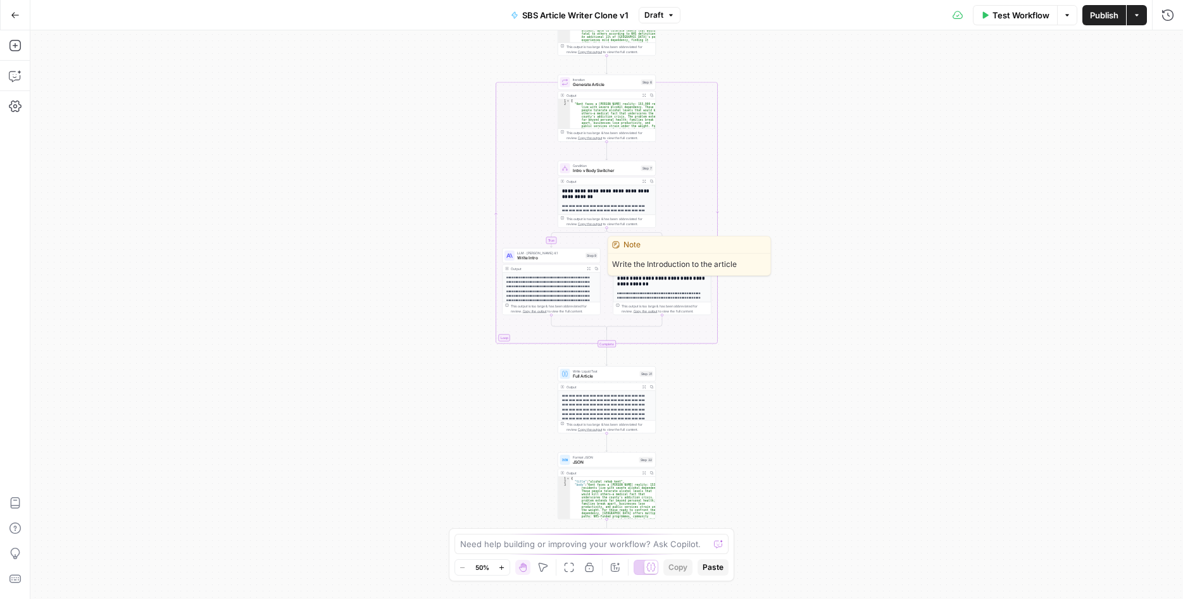
click at [525, 257] on span "Write Intro" at bounding box center [550, 258] width 66 height 6
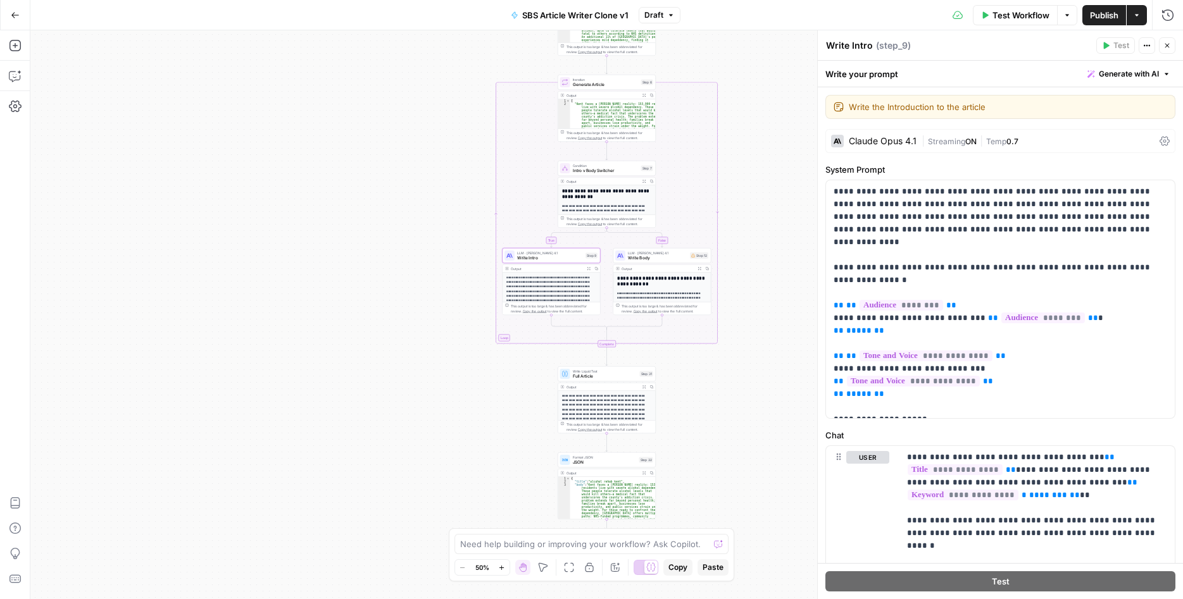
click at [501, 561] on button "Zoom In" at bounding box center [501, 567] width 15 height 15
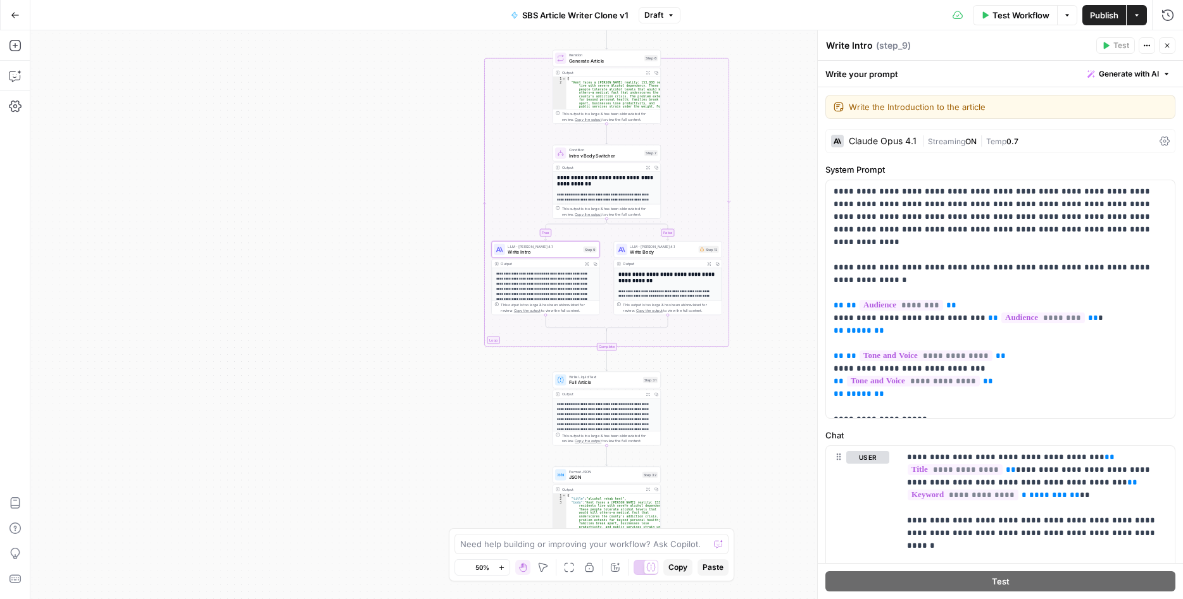
click at [501, 561] on button "Zoom In" at bounding box center [501, 567] width 15 height 15
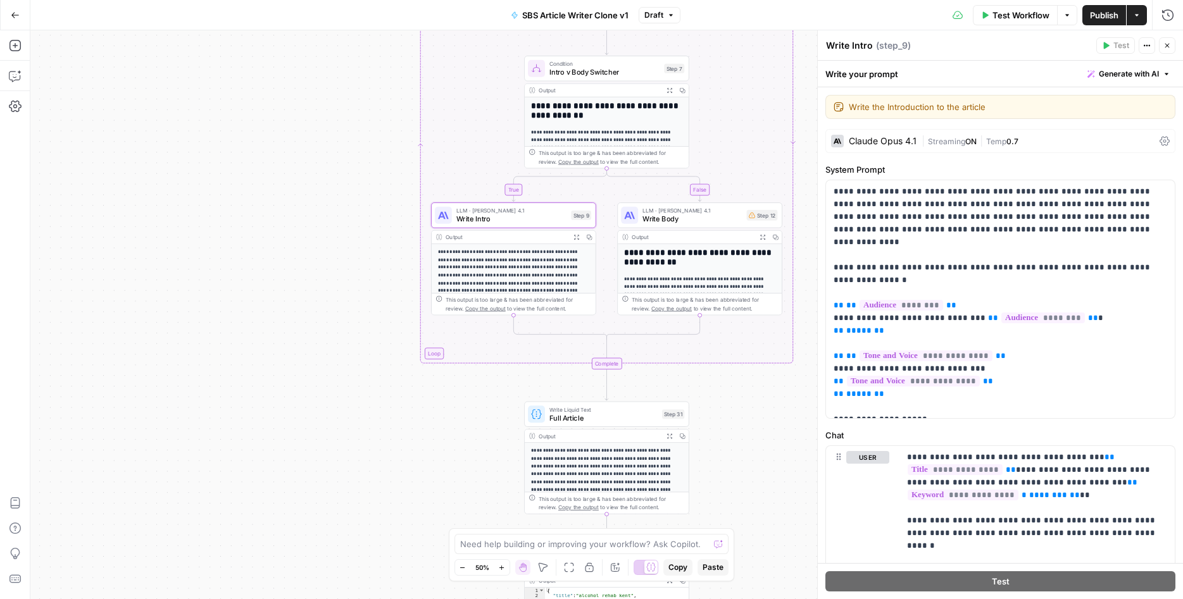
click at [501, 561] on button "Zoom In" at bounding box center [501, 567] width 15 height 15
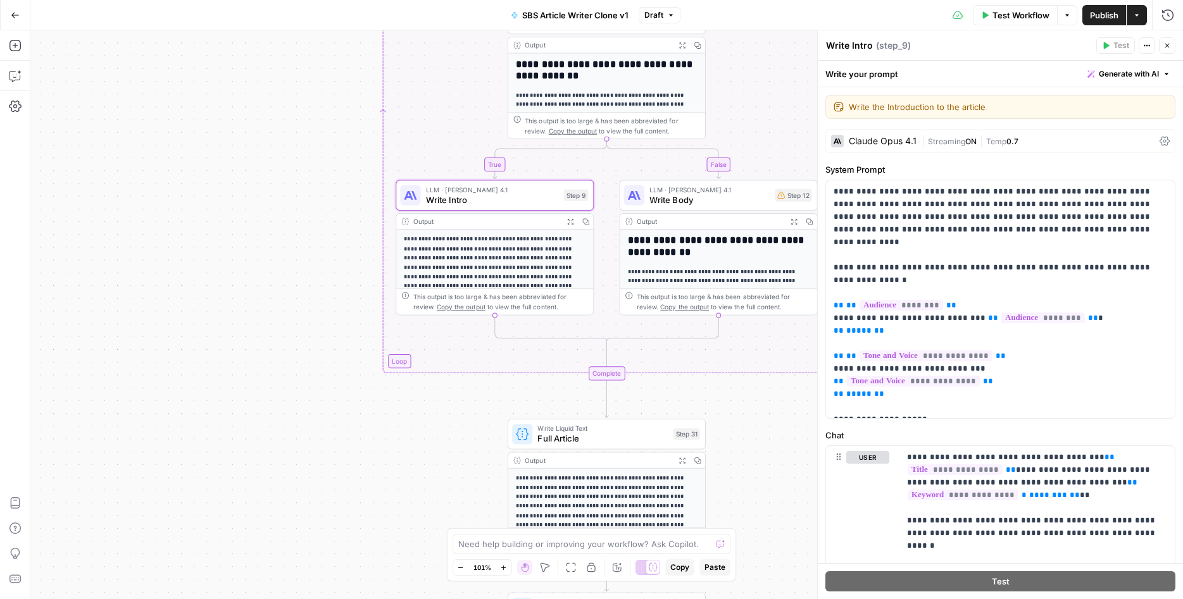
click at [501, 561] on button "Zoom In" at bounding box center [503, 567] width 15 height 15
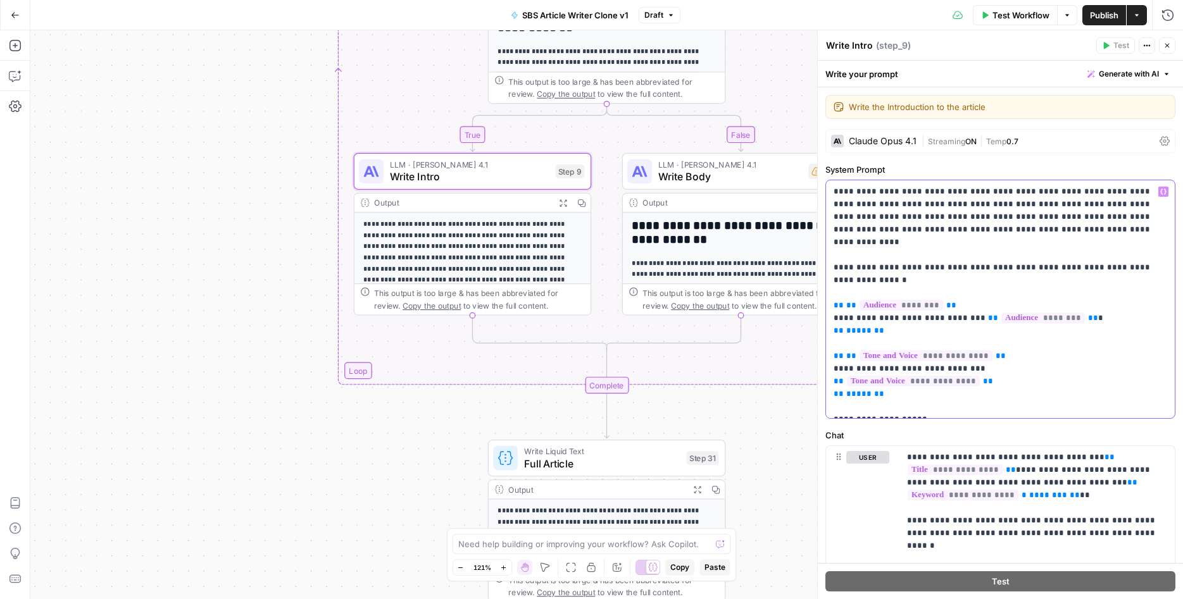
click at [901, 204] on p "**********" at bounding box center [1001, 299] width 334 height 228
drag, startPoint x: 832, startPoint y: 191, endPoint x: 1032, endPoint y: 453, distance: 330.0
click at [1032, 418] on div "**********" at bounding box center [1000, 299] width 349 height 238
copy p "**********"
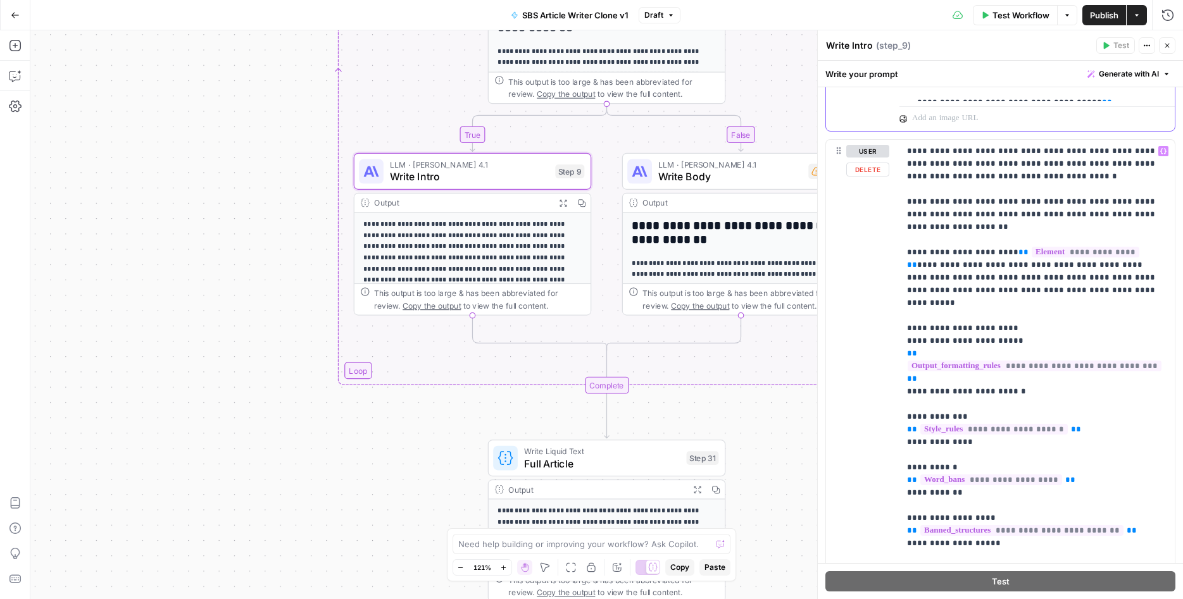
scroll to position [835, 0]
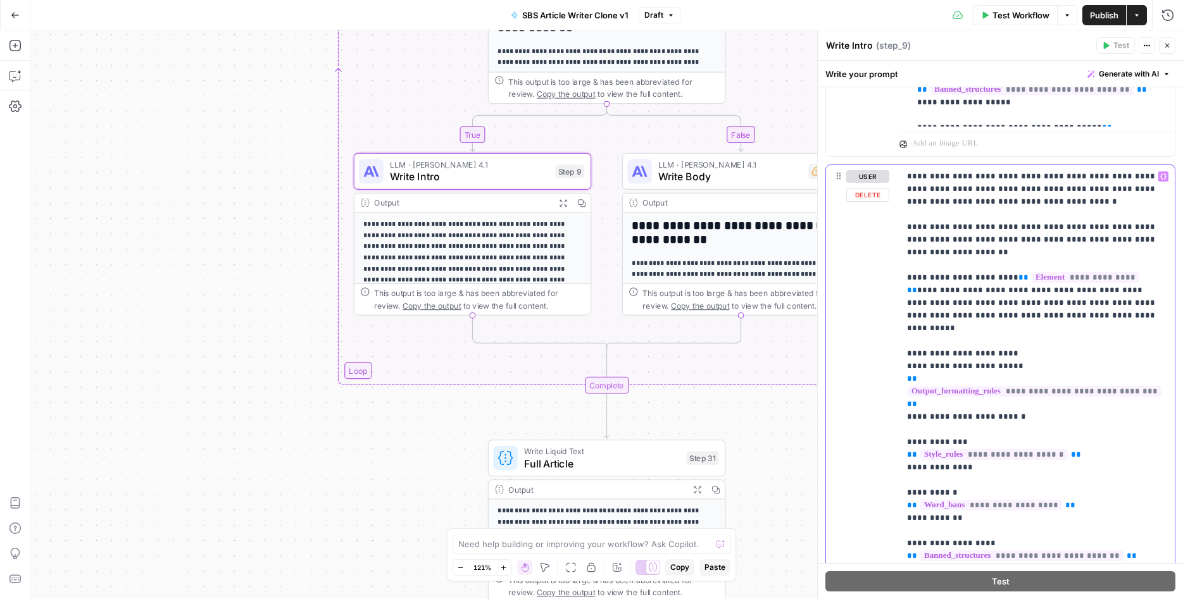
drag, startPoint x: 905, startPoint y: 176, endPoint x: 1132, endPoint y: 544, distance: 432.8
click at [1151, 573] on div "**********" at bounding box center [1036, 379] width 275 height 428
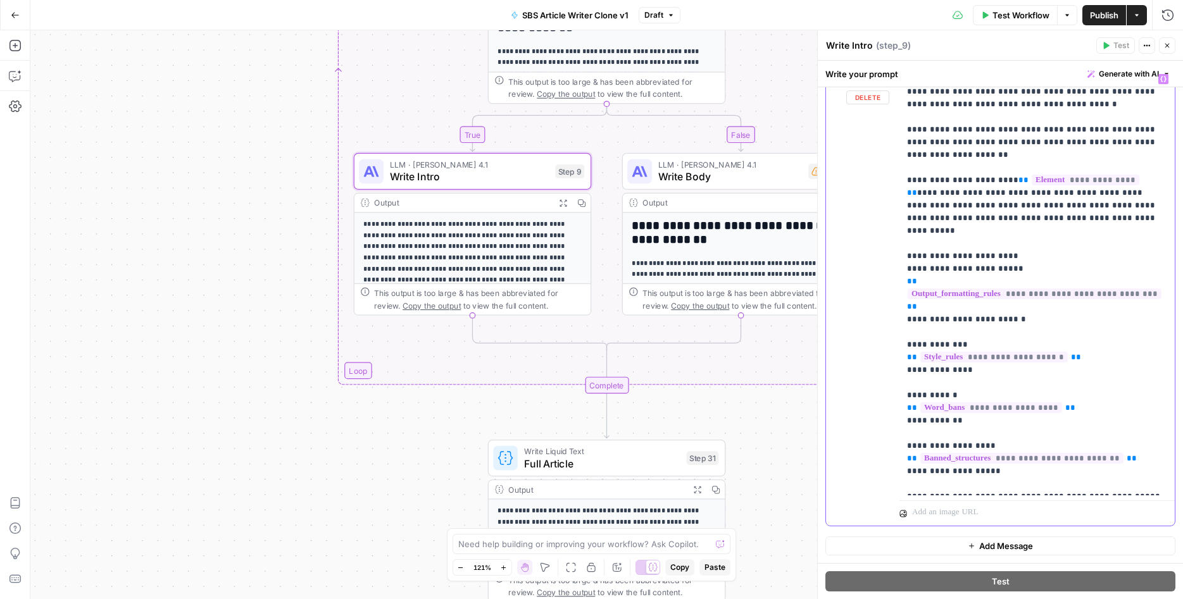
click at [1120, 482] on p "**********" at bounding box center [1037, 282] width 260 height 418
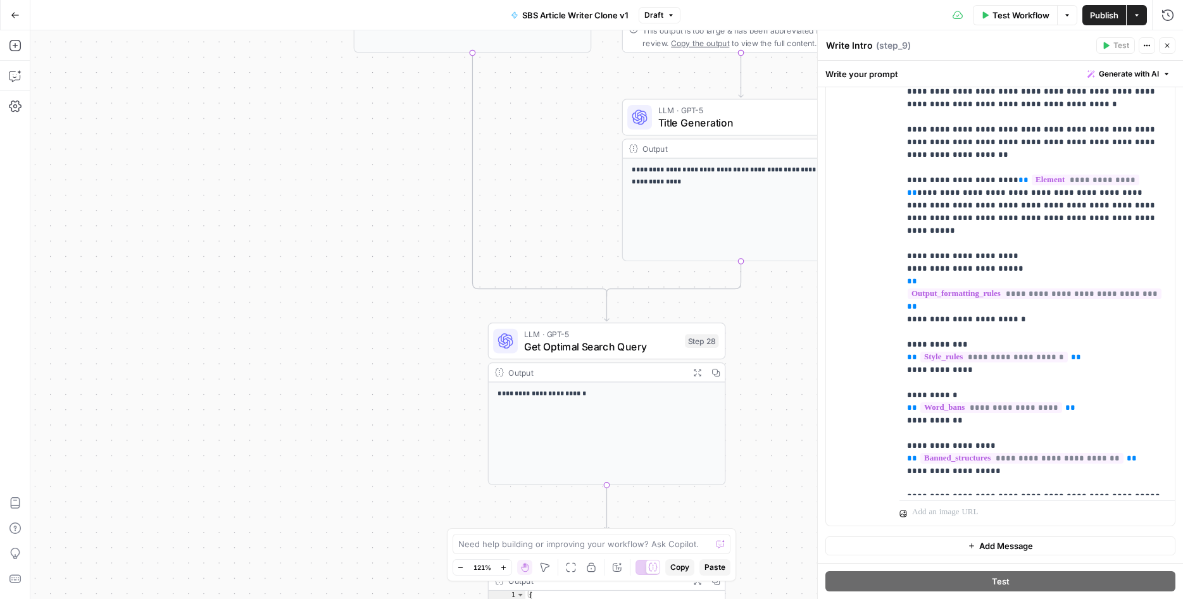
click at [13, 18] on icon "button" at bounding box center [15, 15] width 9 height 9
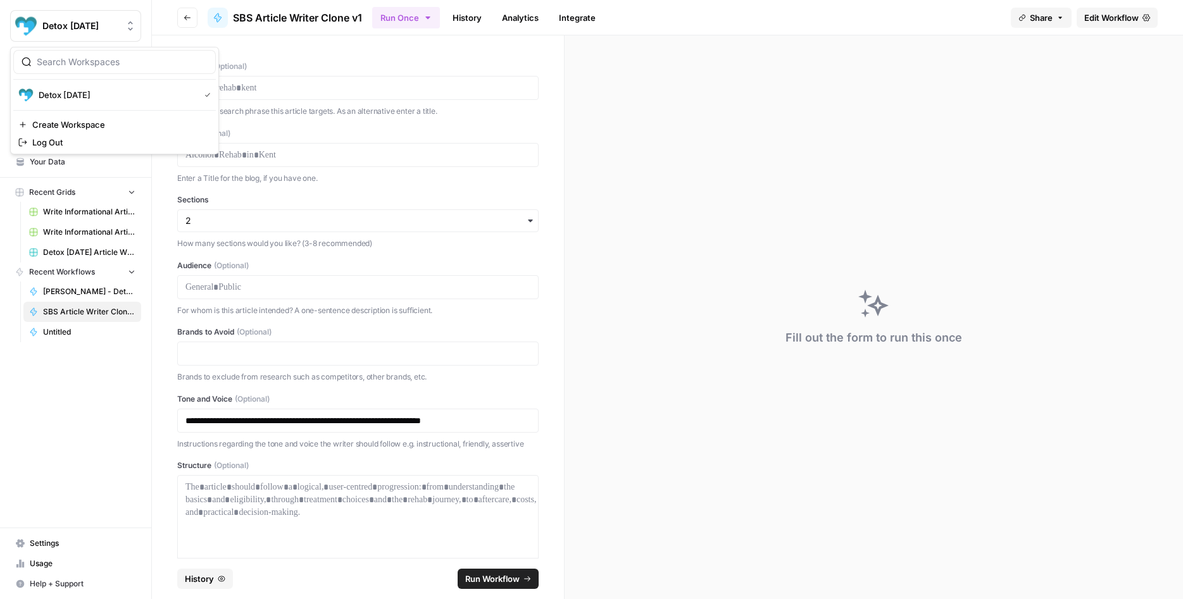
click at [67, 32] on span "Detox [DATE]" at bounding box center [80, 26] width 77 height 13
click at [68, 105] on div "Detox Today Create Workspace Log Out" at bounding box center [114, 101] width 209 height 108
click at [72, 94] on span "Detox [DATE]" at bounding box center [117, 95] width 156 height 13
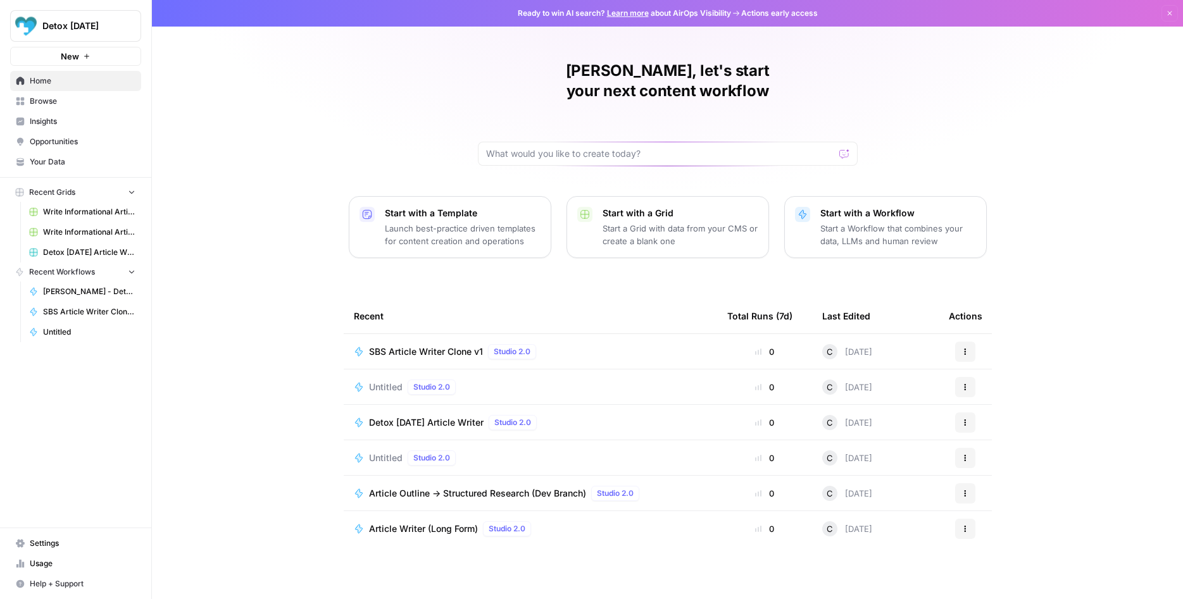
click at [78, 164] on span "Your Data" at bounding box center [83, 161] width 106 height 11
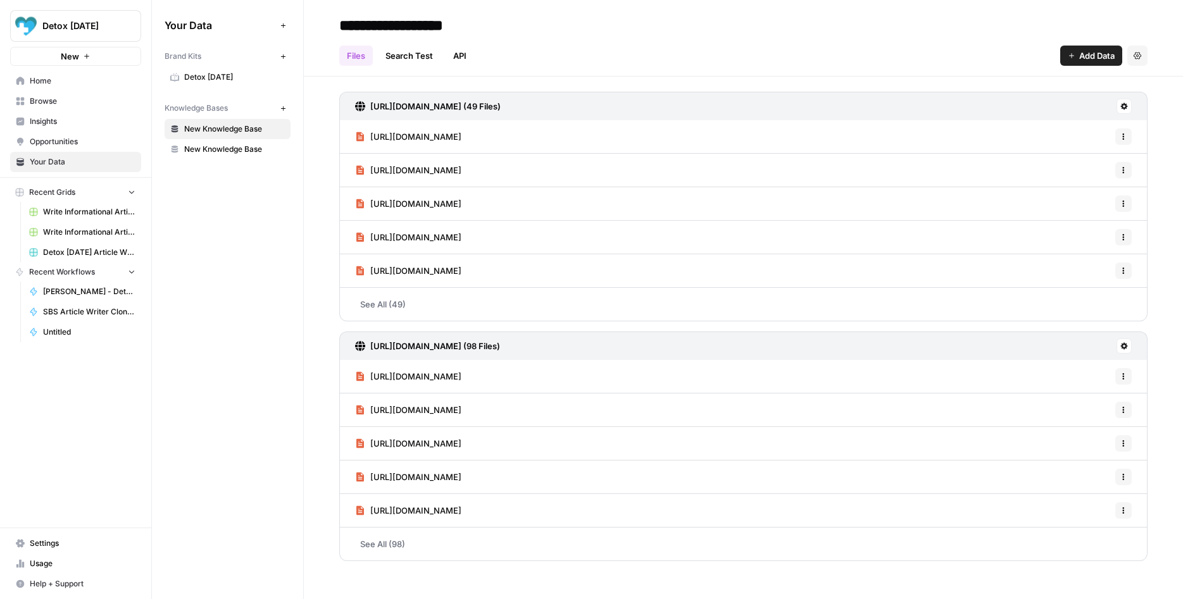
click at [217, 75] on span "Detox [DATE]" at bounding box center [234, 77] width 101 height 11
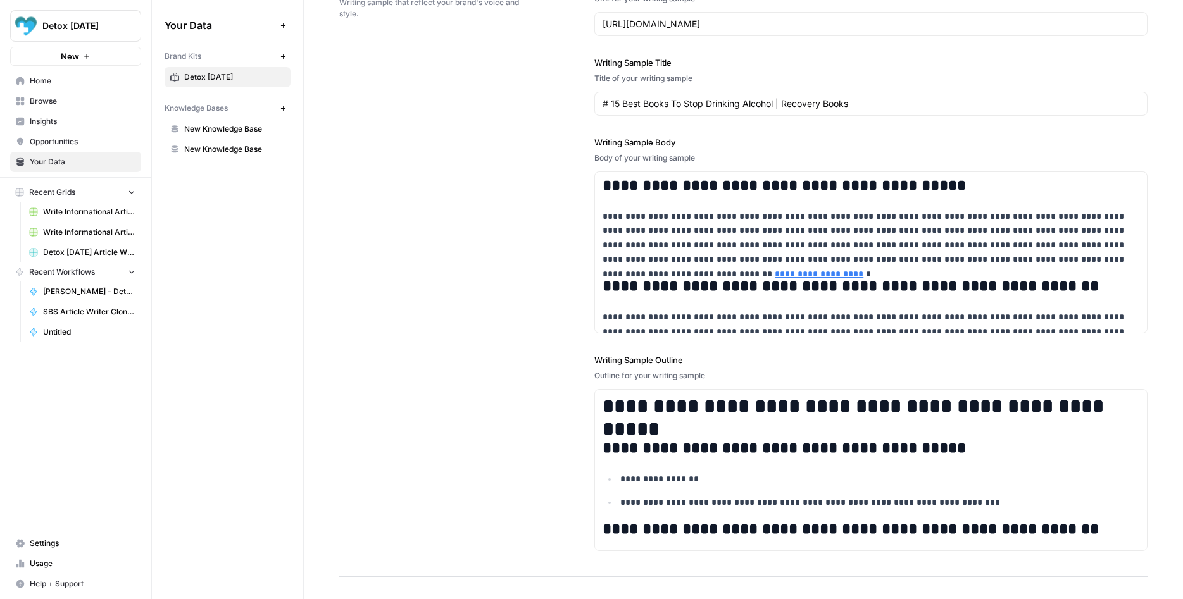
scroll to position [1975, 0]
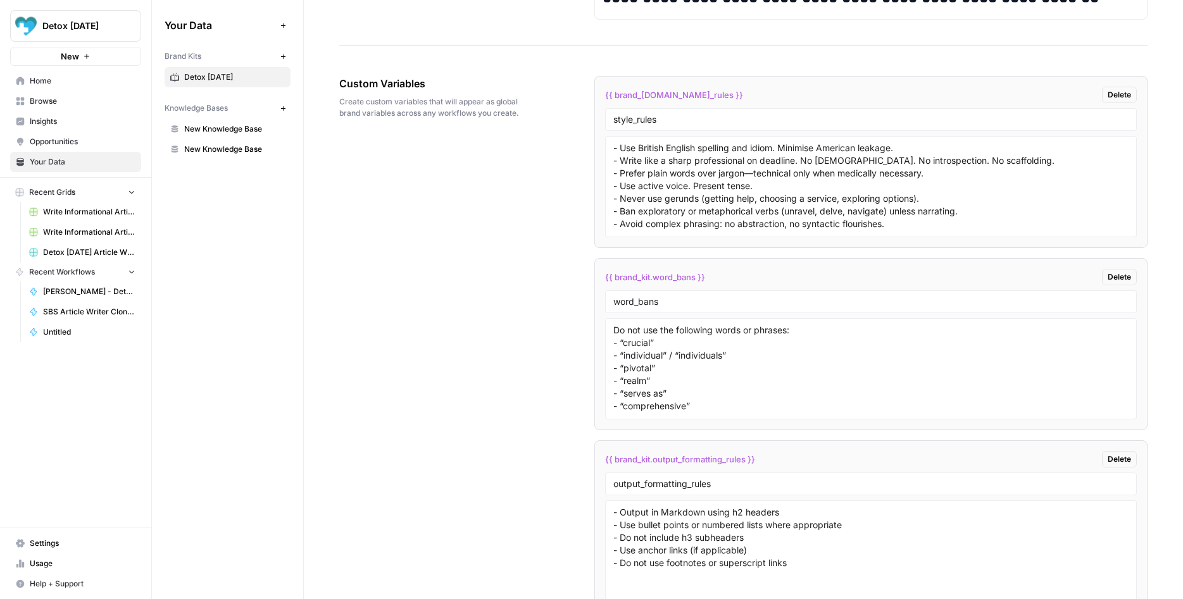
drag, startPoint x: 613, startPoint y: 149, endPoint x: 885, endPoint y: 215, distance: 280.2
click at [885, 215] on div "- Use British English spelling and idiom. Minimise American leakage. - Write li…" at bounding box center [871, 186] width 532 height 101
drag, startPoint x: 919, startPoint y: 229, endPoint x: 584, endPoint y: 147, distance: 345.3
click at [613, 147] on textarea "- Use British English spelling and idiom. Minimise American leakage. - Write li…" at bounding box center [870, 187] width 515 height 90
drag, startPoint x: 613, startPoint y: 119, endPoint x: 617, endPoint y: 127, distance: 8.5
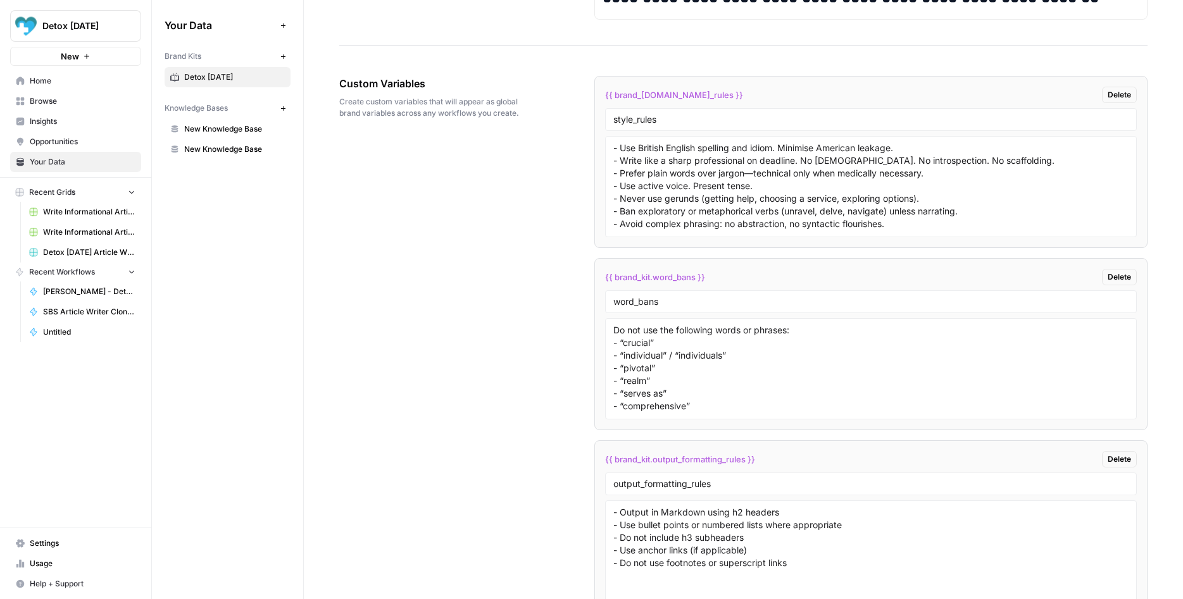
click at [613, 79] on li "{{ brand_[DOMAIN_NAME]_rules }} Delete style_rules - Use British English spelli…" at bounding box center [870, 162] width 553 height 172
drag, startPoint x: 608, startPoint y: 92, endPoint x: 817, endPoint y: 226, distance: 248.3
click at [817, 226] on li "{{ brand_[DOMAIN_NAME]_rules }} Delete style_rules - Use British English spelli…" at bounding box center [870, 162] width 553 height 172
copy div
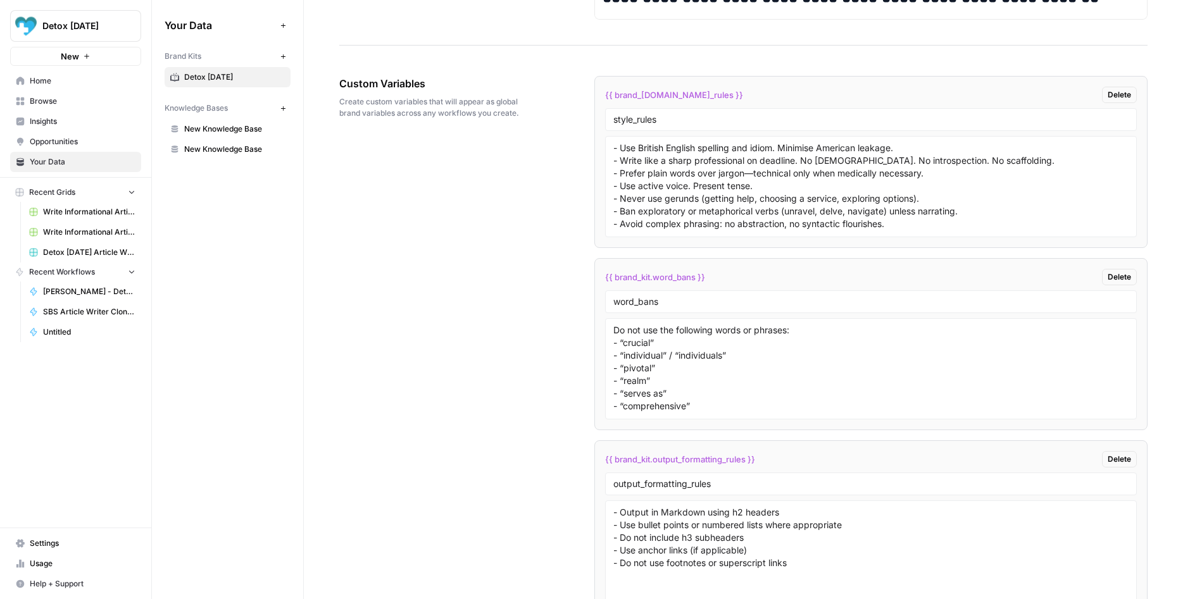
drag, startPoint x: 610, startPoint y: 277, endPoint x: 741, endPoint y: 275, distance: 131.0
click at [741, 275] on div "{{ brand_kit.word_bans }} Delete" at bounding box center [871, 277] width 532 height 16
copy span "{{ brand_kit.word_bans }}"
drag, startPoint x: 725, startPoint y: 416, endPoint x: 607, endPoint y: 315, distance: 155.8
click at [607, 315] on li "{{ brand_kit.word_bans }} Delete word_bans Do not use the following words or ph…" at bounding box center [870, 344] width 553 height 172
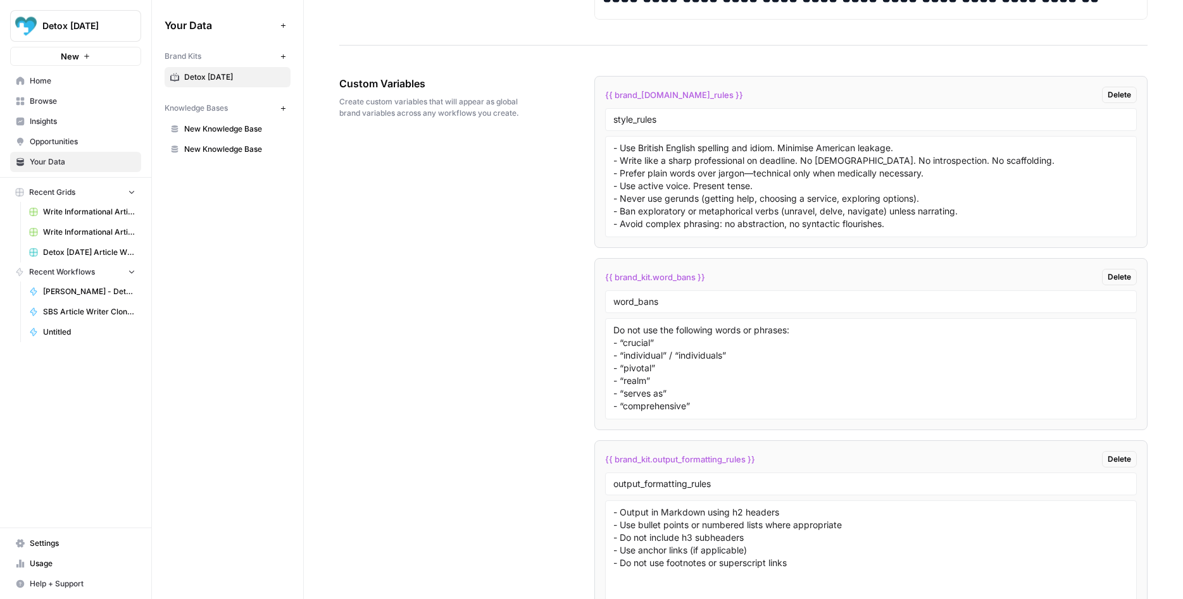
drag, startPoint x: 611, startPoint y: 330, endPoint x: 690, endPoint y: 416, distance: 117.0
click at [690, 416] on div "Do not use the following words or phrases: - “crucial” - “individual” / “indivi…" at bounding box center [871, 368] width 532 height 101
click at [691, 399] on textarea "Do not use the following words or phrases: - “crucial” - “individual” / “indivi…" at bounding box center [870, 369] width 515 height 90
click at [678, 385] on textarea "Do not use the following words or phrases: - “crucial” - “individual” / “indivi…" at bounding box center [870, 369] width 515 height 90
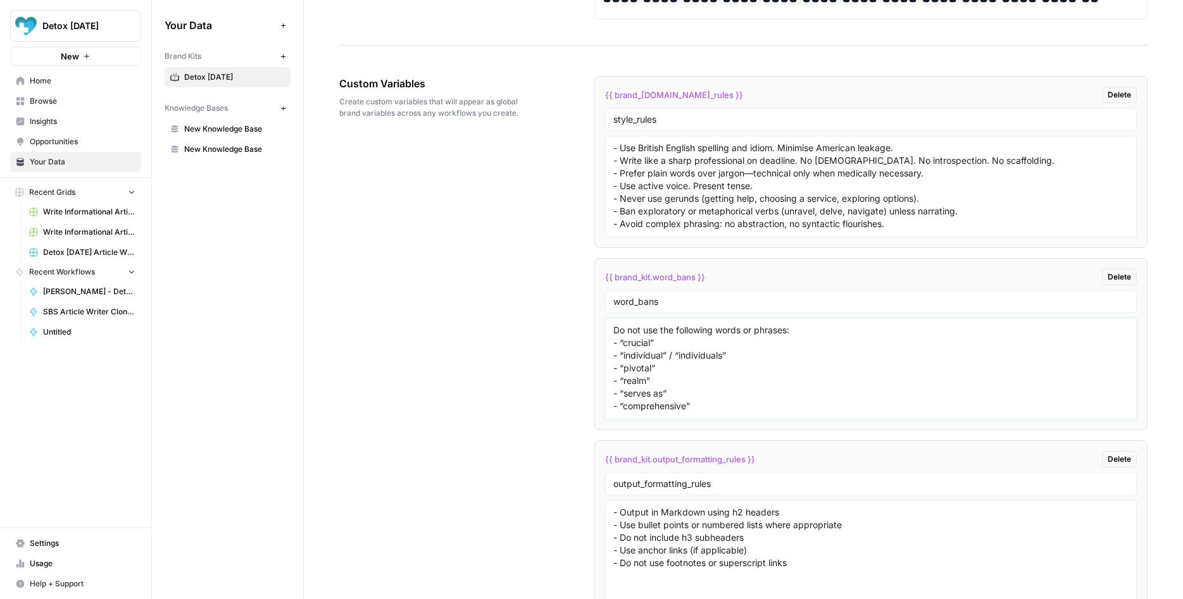
click at [677, 385] on textarea "Do not use the following words or phrases: - “crucial” - “individual” / “indivi…" at bounding box center [870, 369] width 515 height 90
drag, startPoint x: 807, startPoint y: 564, endPoint x: 610, endPoint y: 510, distance: 204.2
click at [613, 510] on textarea "- Output in Markdown using h2 headers - Use bullet points or numbered lists whe…" at bounding box center [870, 551] width 515 height 90
drag, startPoint x: 735, startPoint y: 484, endPoint x: 593, endPoint y: 479, distance: 142.5
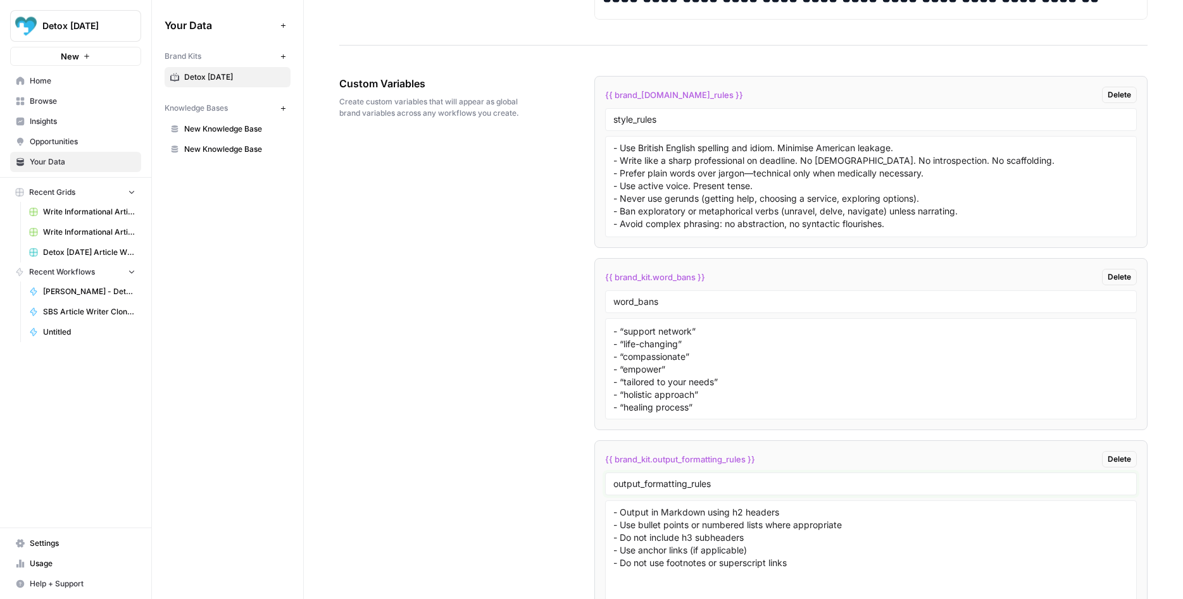
click at [613, 479] on input "output_formatting_rules" at bounding box center [870, 484] width 515 height 11
click at [782, 460] on div "{{ brand_kit.output_formatting_rules }} Delete" at bounding box center [871, 459] width 532 height 16
drag, startPoint x: 776, startPoint y: 459, endPoint x: 600, endPoint y: 469, distance: 176.2
click at [600, 469] on li "{{ brand_kit.output_formatting_rules }} Delete output_formatting_rules - Output…" at bounding box center [870, 527] width 553 height 172
copy span "{{ brand_kit.output_formatting_rules }}"
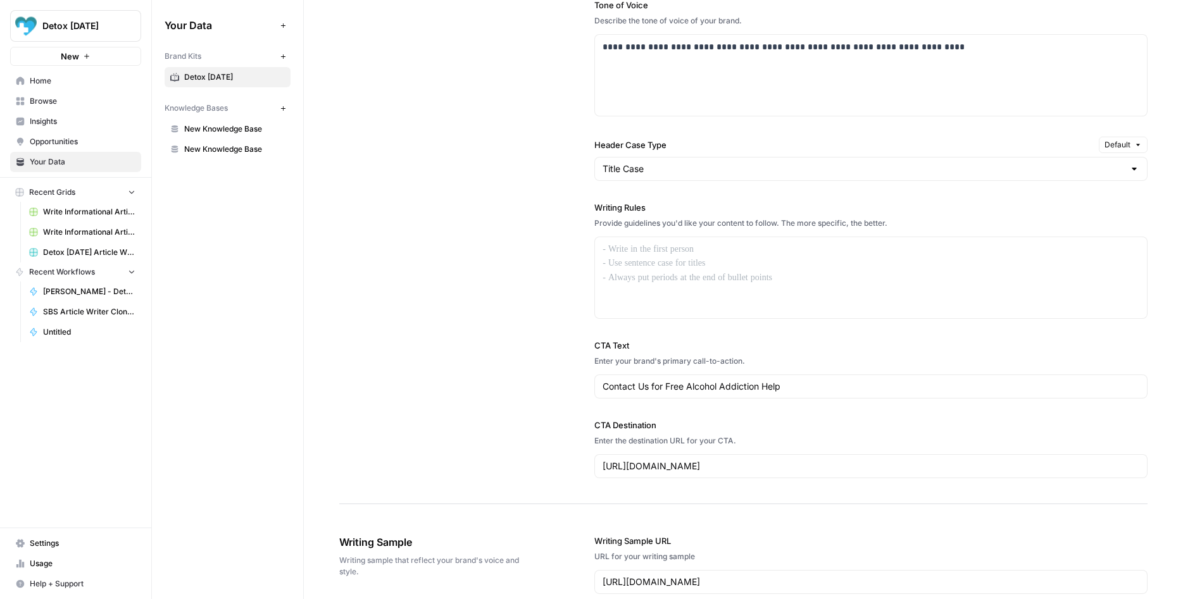
scroll to position [684, 0]
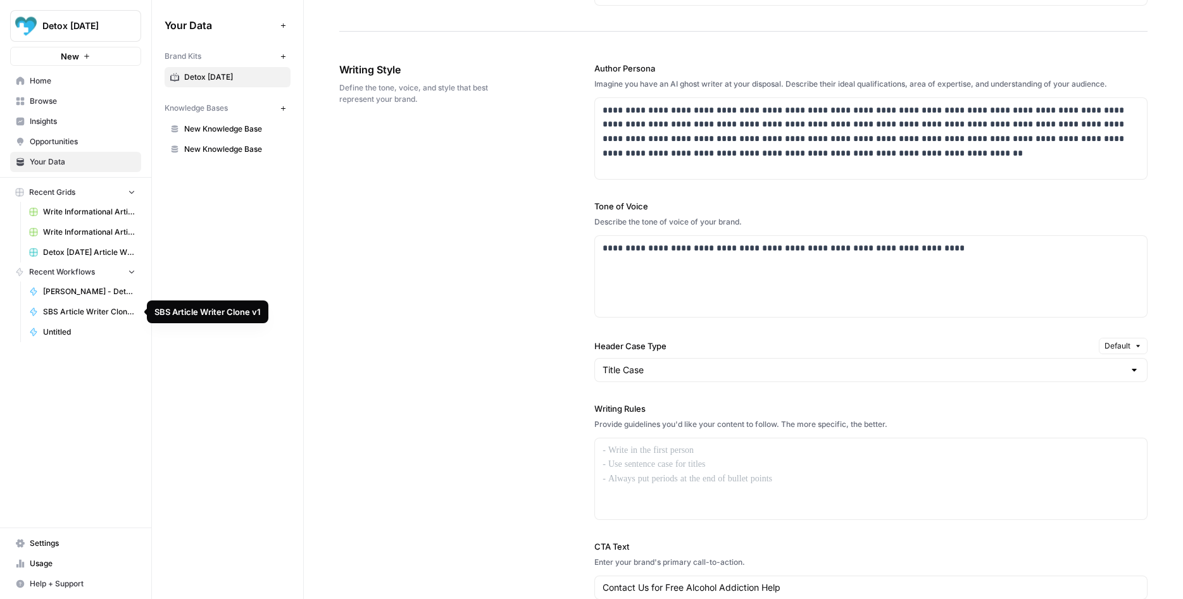
click at [95, 309] on span "SBS Article Writer Clone v1" at bounding box center [89, 311] width 92 height 11
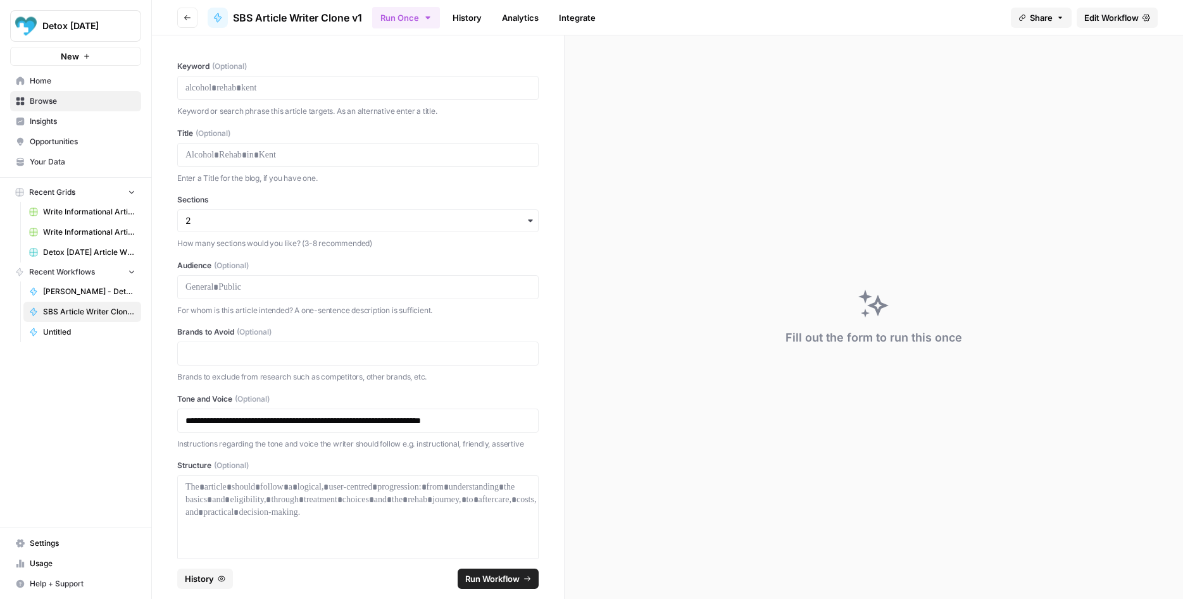
click at [475, 21] on link "History" at bounding box center [467, 18] width 44 height 20
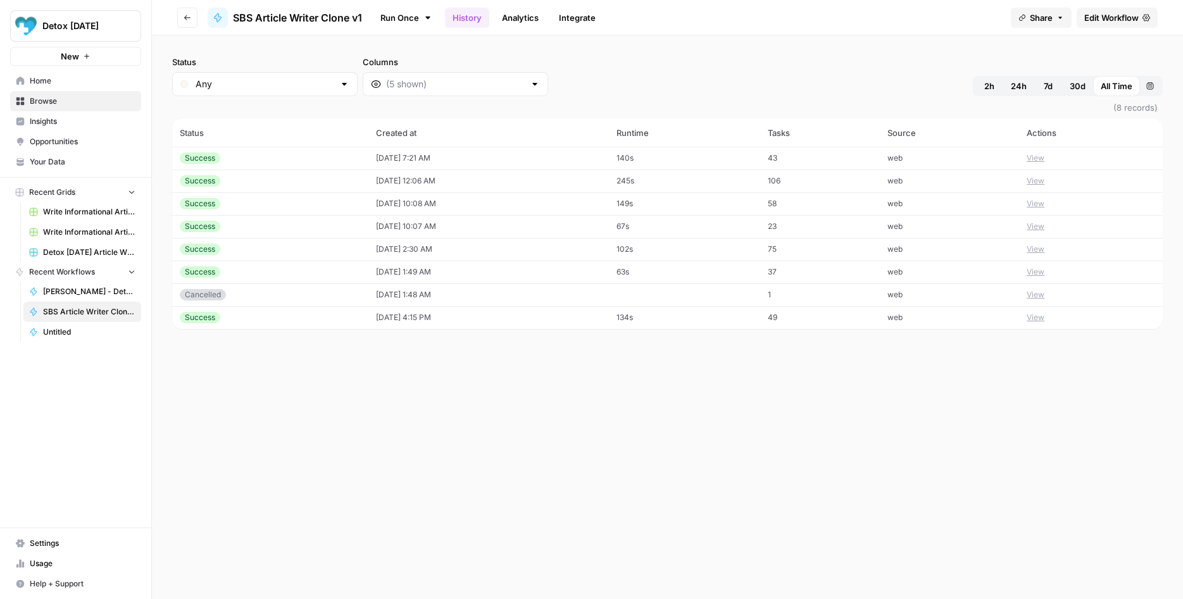
click at [104, 312] on span "SBS Article Writer Clone v1" at bounding box center [89, 311] width 92 height 11
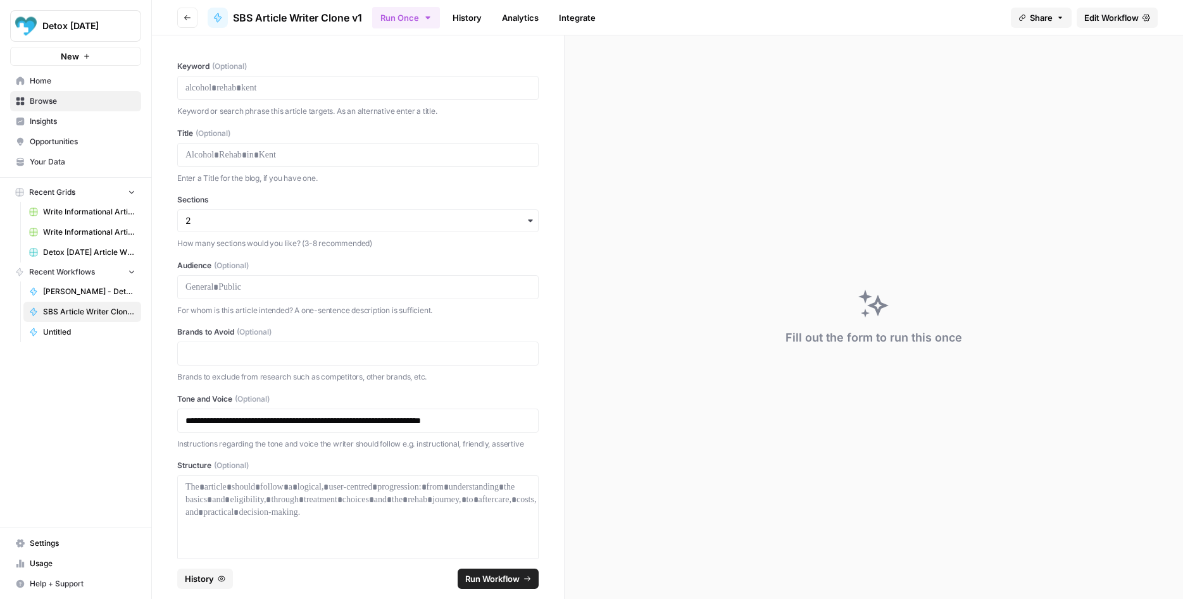
click at [1114, 22] on span "Edit Workflow" at bounding box center [1111, 17] width 54 height 13
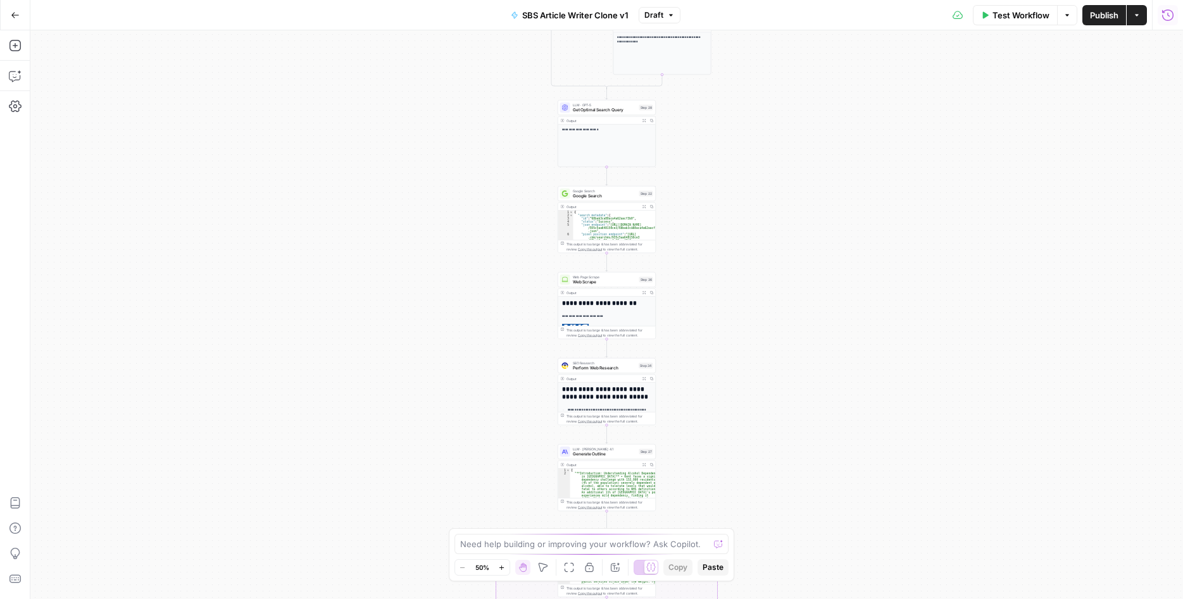
click at [1163, 16] on icon "button" at bounding box center [1167, 14] width 11 height 11
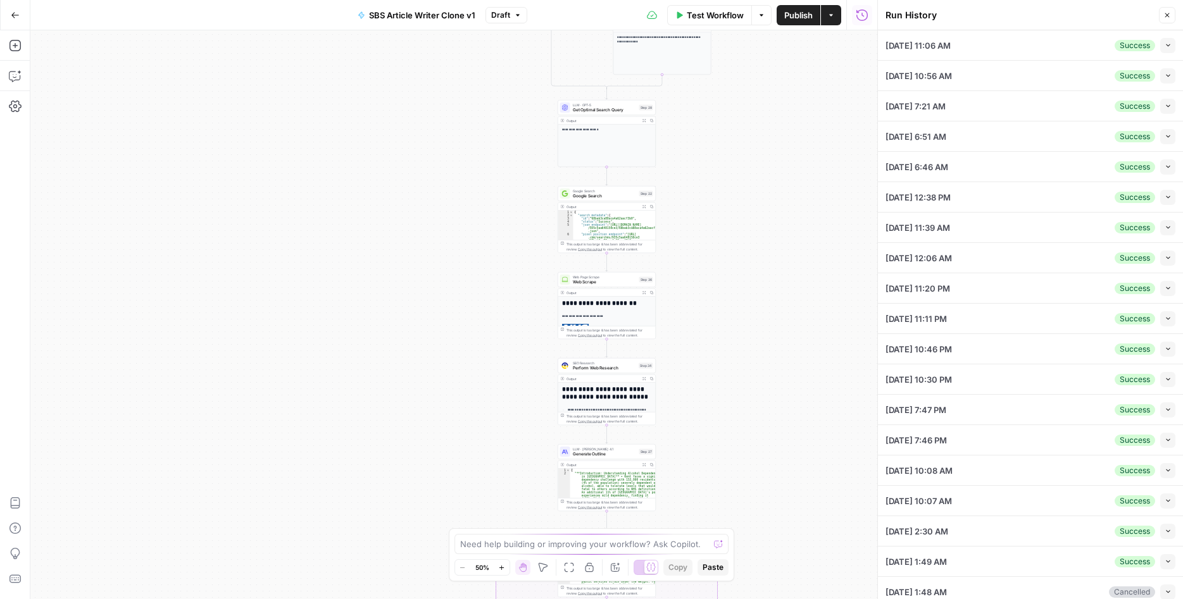
click at [1171, 73] on icon "button" at bounding box center [1168, 75] width 7 height 7
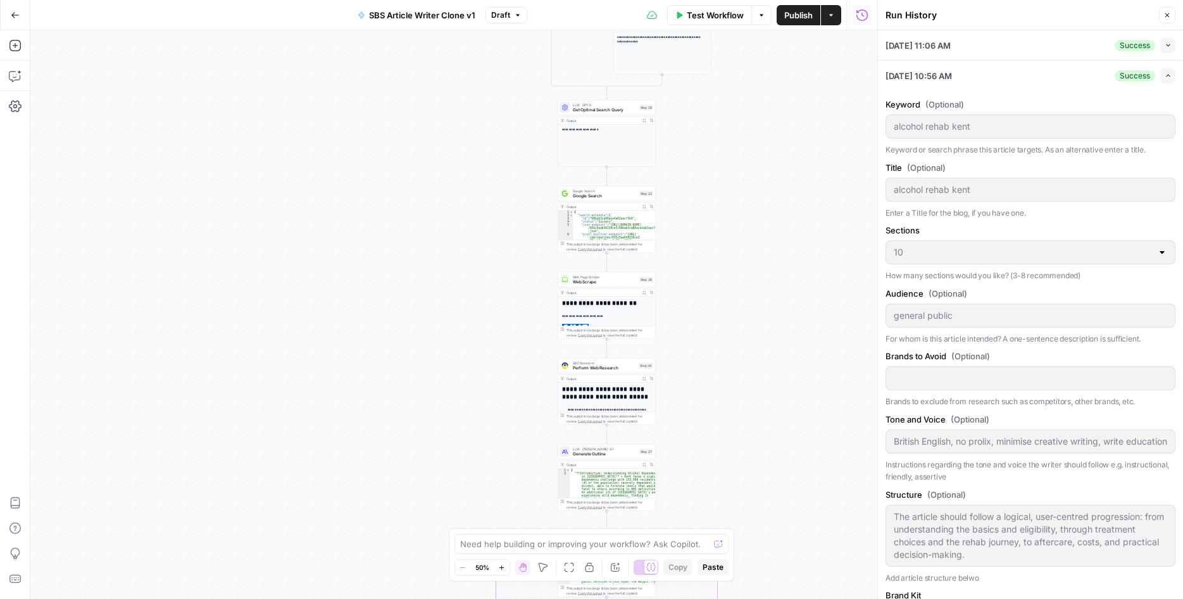
click at [1167, 43] on icon "button" at bounding box center [1168, 45] width 7 height 7
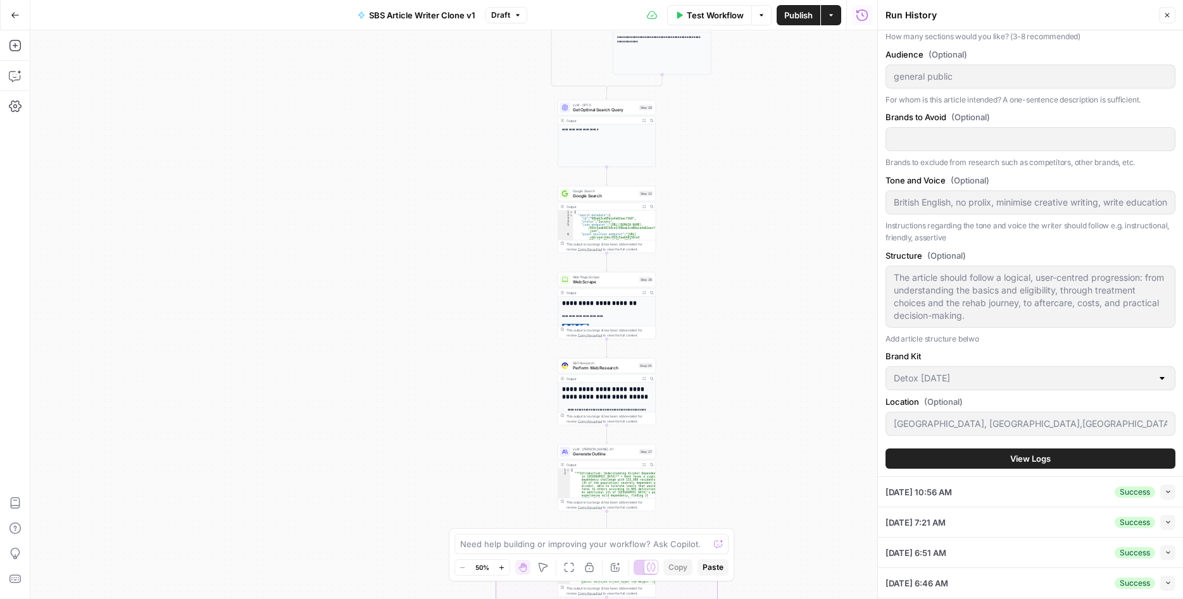
scroll to position [380, 0]
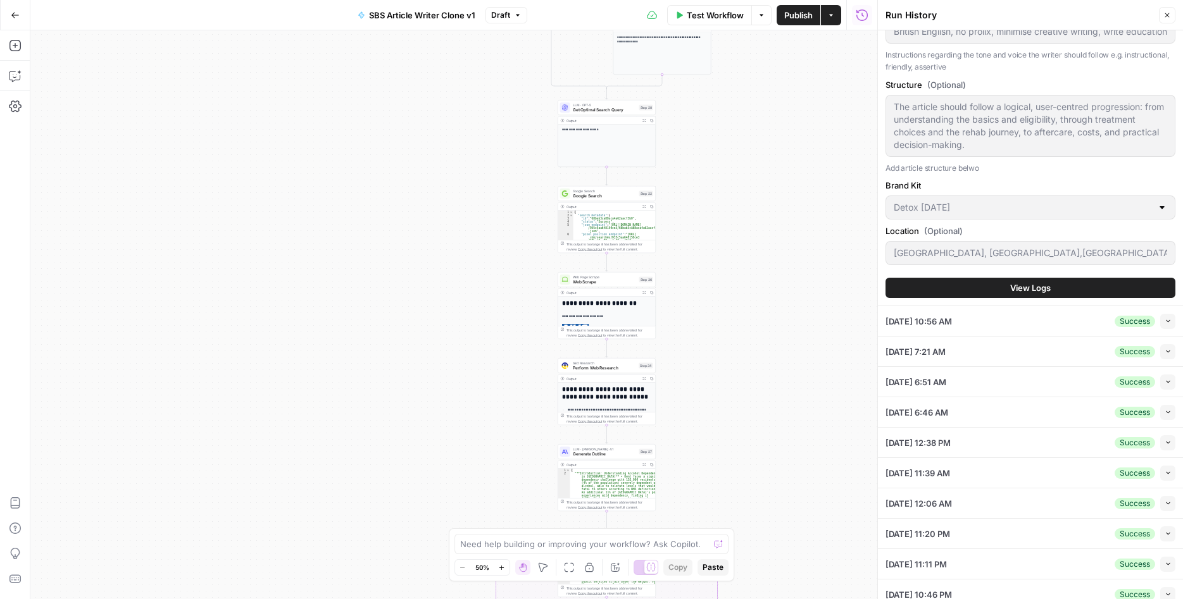
click at [1061, 291] on button "View Logs" at bounding box center [1030, 288] width 290 height 20
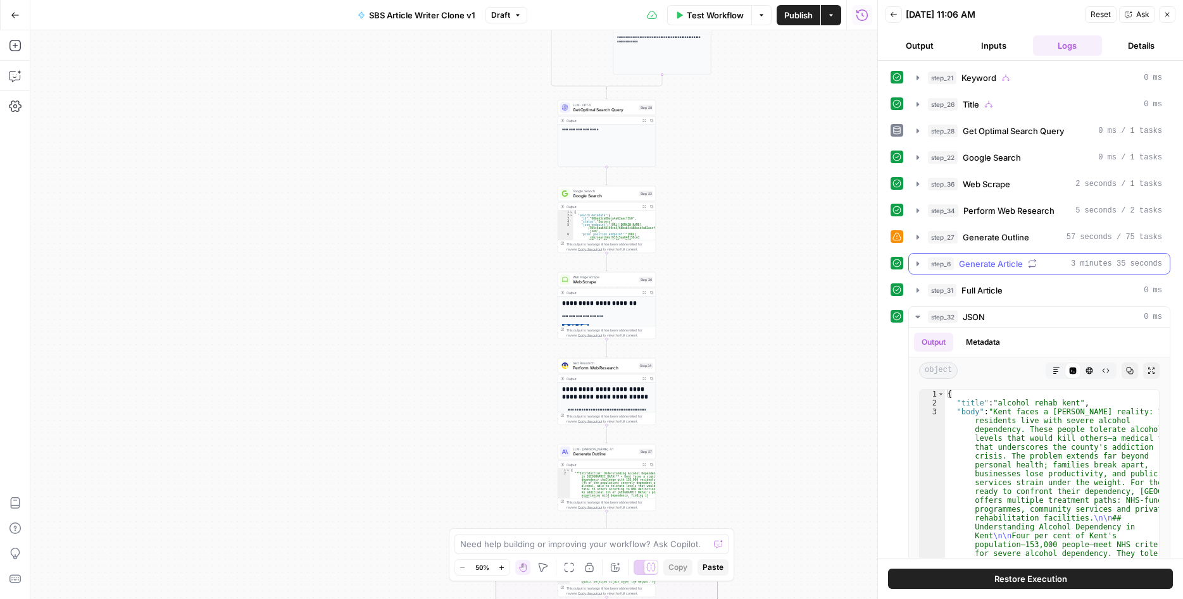
click at [916, 266] on icon "button" at bounding box center [918, 264] width 10 height 10
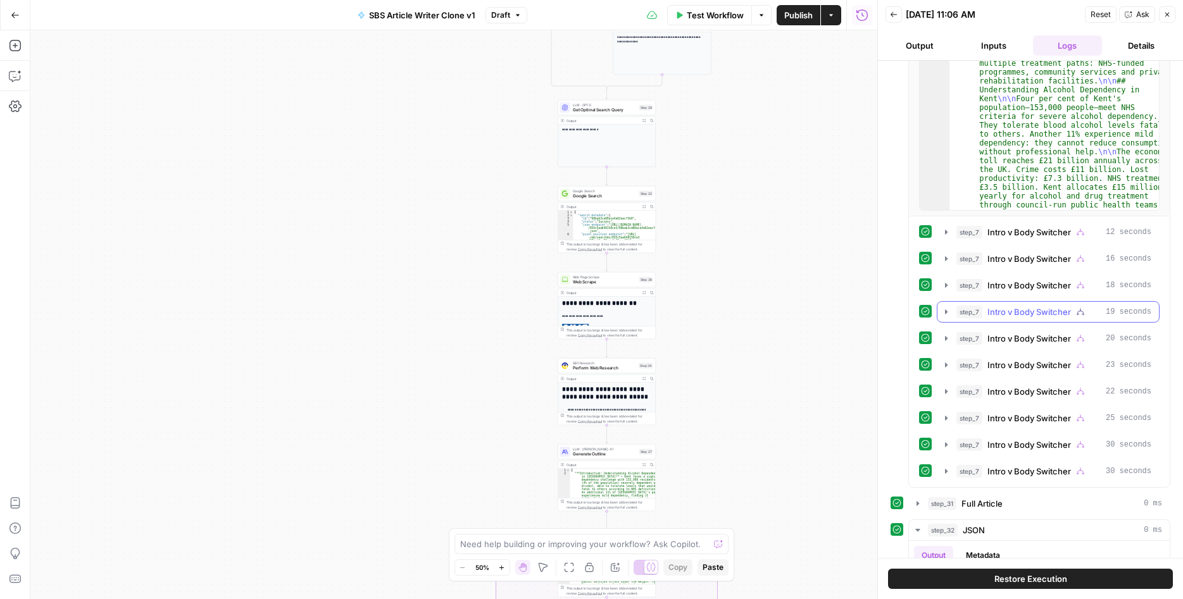
scroll to position [387, 0]
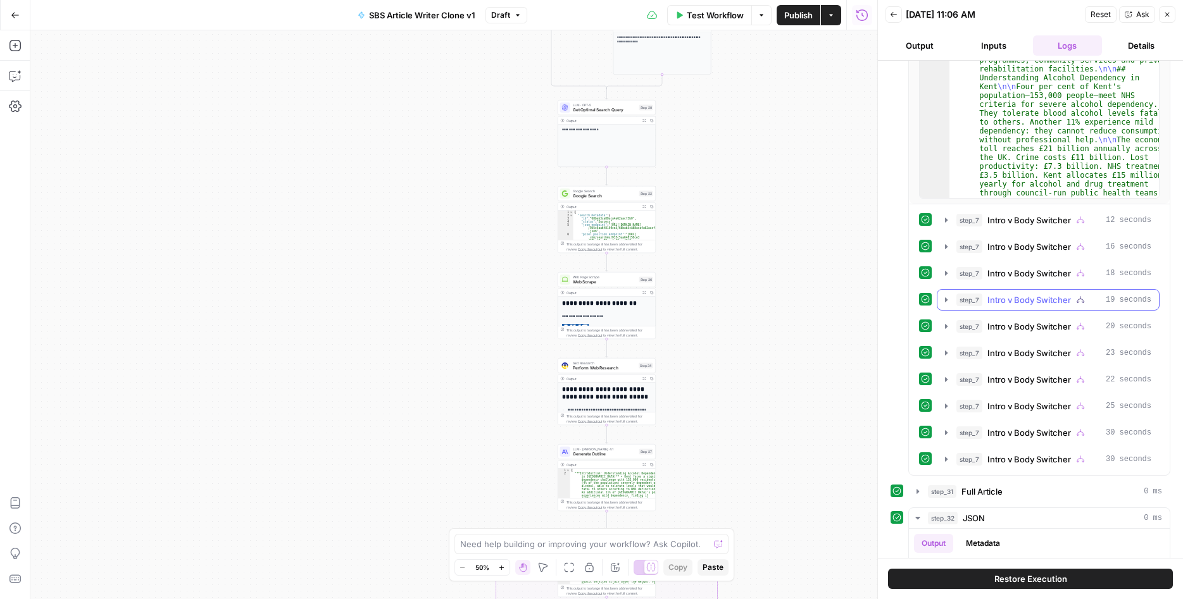
click at [946, 302] on icon "button" at bounding box center [946, 300] width 10 height 10
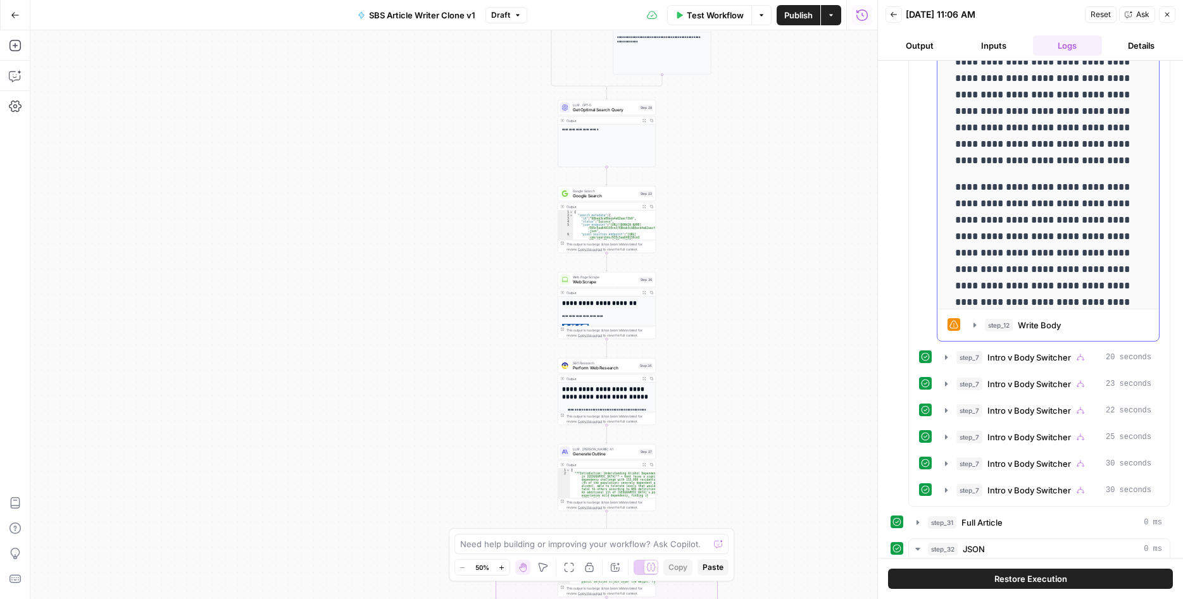
scroll to position [710, 0]
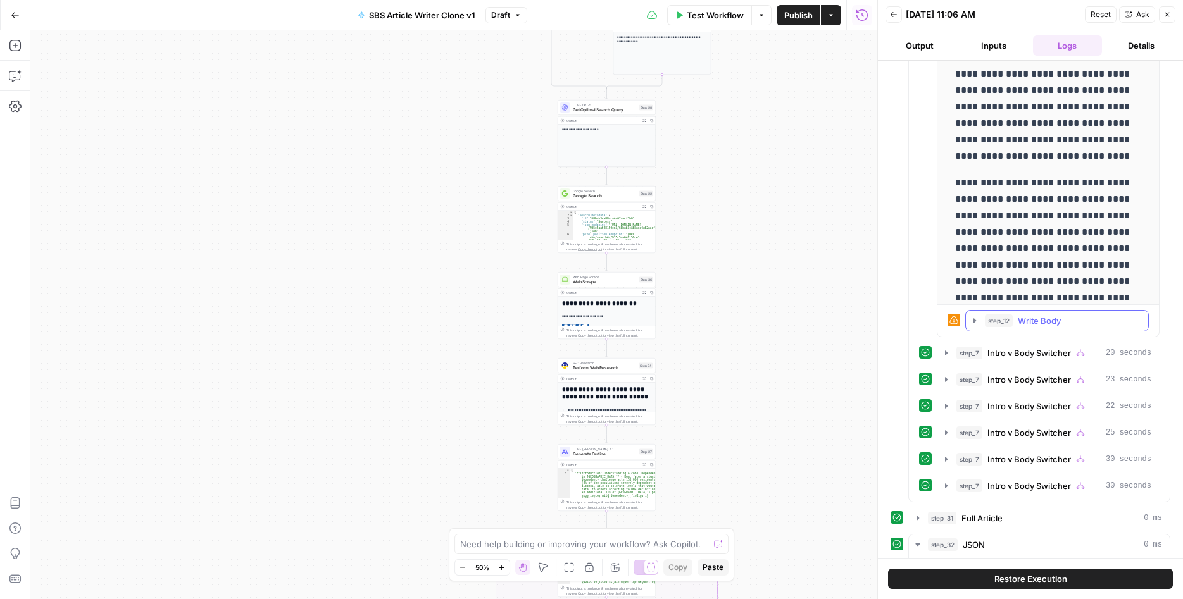
click at [976, 323] on icon "button" at bounding box center [975, 321] width 10 height 10
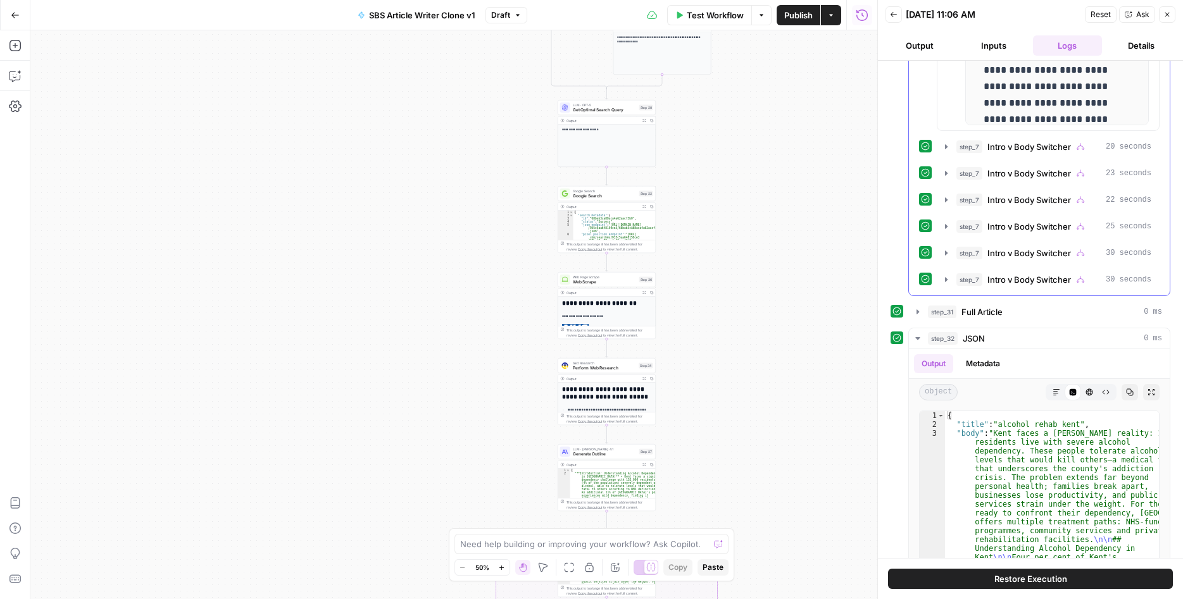
scroll to position [1356, 0]
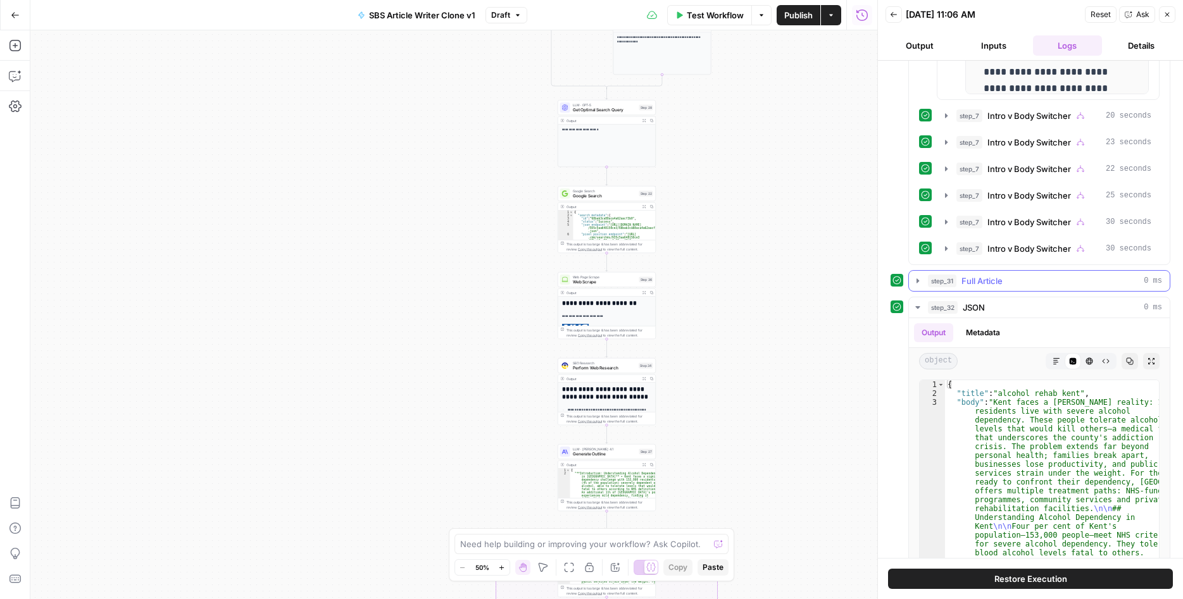
click at [920, 281] on icon "button" at bounding box center [918, 281] width 10 height 10
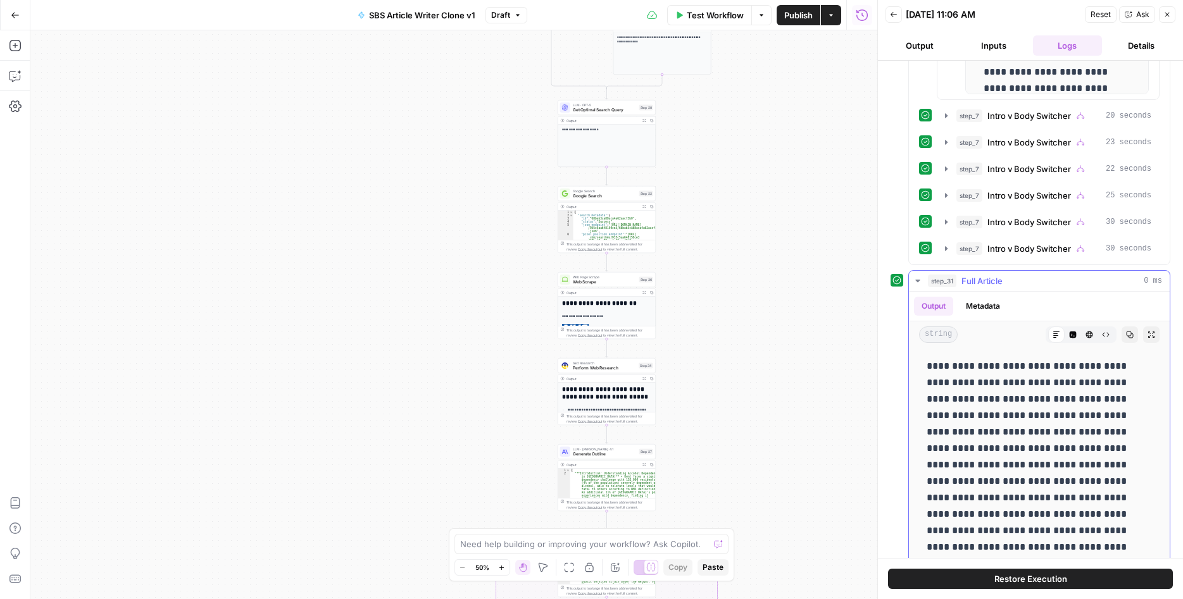
click at [920, 282] on icon "button" at bounding box center [918, 281] width 10 height 10
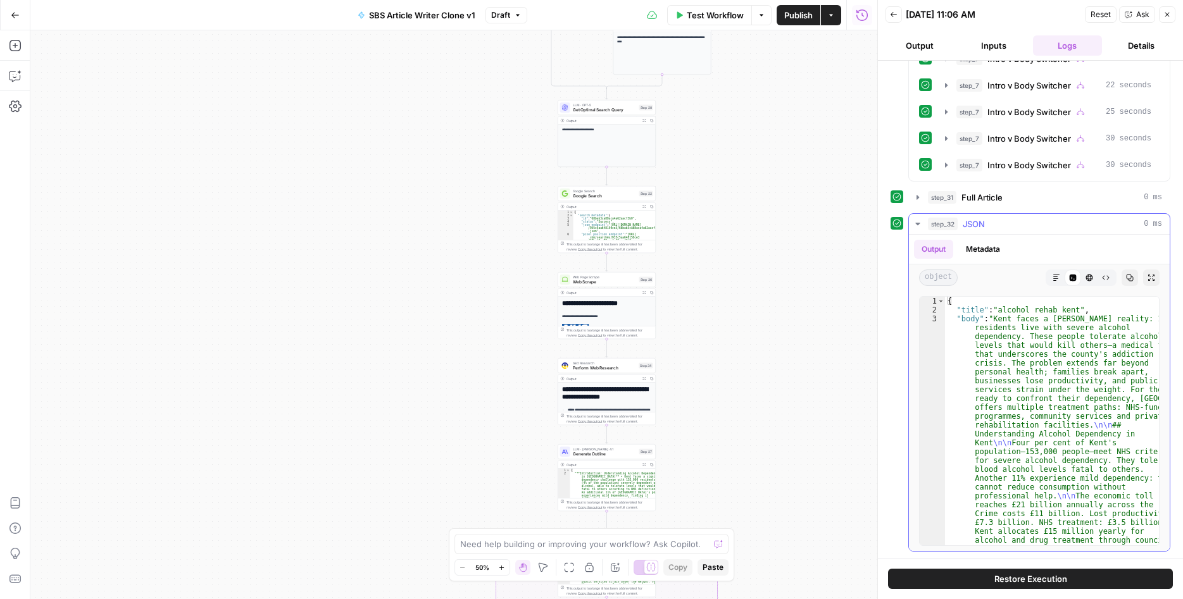
scroll to position [116, 0]
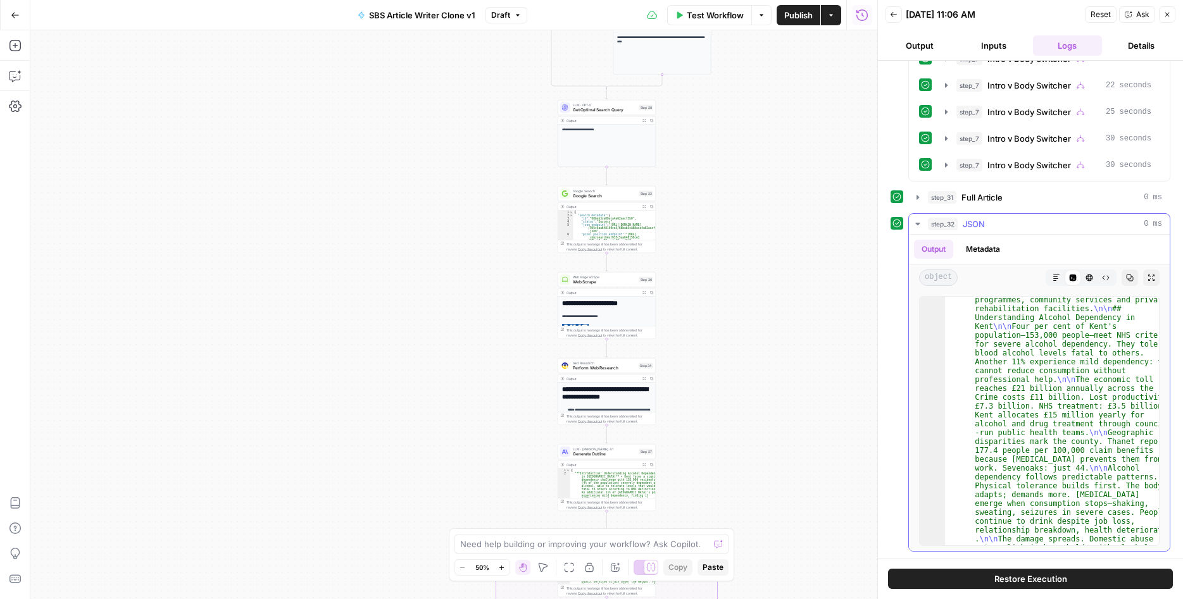
click at [1060, 282] on button "Markdown" at bounding box center [1056, 278] width 16 height 16
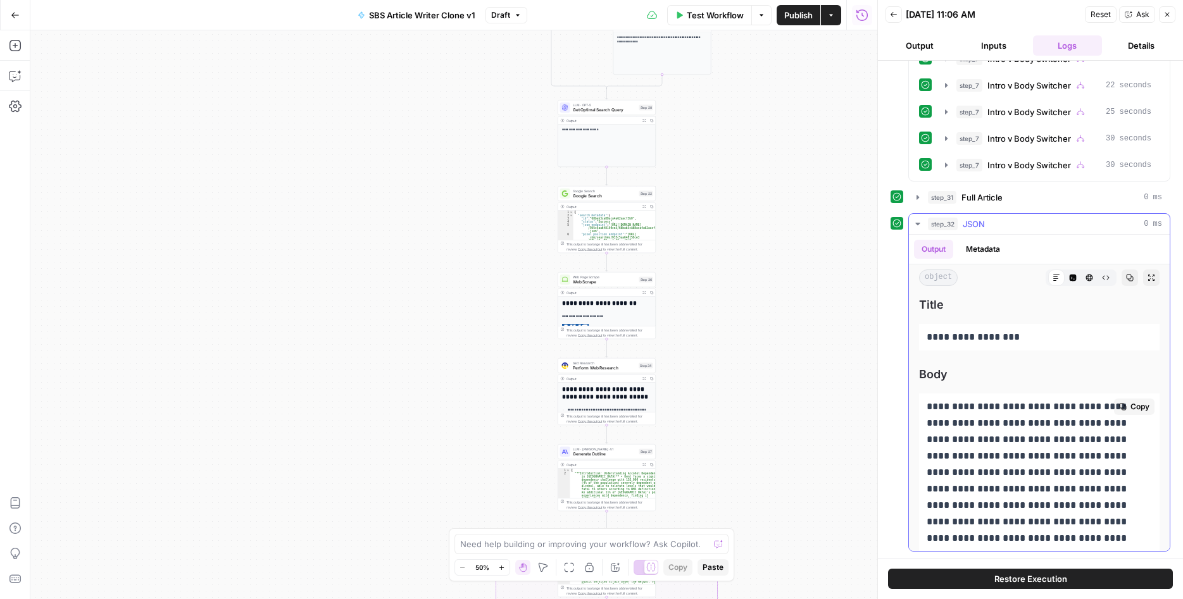
scroll to position [182, 0]
